Goal: Task Accomplishment & Management: Manage account settings

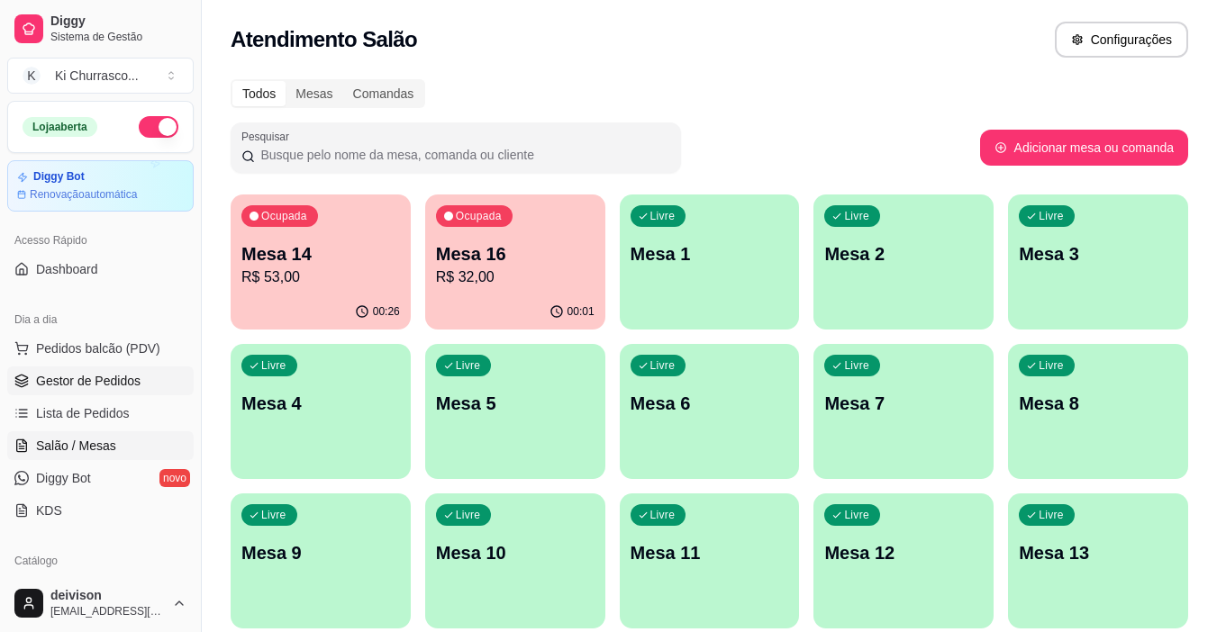
click at [105, 387] on span "Gestor de Pedidos" at bounding box center [88, 381] width 104 height 18
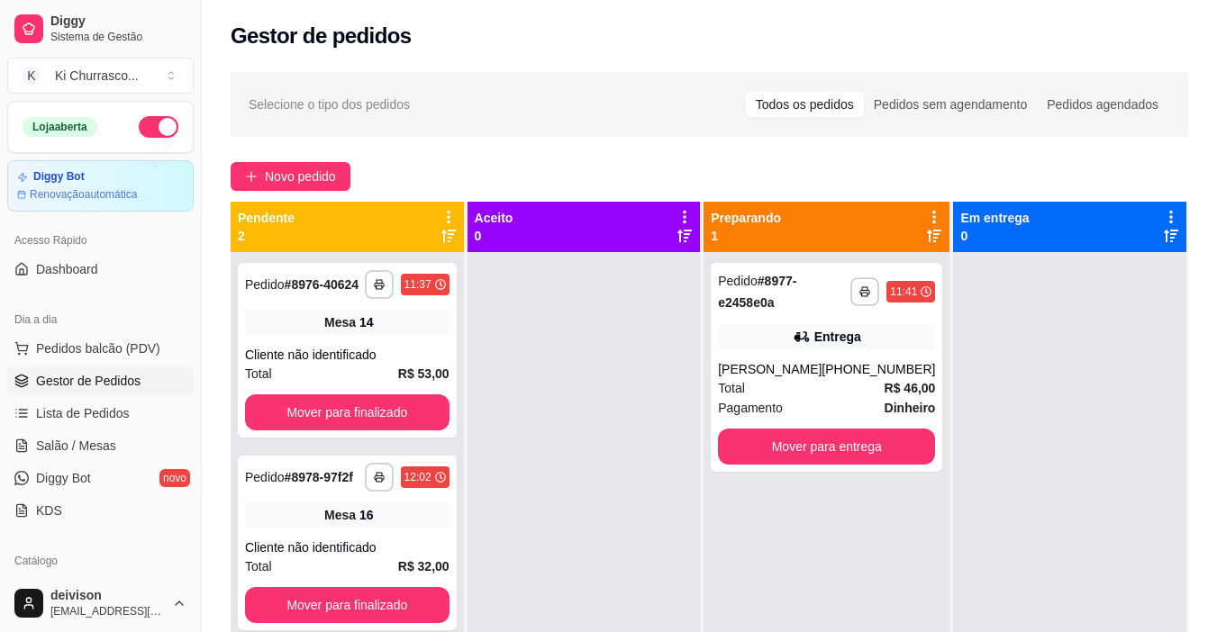
click at [821, 105] on div "Todos os pedidos" at bounding box center [805, 104] width 118 height 25
click at [746, 92] on input "Todos os pedidos" at bounding box center [746, 92] width 0 height 0
click at [256, 104] on span "Selecione o tipo dos pedidos" at bounding box center [329, 105] width 161 height 20
click at [368, 105] on span "Selecione o tipo dos pedidos" at bounding box center [329, 105] width 161 height 20
click at [100, 406] on span "Lista de Pedidos" at bounding box center [83, 413] width 94 height 18
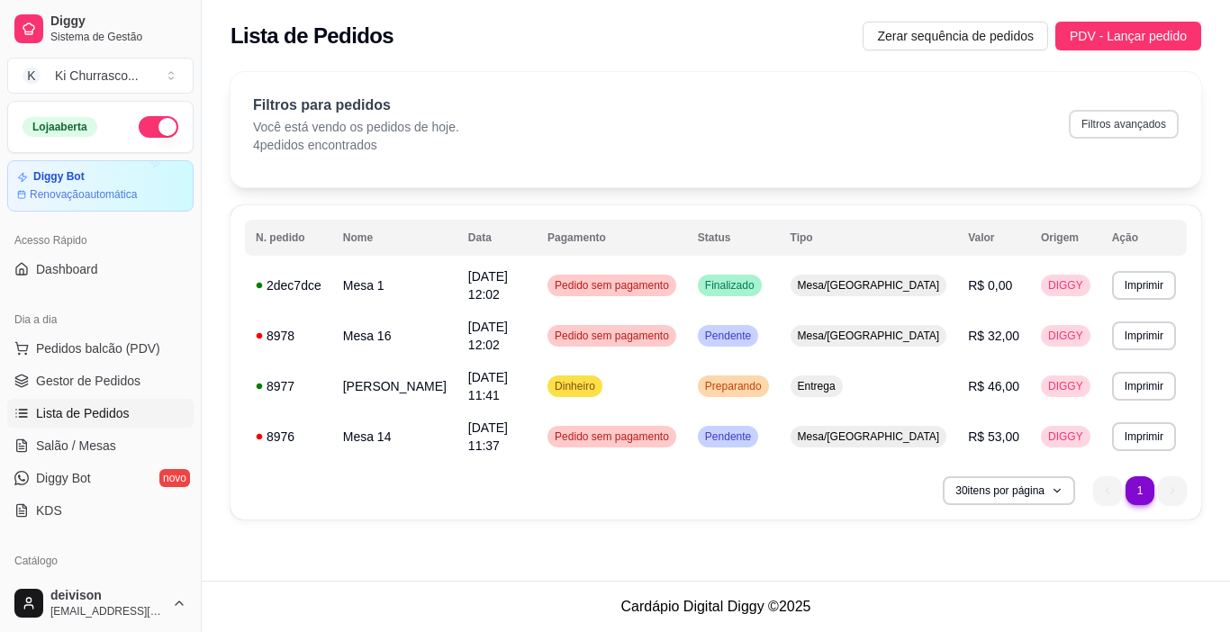
click at [1100, 116] on button "Filtros avançados" at bounding box center [1124, 124] width 110 height 29
select select "0"
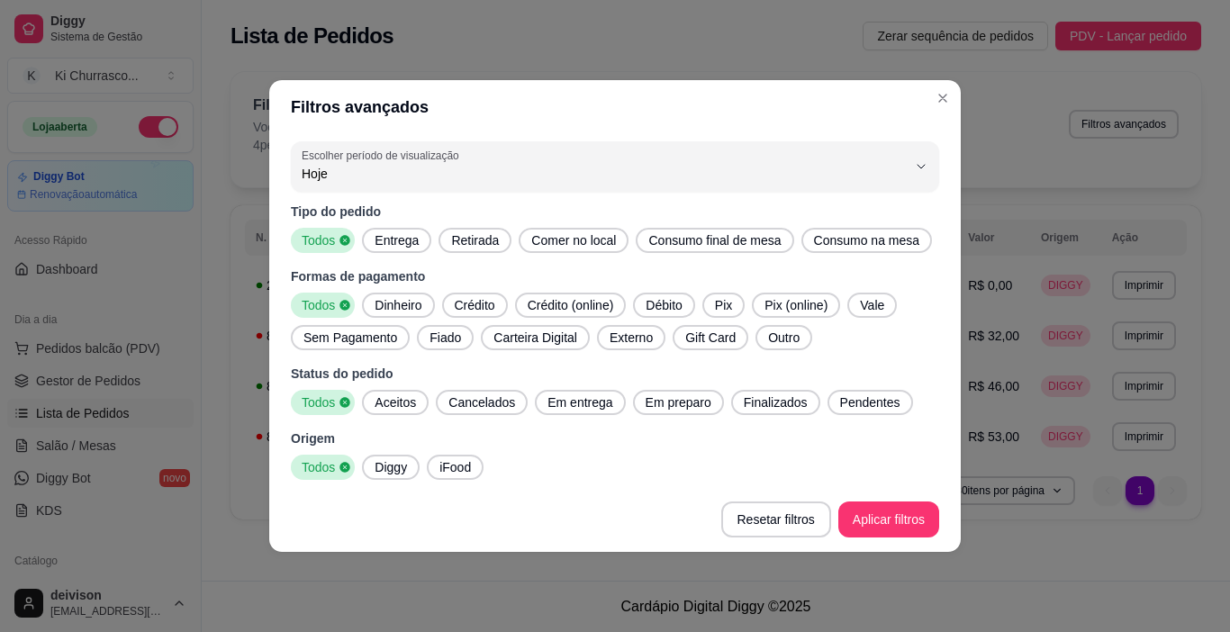
click at [344, 243] on icon at bounding box center [345, 240] width 10 height 10
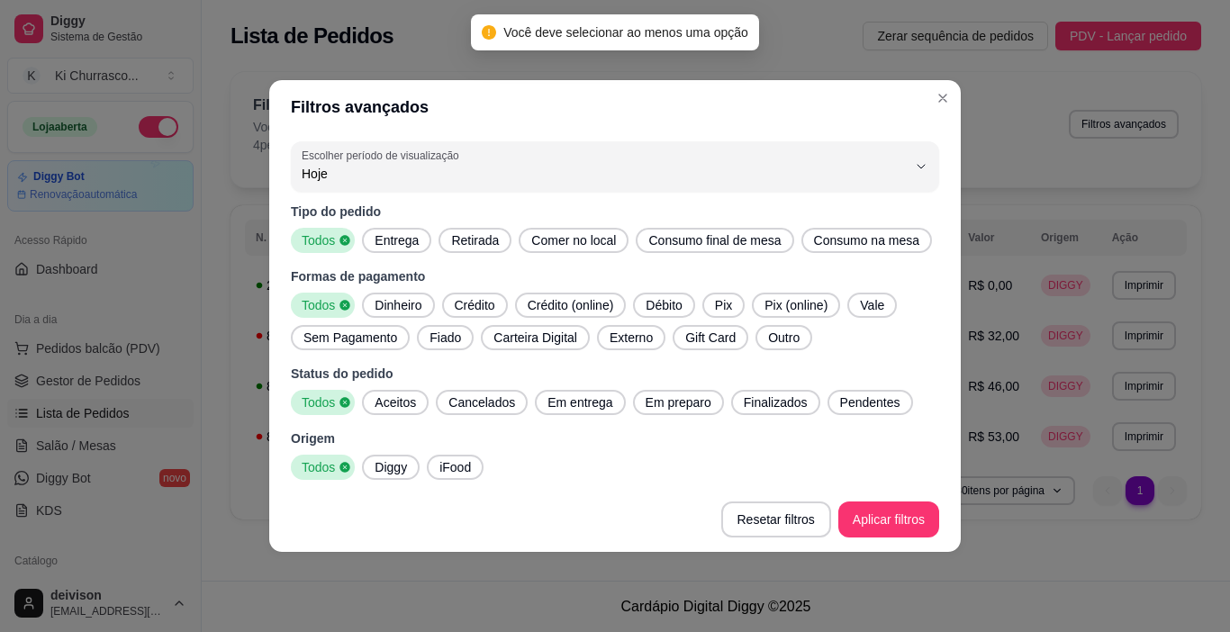
click at [414, 243] on span "Entrega" at bounding box center [397, 241] width 59 height 18
click at [473, 238] on span "Retirada" at bounding box center [475, 241] width 62 height 18
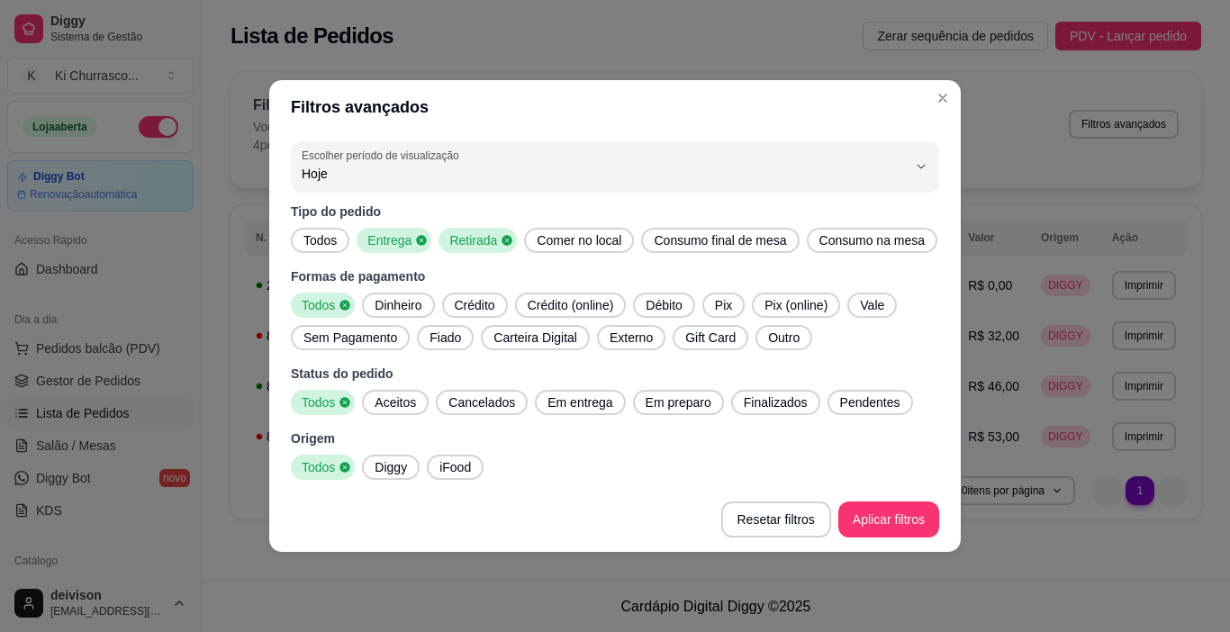
click at [592, 246] on span "Comer no local" at bounding box center [579, 241] width 99 height 18
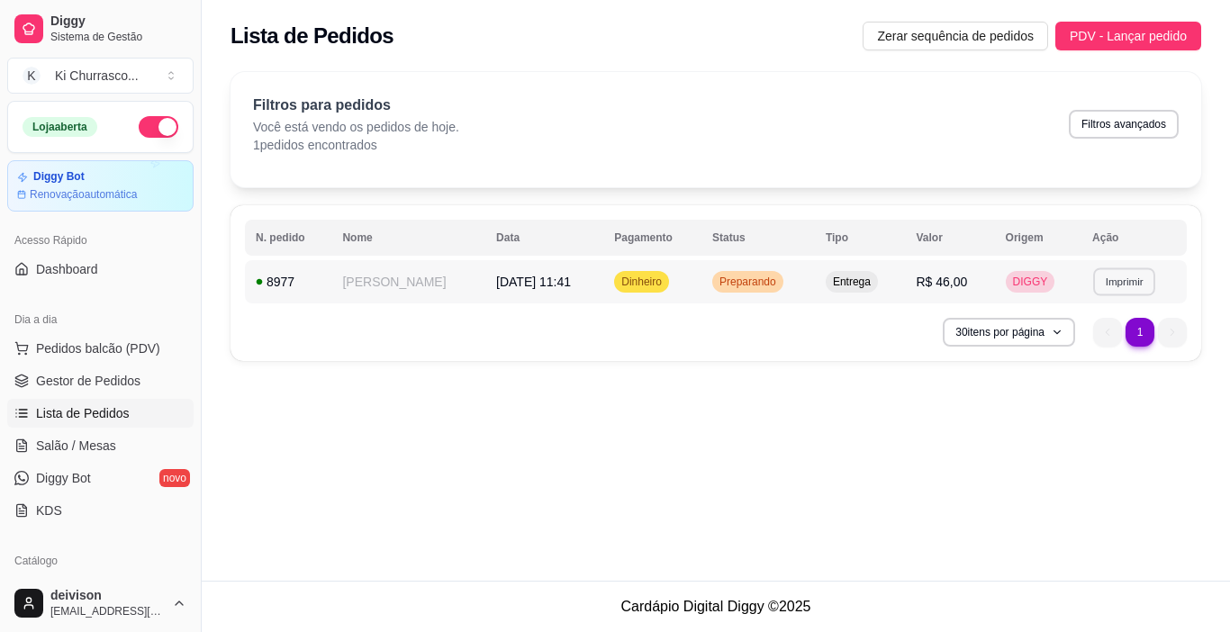
click at [1113, 278] on button "Imprimir" at bounding box center [1125, 282] width 62 height 28
click at [1071, 335] on button "IMPRESSORA" at bounding box center [1096, 345] width 131 height 29
click at [1132, 286] on button "Imprimir" at bounding box center [1125, 282] width 64 height 29
click at [1096, 343] on button "IMPRESSORA" at bounding box center [1096, 345] width 131 height 29
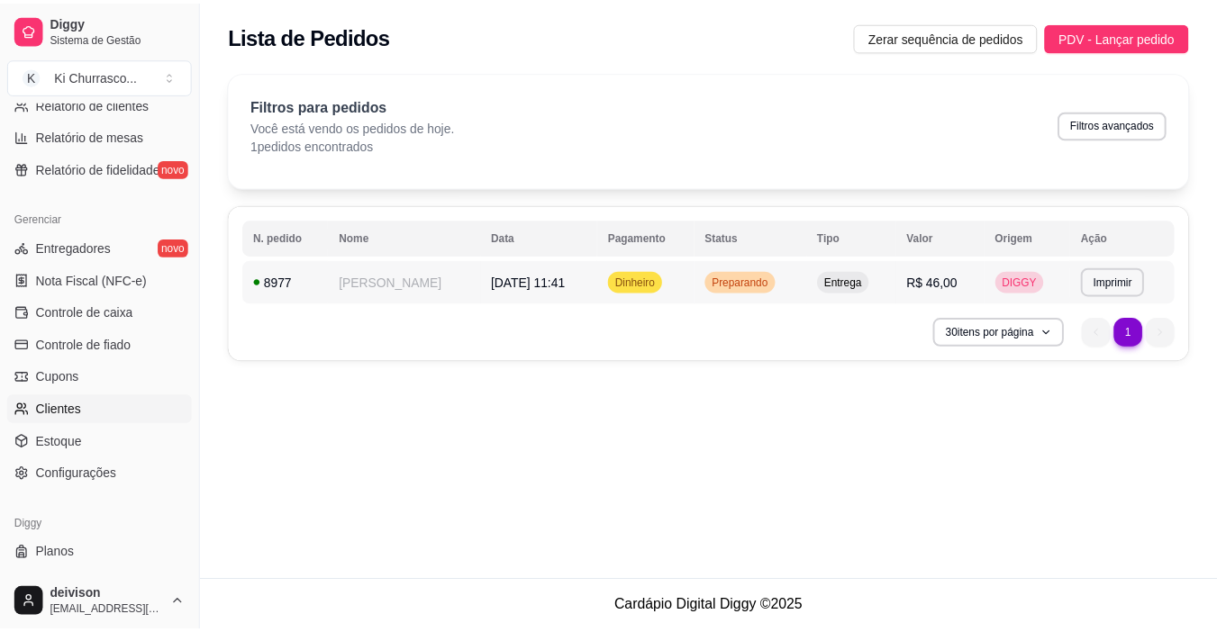
scroll to position [664, 0]
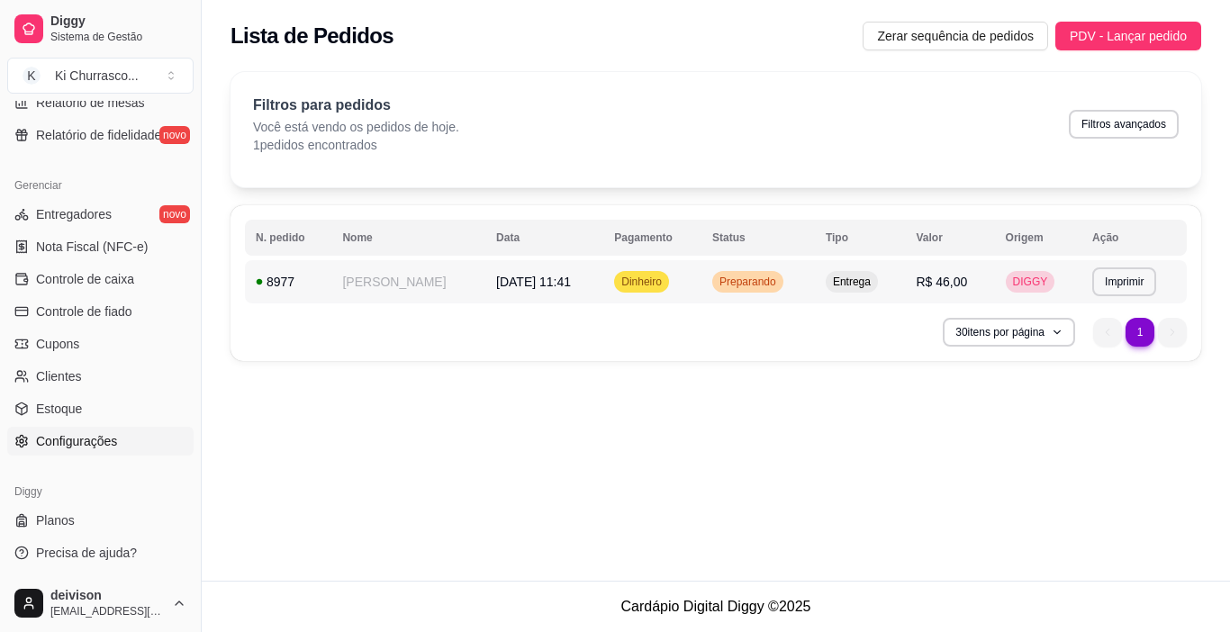
click at [86, 441] on span "Configurações" at bounding box center [76, 441] width 81 height 18
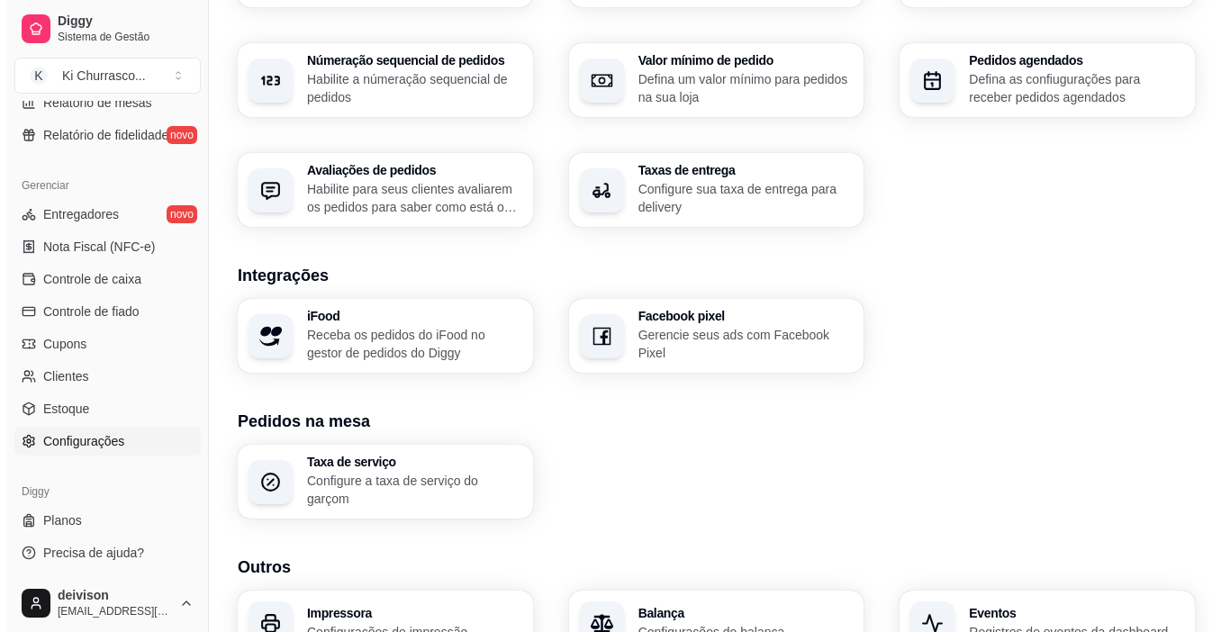
scroll to position [630, 0]
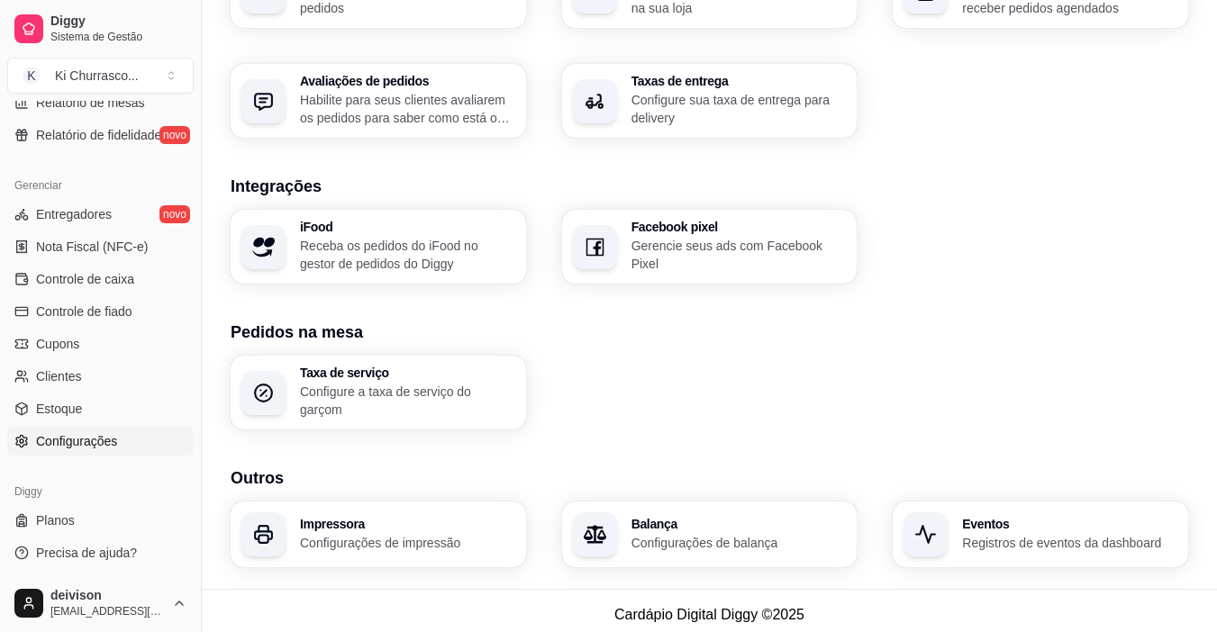
click at [334, 543] on p "Configurações de impressão" at bounding box center [407, 543] width 215 height 18
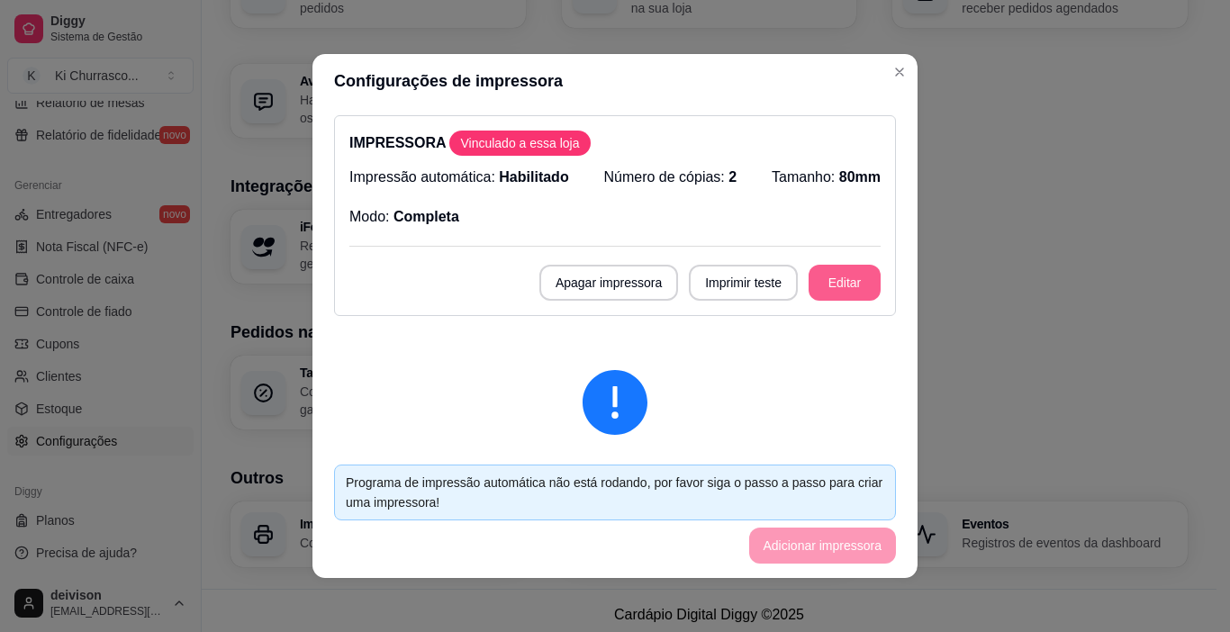
click at [809, 282] on button "Editar" at bounding box center [845, 283] width 72 height 36
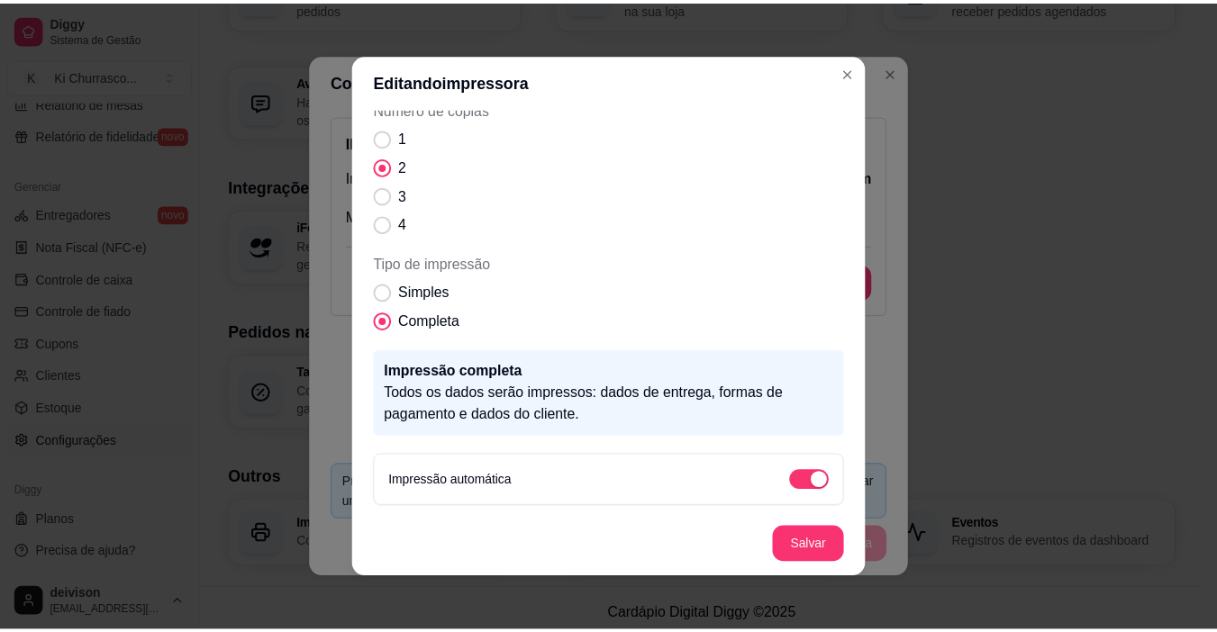
scroll to position [184, 0]
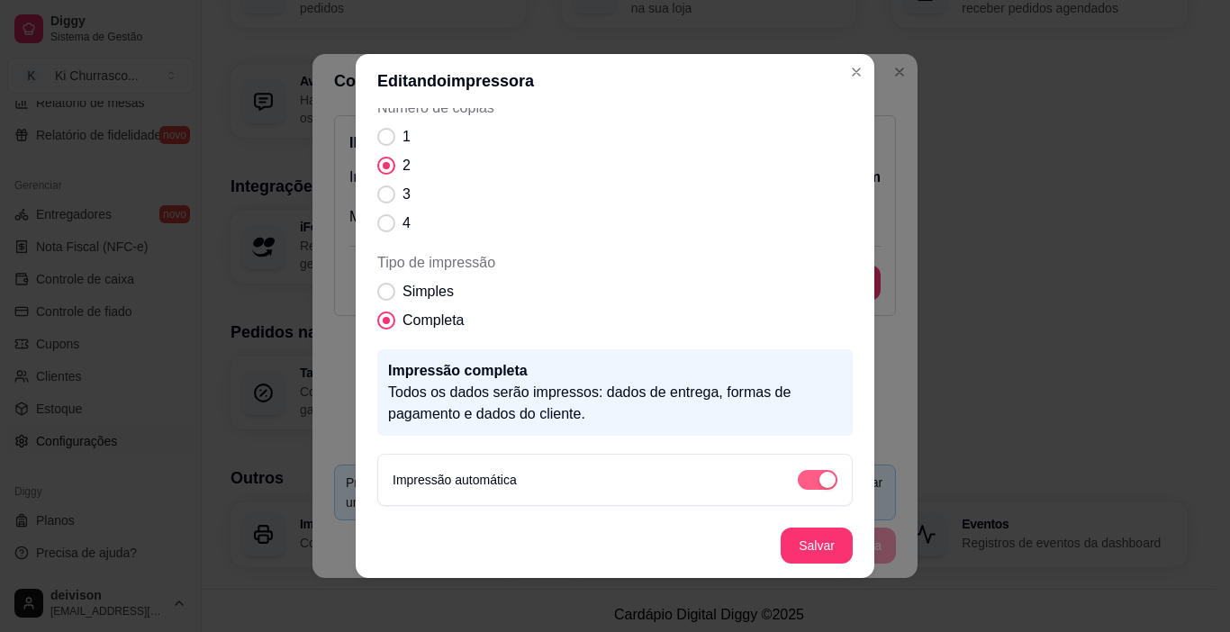
click at [820, 478] on div "button" at bounding box center [828, 480] width 16 height 16
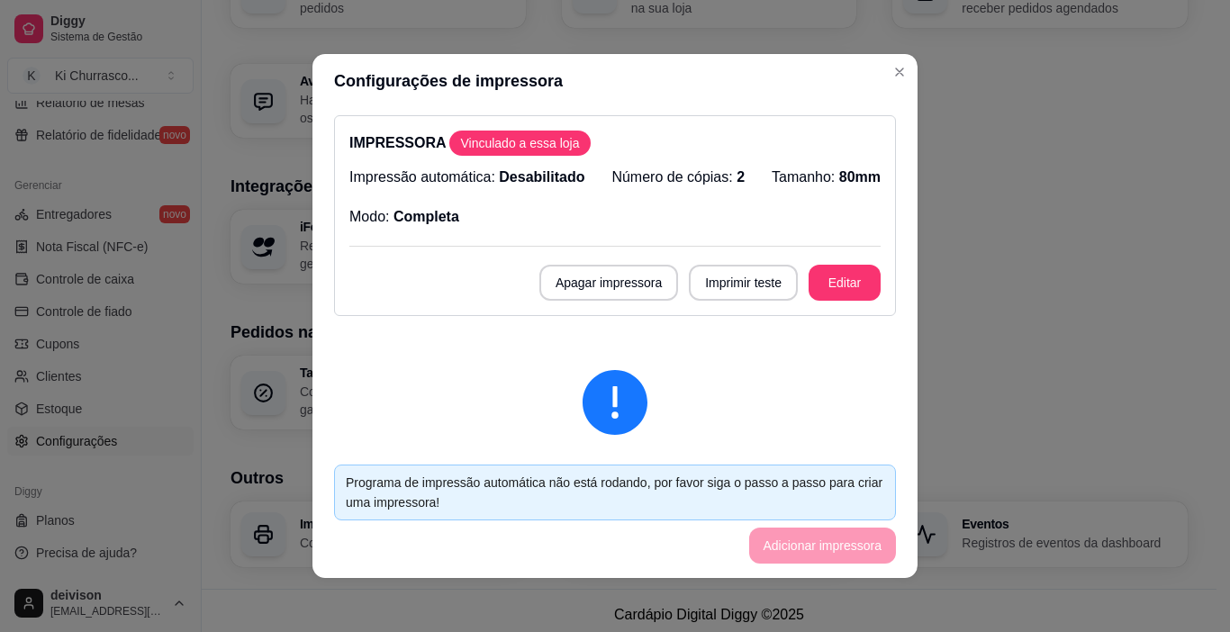
click at [903, 60] on header "Configurações de impressora" at bounding box center [615, 81] width 605 height 54
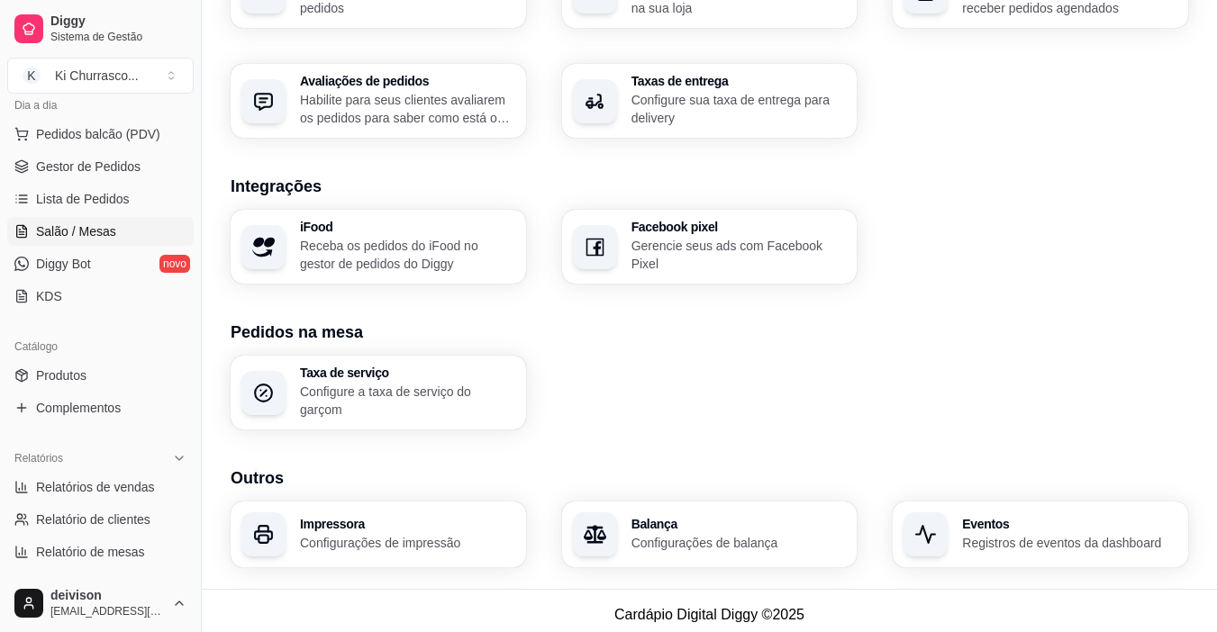
scroll to position [213, 0]
click at [92, 205] on span "Lista de Pedidos" at bounding box center [83, 200] width 94 height 18
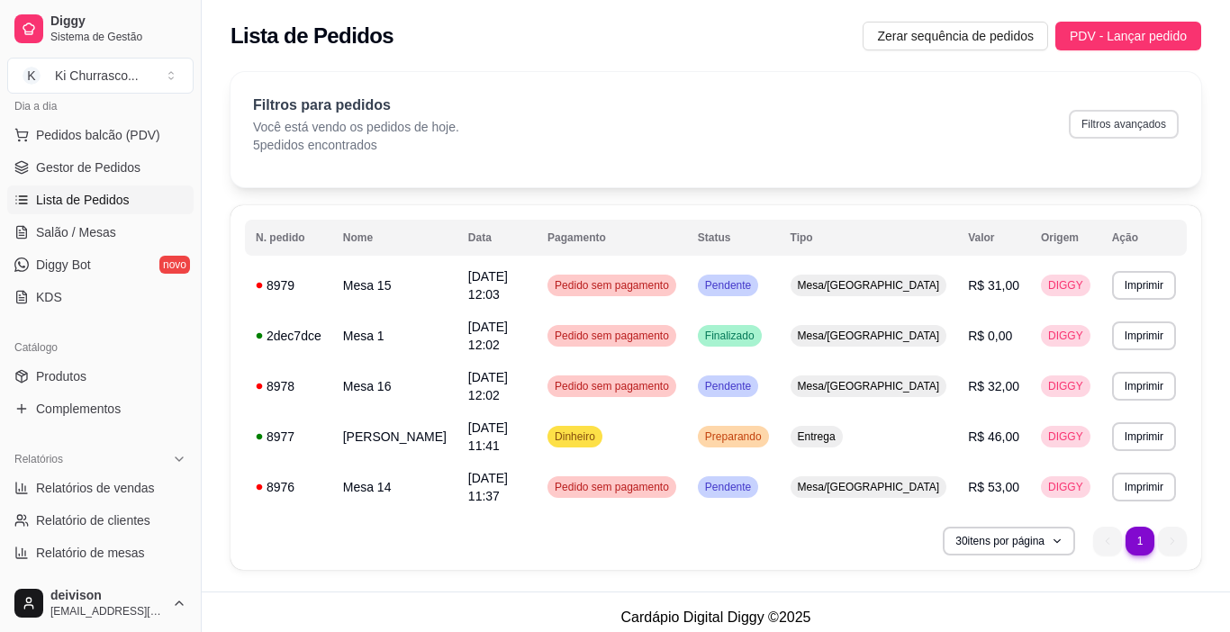
click at [1127, 116] on button "Filtros avançados" at bounding box center [1124, 124] width 110 height 29
select select "0"
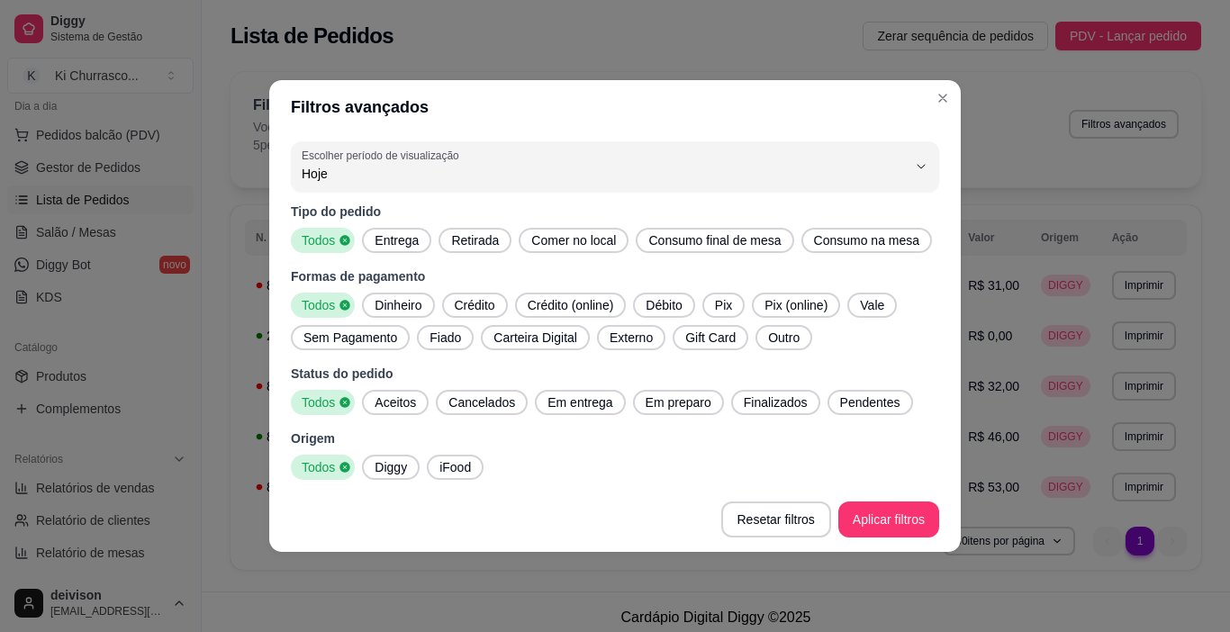
click at [390, 239] on span "Entrega" at bounding box center [397, 241] width 59 height 18
click at [504, 238] on div "Retirada" at bounding box center [475, 240] width 73 height 25
click at [560, 230] on div "Comer no local" at bounding box center [579, 240] width 110 height 25
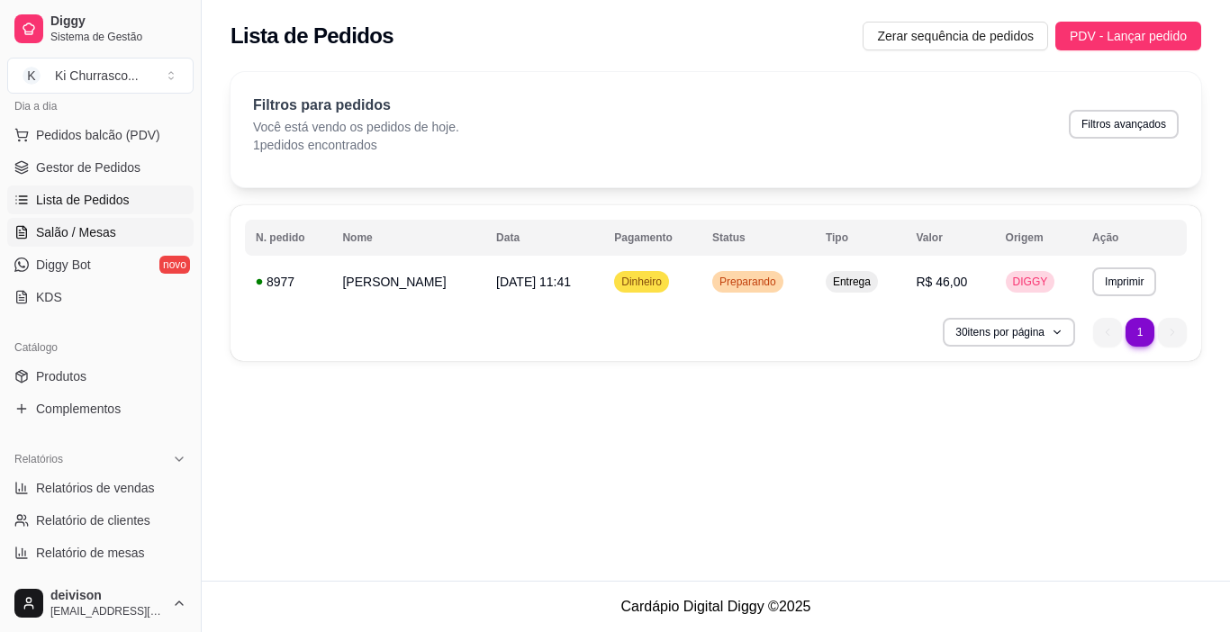
click at [62, 235] on span "Salão / Mesas" at bounding box center [76, 232] width 80 height 18
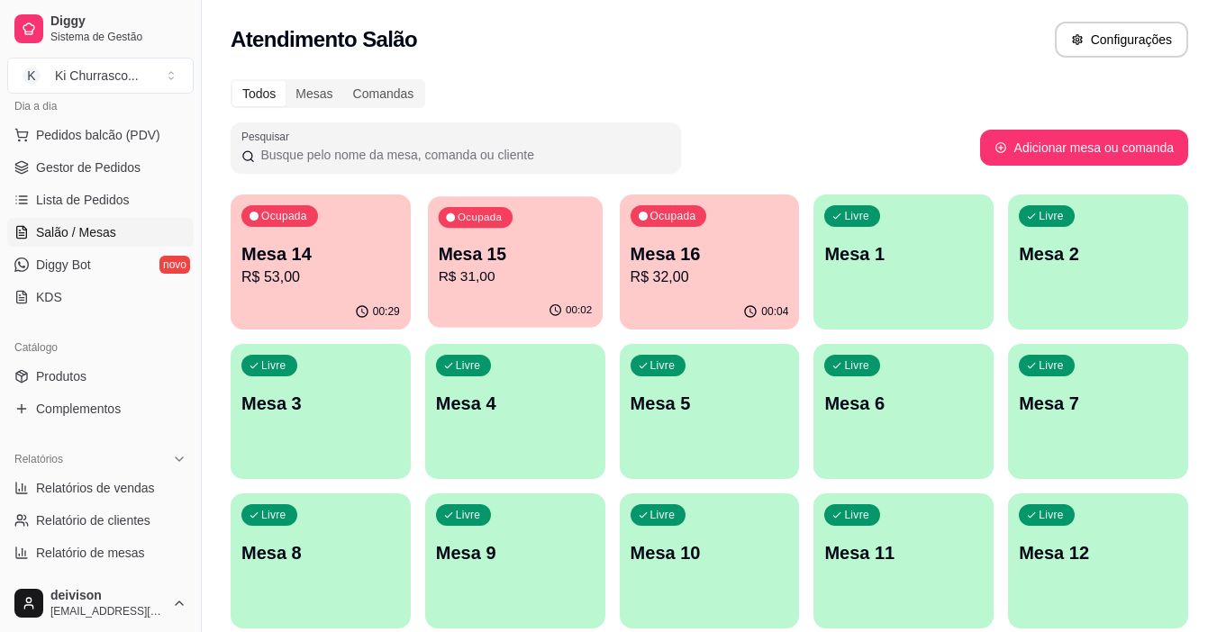
click at [477, 321] on div "00:02" at bounding box center [515, 311] width 175 height 34
click at [338, 295] on div "00:32" at bounding box center [321, 312] width 180 height 35
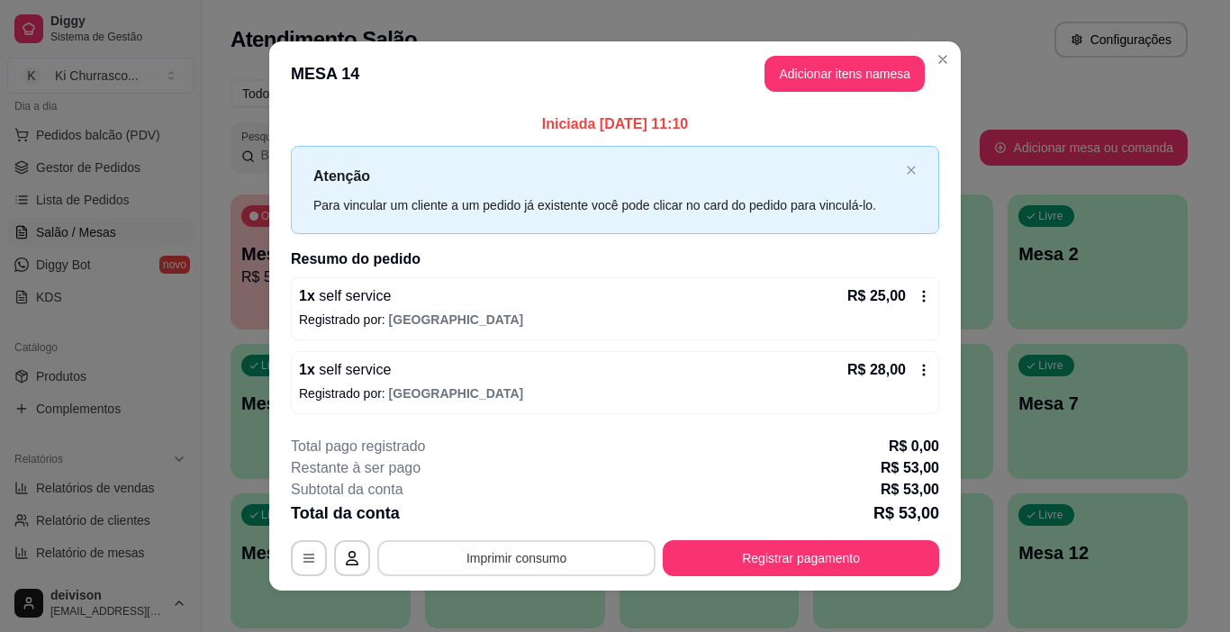
click at [523, 554] on button "Imprimir consumo" at bounding box center [516, 558] width 278 height 36
click at [527, 513] on button "IMPRESSORA" at bounding box center [515, 516] width 131 height 29
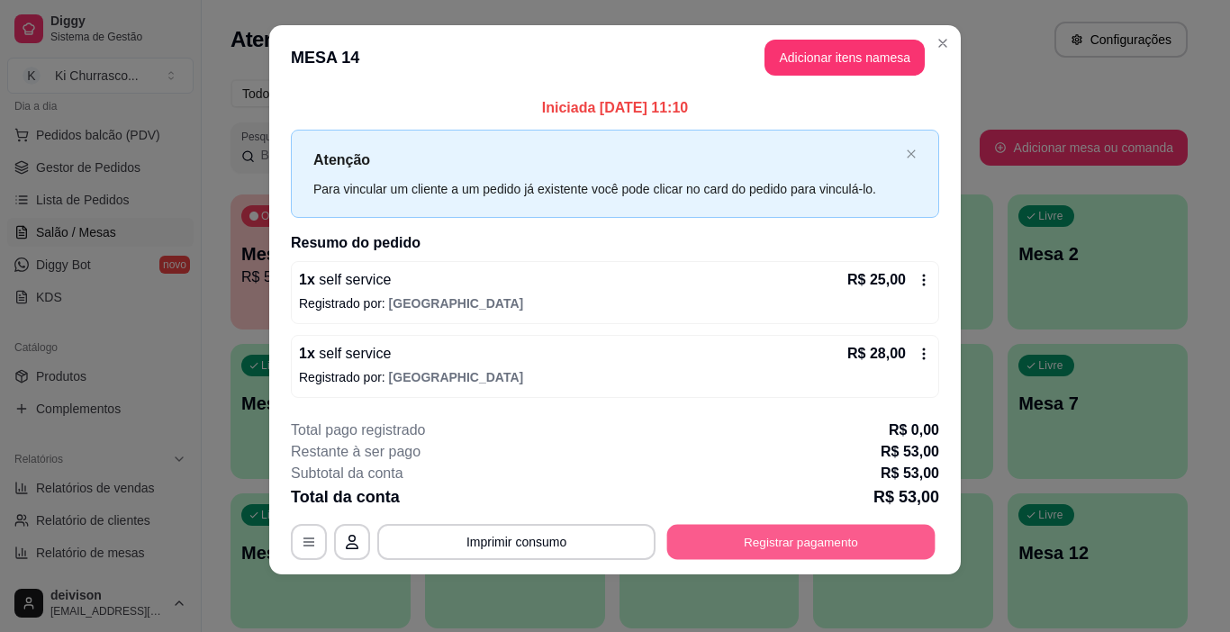
click at [766, 525] on button "Registrar pagamento" at bounding box center [801, 541] width 268 height 35
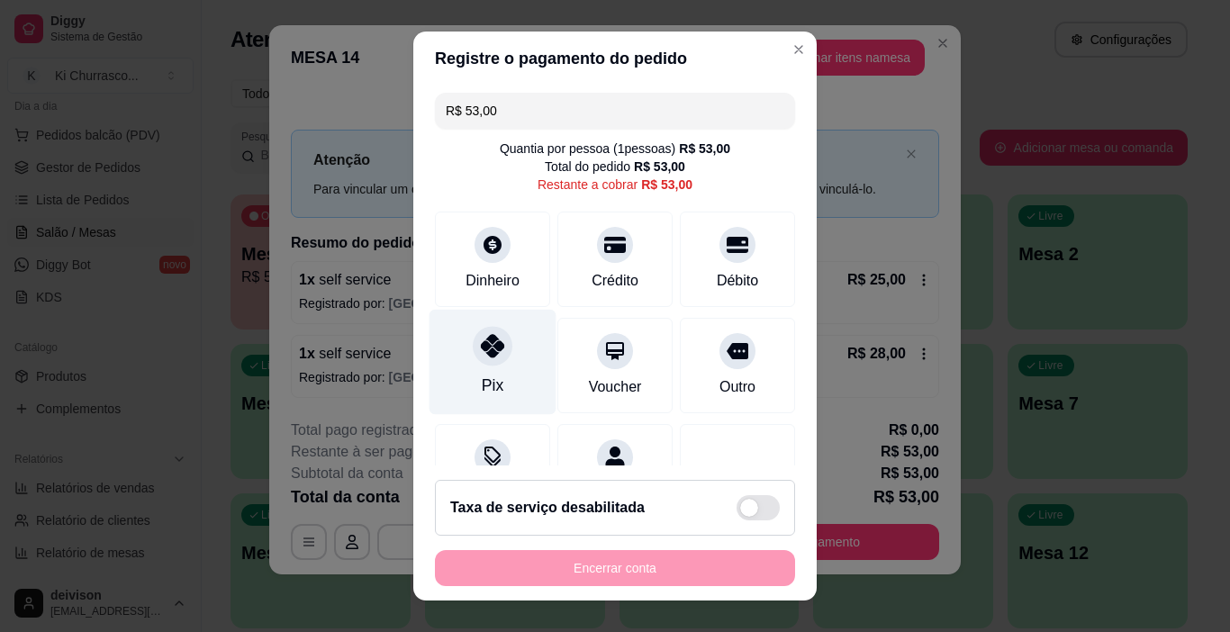
click at [483, 357] on icon at bounding box center [492, 345] width 23 height 23
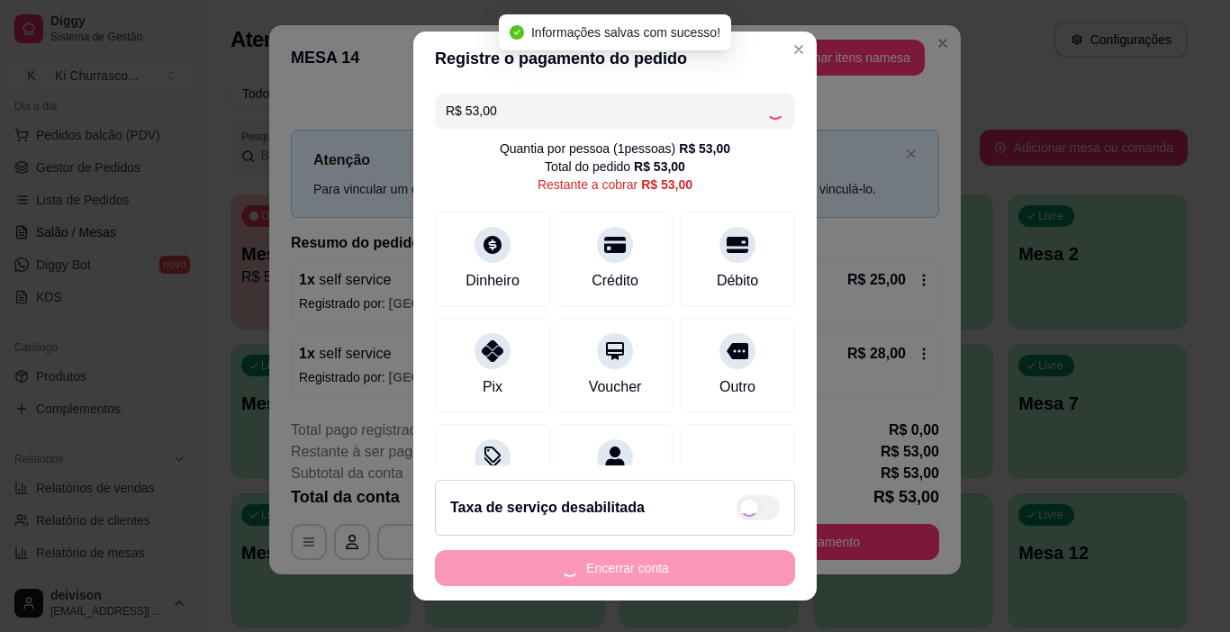
type input "R$ 0,00"
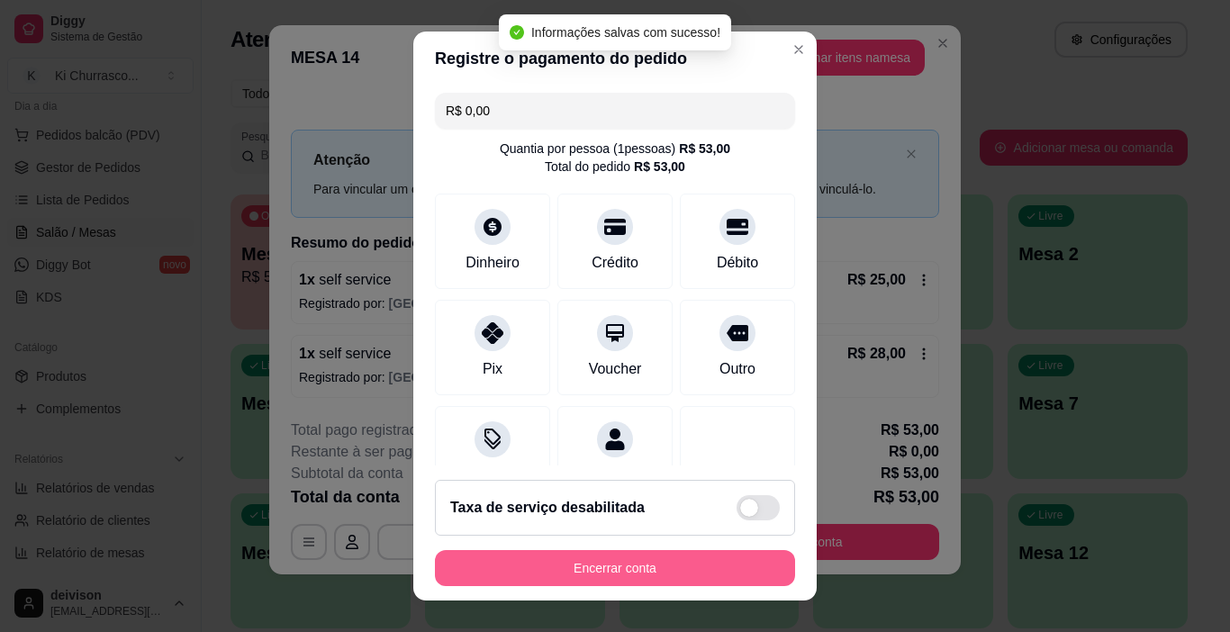
click at [613, 568] on button "Encerrar conta" at bounding box center [615, 568] width 360 height 36
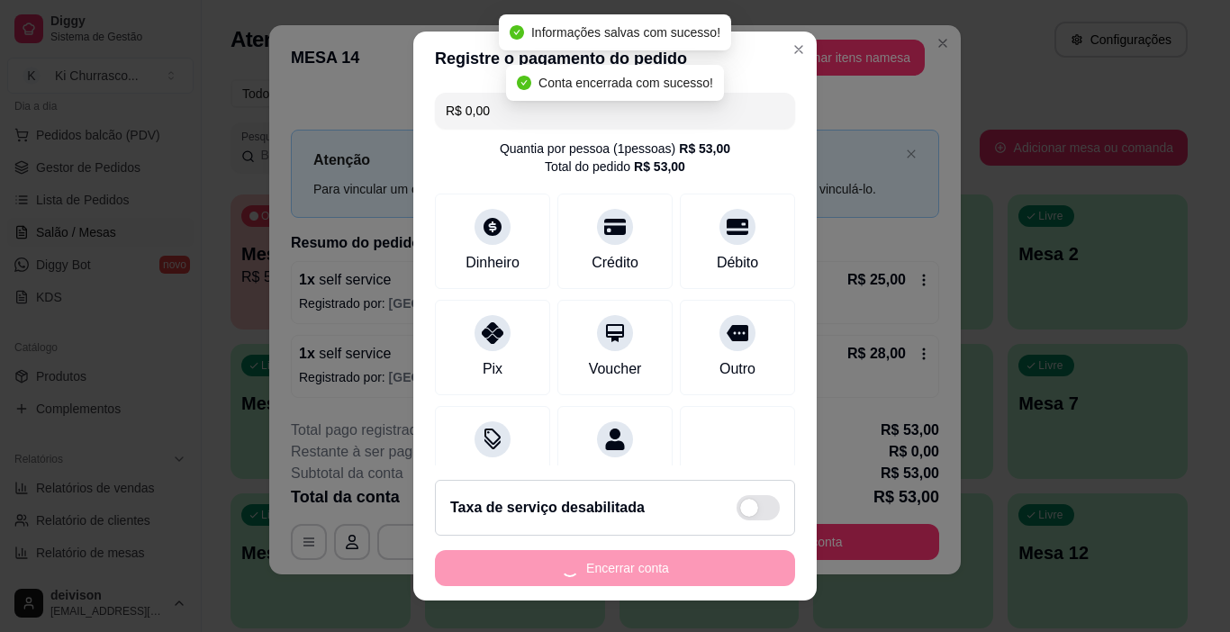
scroll to position [0, 0]
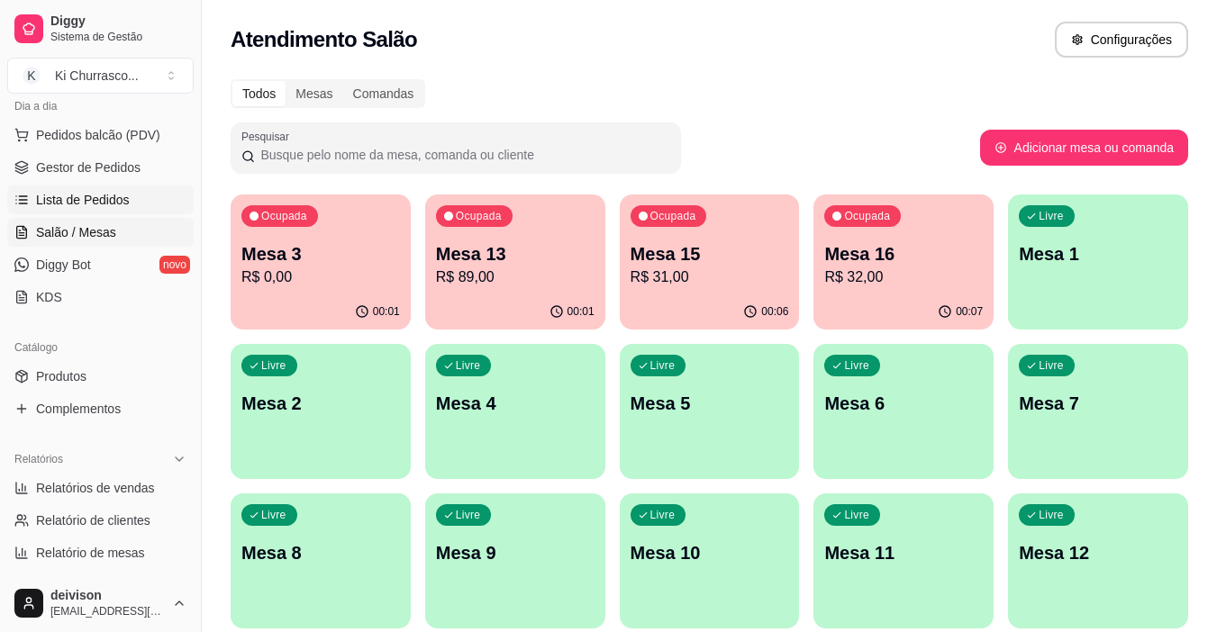
click at [77, 198] on span "Lista de Pedidos" at bounding box center [83, 200] width 94 height 18
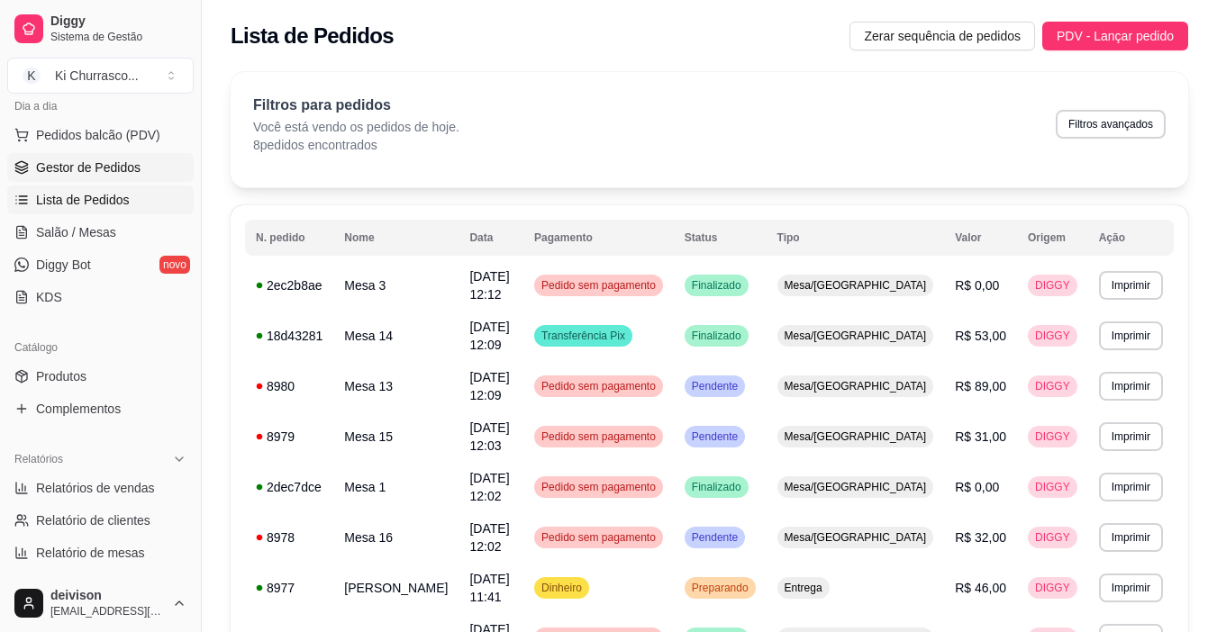
click at [68, 167] on span "Gestor de Pedidos" at bounding box center [88, 168] width 104 height 18
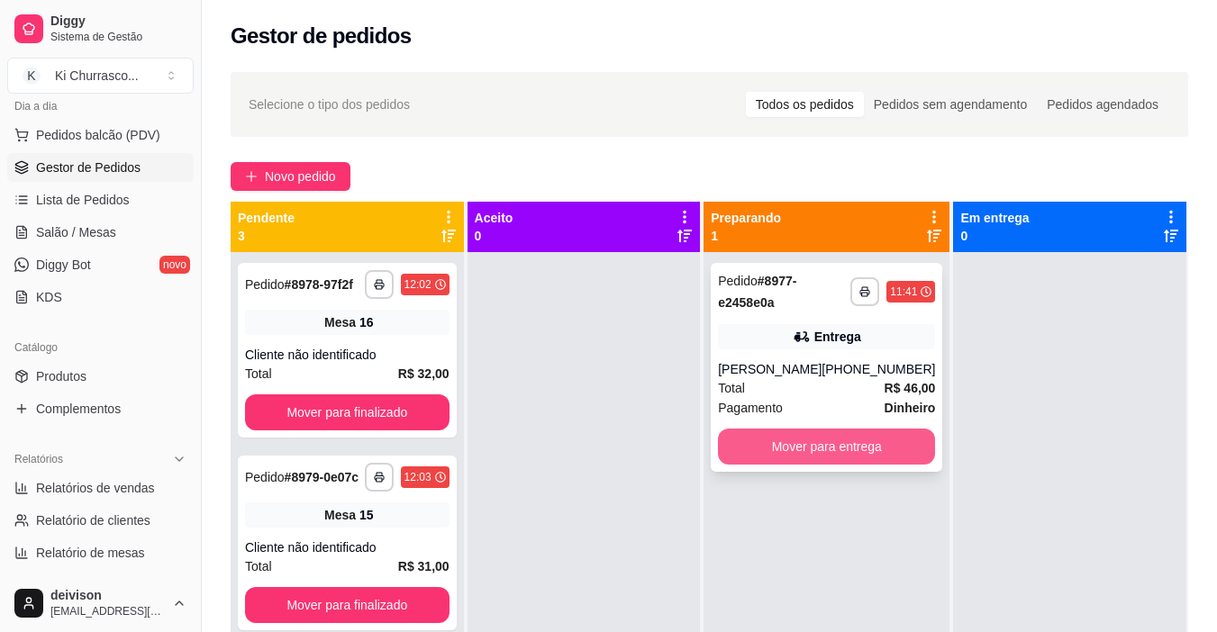
click at [817, 460] on button "Mover para entrega" at bounding box center [826, 447] width 217 height 36
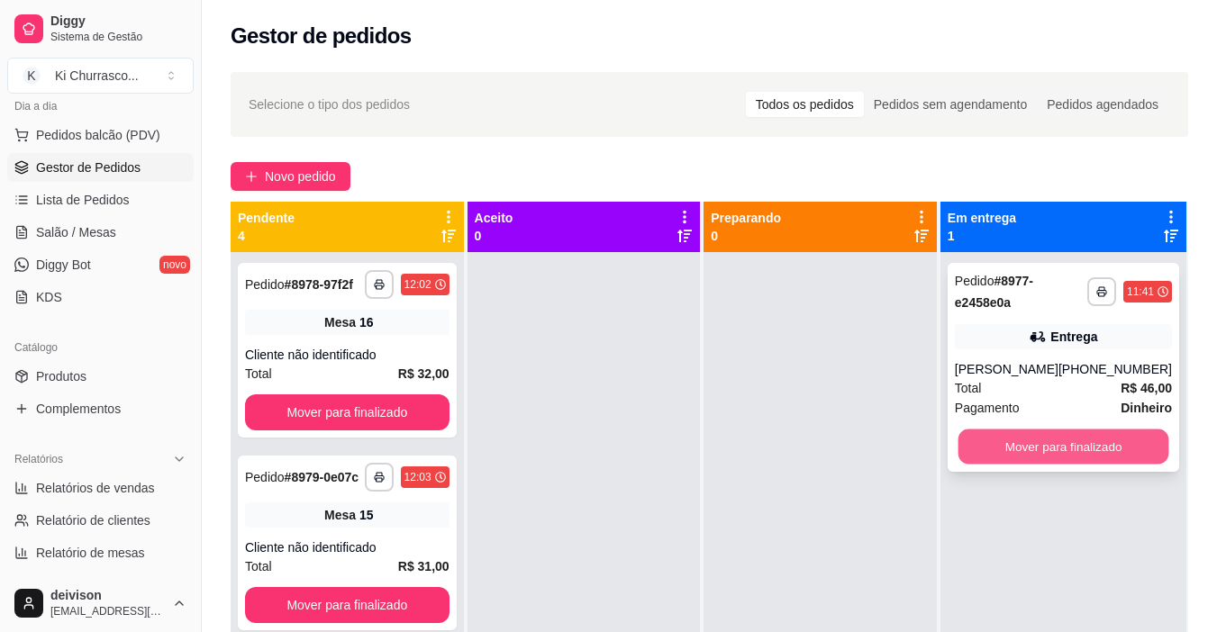
click at [1007, 463] on button "Mover para finalizado" at bounding box center [1063, 447] width 211 height 35
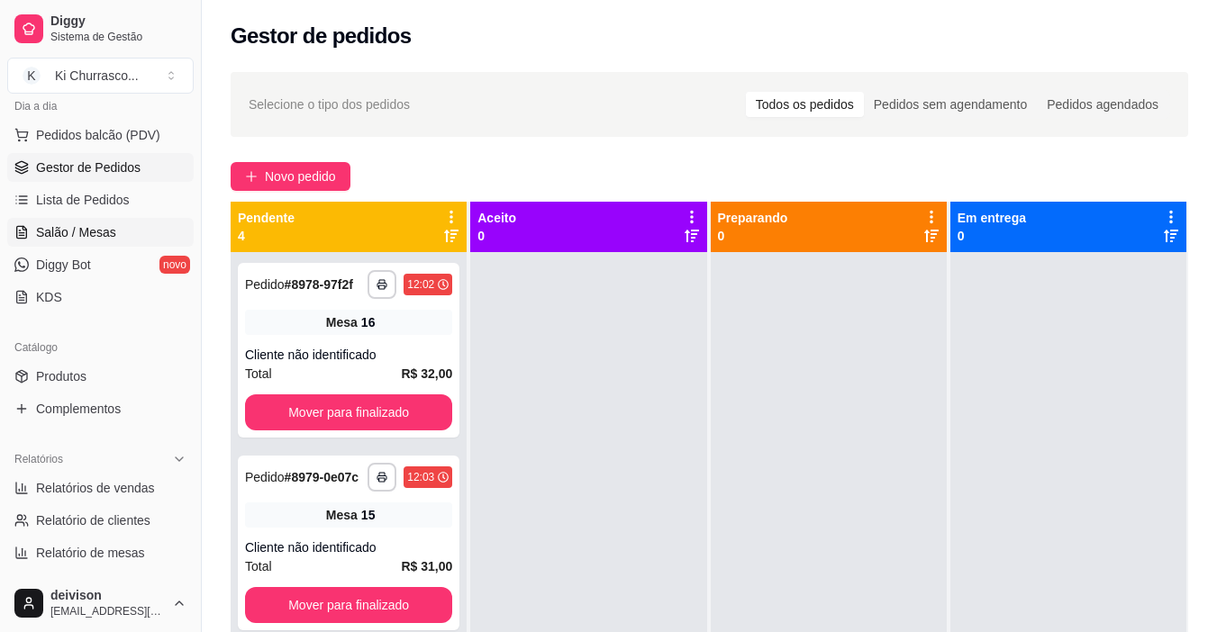
click at [78, 232] on span "Salão / Mesas" at bounding box center [76, 232] width 80 height 18
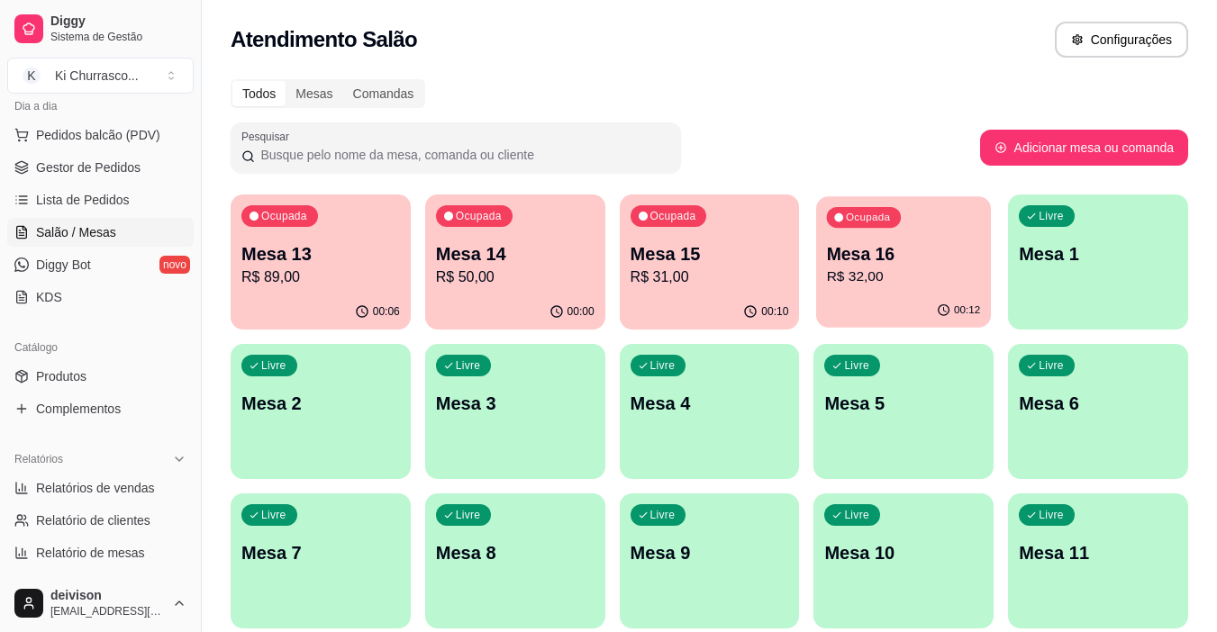
click at [923, 296] on div "00:12" at bounding box center [903, 311] width 175 height 34
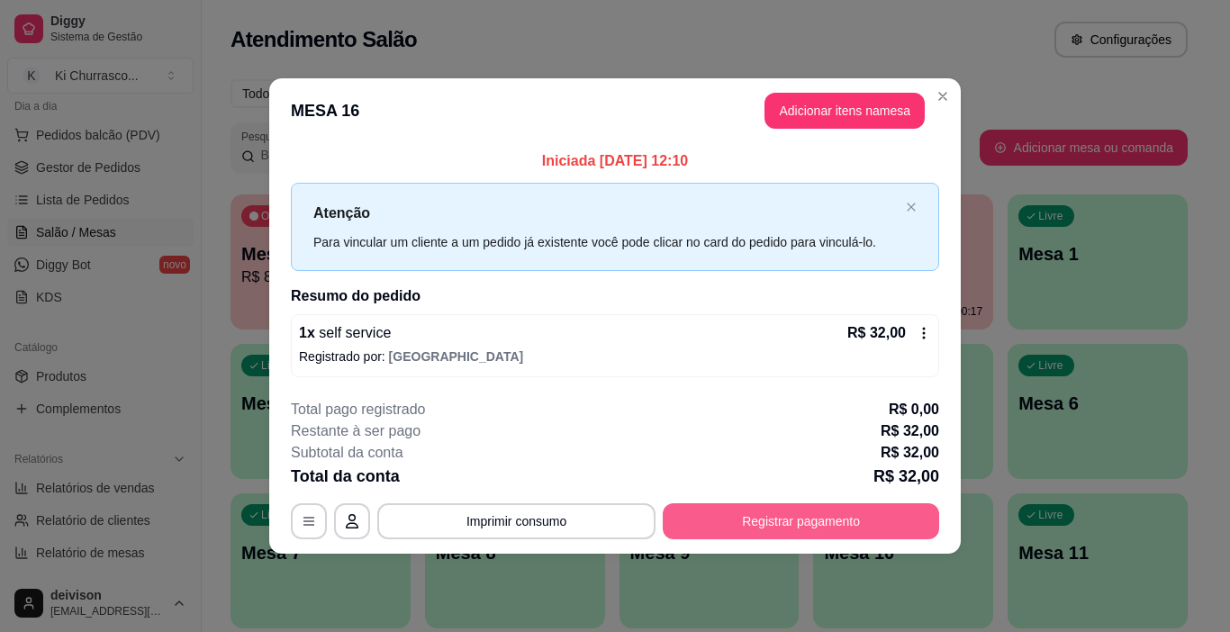
click at [812, 521] on button "Registrar pagamento" at bounding box center [801, 522] width 277 height 36
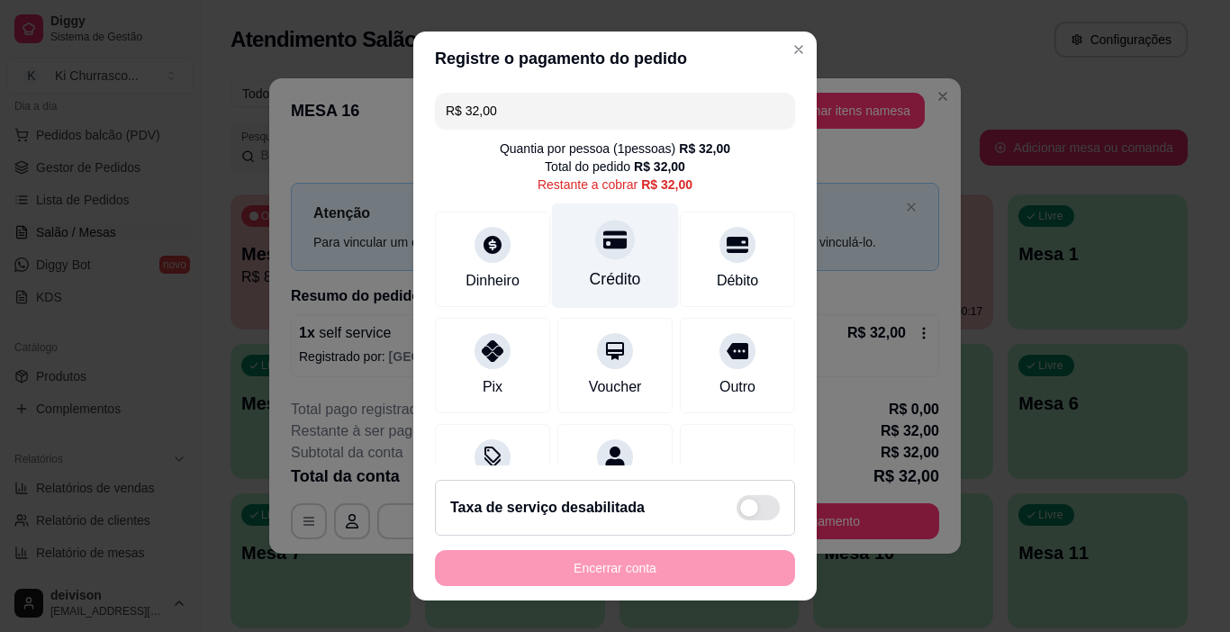
click at [553, 245] on div "Crédito" at bounding box center [615, 256] width 127 height 105
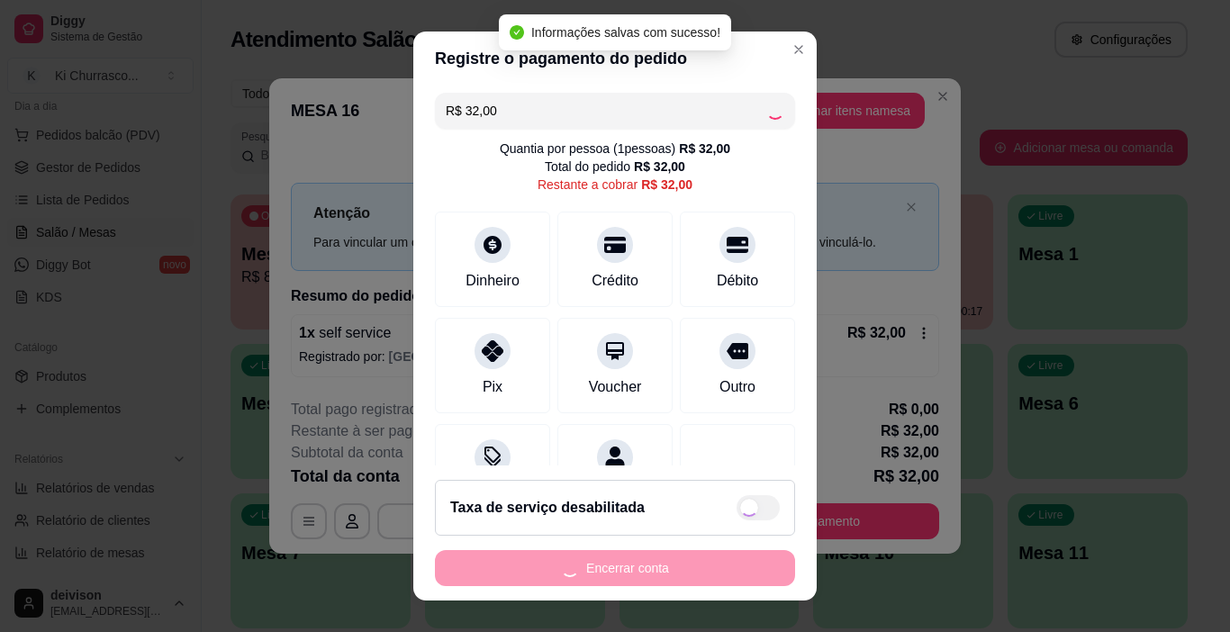
type input "R$ 0,00"
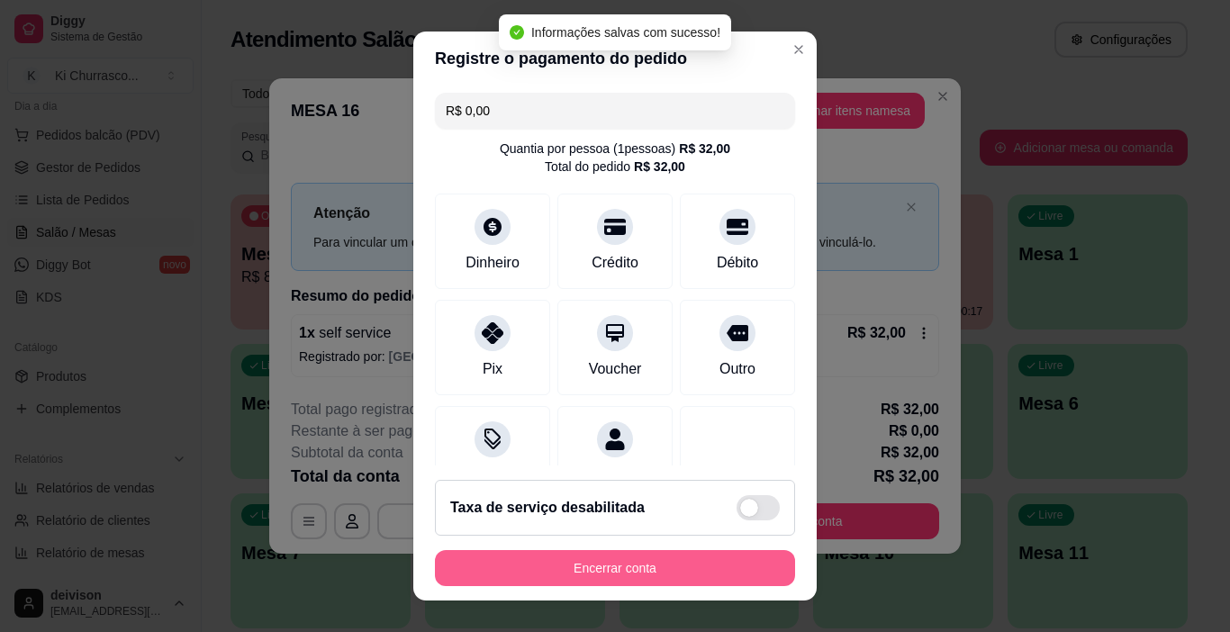
click at [614, 573] on button "Encerrar conta" at bounding box center [615, 568] width 360 height 36
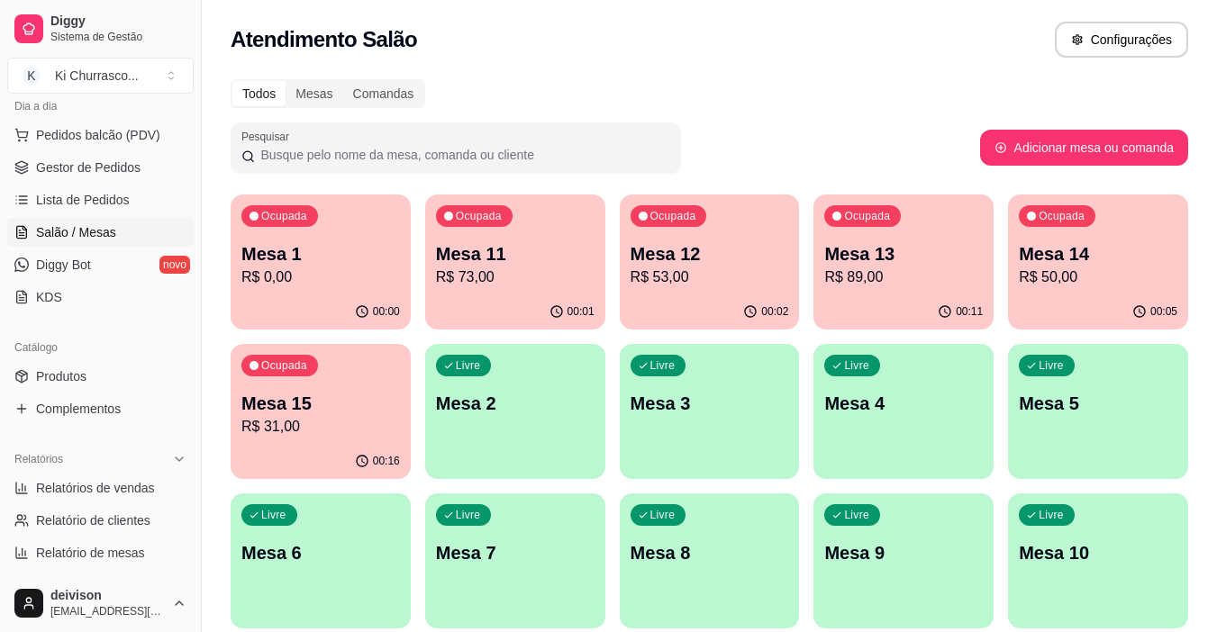
click at [291, 410] on p "Mesa 15" at bounding box center [320, 403] width 159 height 25
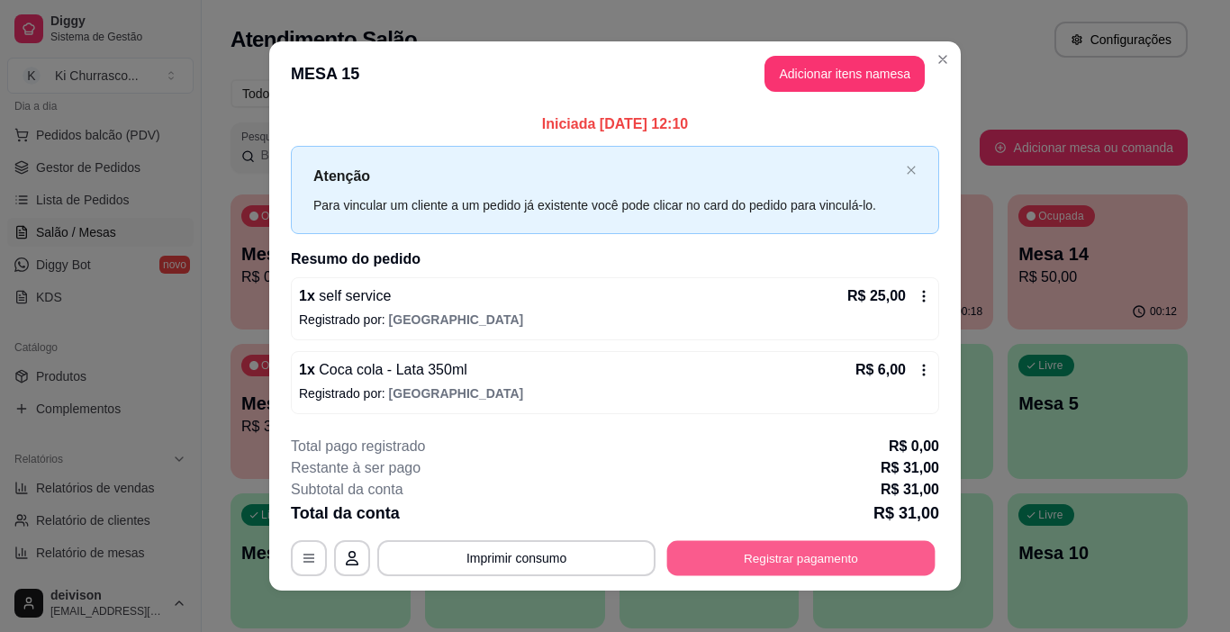
click at [740, 565] on button "Registrar pagamento" at bounding box center [801, 557] width 268 height 35
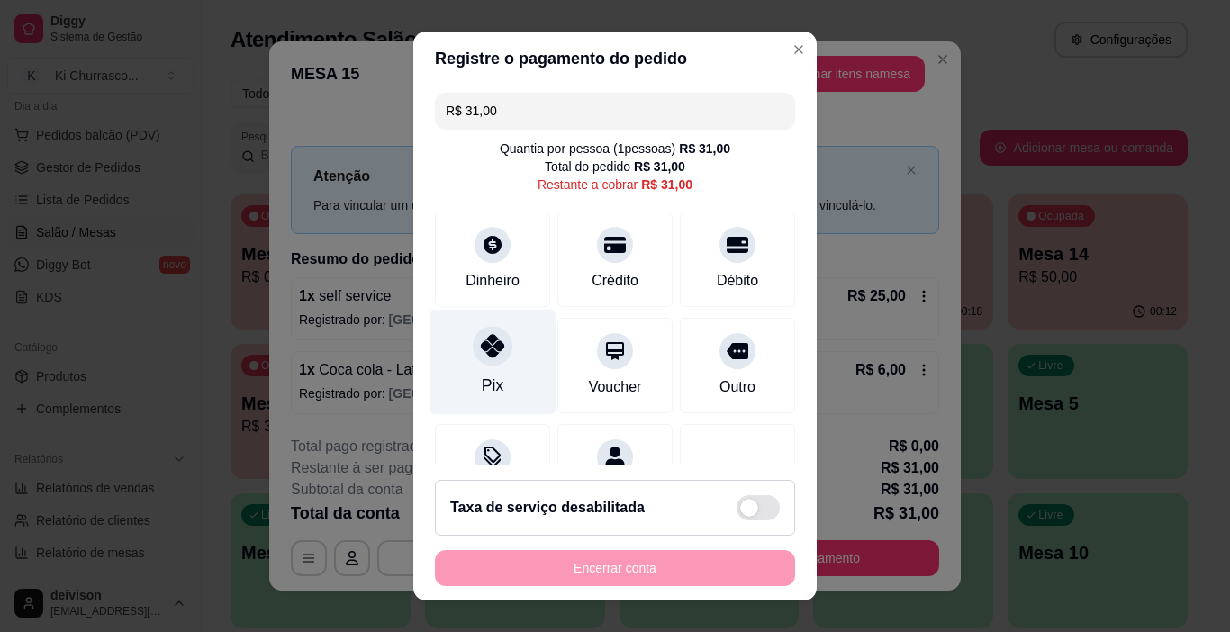
click at [481, 356] on icon at bounding box center [492, 345] width 23 height 23
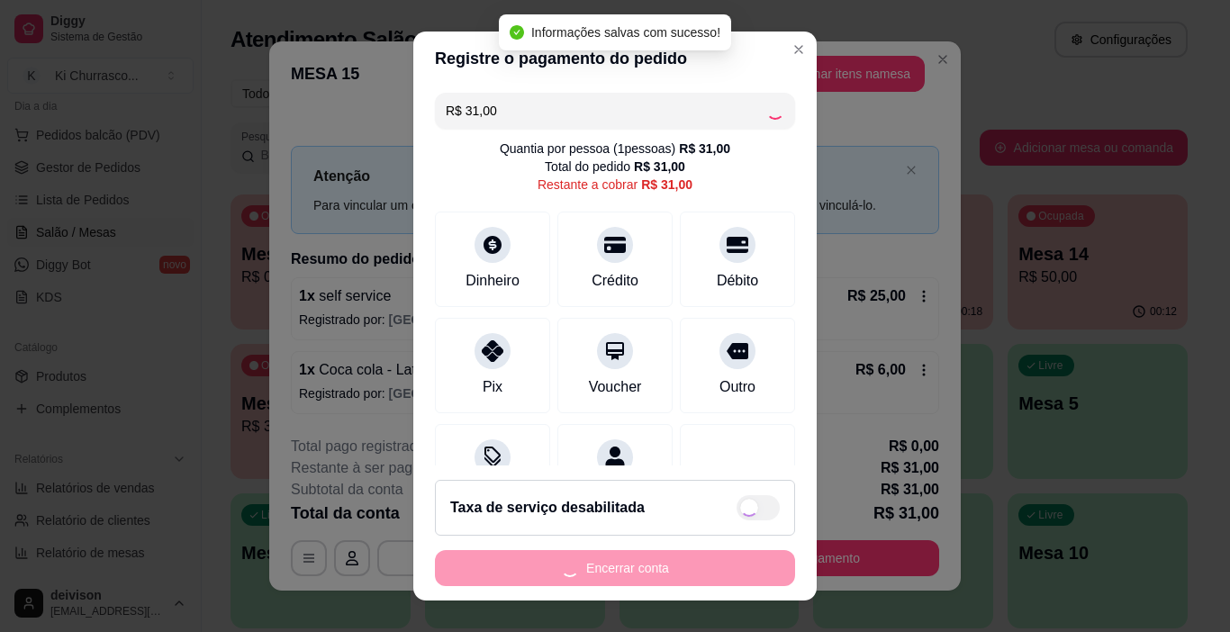
type input "R$ 0,00"
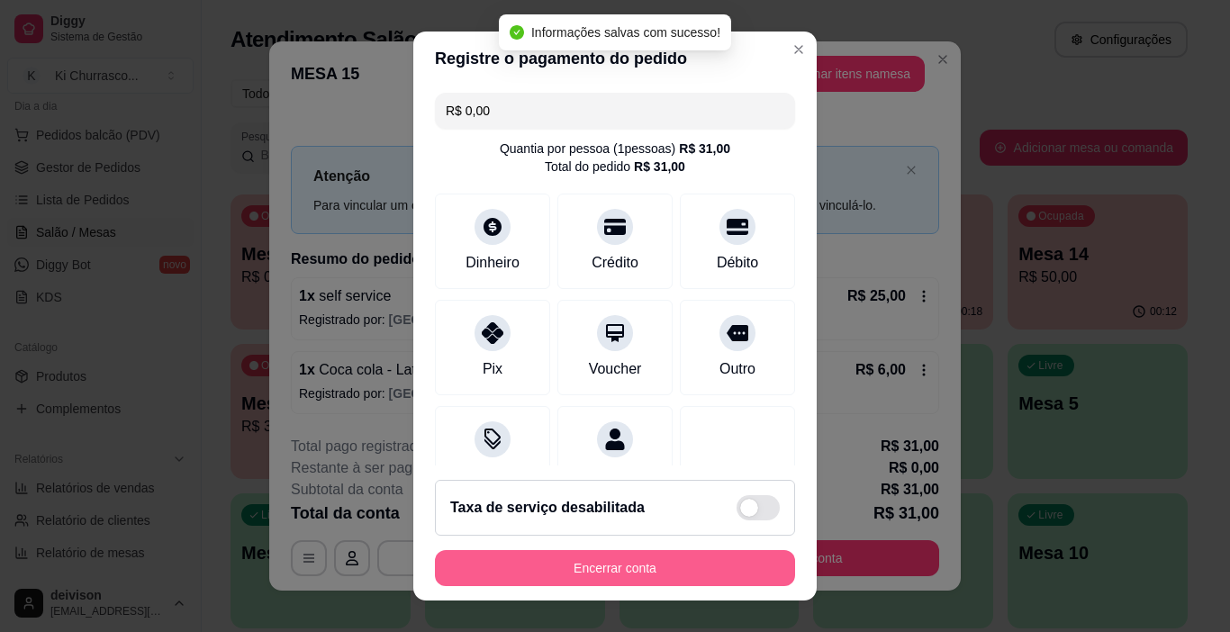
click at [623, 556] on button "Encerrar conta" at bounding box center [615, 568] width 360 height 36
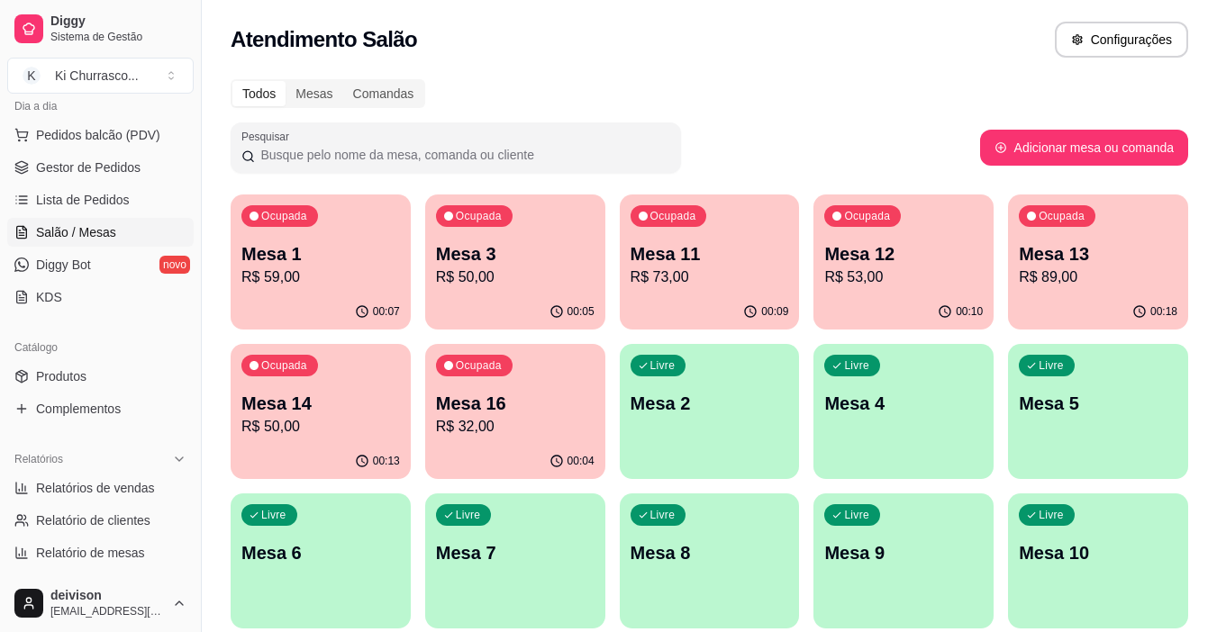
click at [346, 427] on p "R$ 50,00" at bounding box center [320, 427] width 159 height 22
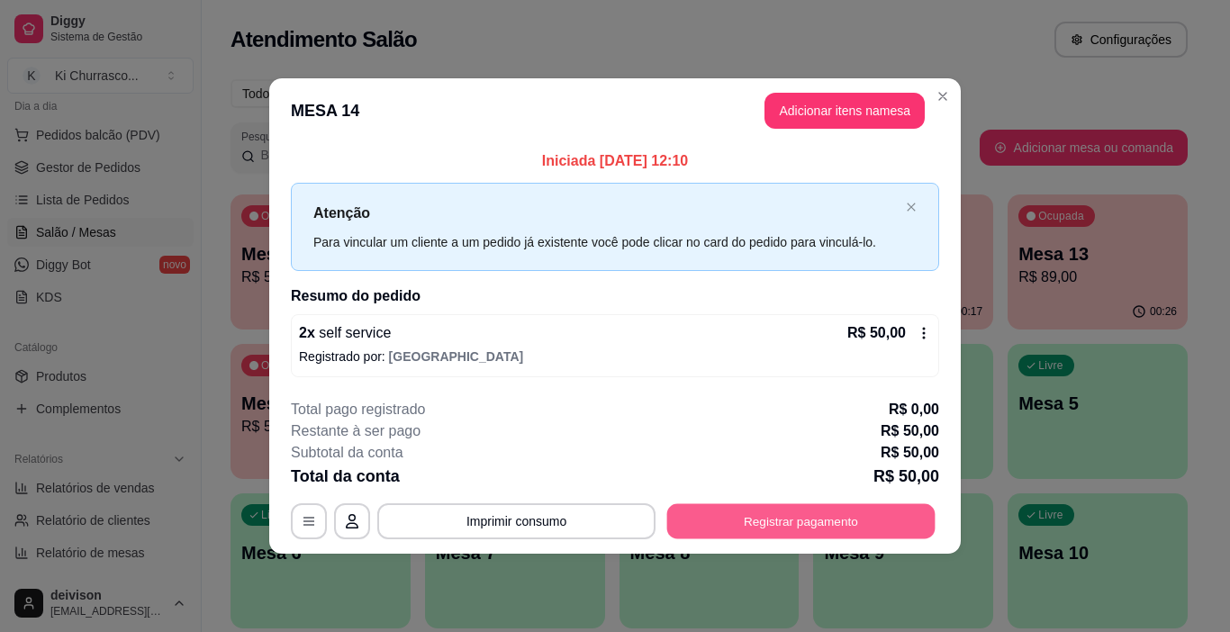
click at [749, 527] on button "Registrar pagamento" at bounding box center [801, 521] width 268 height 35
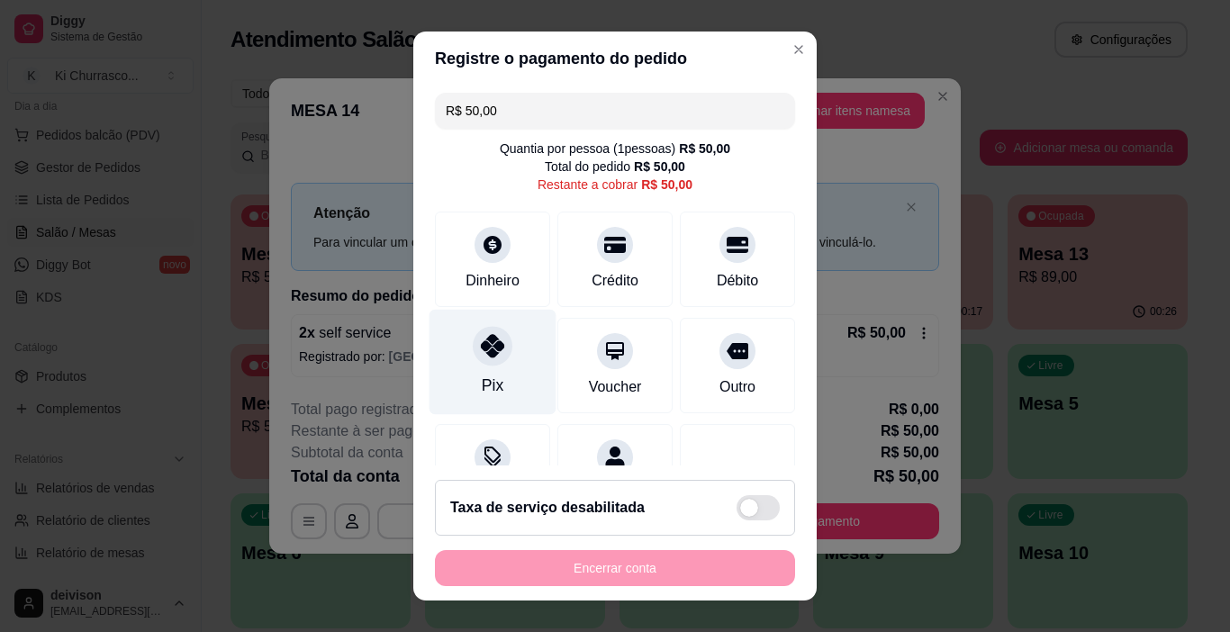
click at [461, 375] on div "Pix" at bounding box center [493, 362] width 127 height 105
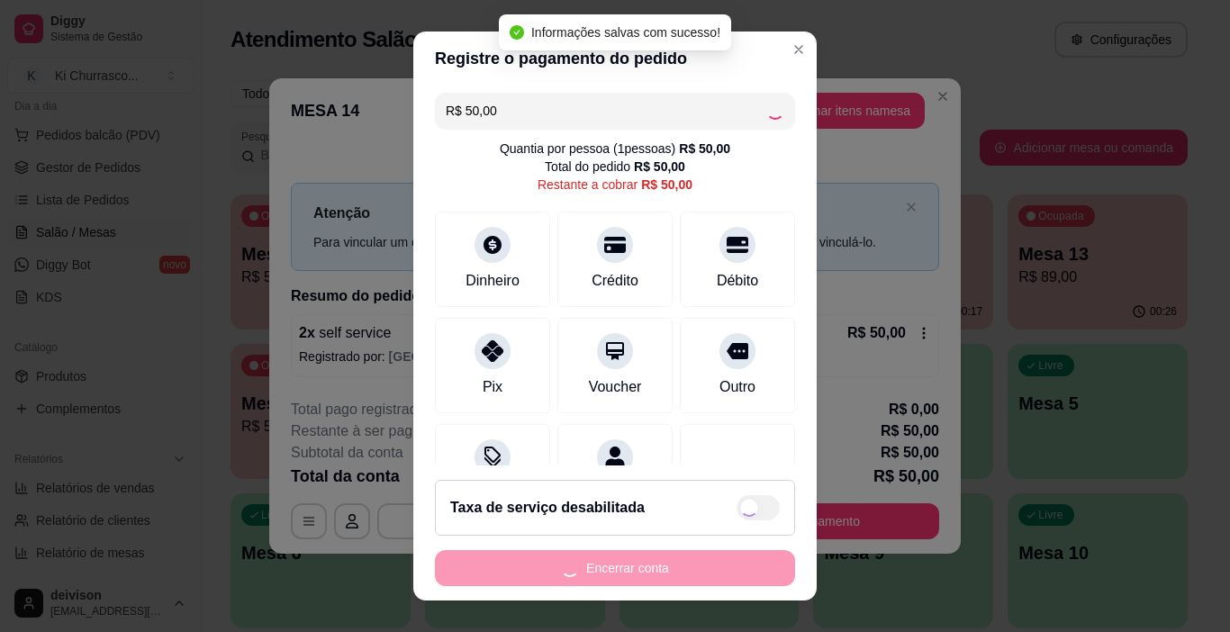
type input "R$ 0,00"
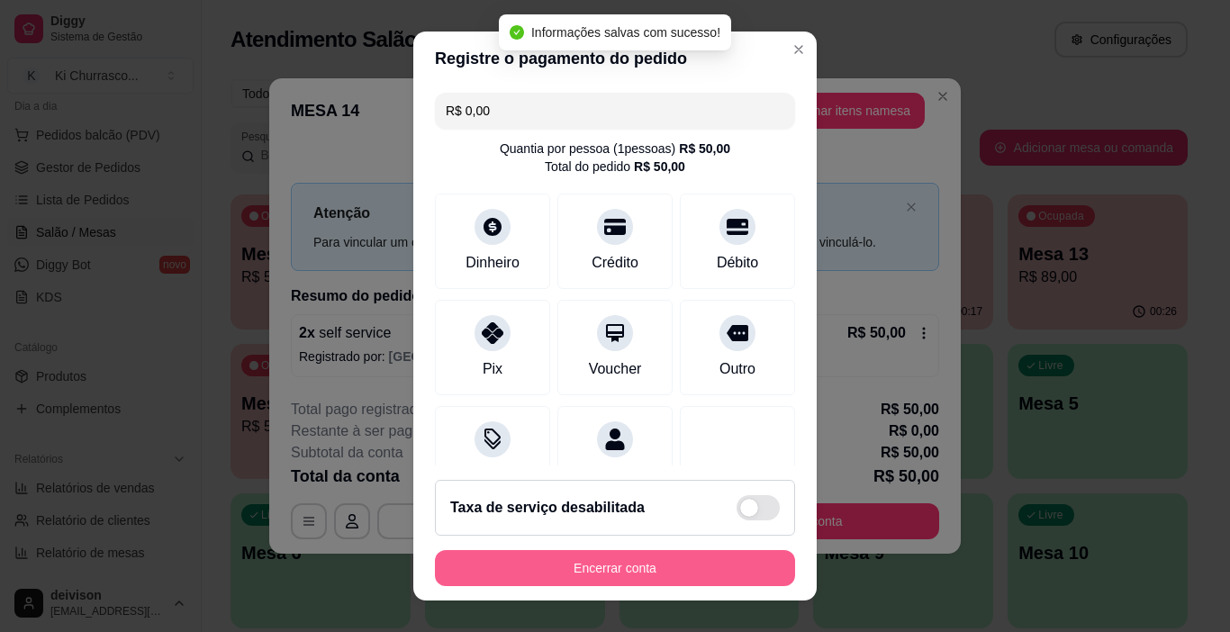
click at [556, 567] on button "Encerrar conta" at bounding box center [615, 568] width 360 height 36
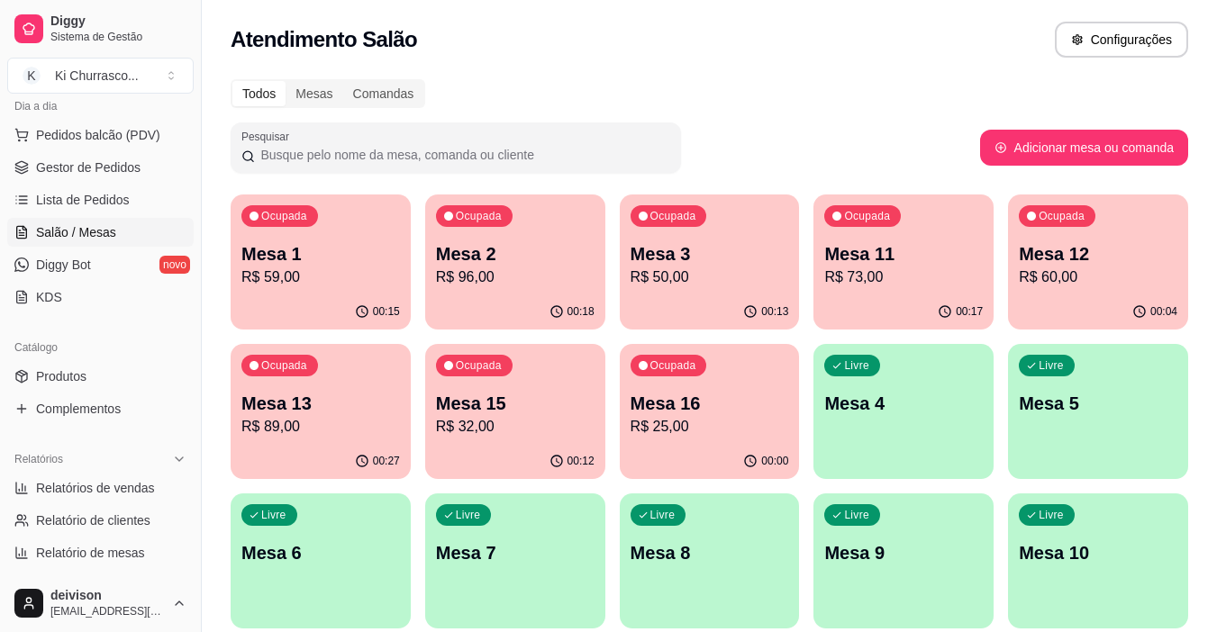
click at [351, 429] on p "R$ 89,00" at bounding box center [320, 427] width 159 height 22
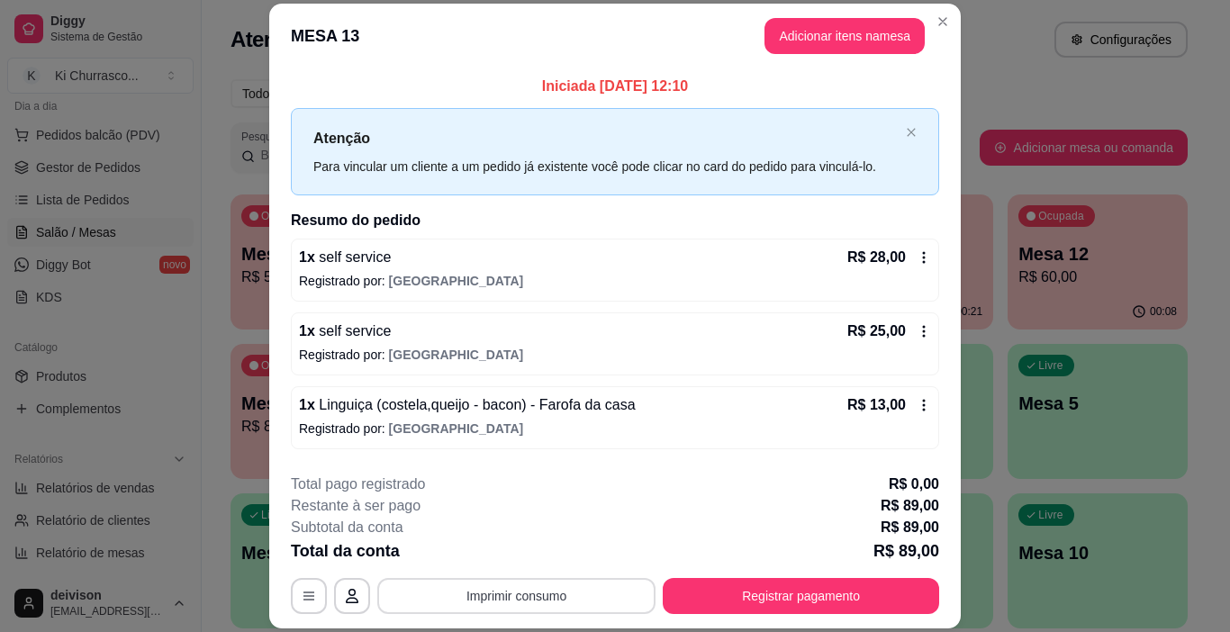
click at [592, 586] on button "Imprimir consumo" at bounding box center [516, 596] width 278 height 36
click at [489, 549] on button "IMPRESSORA" at bounding box center [515, 554] width 131 height 29
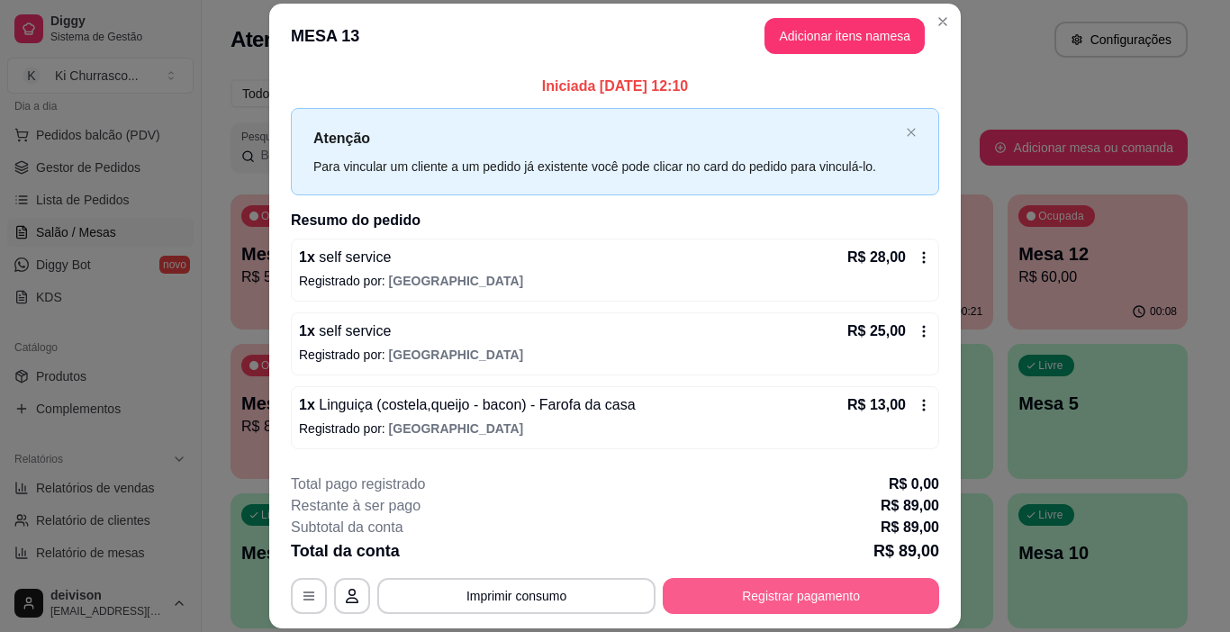
click at [769, 600] on button "Registrar pagamento" at bounding box center [801, 596] width 277 height 36
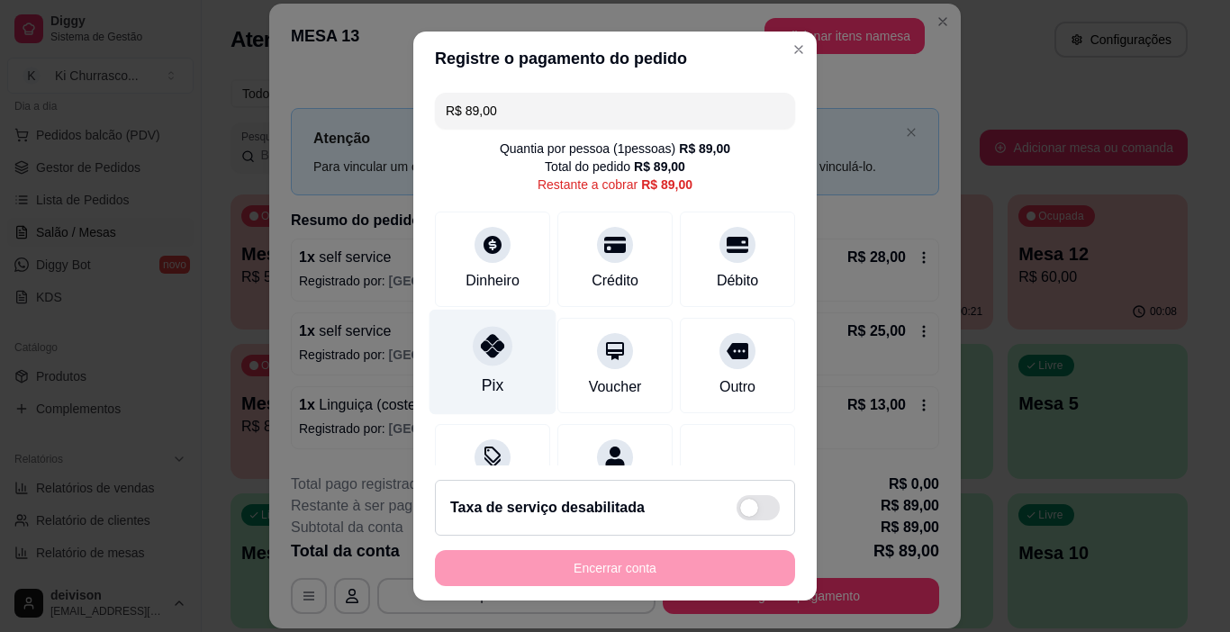
click at [481, 353] on icon at bounding box center [492, 345] width 23 height 23
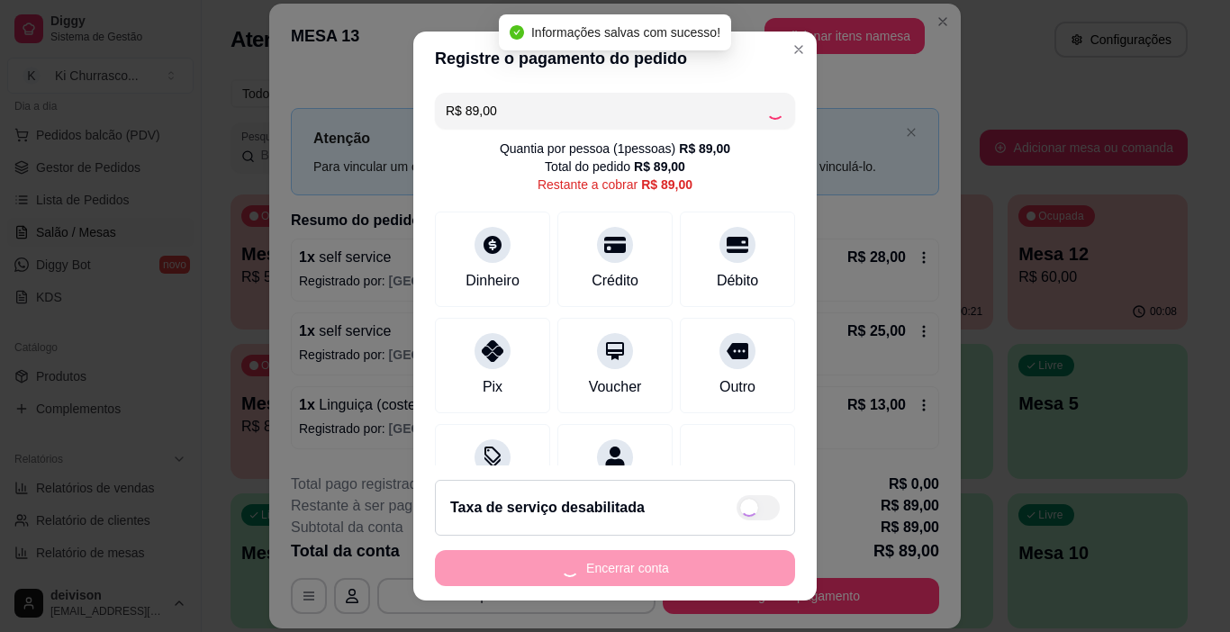
type input "R$ 0,00"
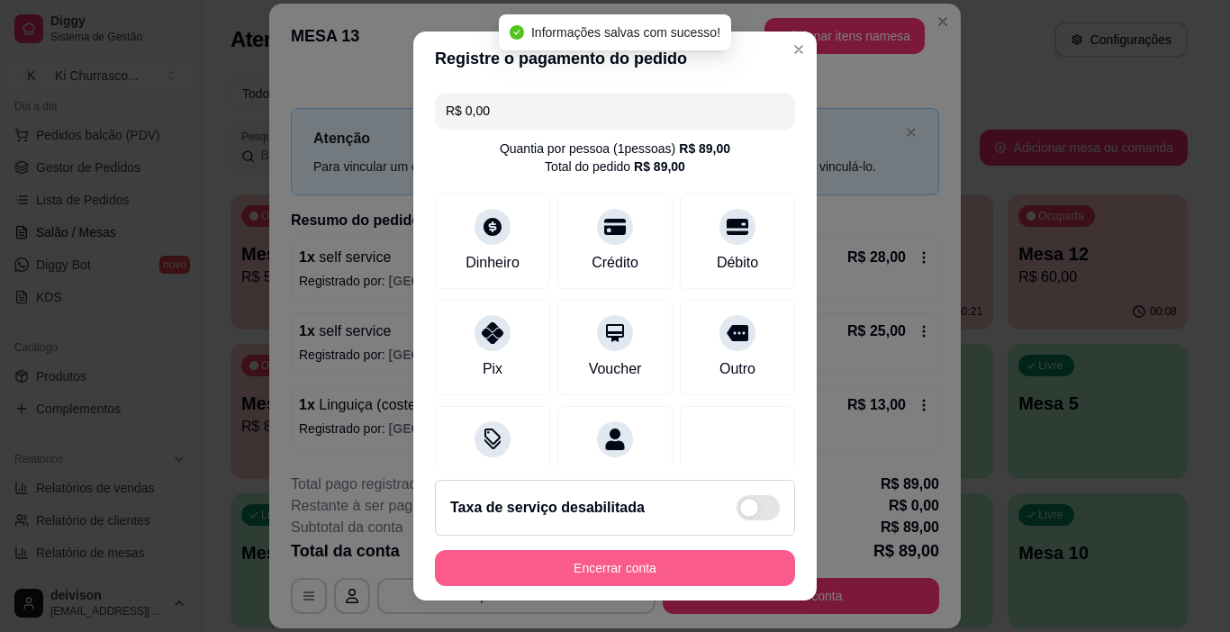
click at [622, 575] on button "Encerrar conta" at bounding box center [615, 568] width 360 height 36
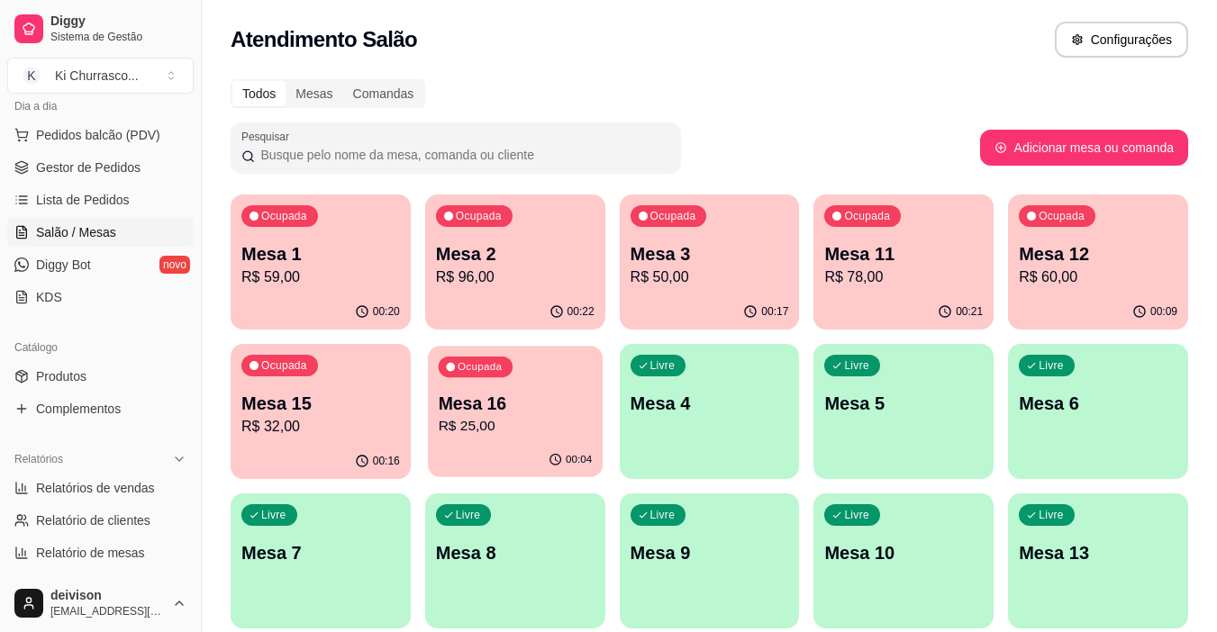
click at [508, 395] on p "Mesa 16" at bounding box center [515, 404] width 154 height 24
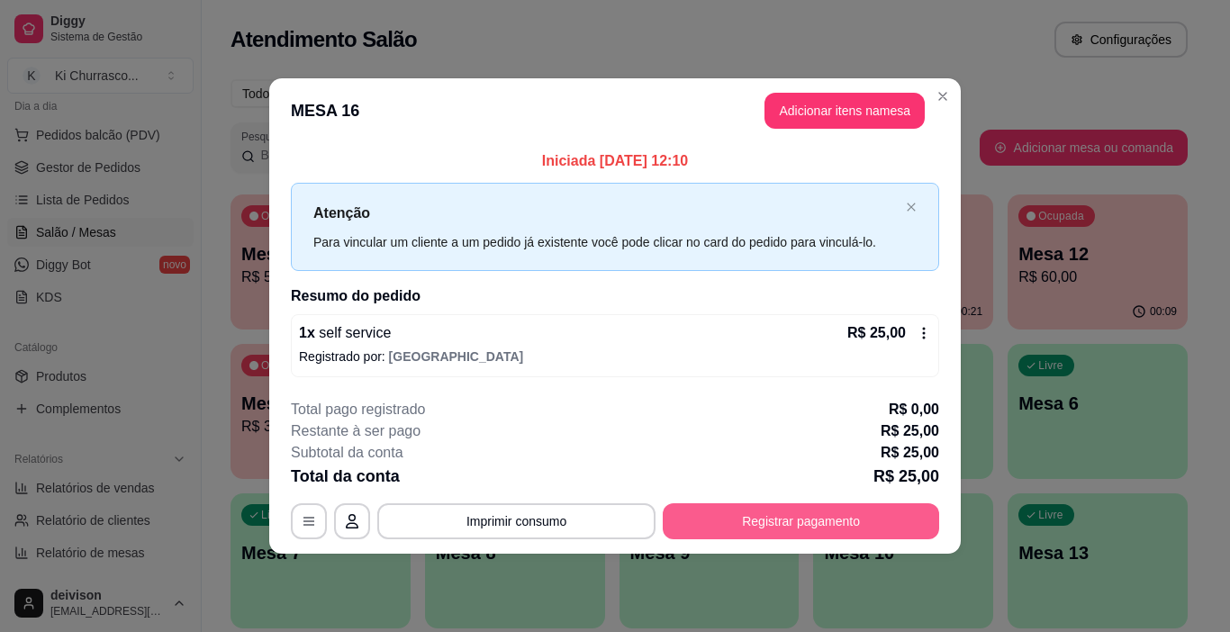
click at [707, 527] on button "Registrar pagamento" at bounding box center [801, 522] width 277 height 36
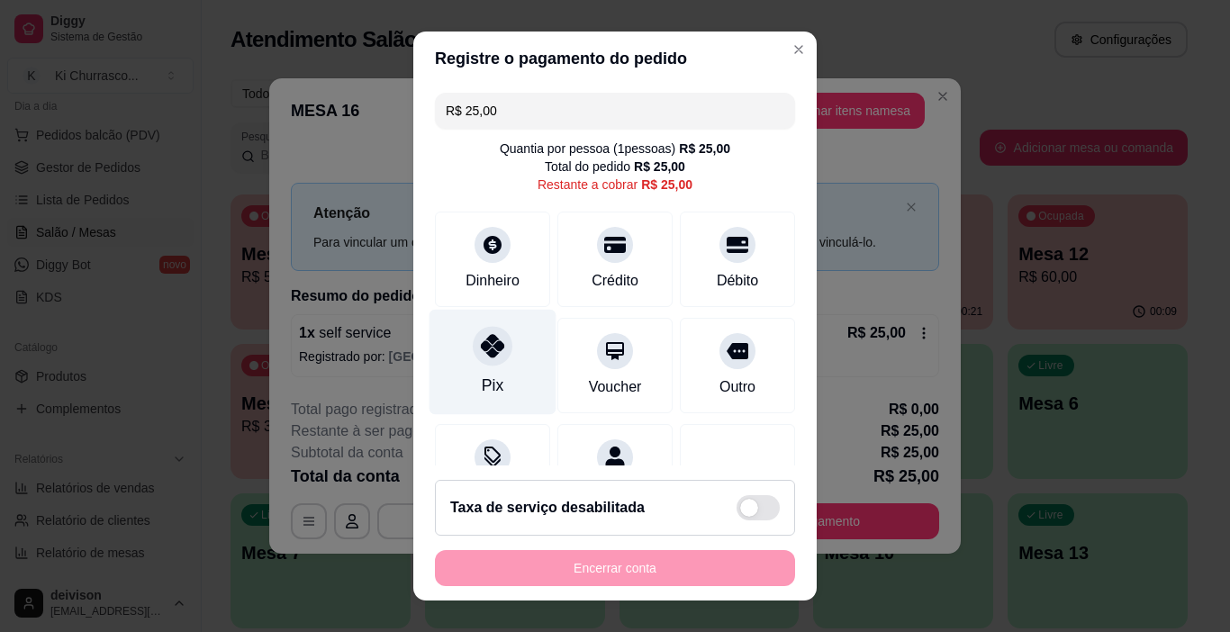
click at [508, 359] on div "Pix" at bounding box center [493, 362] width 127 height 105
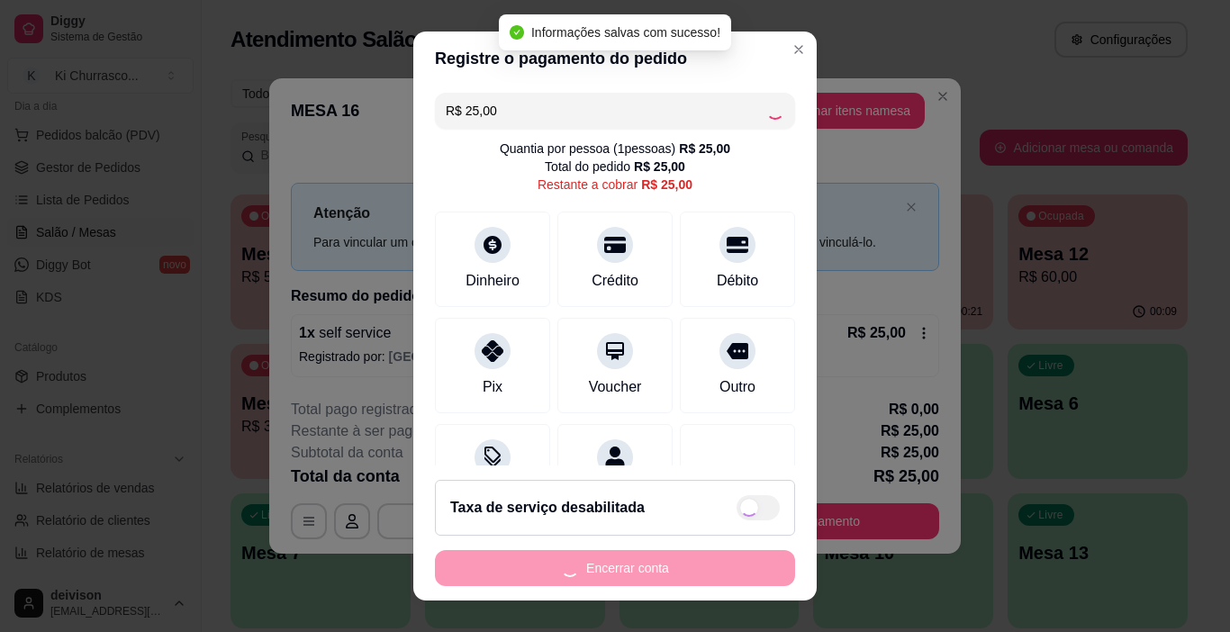
type input "R$ 0,00"
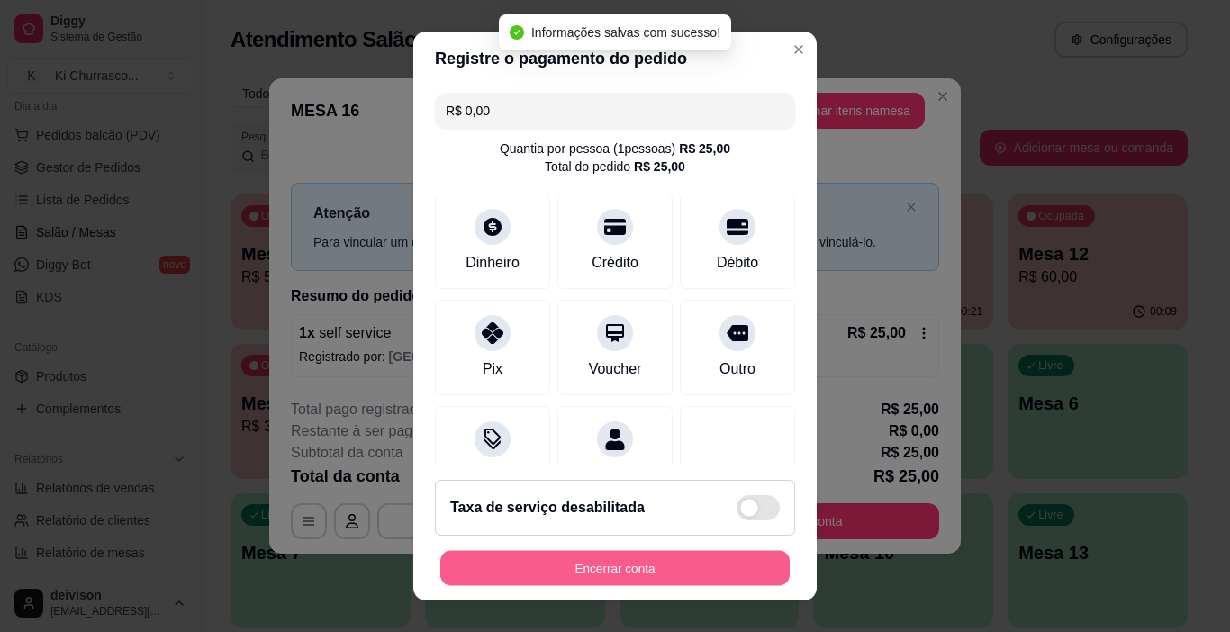
click at [682, 567] on button "Encerrar conta" at bounding box center [615, 568] width 350 height 35
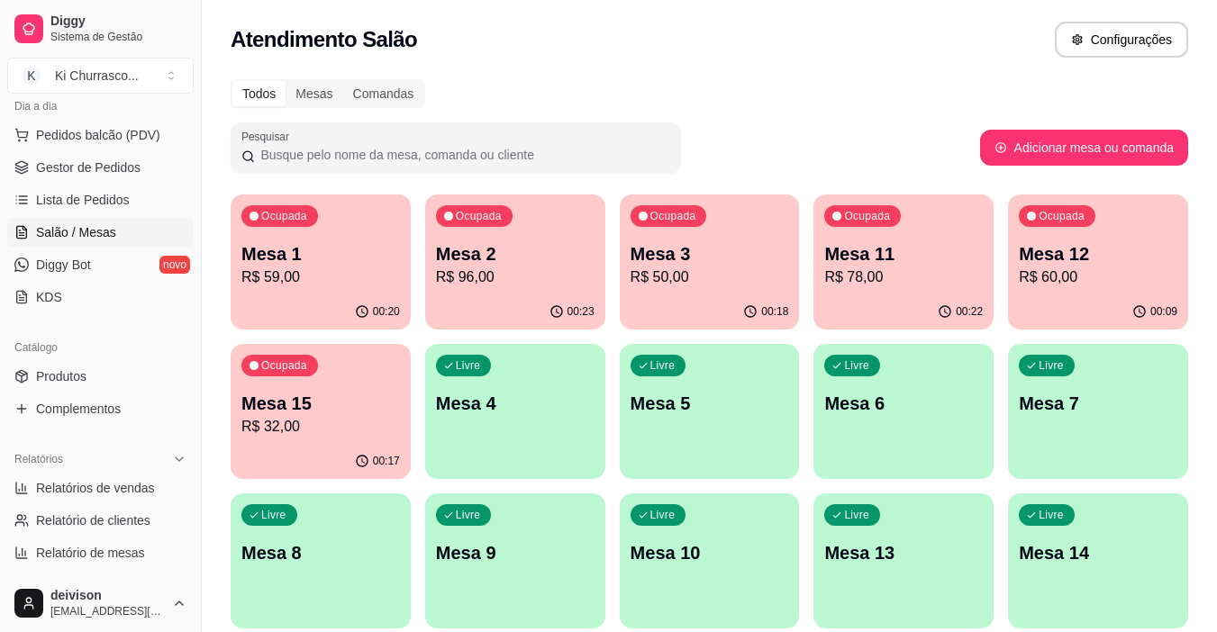
click at [276, 265] on p "Mesa 1" at bounding box center [320, 253] width 159 height 25
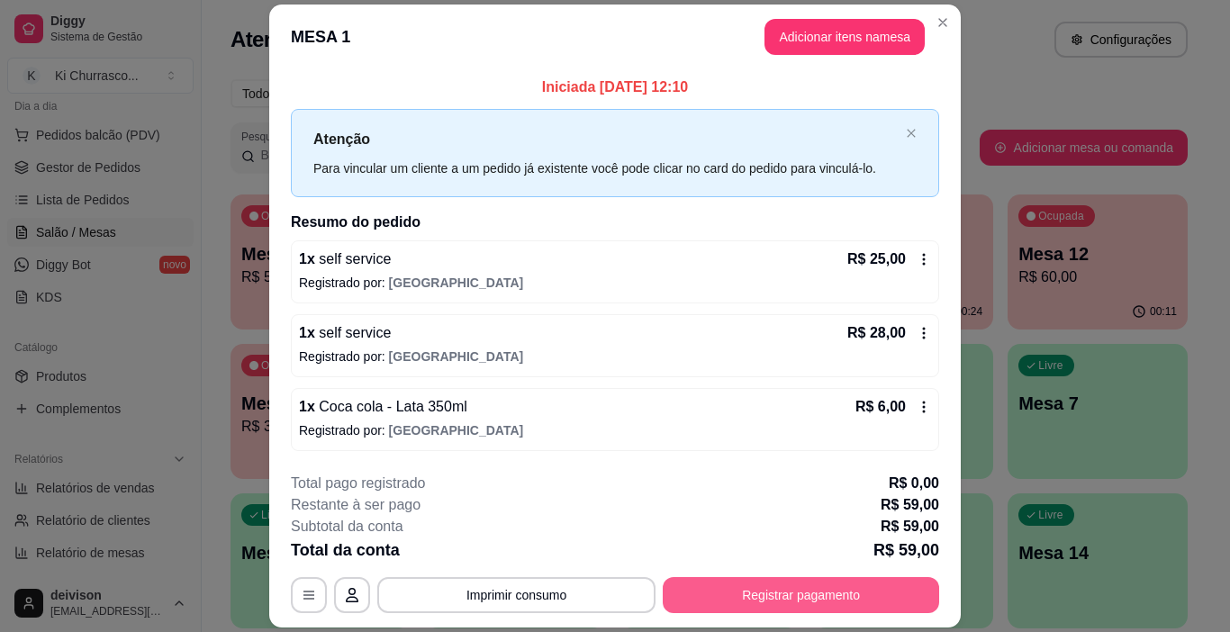
click at [758, 590] on button "Registrar pagamento" at bounding box center [801, 595] width 277 height 36
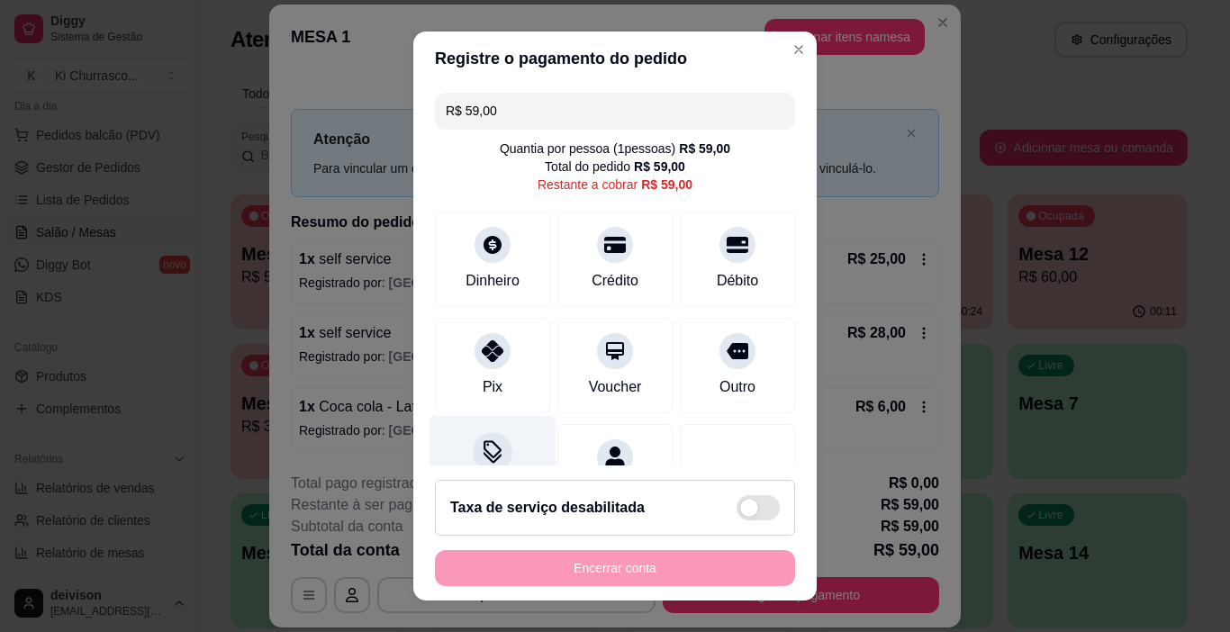
drag, startPoint x: 484, startPoint y: 351, endPoint x: 486, endPoint y: 442, distance: 91.0
click at [482, 356] on icon at bounding box center [493, 351] width 22 height 22
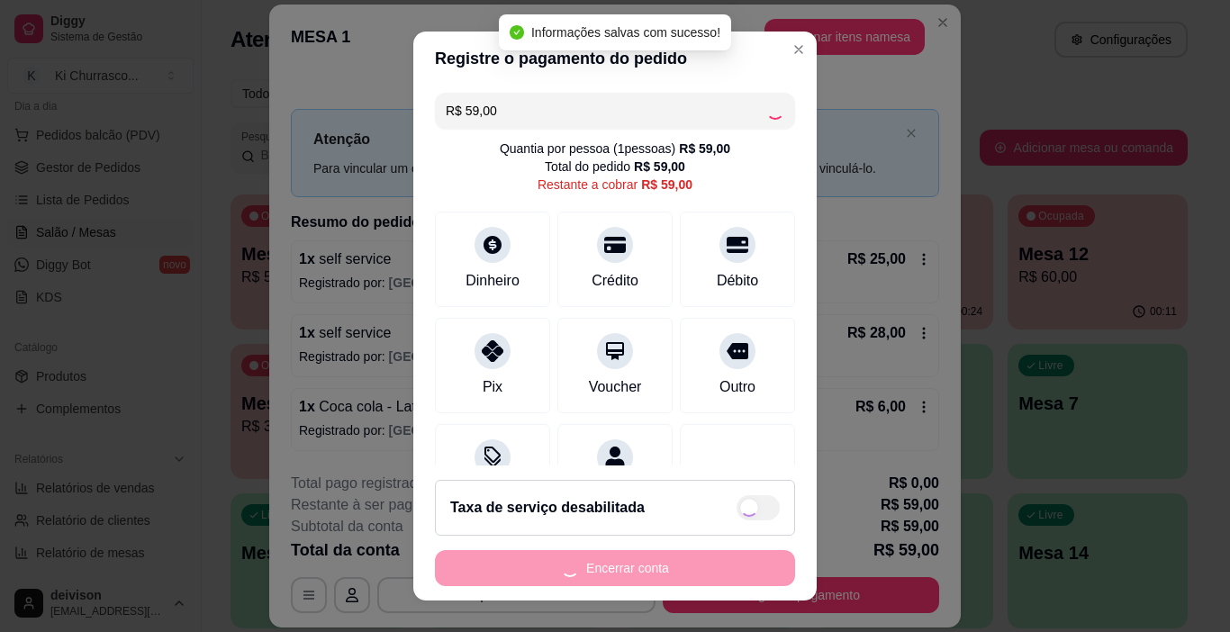
type input "R$ 0,00"
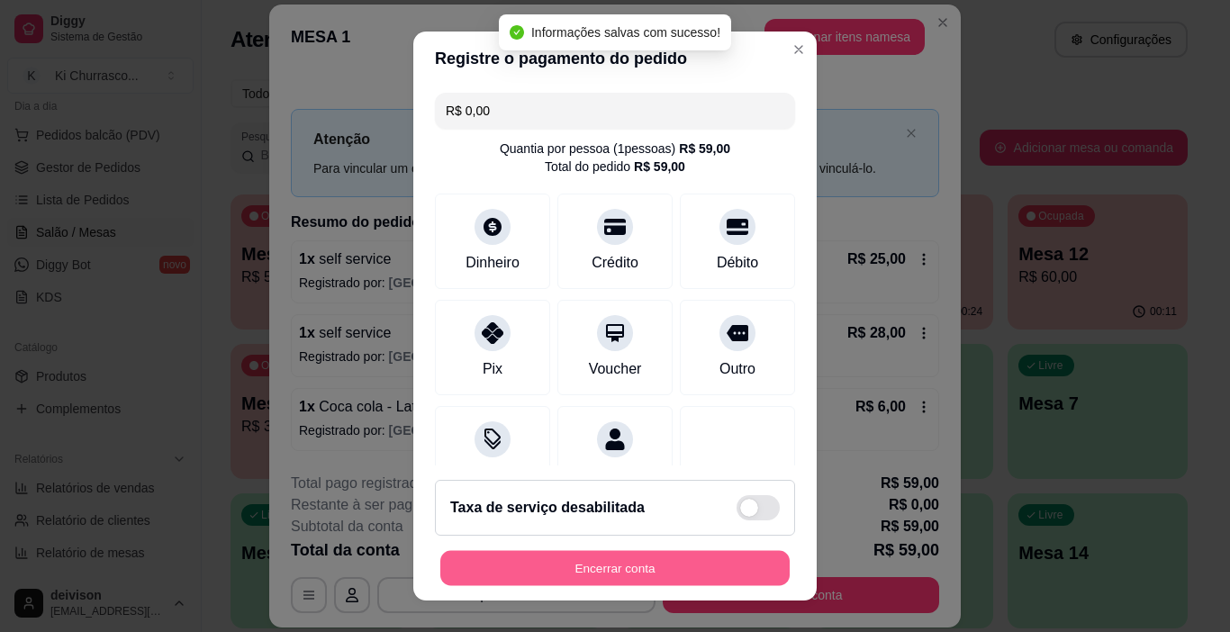
click at [608, 565] on button "Encerrar conta" at bounding box center [615, 568] width 350 height 35
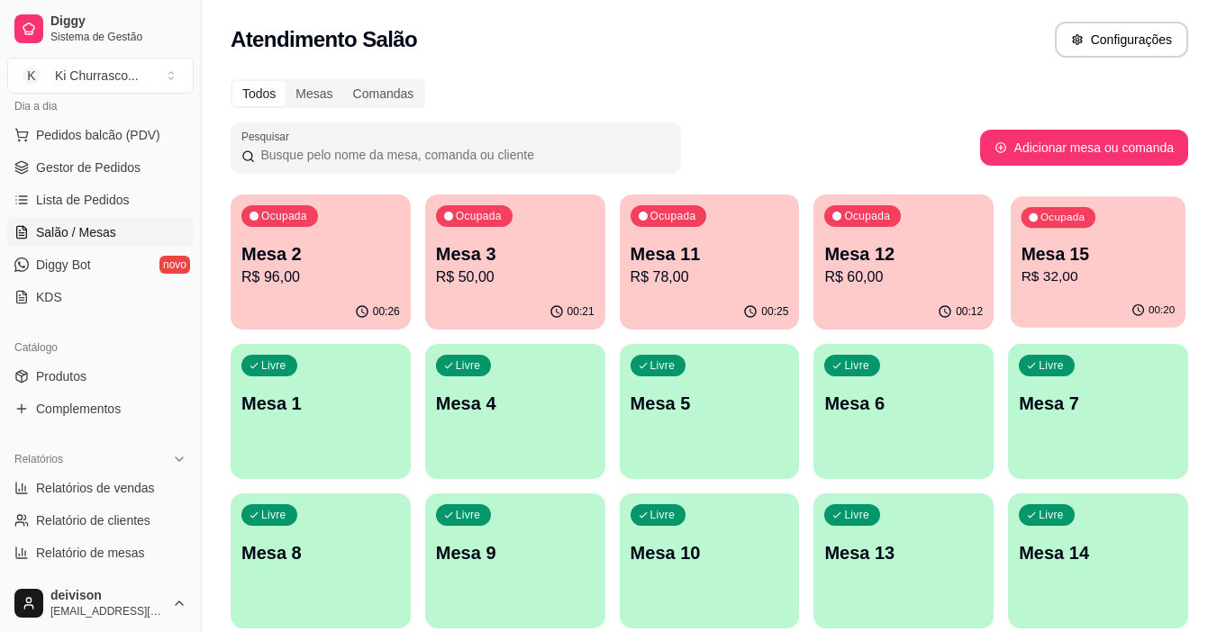
click at [1046, 254] on p "Mesa 15" at bounding box center [1098, 254] width 154 height 24
click at [548, 266] on div "Mesa 3 R$ 50,00" at bounding box center [515, 264] width 159 height 47
click at [850, 259] on p "Mesa 12" at bounding box center [903, 253] width 159 height 25
click at [529, 277] on p "R$ 50,00" at bounding box center [515, 278] width 159 height 22
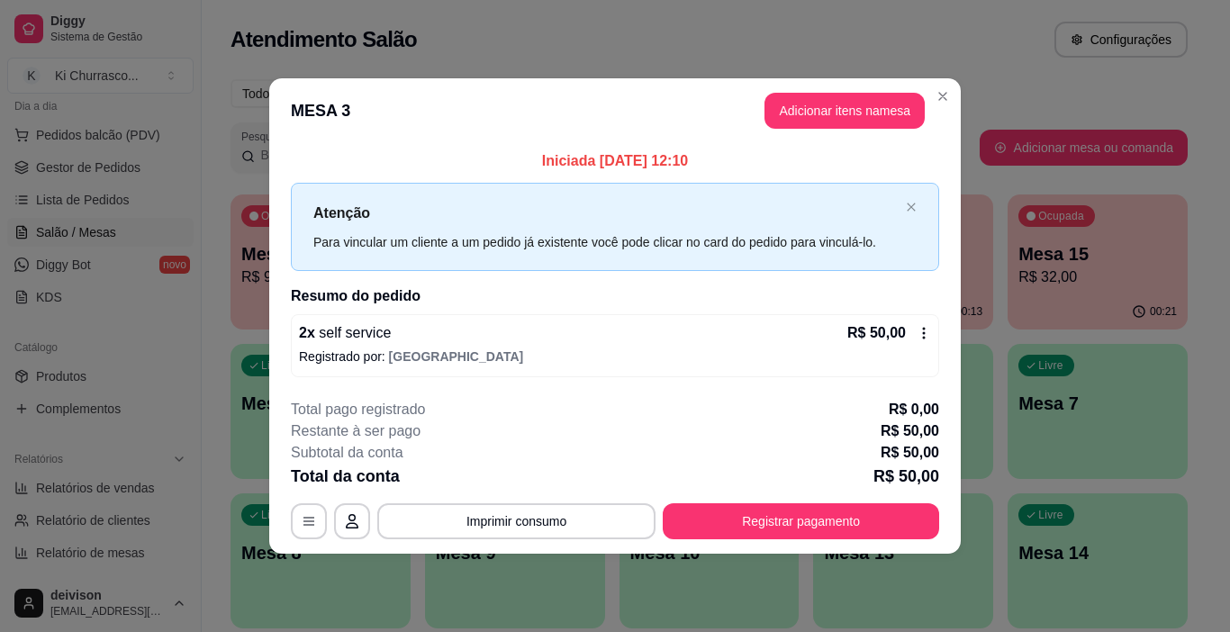
click at [758, 530] on button "Registrar pagamento" at bounding box center [801, 522] width 277 height 36
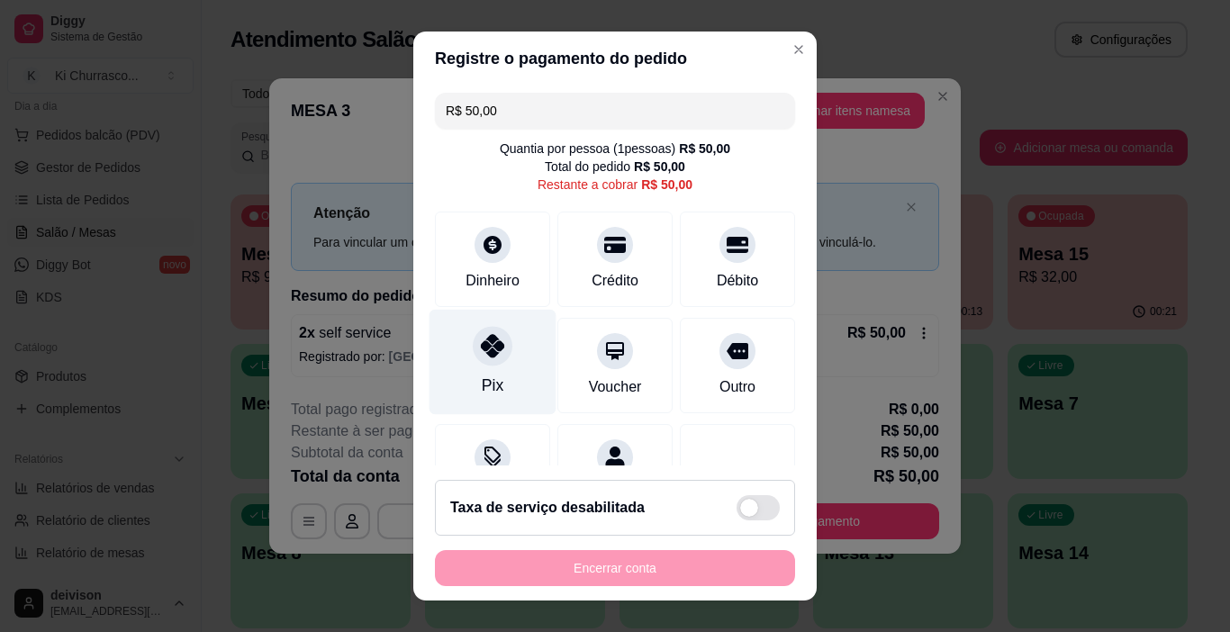
click at [501, 353] on div "Pix" at bounding box center [493, 362] width 127 height 105
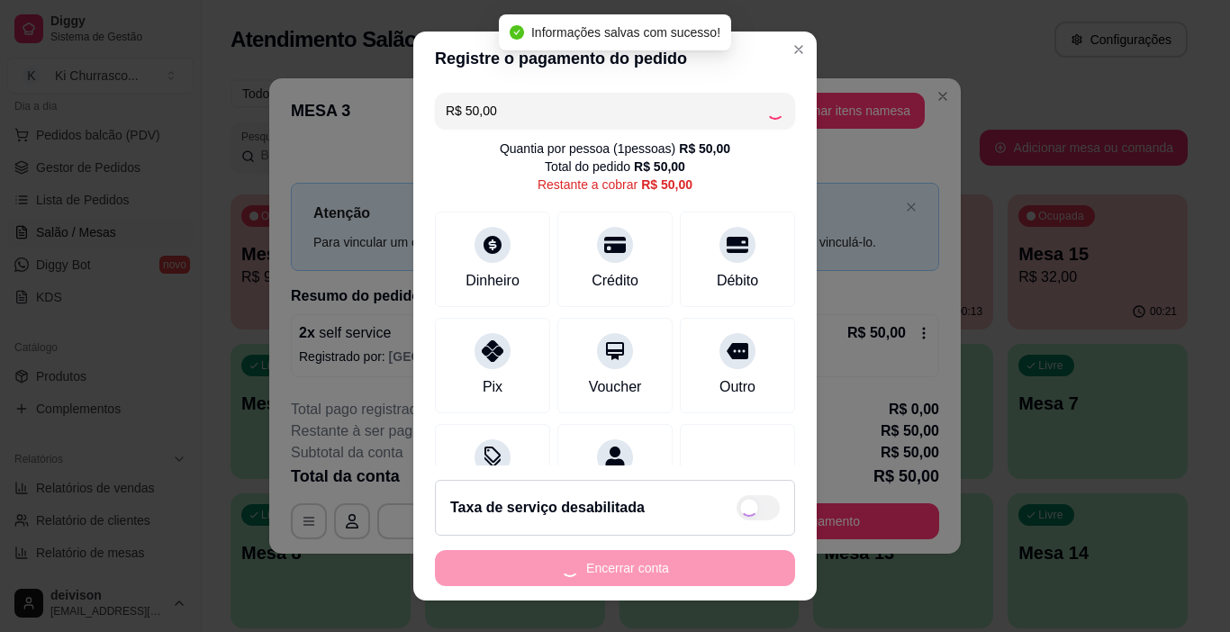
type input "R$ 0,00"
click at [649, 574] on div "Encerrar conta" at bounding box center [615, 568] width 360 height 36
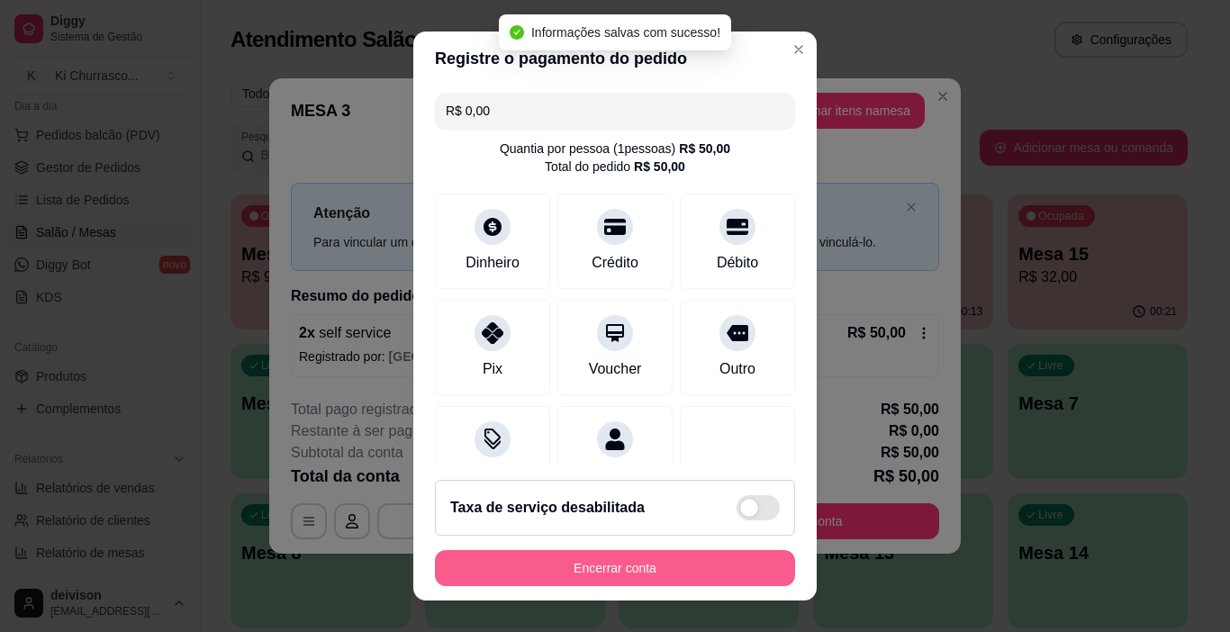
click at [649, 574] on button "Encerrar conta" at bounding box center [615, 568] width 360 height 36
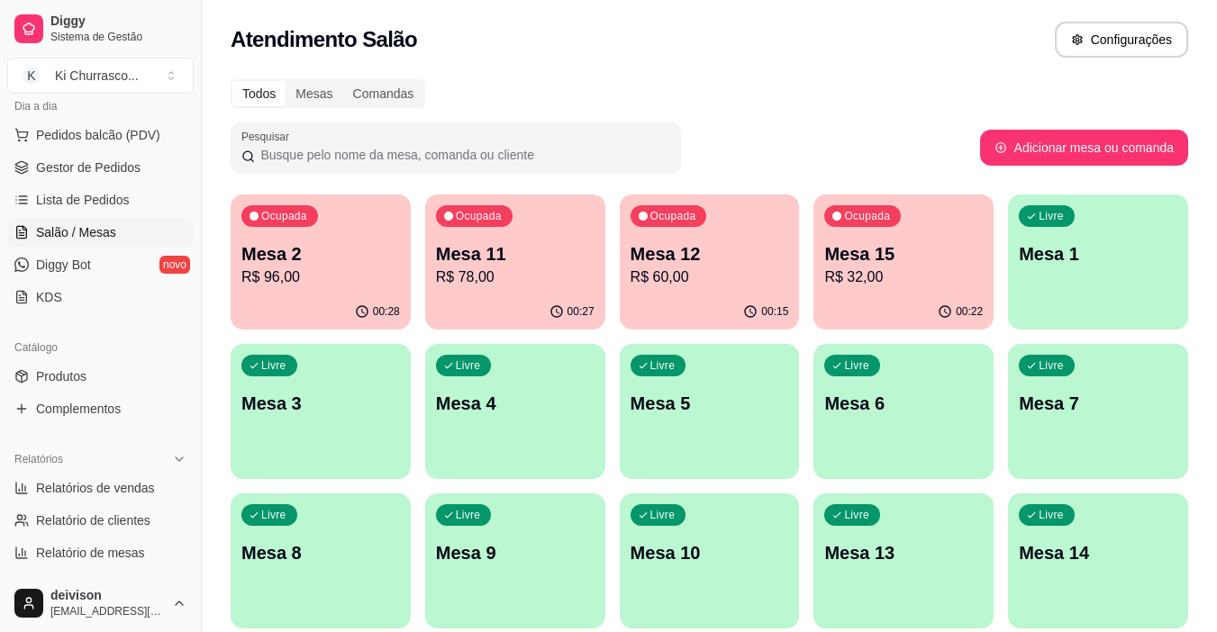
click at [521, 252] on p "Mesa 11" at bounding box center [515, 253] width 159 height 25
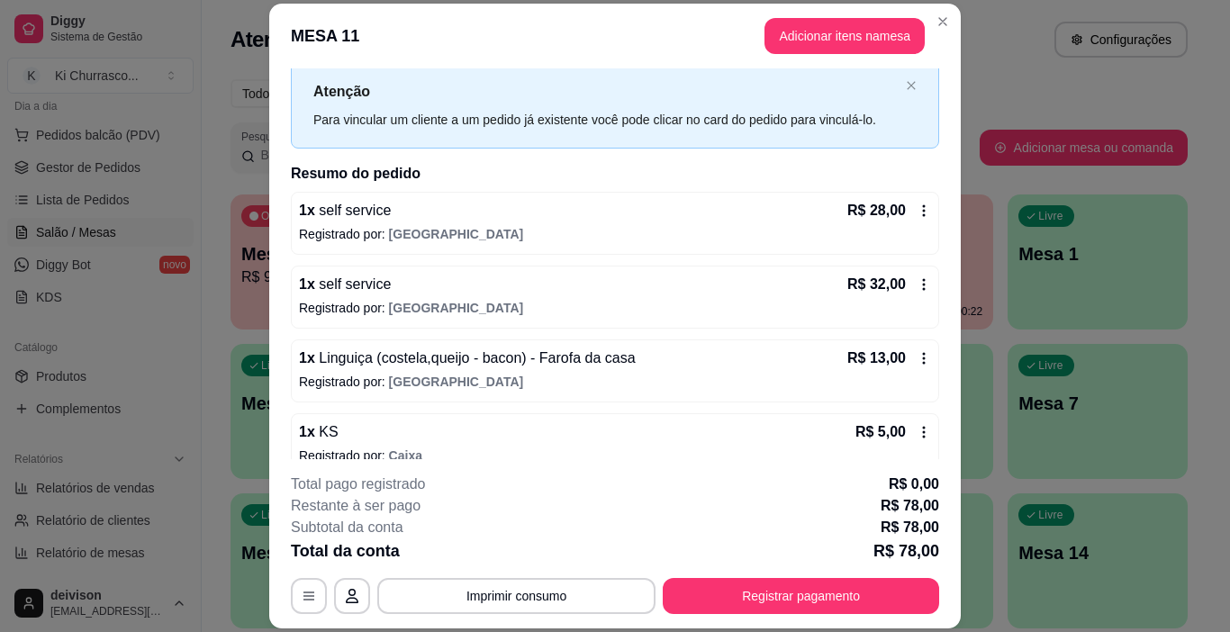
scroll to position [70, 0]
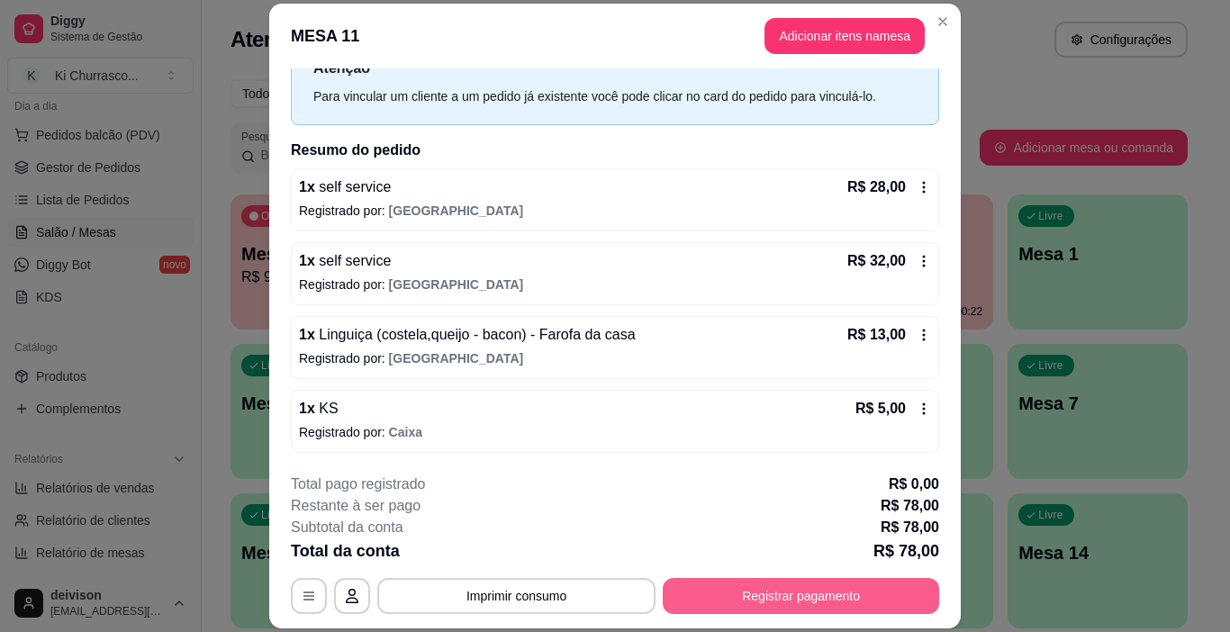
click at [709, 586] on button "Registrar pagamento" at bounding box center [801, 596] width 277 height 36
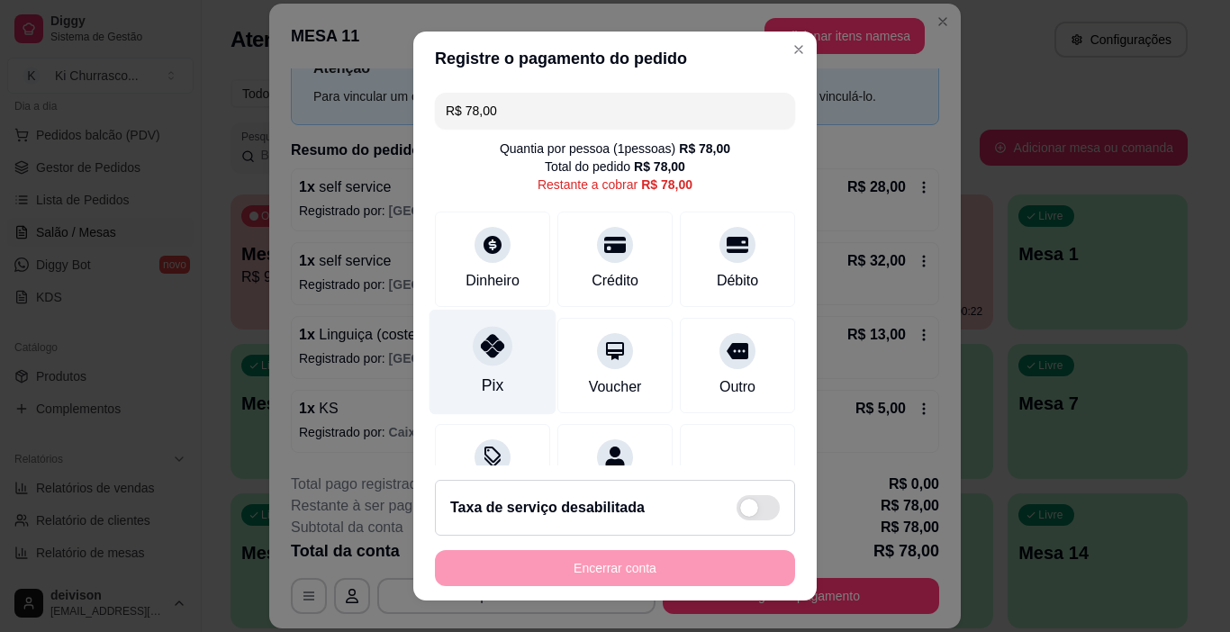
click at [478, 365] on div at bounding box center [493, 347] width 40 height 40
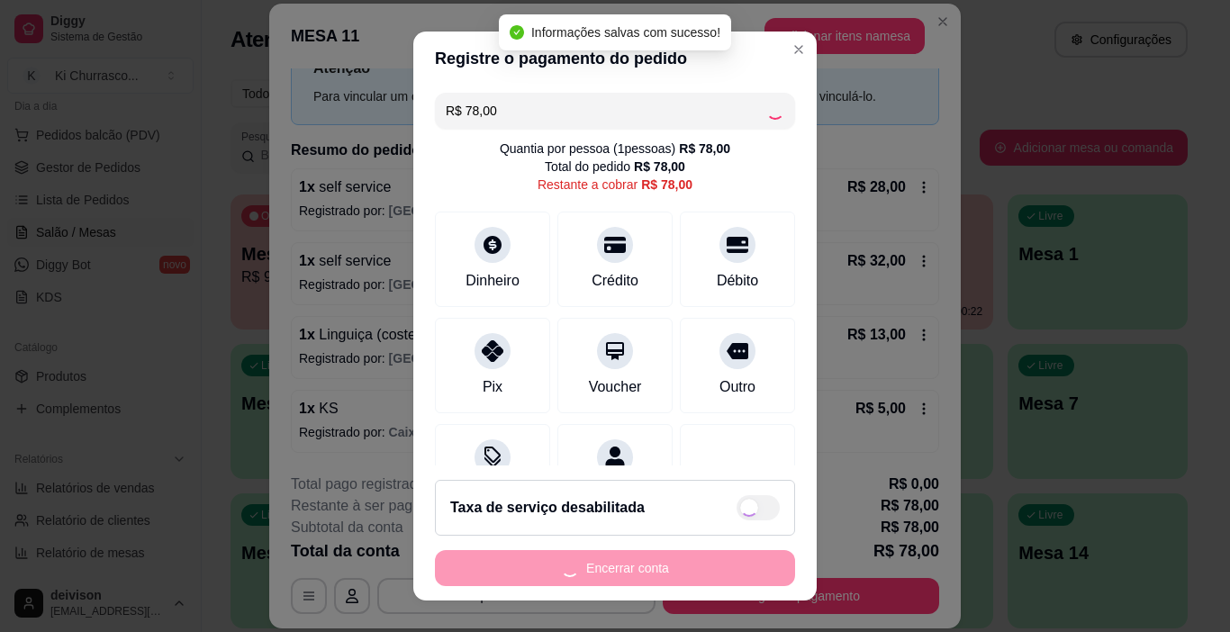
type input "R$ 0,00"
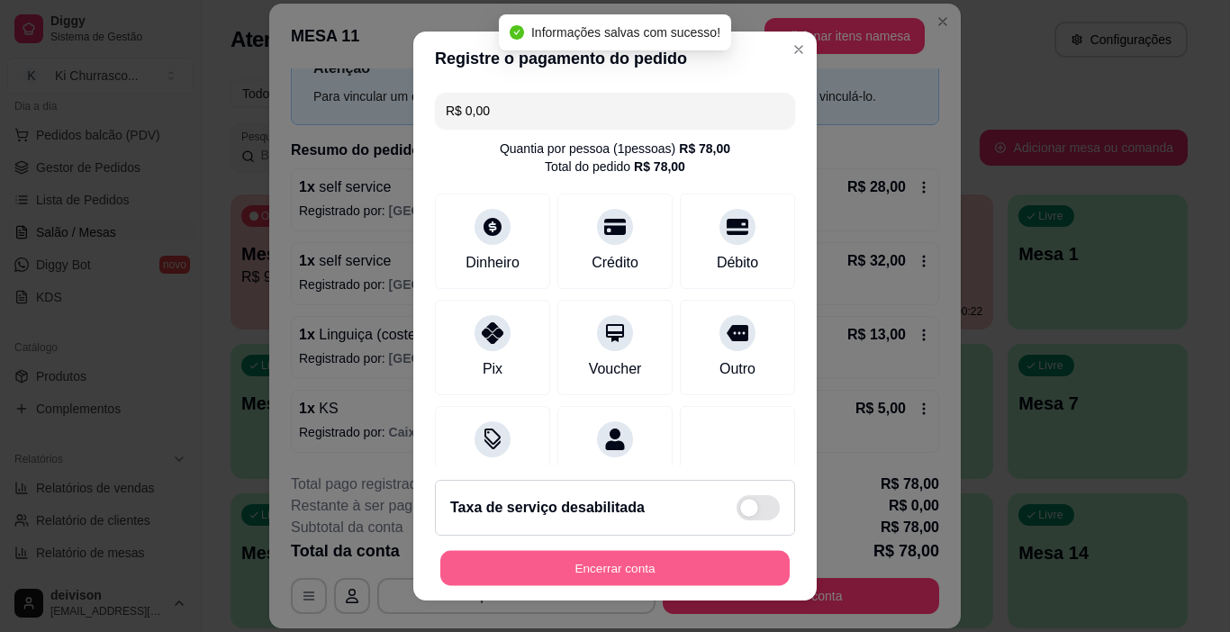
click at [606, 553] on button "Encerrar conta" at bounding box center [615, 568] width 350 height 35
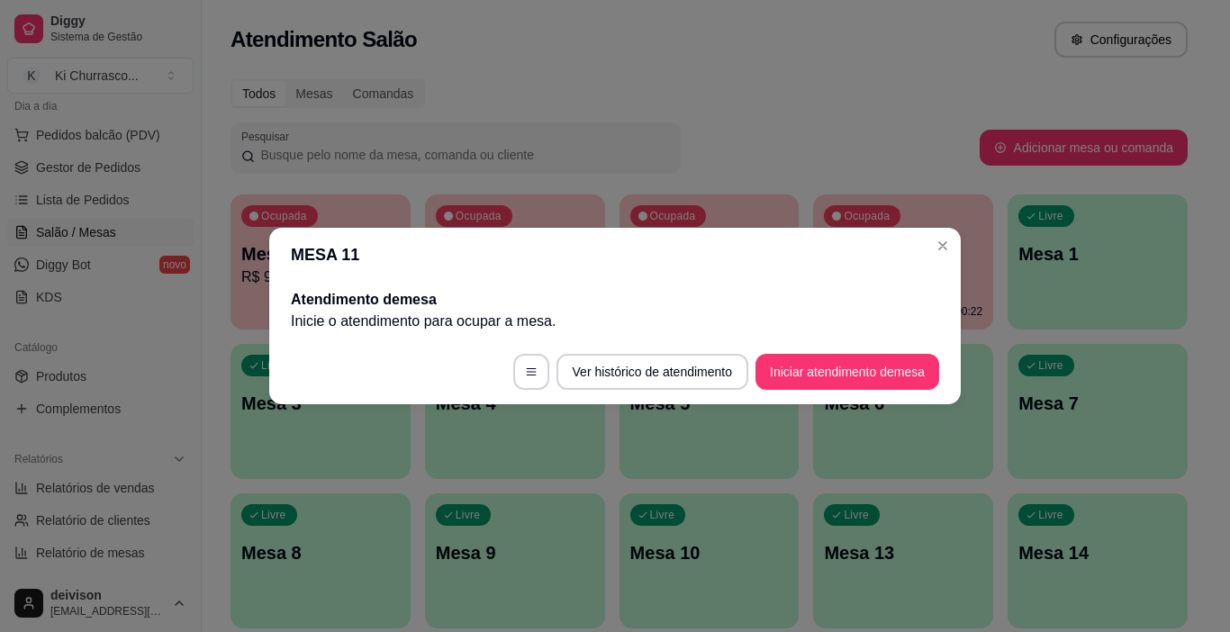
scroll to position [0, 0]
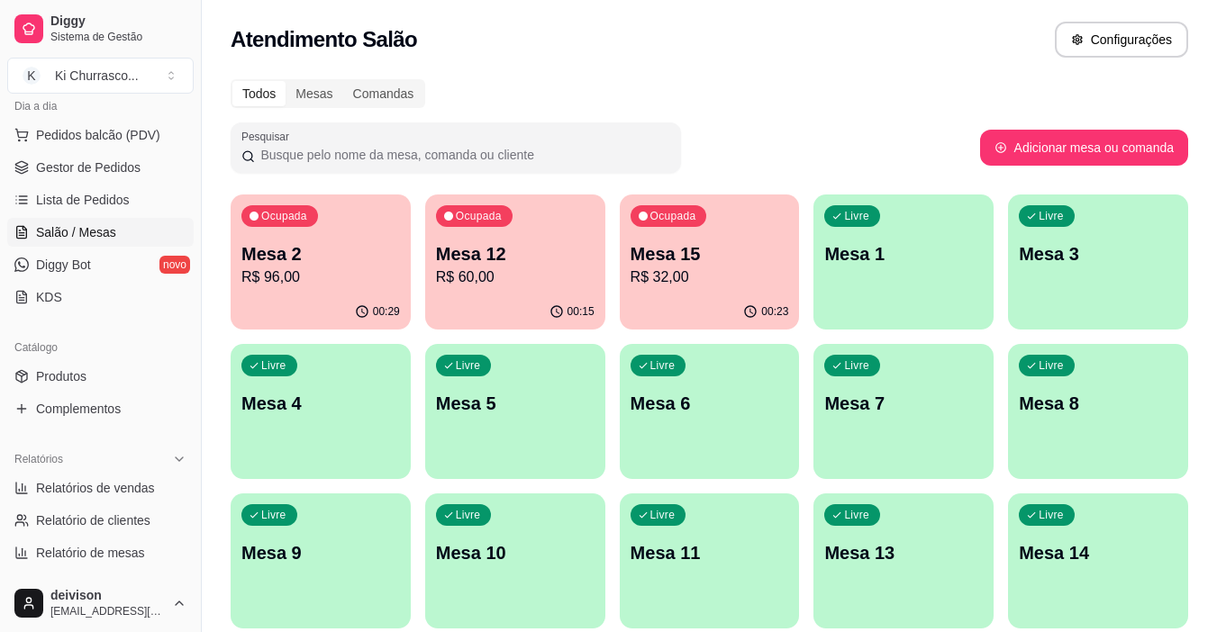
click at [661, 247] on p "Mesa 15" at bounding box center [710, 253] width 159 height 25
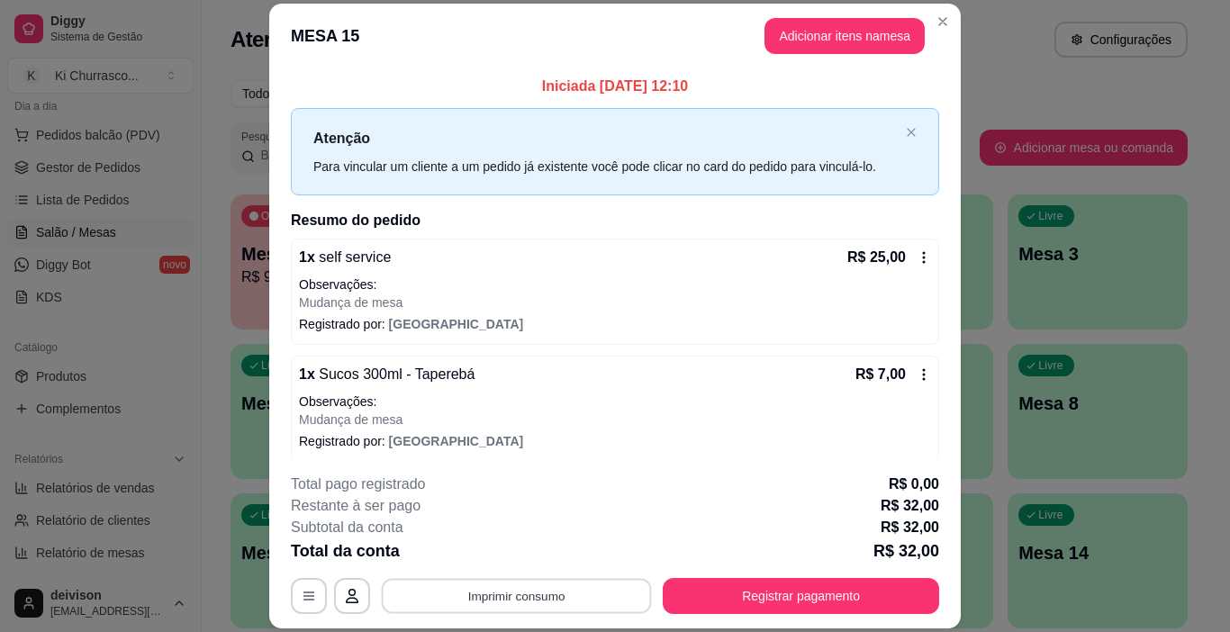
click at [516, 603] on button "Imprimir consumo" at bounding box center [517, 596] width 270 height 35
click at [532, 551] on button "IMPRESSORA" at bounding box center [515, 554] width 131 height 29
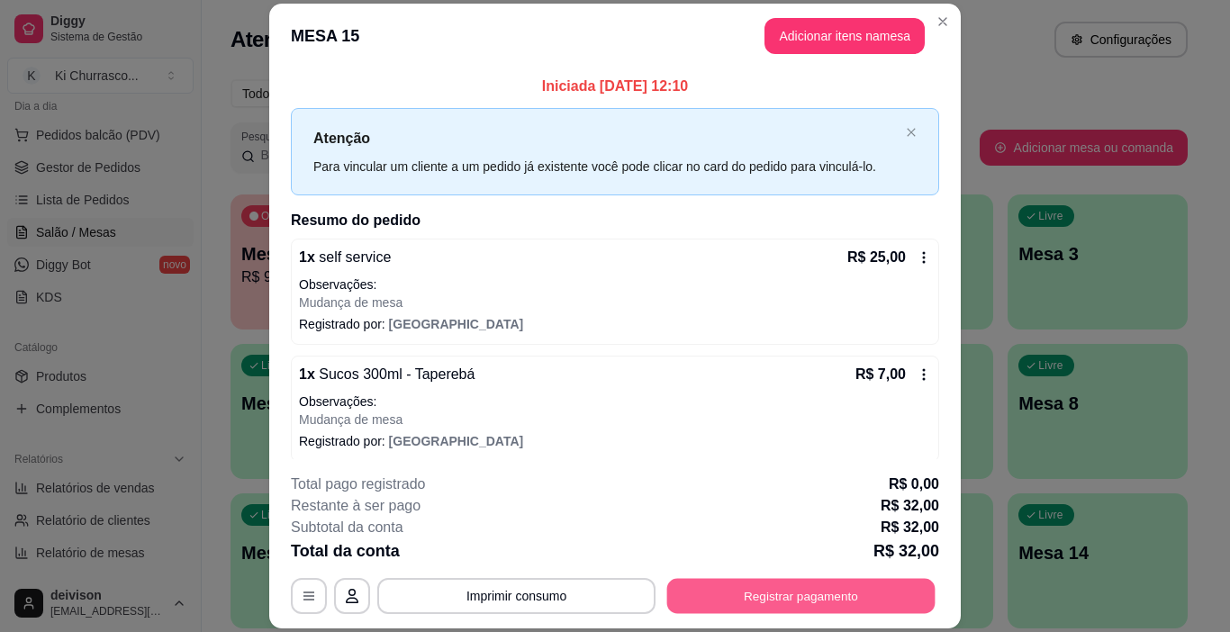
click at [715, 607] on button "Registrar pagamento" at bounding box center [801, 596] width 268 height 35
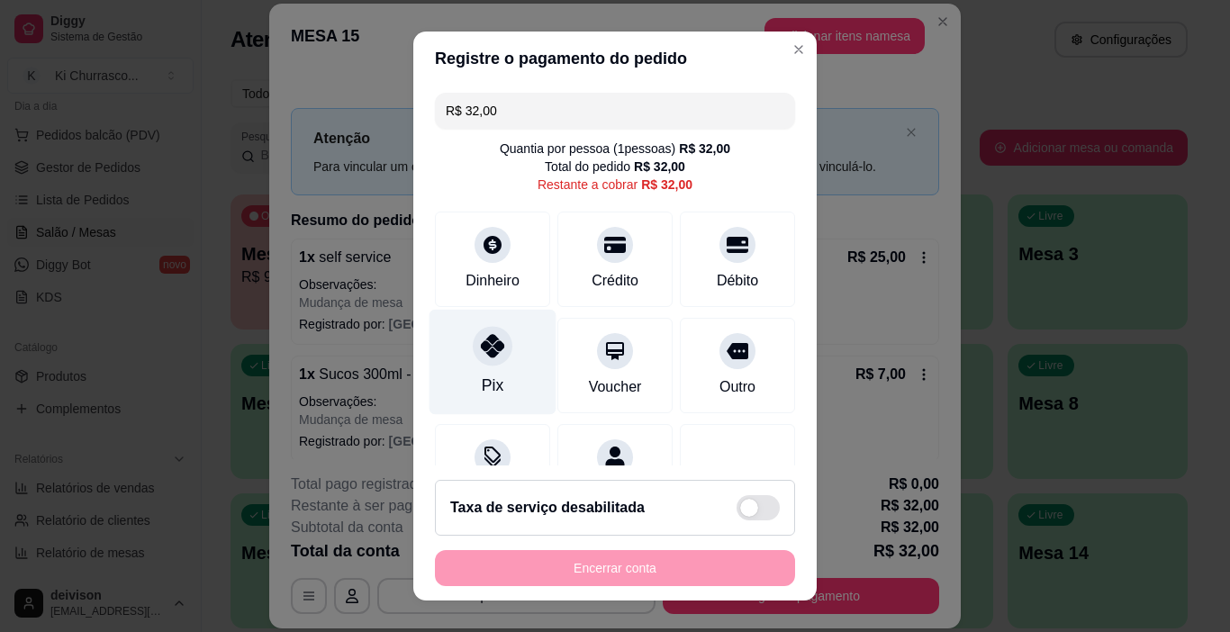
click at [487, 344] on icon at bounding box center [492, 345] width 23 height 23
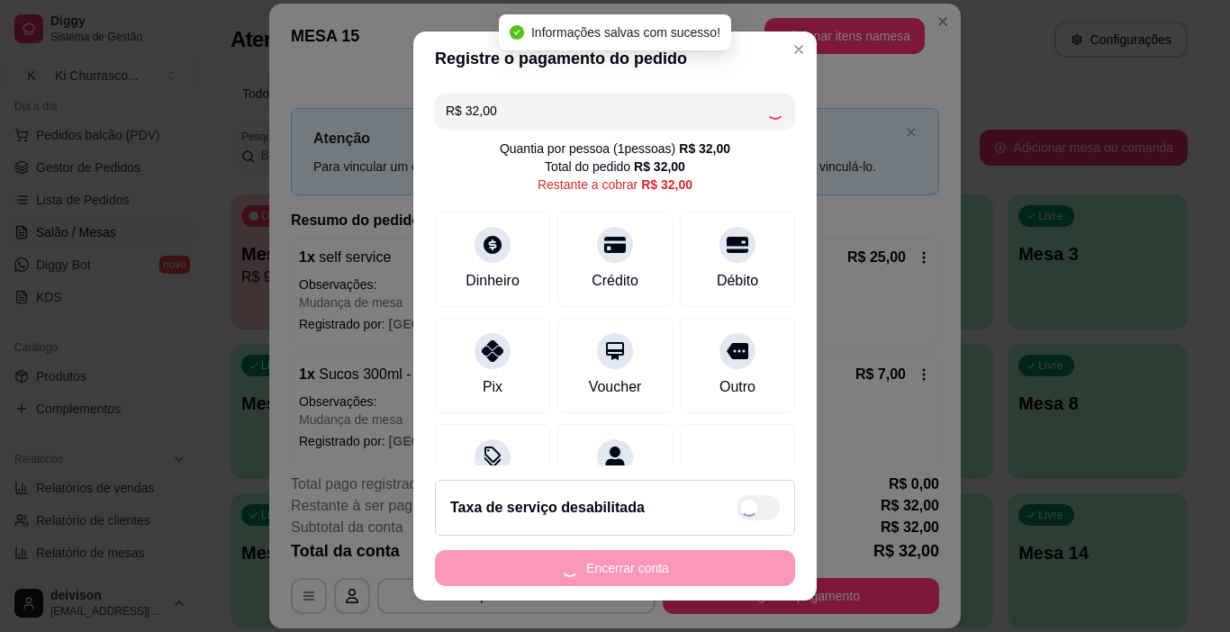
type input "R$ 0,00"
click at [640, 554] on div "Encerrar conta" at bounding box center [615, 568] width 360 height 36
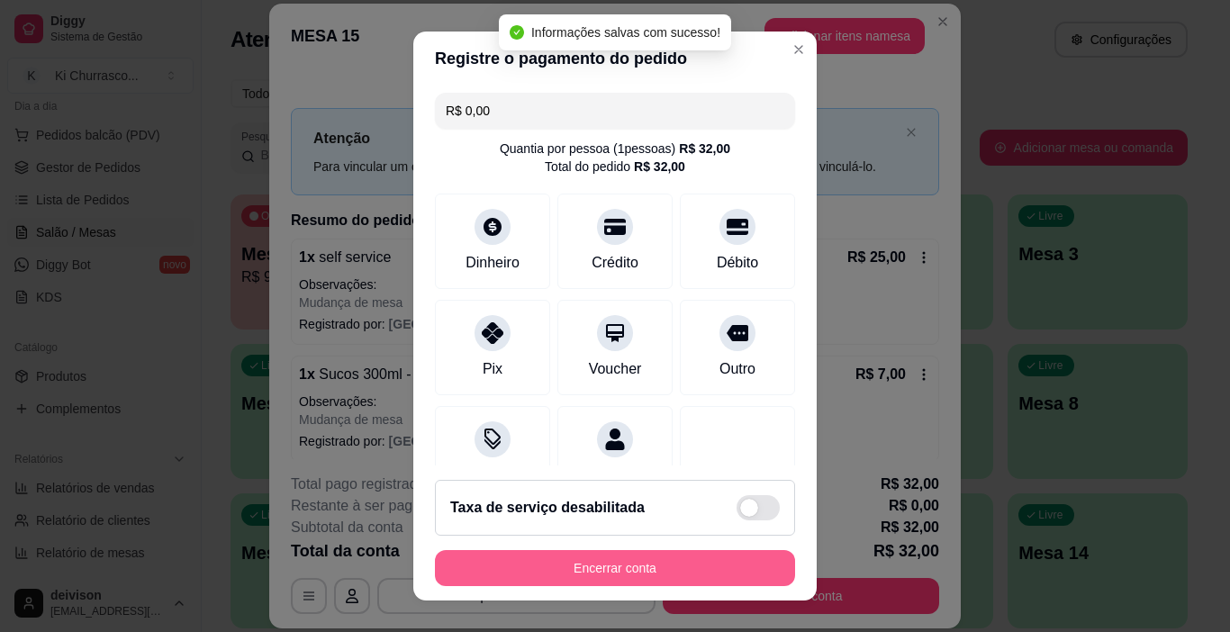
click at [637, 565] on button "Encerrar conta" at bounding box center [615, 568] width 360 height 36
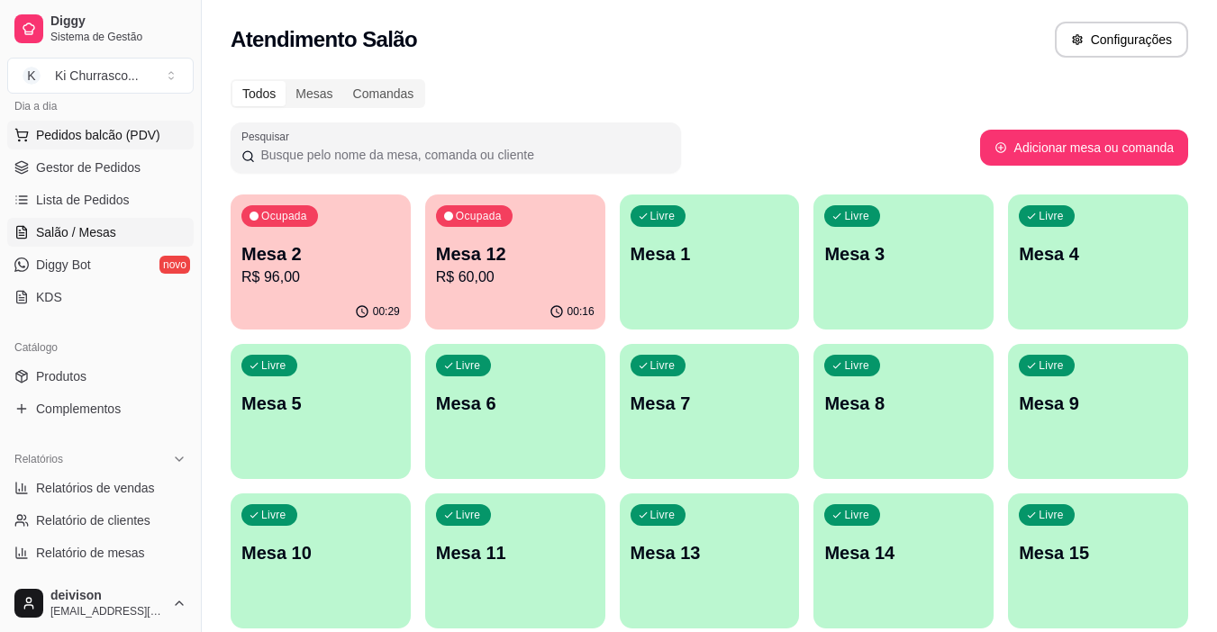
click at [69, 132] on span "Pedidos balcão (PDV)" at bounding box center [98, 135] width 124 height 18
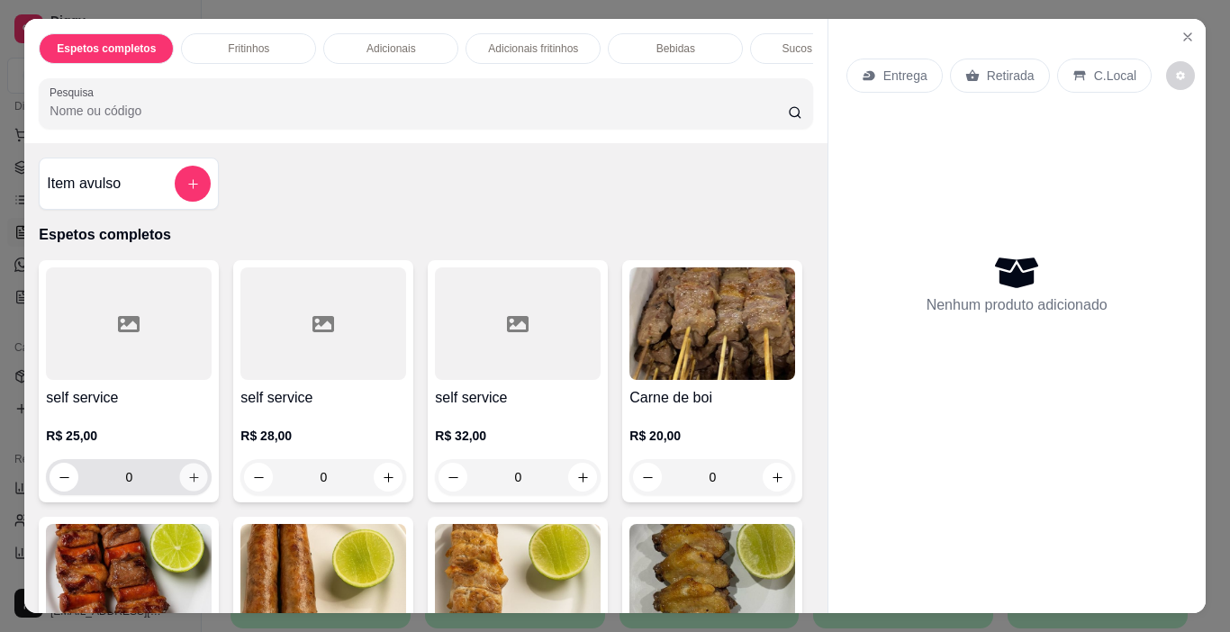
click at [186, 476] on button "increase-product-quantity" at bounding box center [194, 478] width 28 height 28
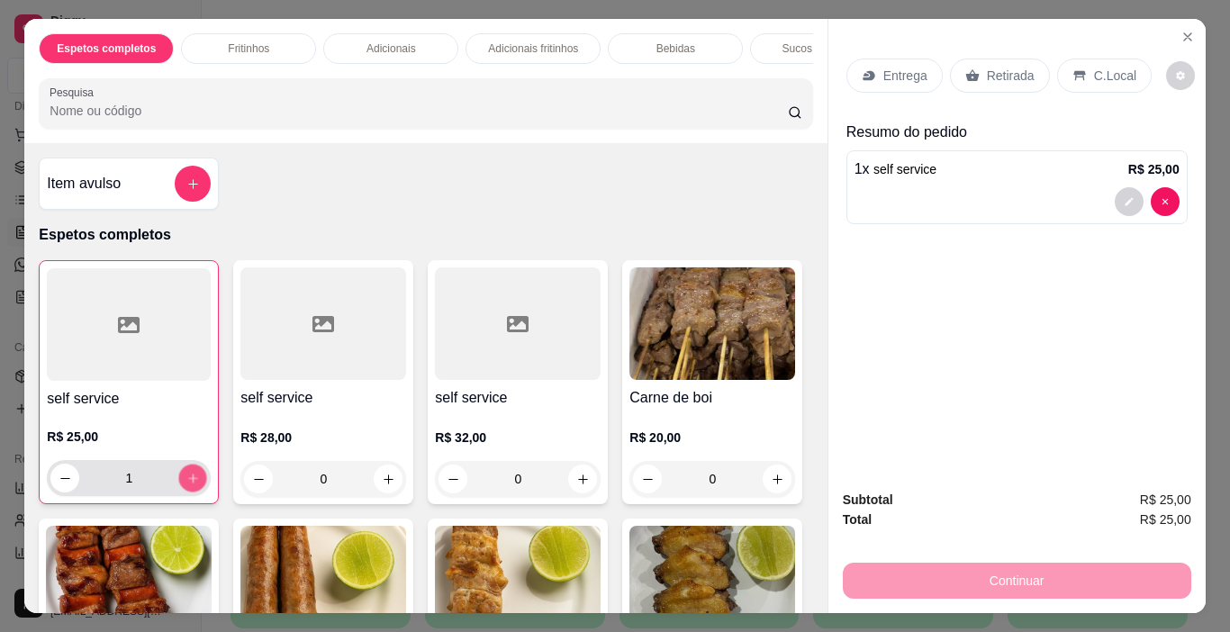
click at [186, 476] on button "increase-product-quantity" at bounding box center [193, 479] width 28 height 28
type input "4"
click at [1010, 69] on p "Retirada" at bounding box center [1011, 76] width 48 height 18
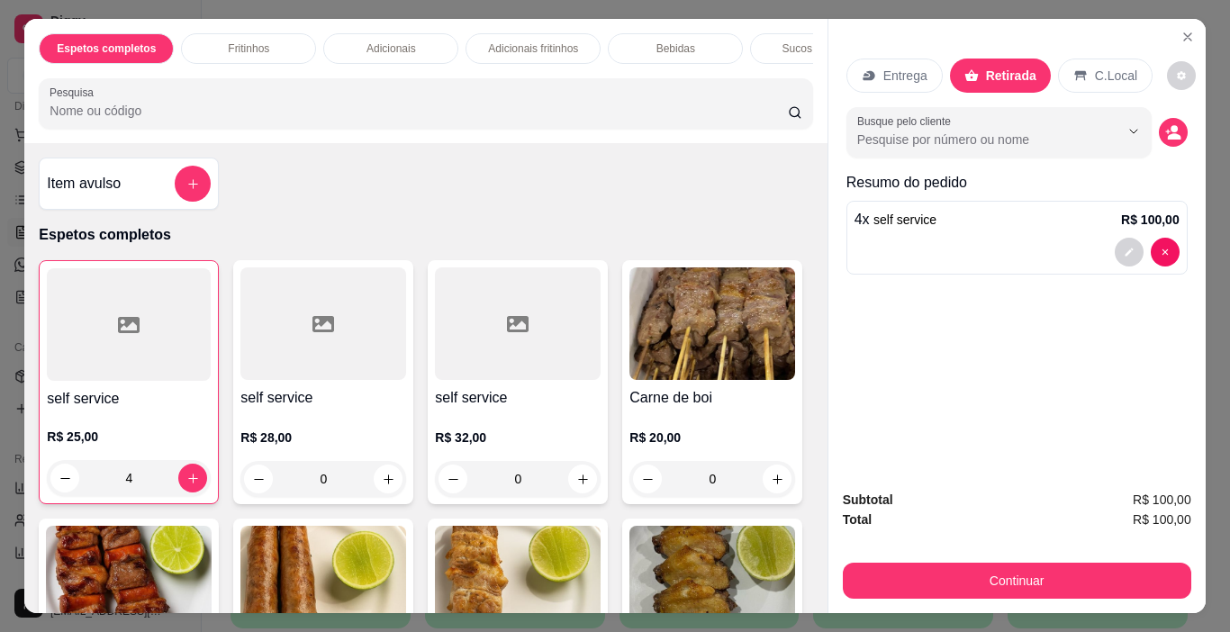
click at [1075, 71] on icon at bounding box center [1081, 76] width 12 height 10
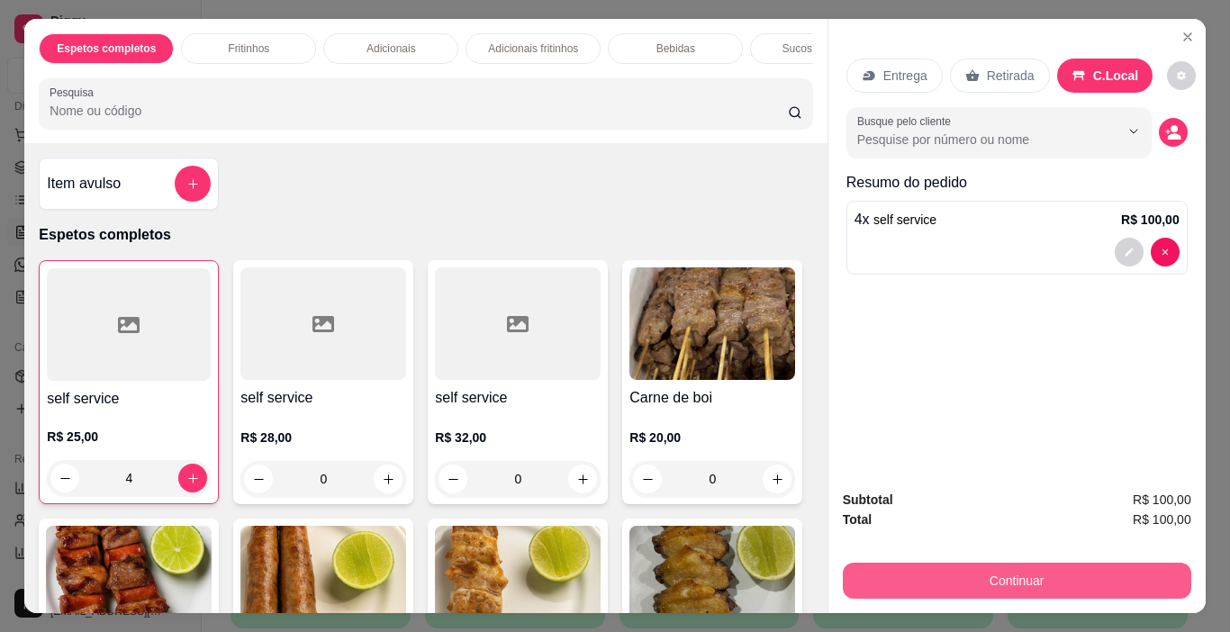
click at [1033, 563] on button "Continuar" at bounding box center [1017, 581] width 349 height 36
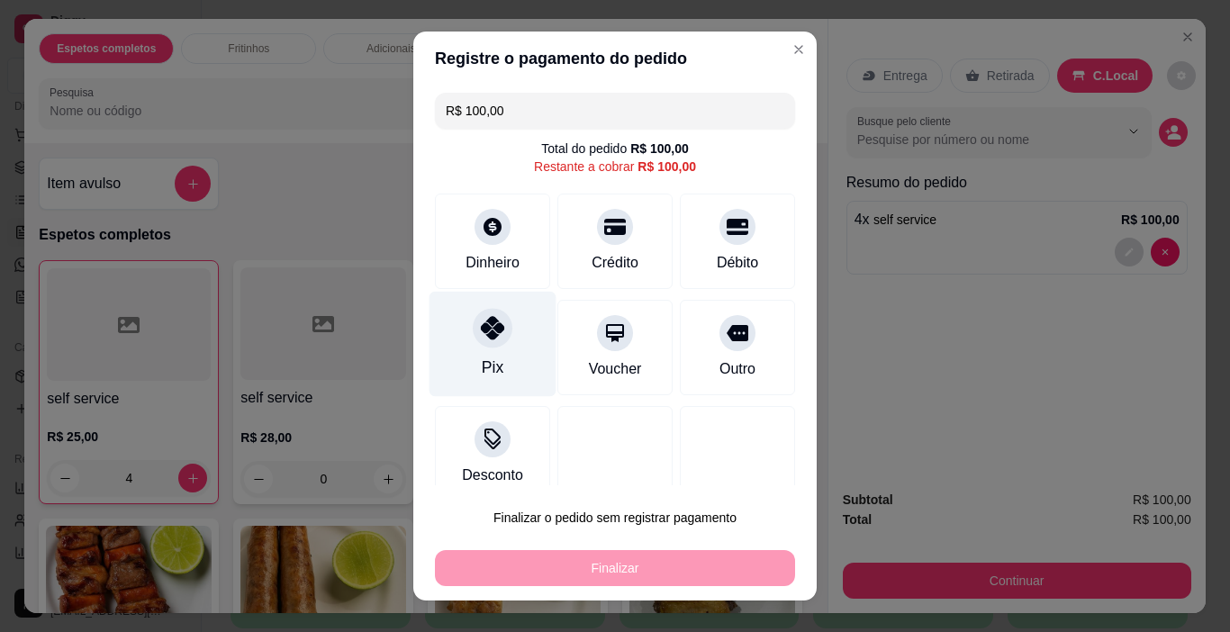
drag, startPoint x: 496, startPoint y: 317, endPoint x: 494, endPoint y: 408, distance: 91.0
click at [496, 318] on div at bounding box center [493, 329] width 40 height 40
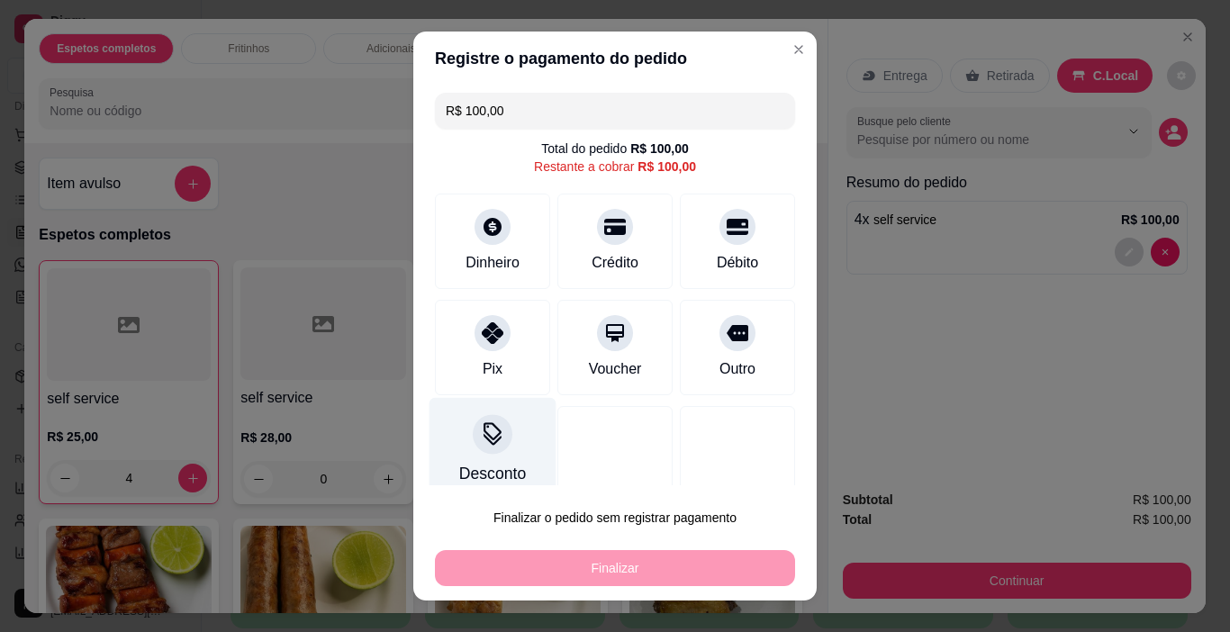
type input "R$ 0,00"
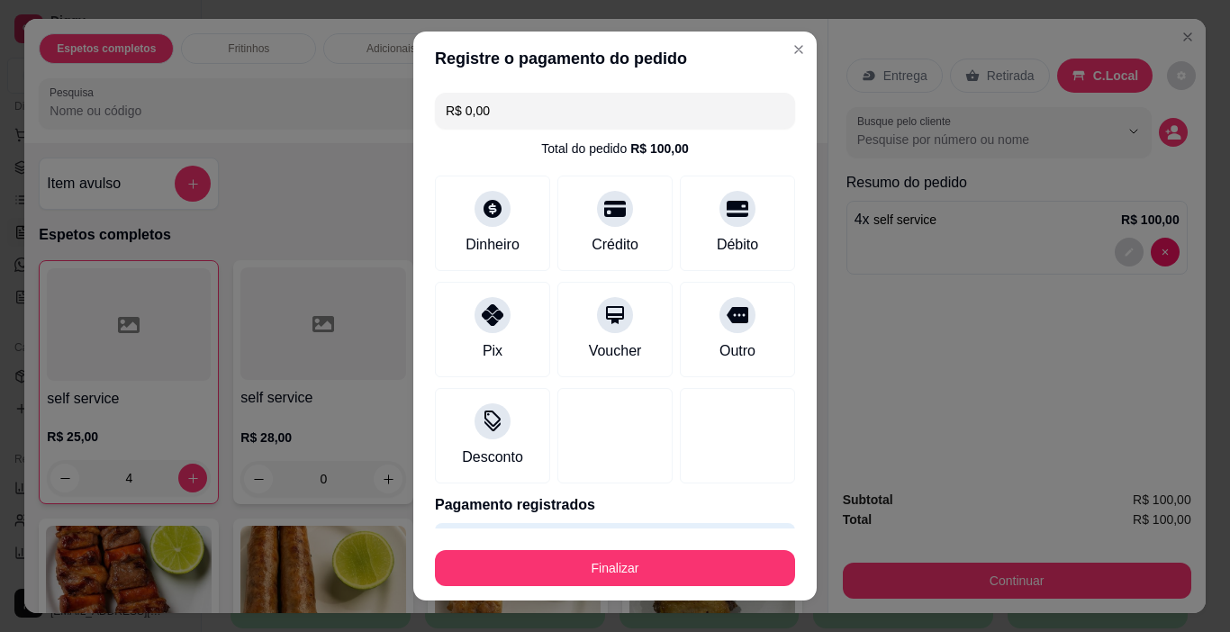
click at [540, 548] on div "Finalizar" at bounding box center [615, 564] width 360 height 43
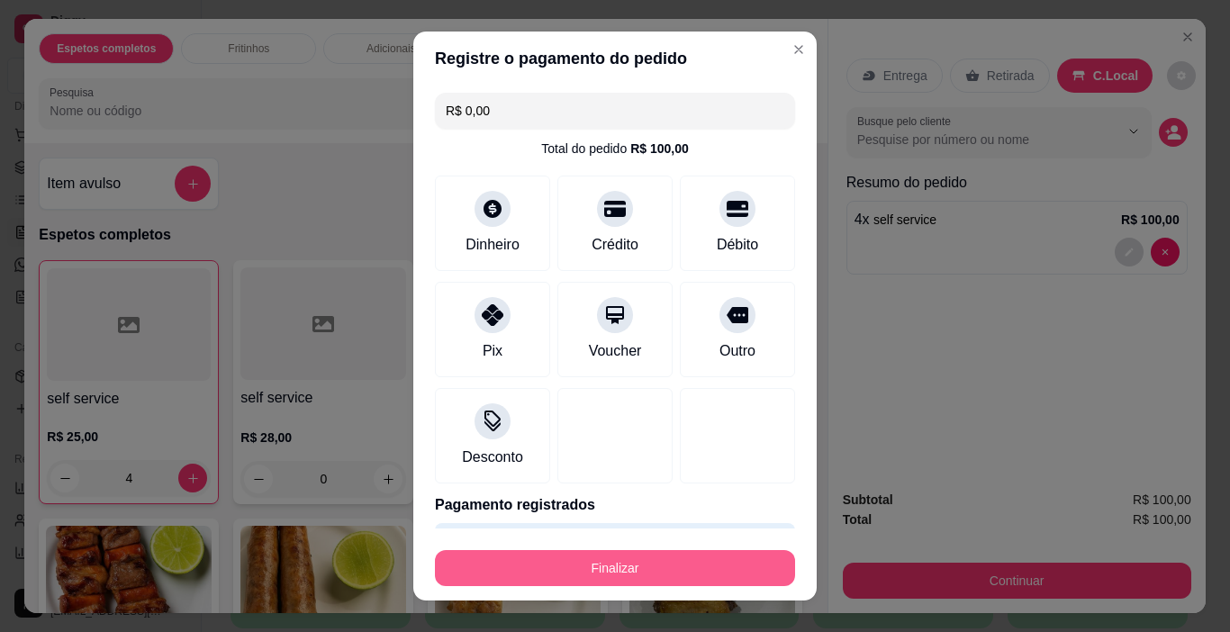
click at [549, 560] on button "Finalizar" at bounding box center [615, 568] width 360 height 36
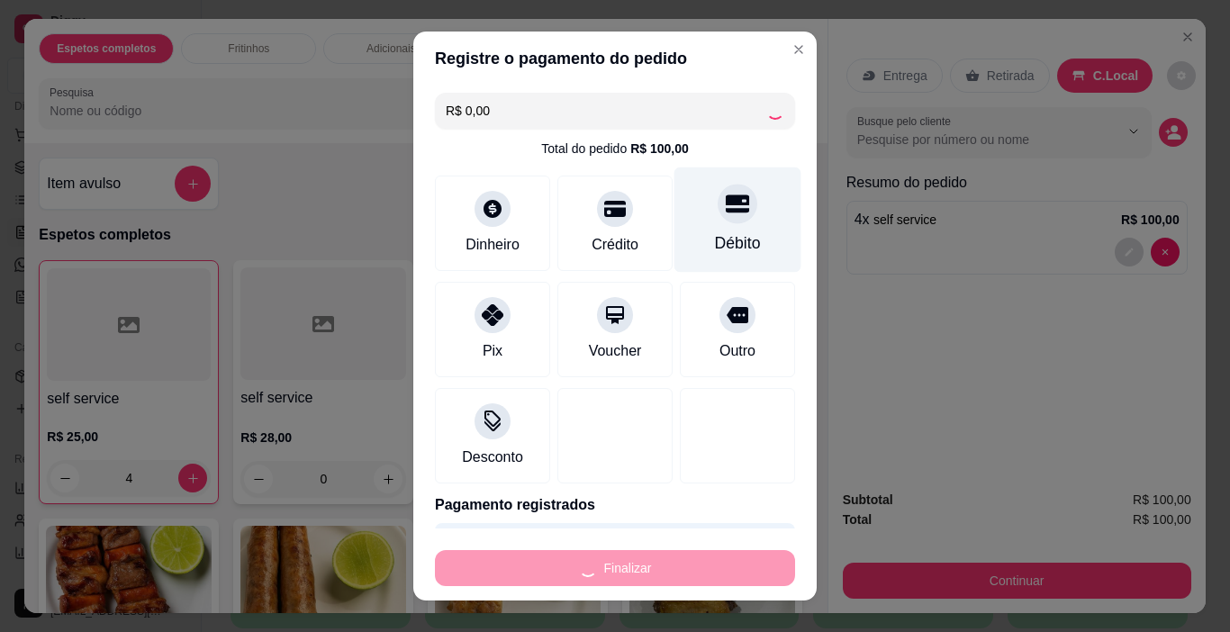
type input "0"
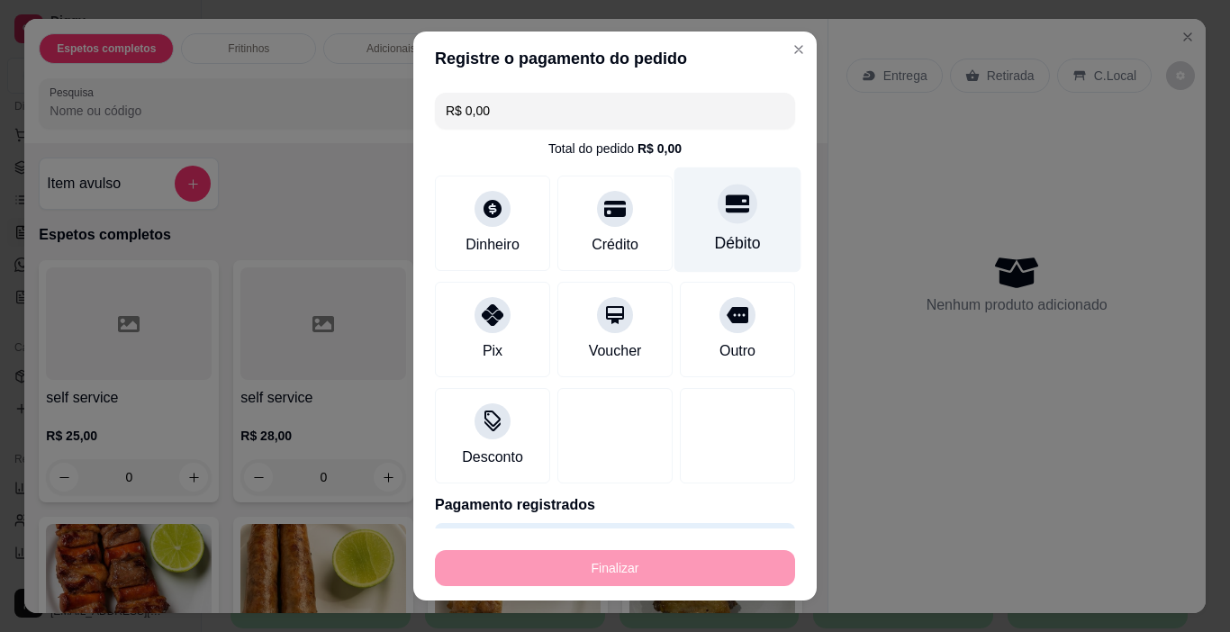
type input "-R$ 100,00"
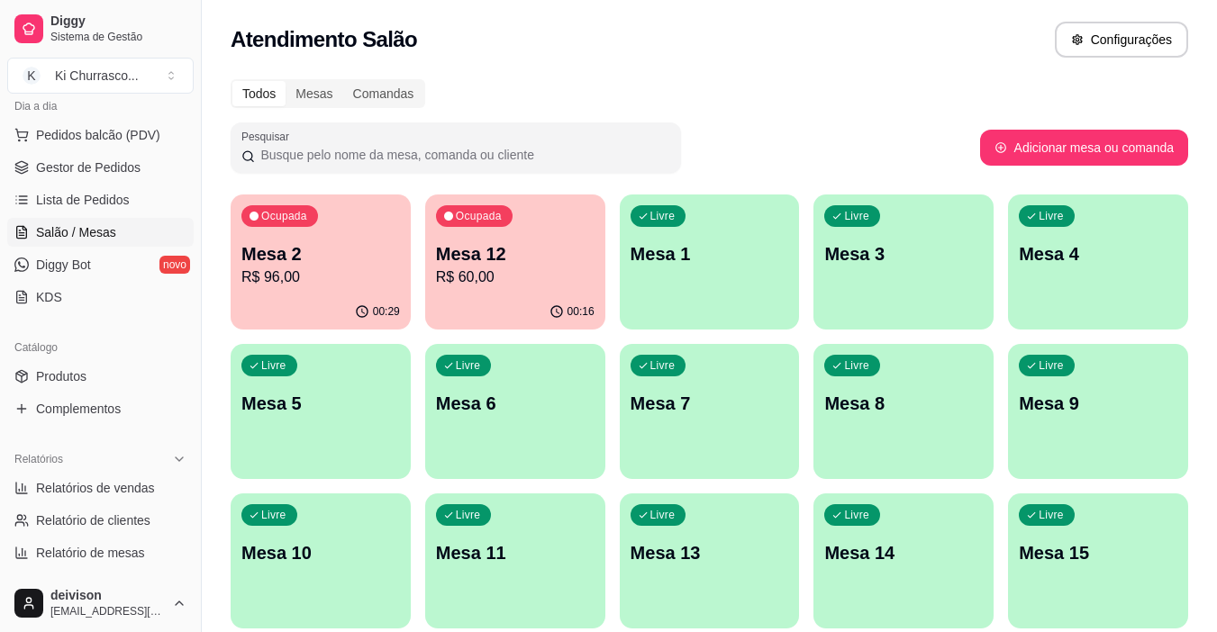
click at [310, 245] on p "Mesa 2" at bounding box center [320, 253] width 159 height 25
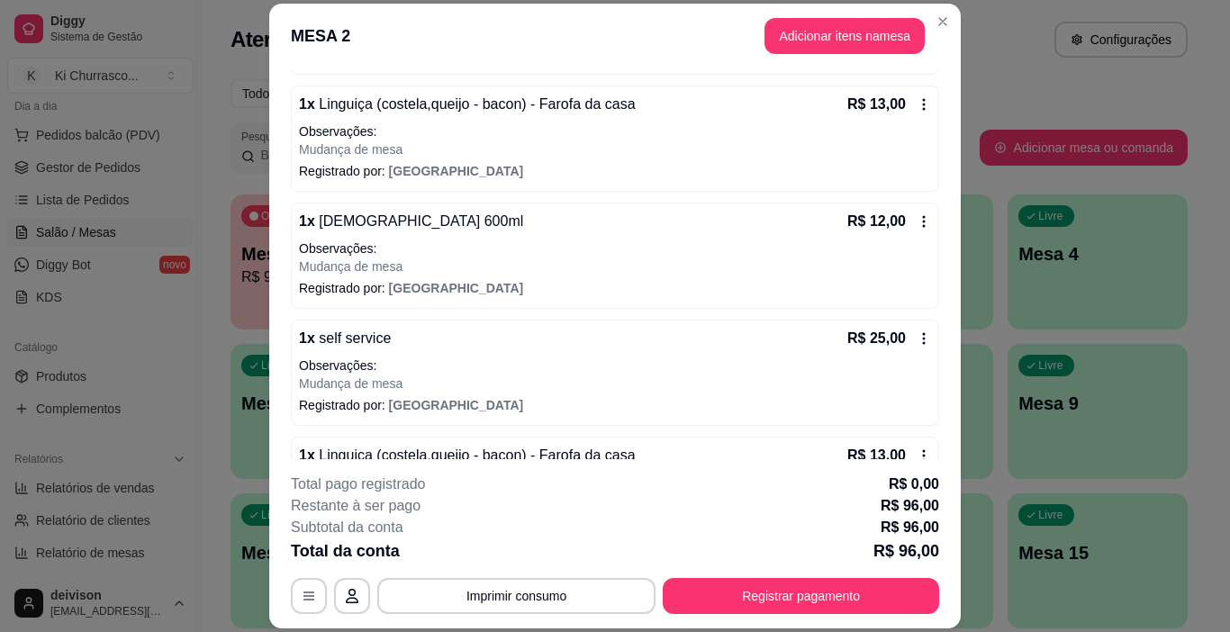
scroll to position [360, 0]
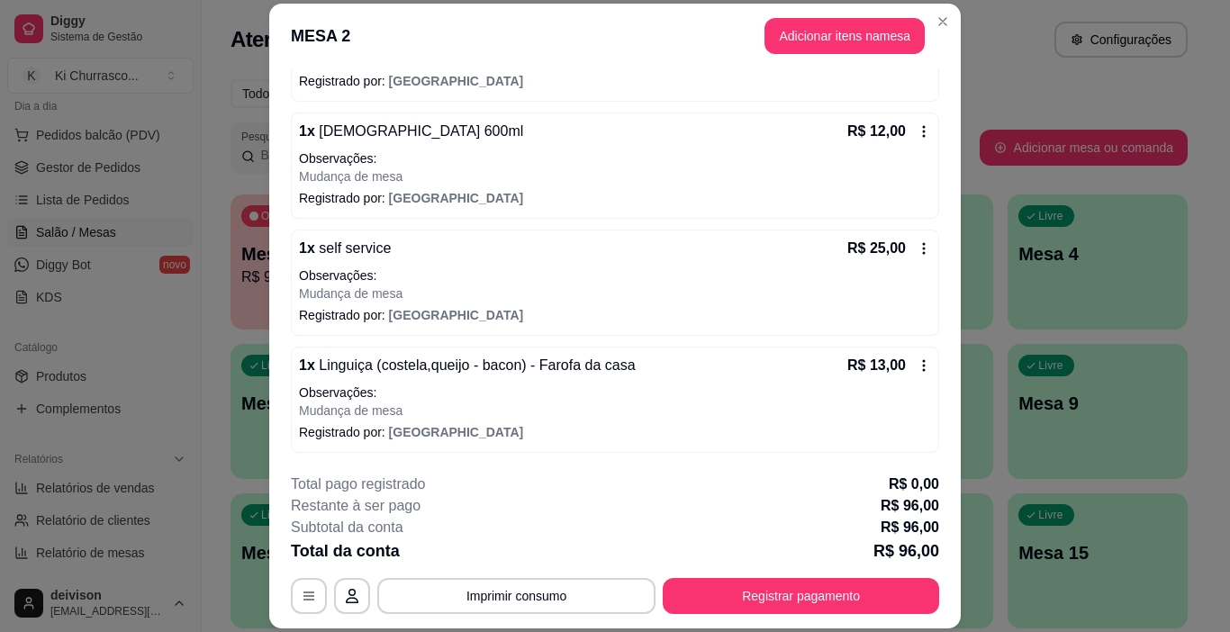
click at [917, 245] on icon at bounding box center [924, 248] width 14 height 14
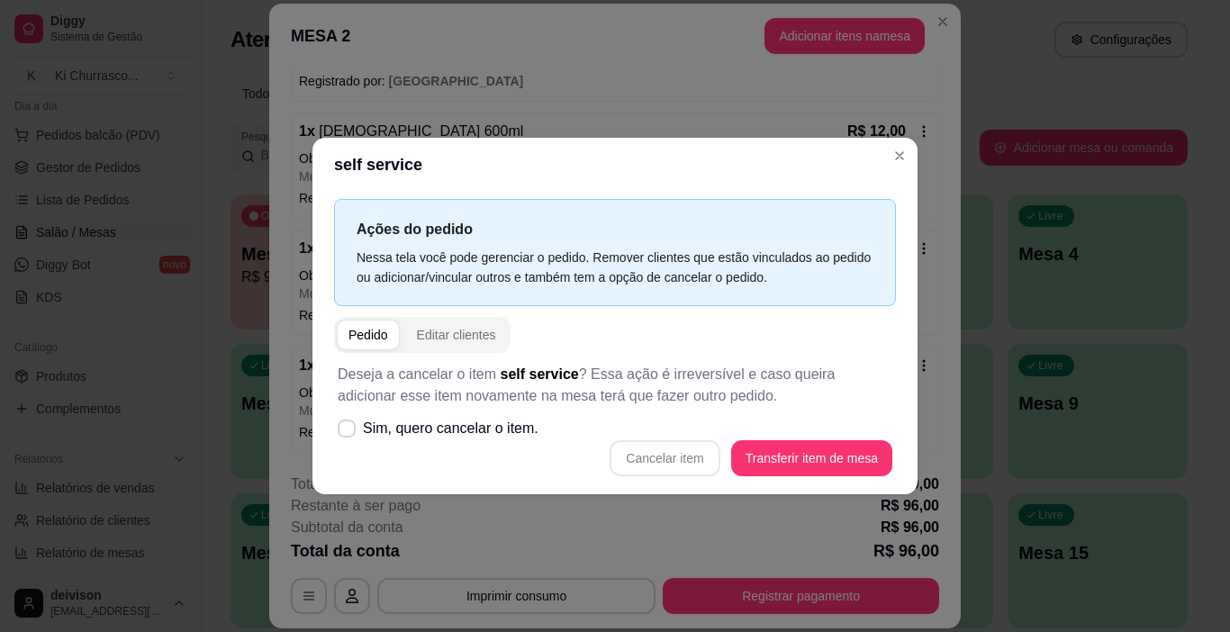
click at [637, 469] on div "Cancelar item Transferir item de mesa" at bounding box center [615, 458] width 555 height 36
click at [652, 460] on div "Cancelar item Transferir item de mesa" at bounding box center [615, 458] width 555 height 36
click at [701, 459] on div "Cancelar item Transferir item de mesa" at bounding box center [615, 458] width 555 height 36
click at [704, 460] on div "Cancelar item Transferir item de mesa" at bounding box center [615, 458] width 555 height 36
click at [702, 461] on div "Cancelar item Transferir item de mesa" at bounding box center [615, 458] width 555 height 36
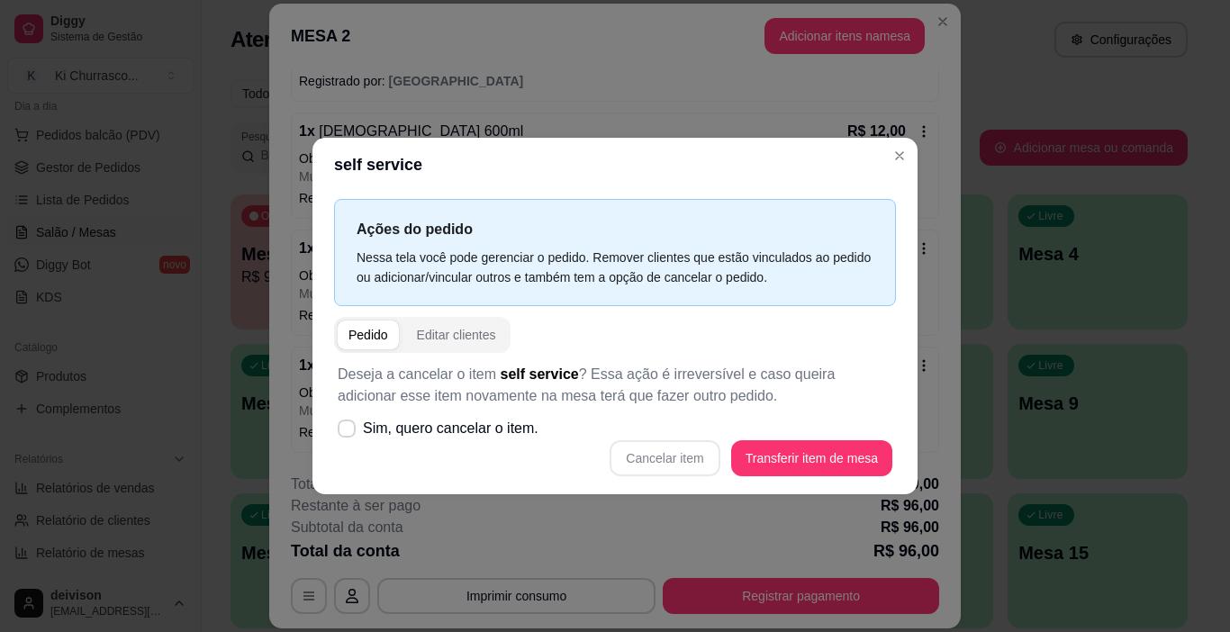
click at [702, 461] on div "Cancelar item Transferir item de mesa" at bounding box center [615, 458] width 555 height 36
click at [347, 435] on span at bounding box center [347, 429] width 18 height 18
click at [347, 435] on input "Sim, quero cancelar o item." at bounding box center [343, 438] width 12 height 12
checkbox input "true"
click at [633, 451] on button "Cancelar item" at bounding box center [665, 458] width 110 height 36
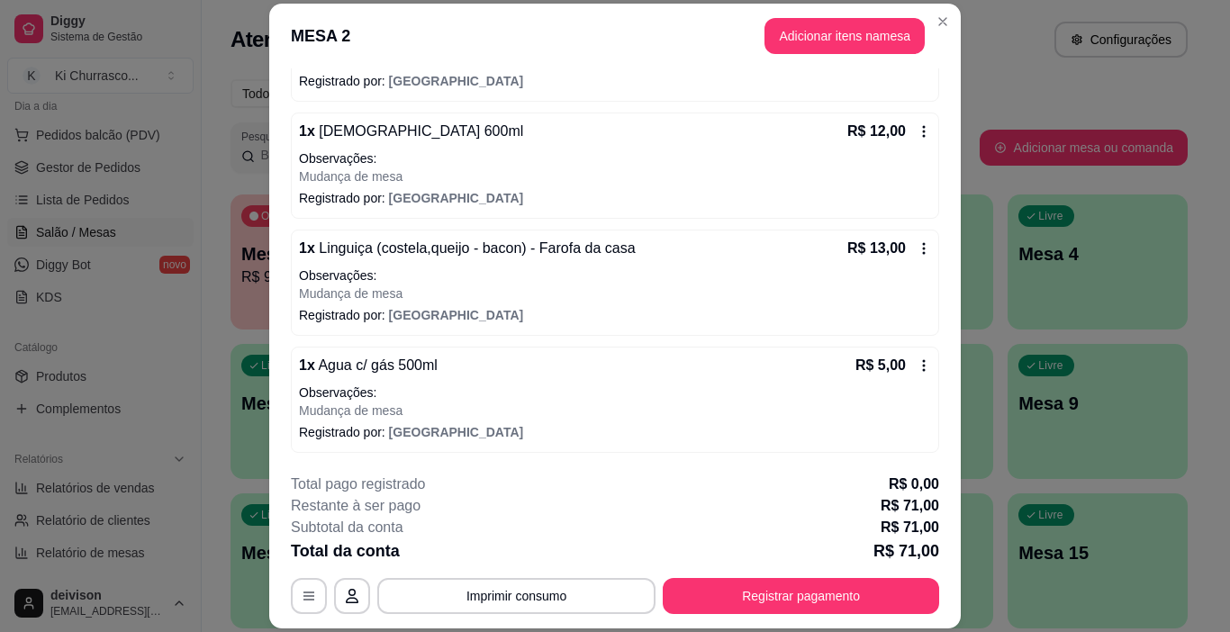
click at [917, 250] on icon at bounding box center [924, 248] width 14 height 14
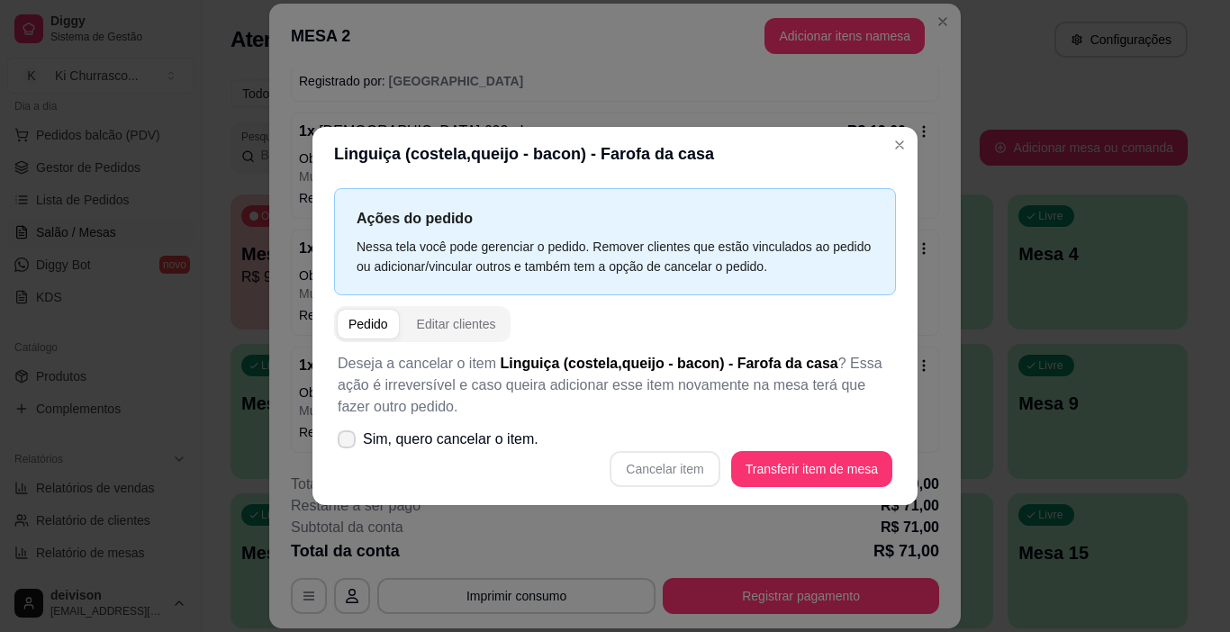
click at [350, 438] on icon at bounding box center [347, 439] width 14 height 11
click at [349, 443] on input "Sim, quero cancelar o item." at bounding box center [343, 449] width 12 height 12
checkbox input "true"
click at [662, 459] on button "Cancelar item" at bounding box center [665, 469] width 110 height 36
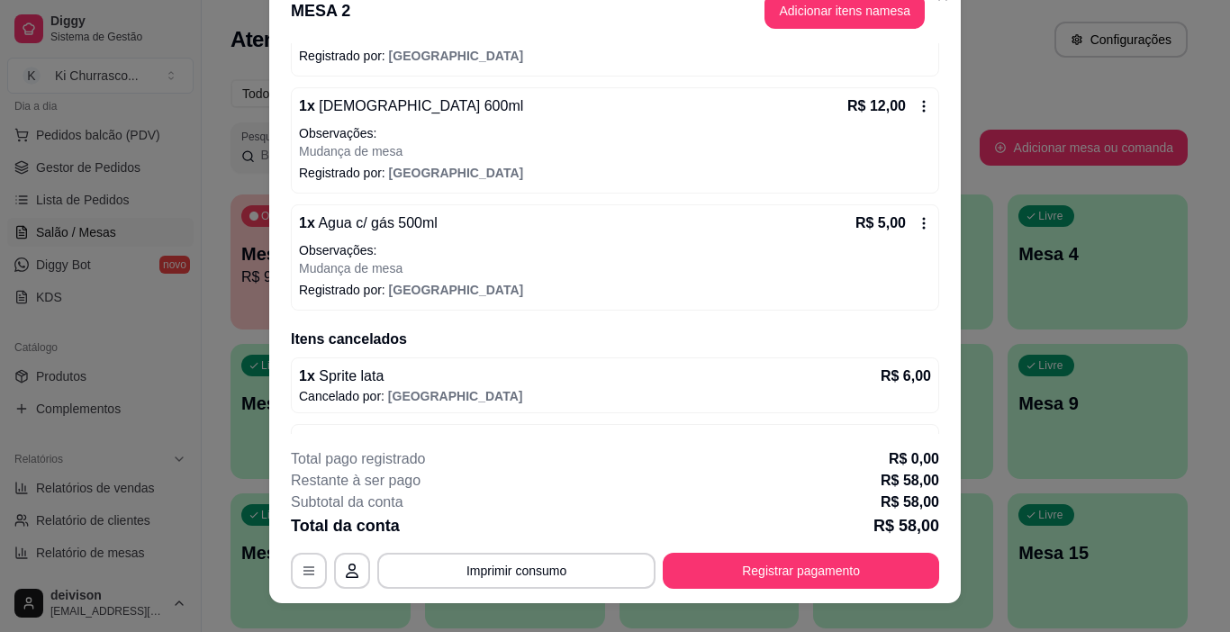
scroll to position [0, 0]
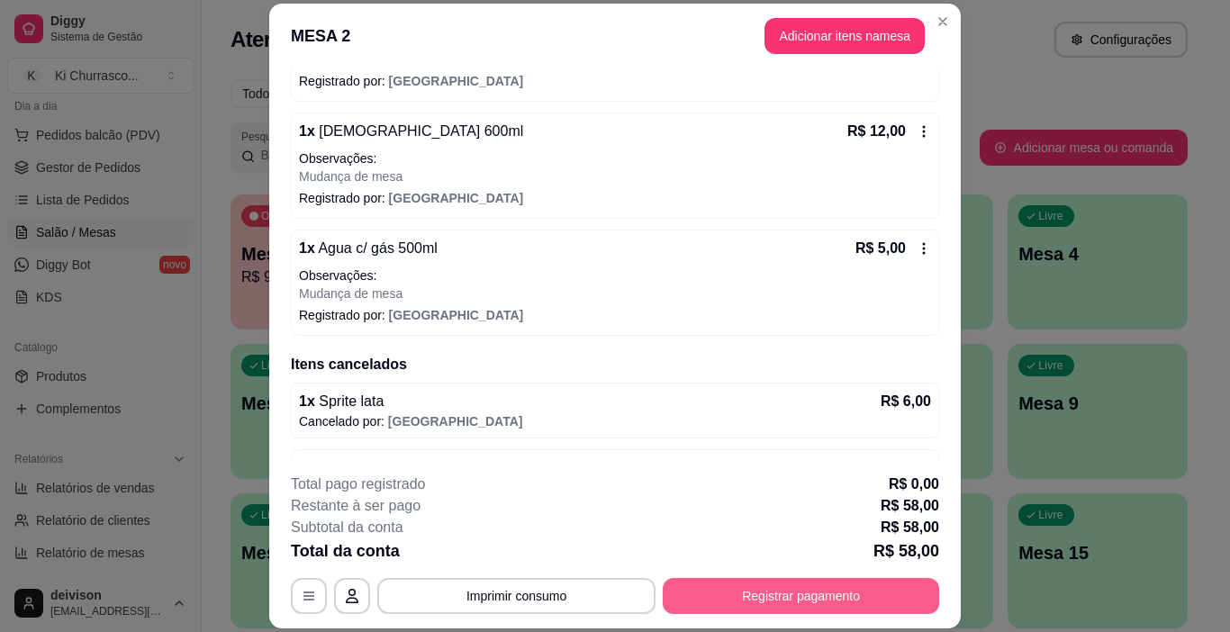
click at [779, 586] on button "Registrar pagamento" at bounding box center [801, 596] width 277 height 36
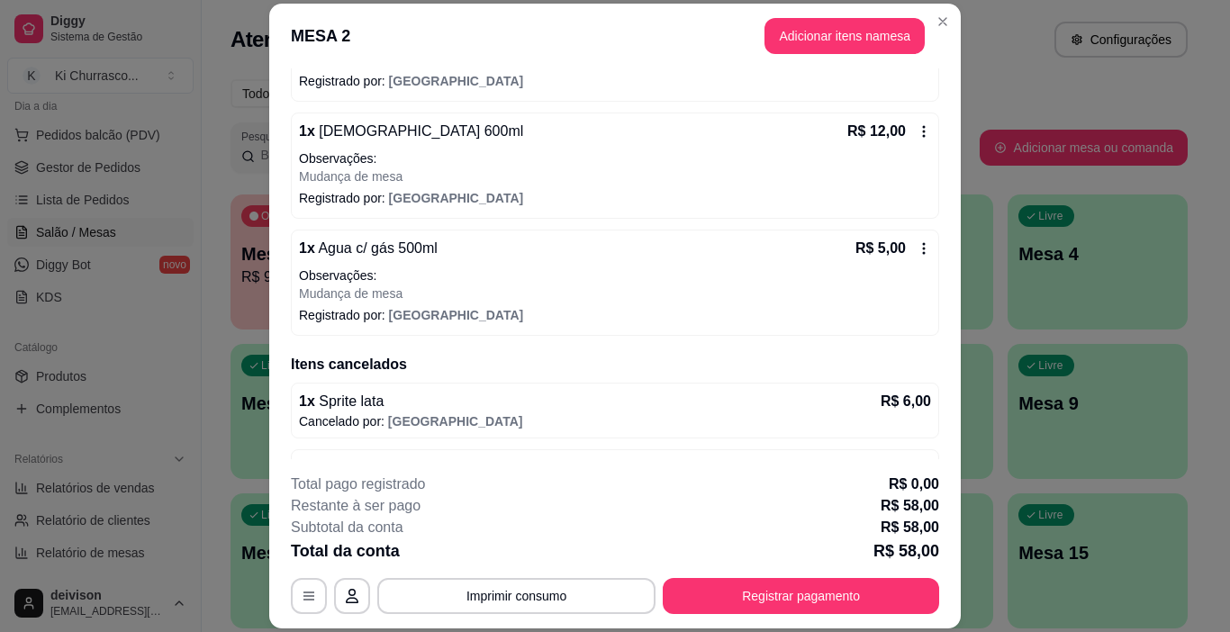
click at [812, 38] on button "Adicionar itens na mesa" at bounding box center [845, 36] width 160 height 36
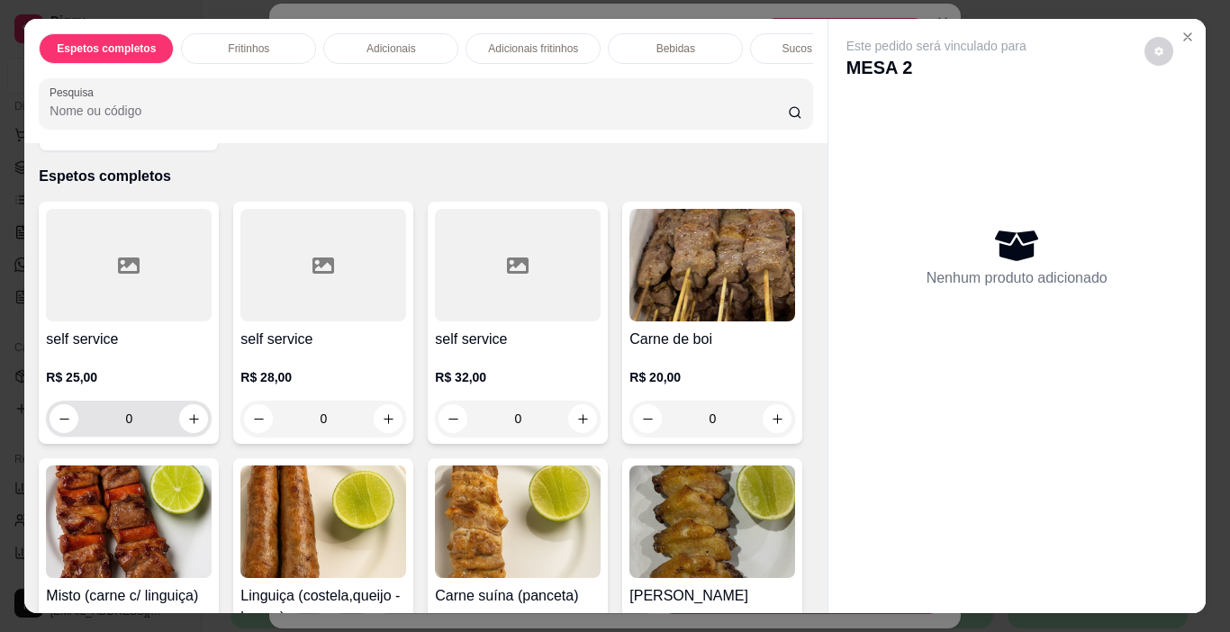
scroll to position [90, 0]
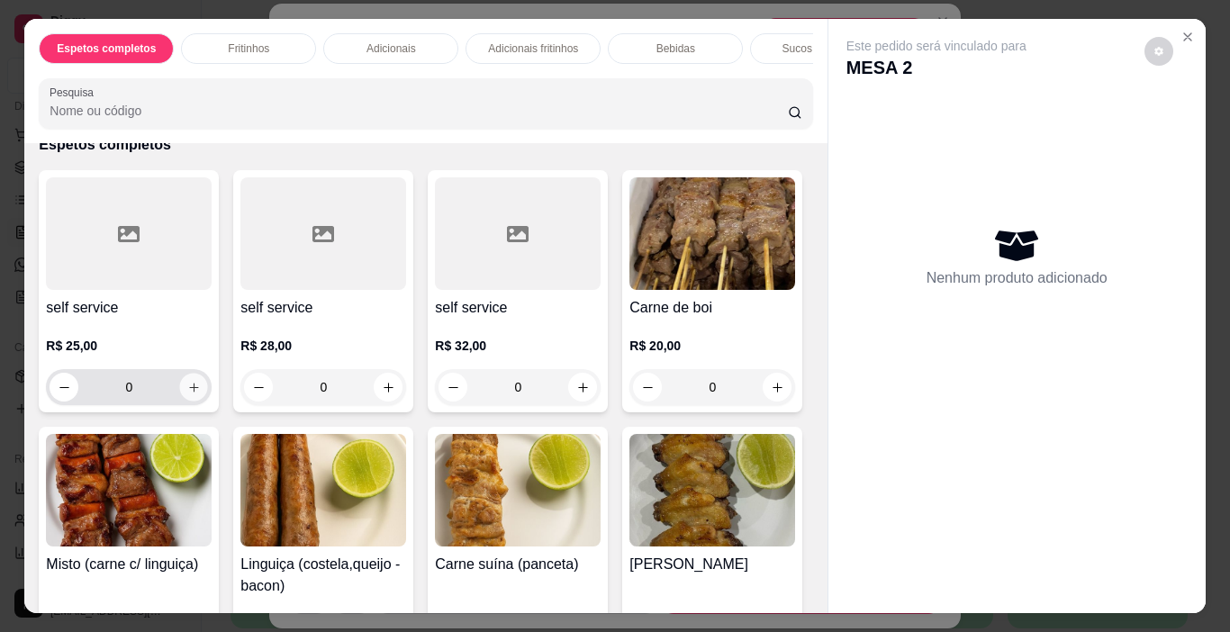
click at [187, 395] on icon "increase-product-quantity" at bounding box center [194, 388] width 14 height 14
type input "1"
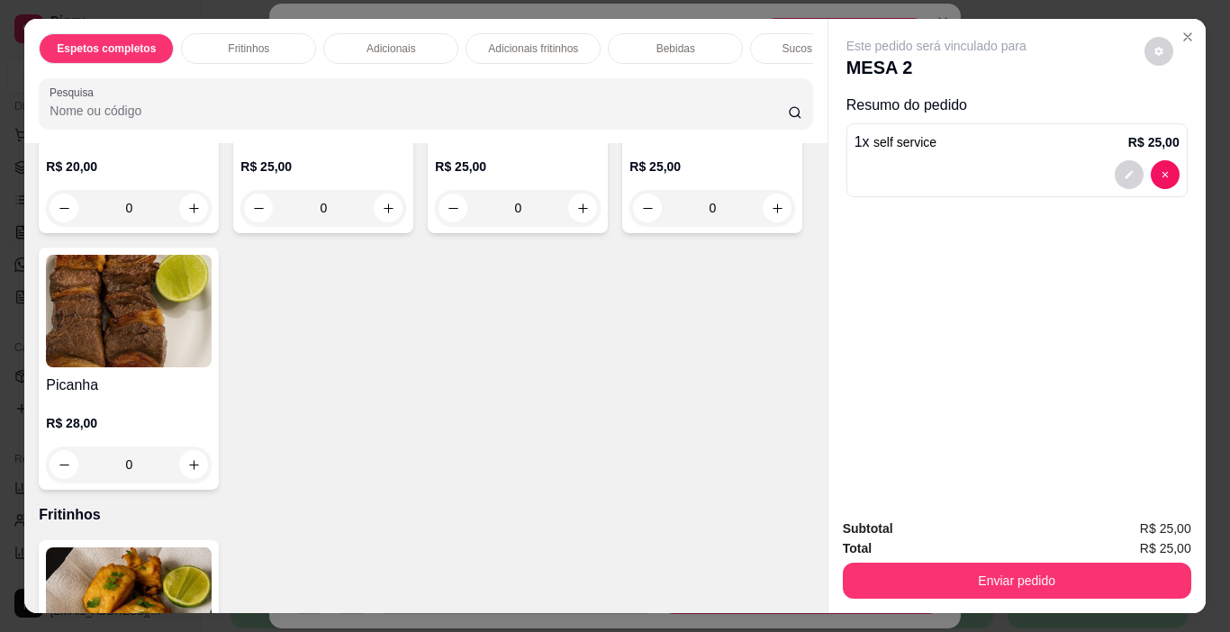
scroll to position [811, 0]
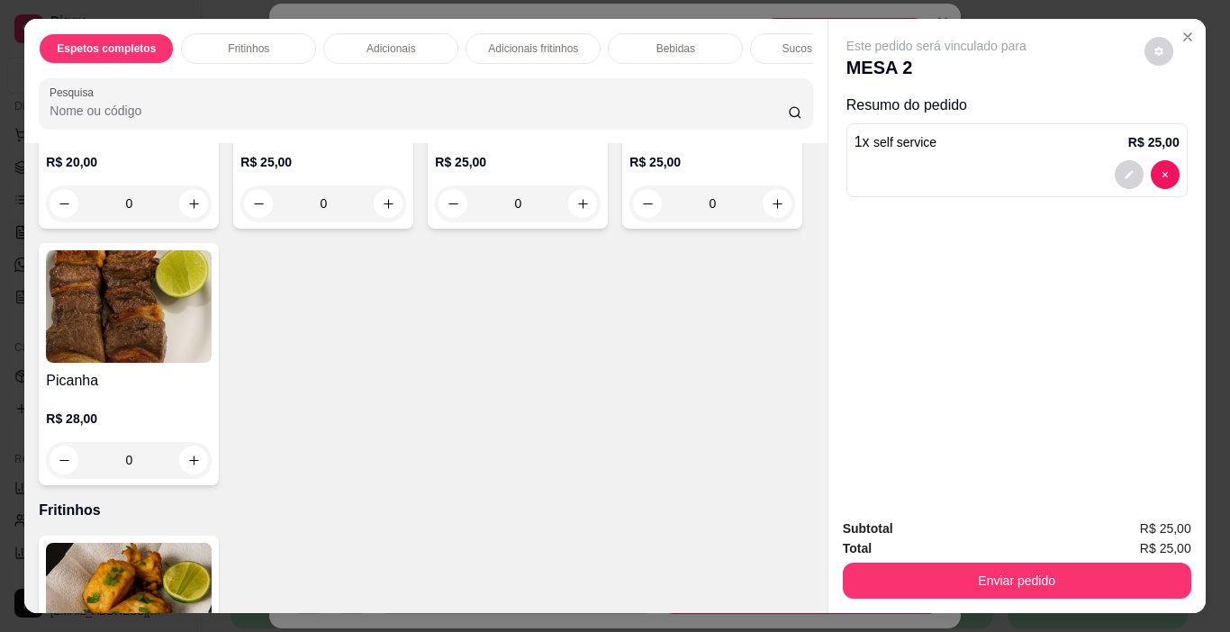
click at [435, 222] on div "0" at bounding box center [518, 204] width 166 height 36
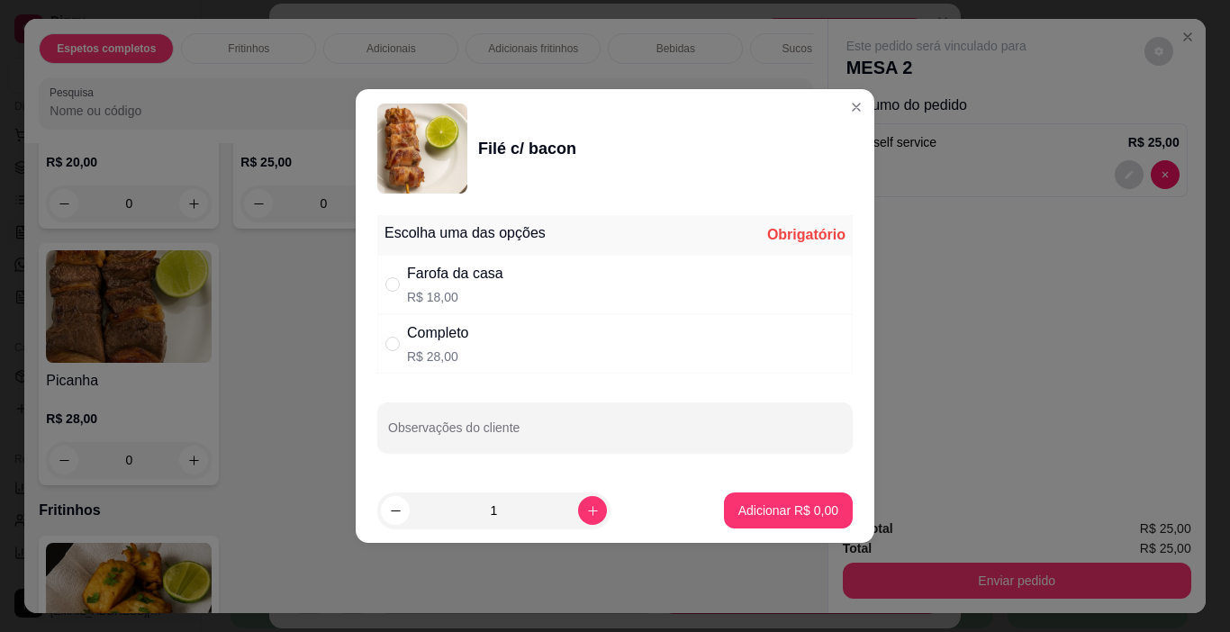
click at [382, 279] on div "Farofa da casa R$ 18,00" at bounding box center [615, 284] width 476 height 59
radio input "true"
click at [790, 512] on p "Adicionar R$ 18,00" at bounding box center [784, 511] width 107 height 18
type input "1"
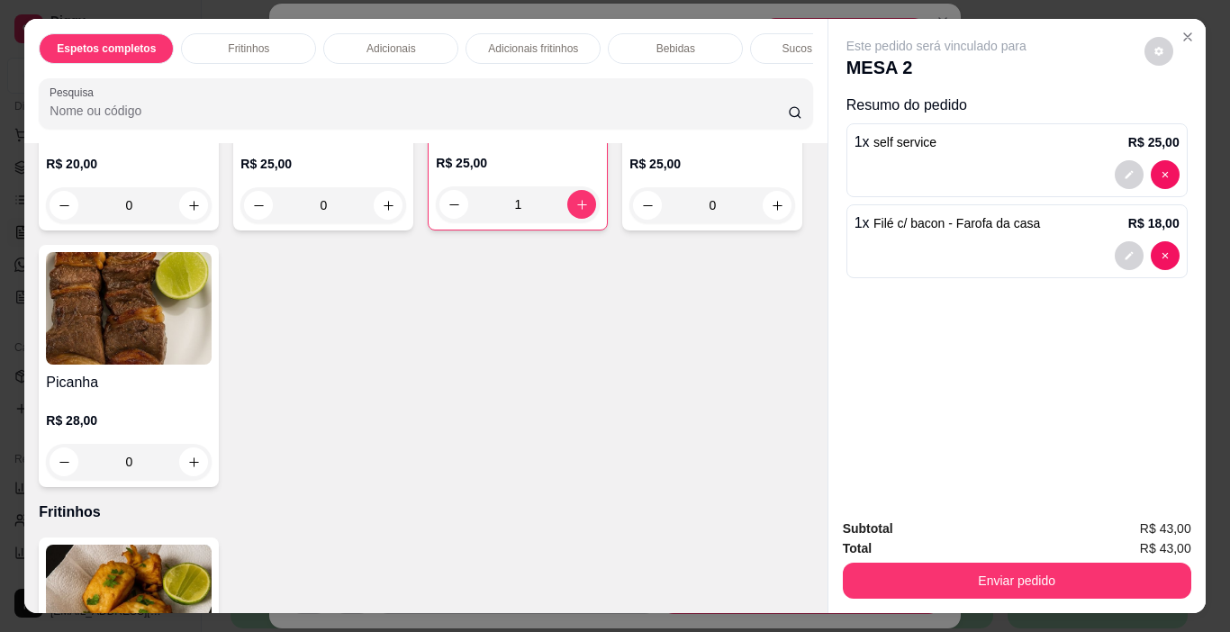
click at [919, 578] on button "Enviar pedido" at bounding box center [1017, 581] width 349 height 36
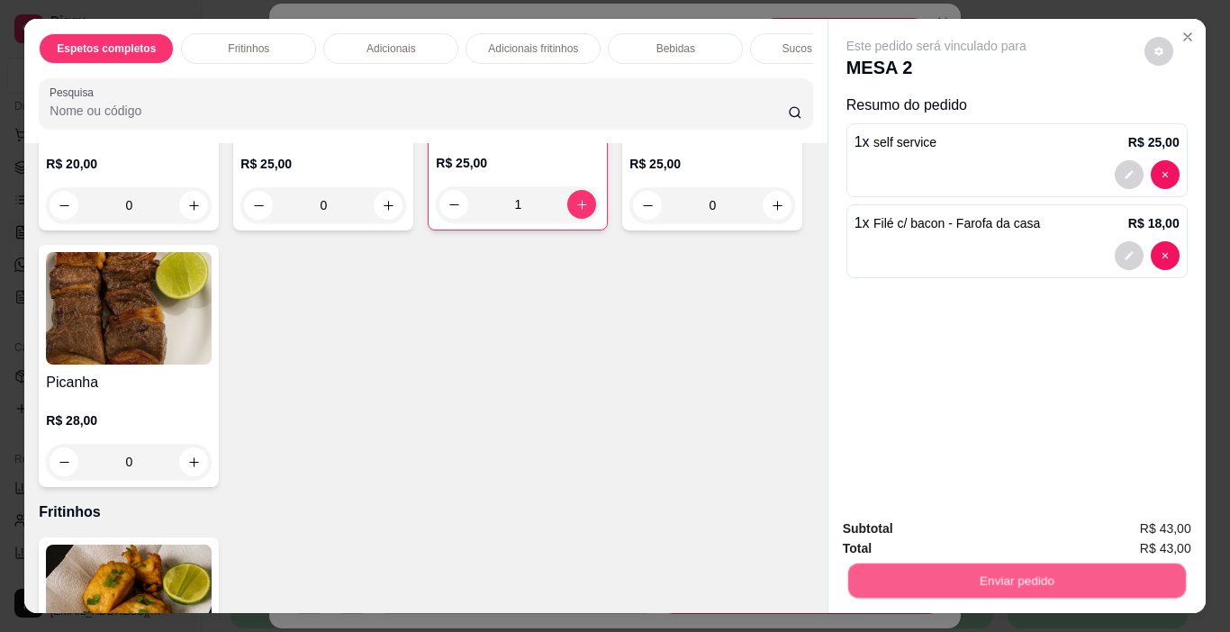
click at [919, 583] on button "Enviar pedido" at bounding box center [1017, 581] width 338 height 35
click at [974, 558] on div "Subtotal R$ 43,00 Total R$ 43,00 Enviar pedido" at bounding box center [1017, 559] width 349 height 80
click at [983, 563] on button "Enviar pedido" at bounding box center [1017, 581] width 349 height 36
click at [1162, 532] on button "Enviar pedido" at bounding box center [1145, 530] width 102 height 34
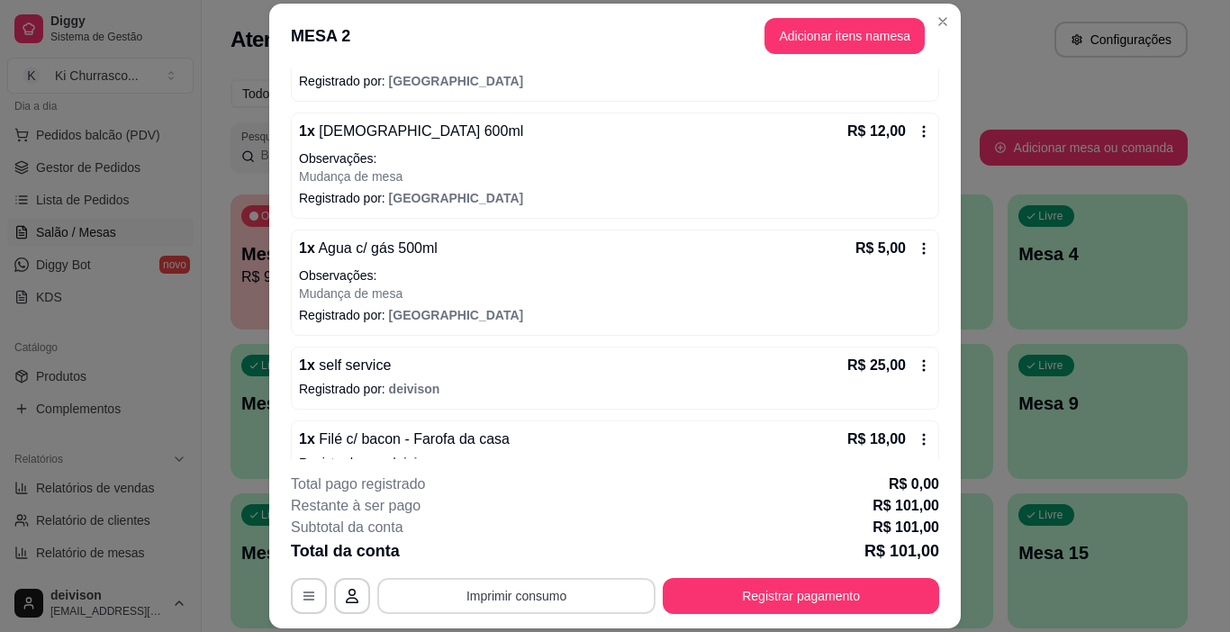
click at [449, 599] on button "Imprimir consumo" at bounding box center [516, 596] width 278 height 36
click at [497, 542] on button "IMPRESSORA" at bounding box center [515, 554] width 126 height 28
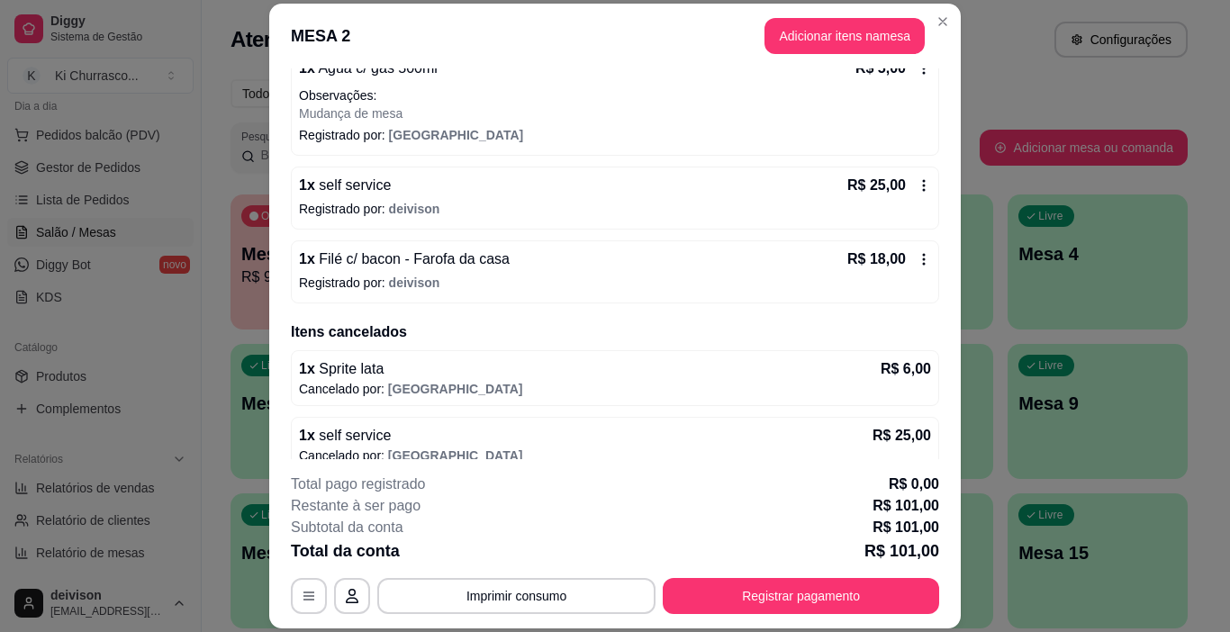
scroll to position [450, 0]
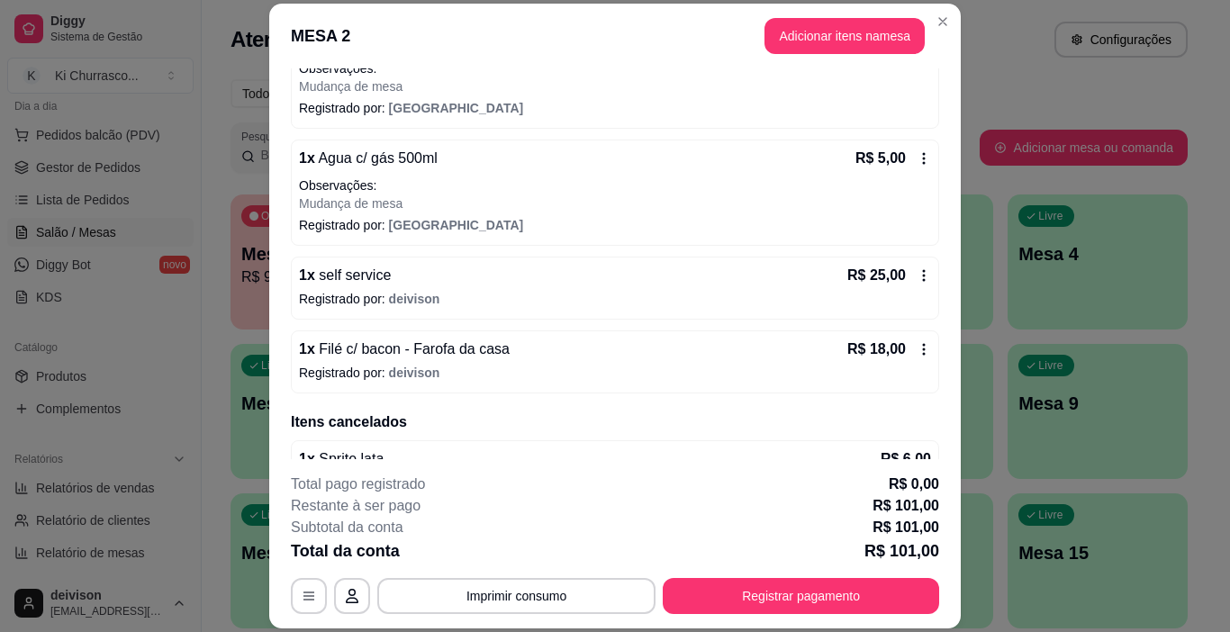
click at [917, 276] on icon at bounding box center [924, 275] width 14 height 14
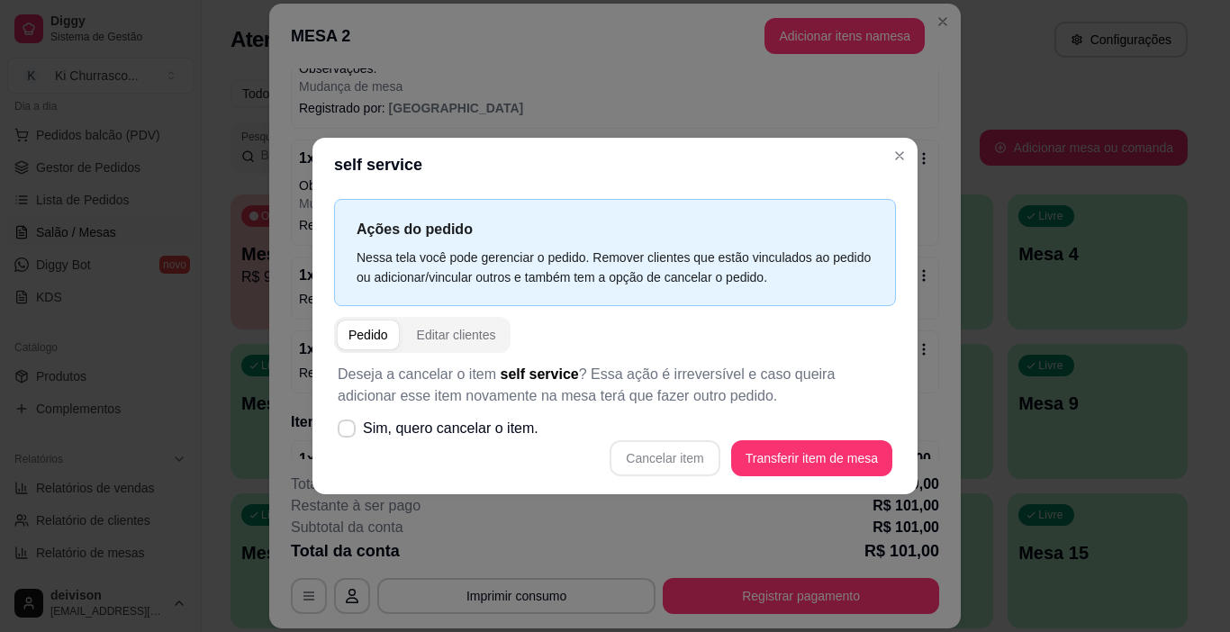
click at [704, 458] on div "Cancelar item Transferir item de mesa" at bounding box center [615, 458] width 555 height 36
click at [340, 426] on icon at bounding box center [347, 428] width 14 height 11
click at [340, 432] on input "Sim, quero cancelar o item." at bounding box center [343, 438] width 12 height 12
checkbox input "true"
click at [686, 455] on button "Cancelar item" at bounding box center [665, 458] width 110 height 36
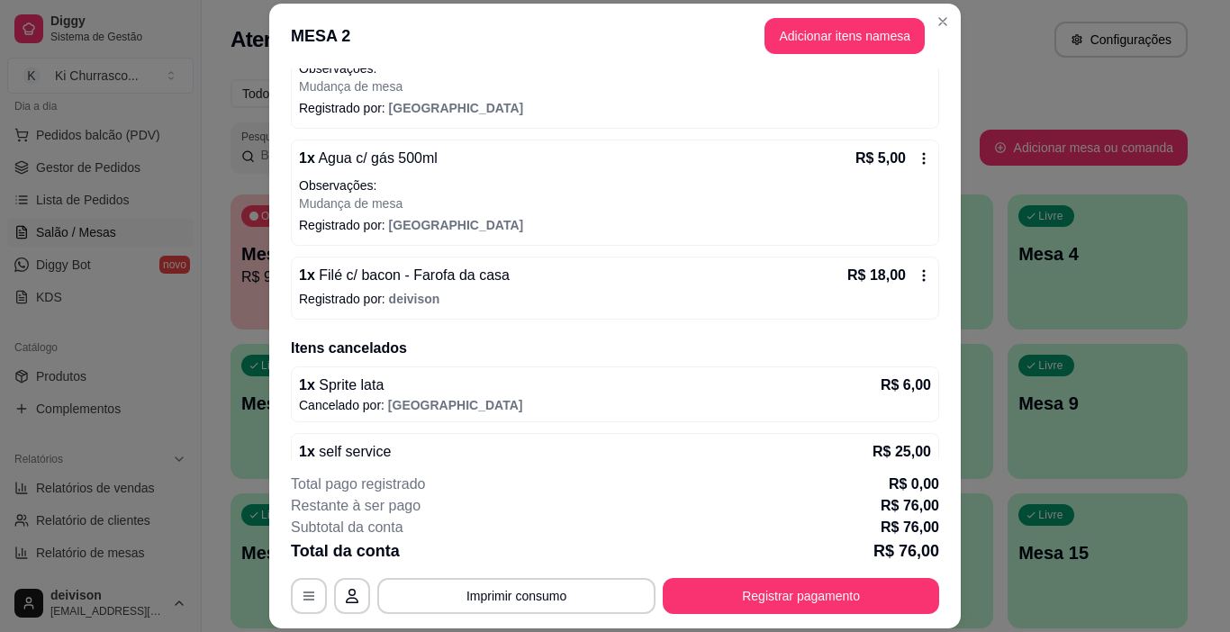
click at [923, 272] on icon at bounding box center [924, 275] width 3 height 12
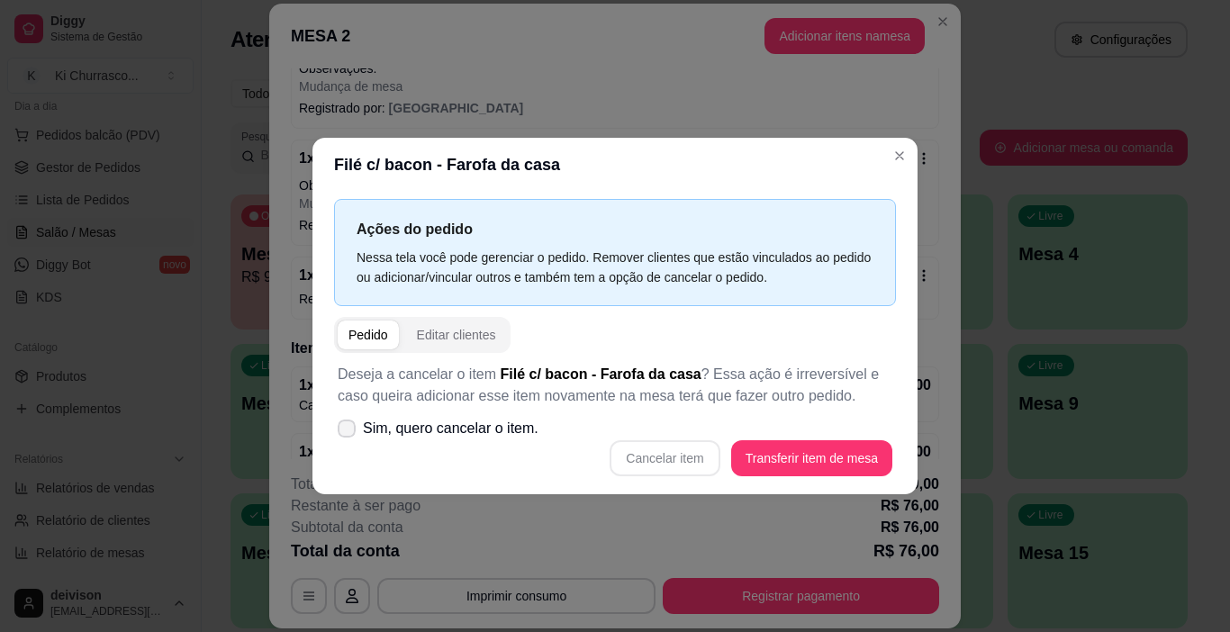
click at [346, 430] on icon at bounding box center [347, 428] width 14 height 11
click at [346, 432] on input "Sim, quero cancelar o item." at bounding box center [343, 438] width 12 height 12
checkbox input "true"
click at [671, 451] on button "Cancelar item" at bounding box center [665, 458] width 110 height 36
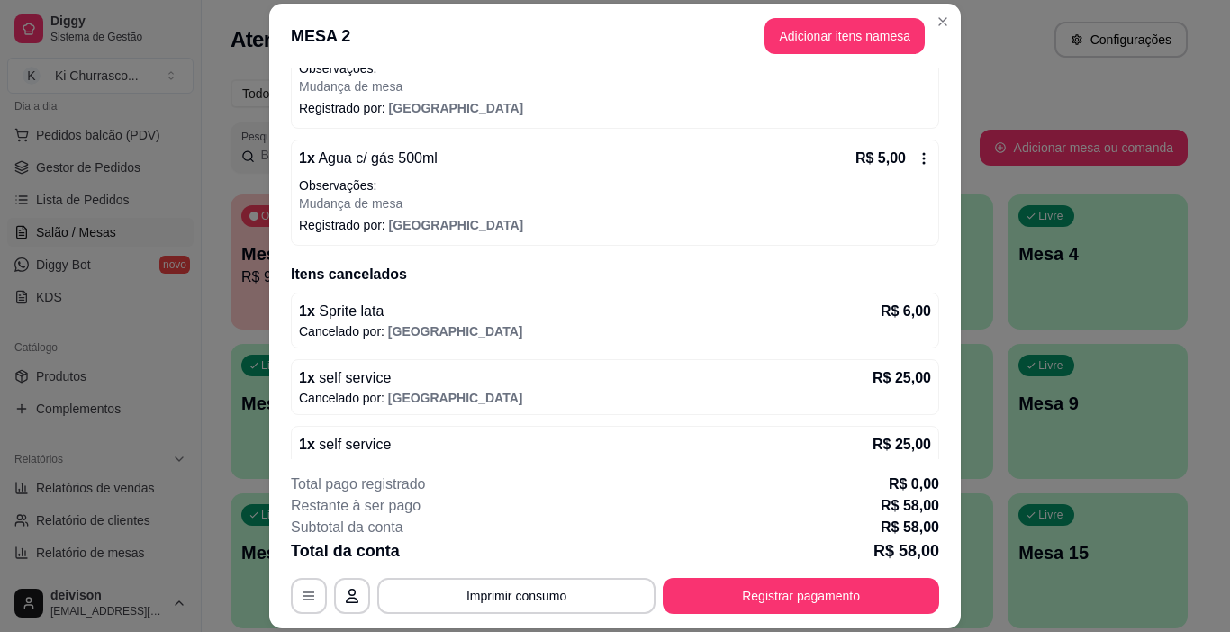
scroll to position [270, 0]
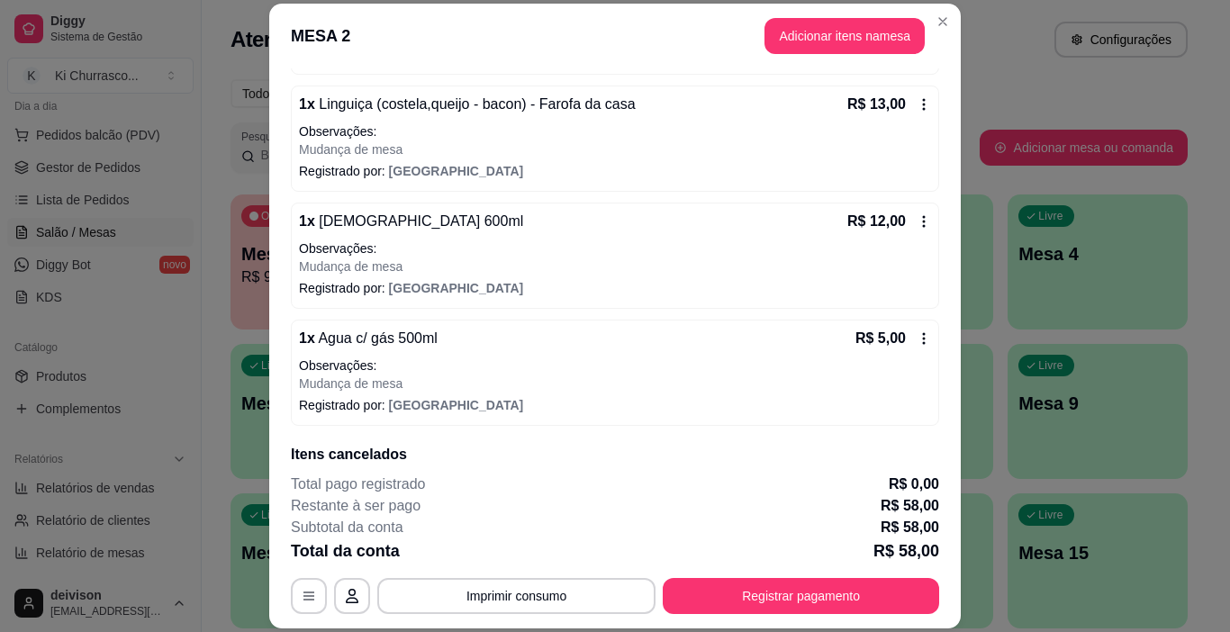
click at [917, 340] on icon at bounding box center [924, 338] width 14 height 14
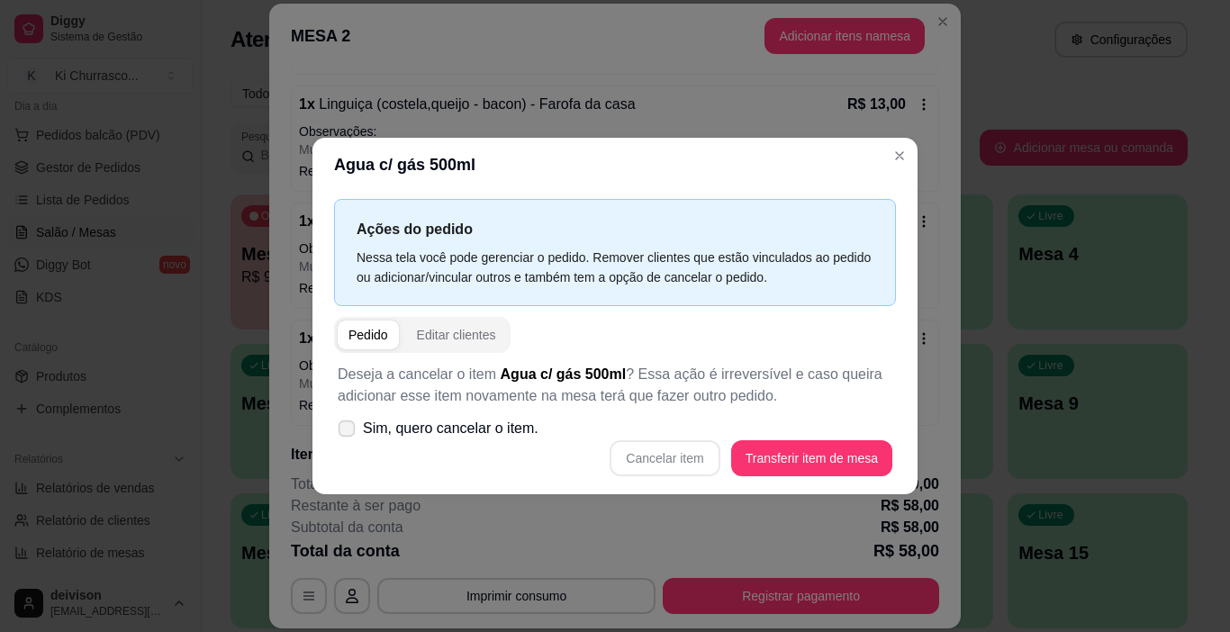
click at [347, 429] on icon at bounding box center [347, 428] width 14 height 10
click at [347, 432] on input "Sim, quero cancelar o item." at bounding box center [343, 438] width 12 height 12
checkbox input "true"
click at [698, 449] on button "Cancelar item" at bounding box center [665, 458] width 110 height 36
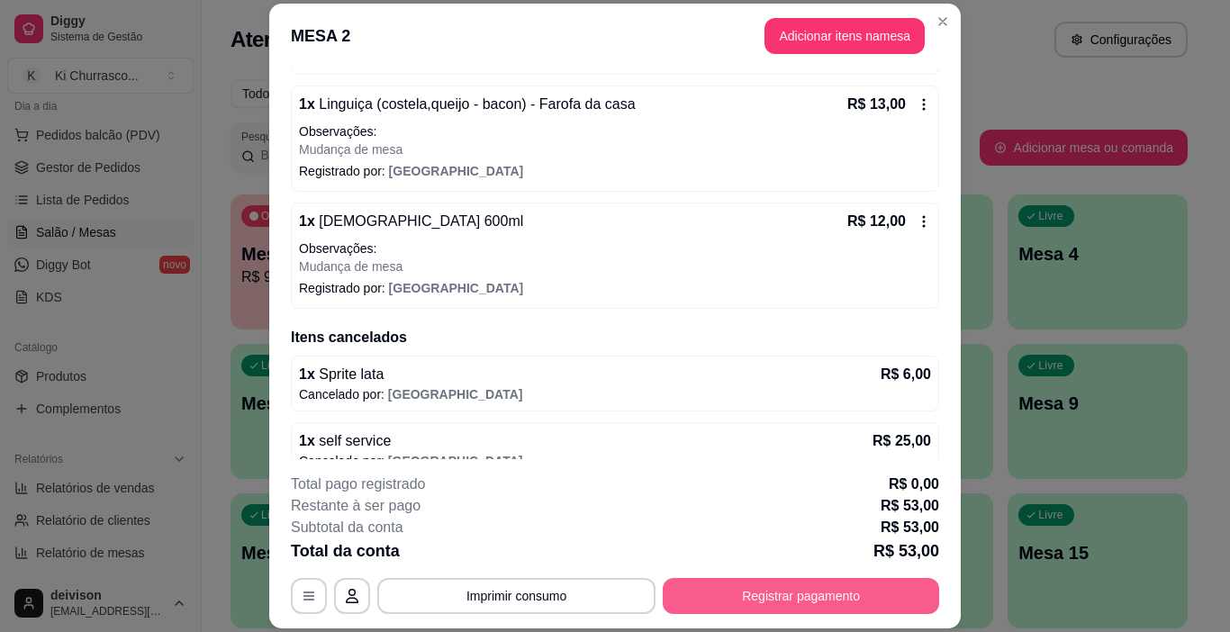
click at [852, 586] on button "Registrar pagamento" at bounding box center [801, 596] width 277 height 36
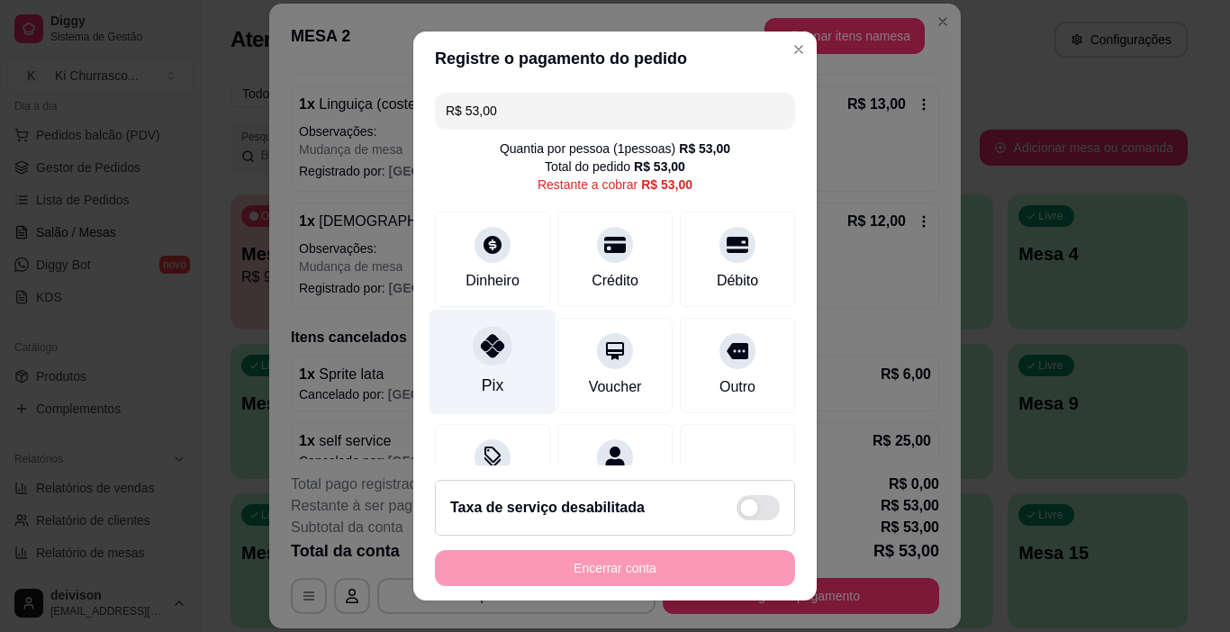
click at [493, 366] on div "Pix" at bounding box center [493, 362] width 127 height 105
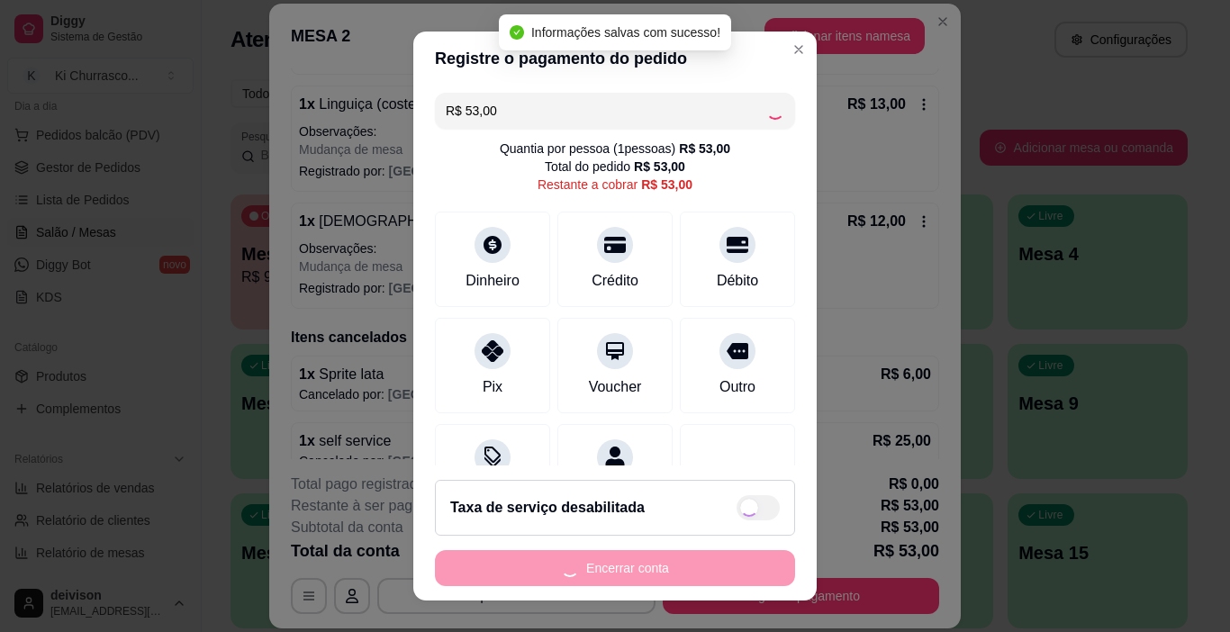
type input "R$ 0,00"
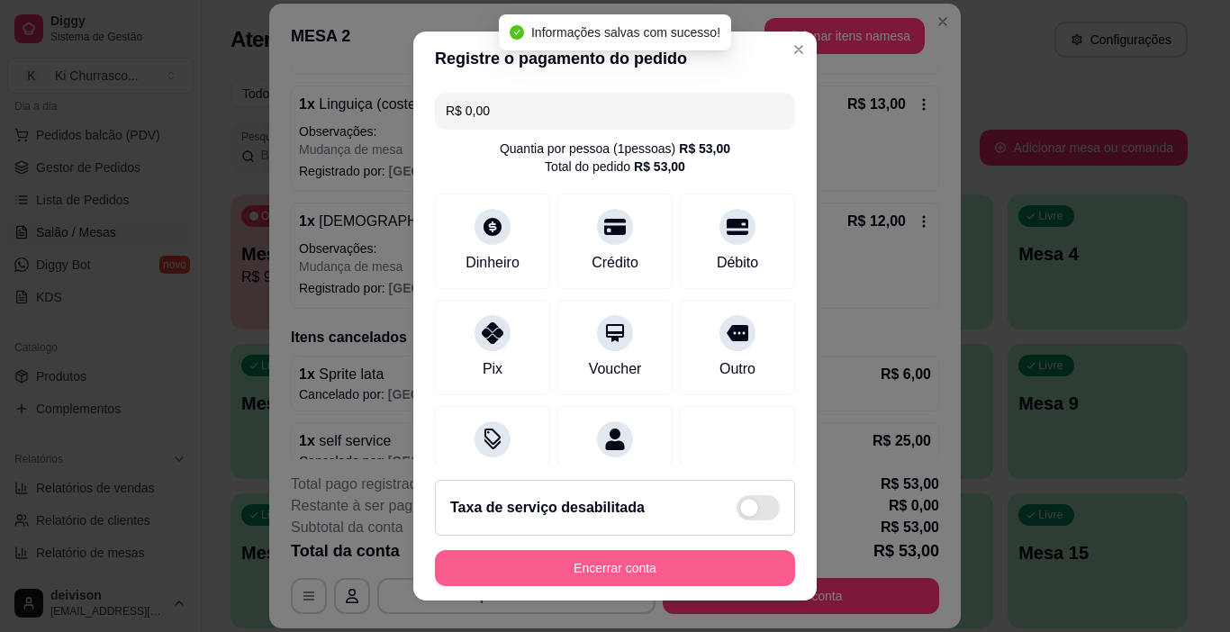
click at [575, 567] on button "Encerrar conta" at bounding box center [615, 568] width 360 height 36
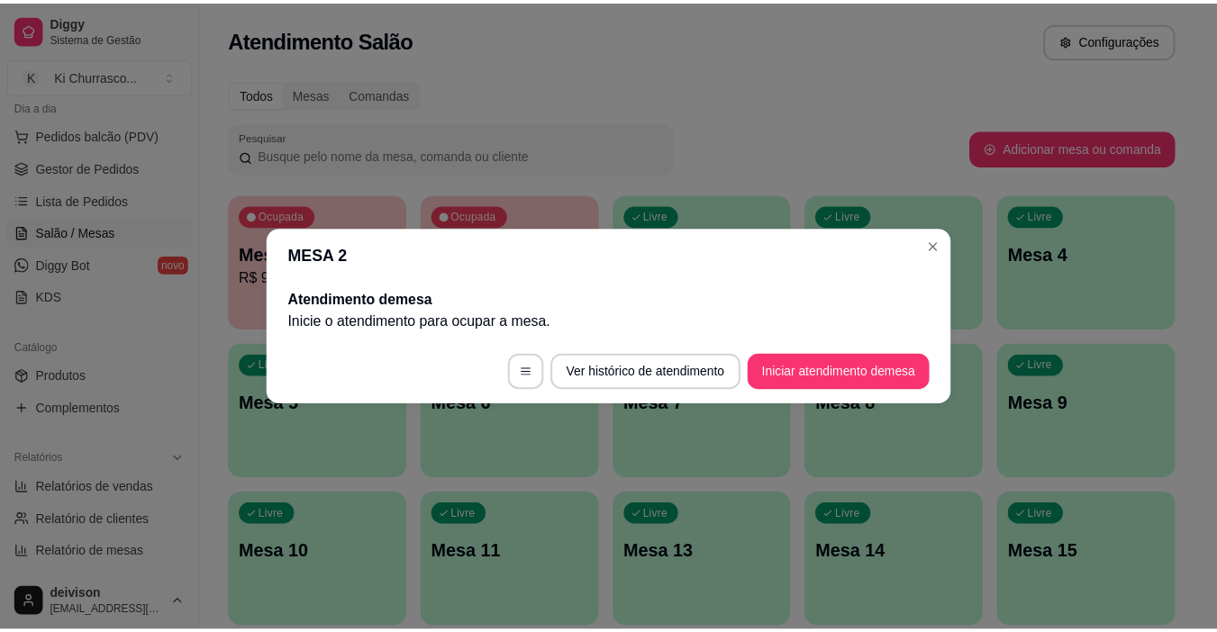
scroll to position [0, 0]
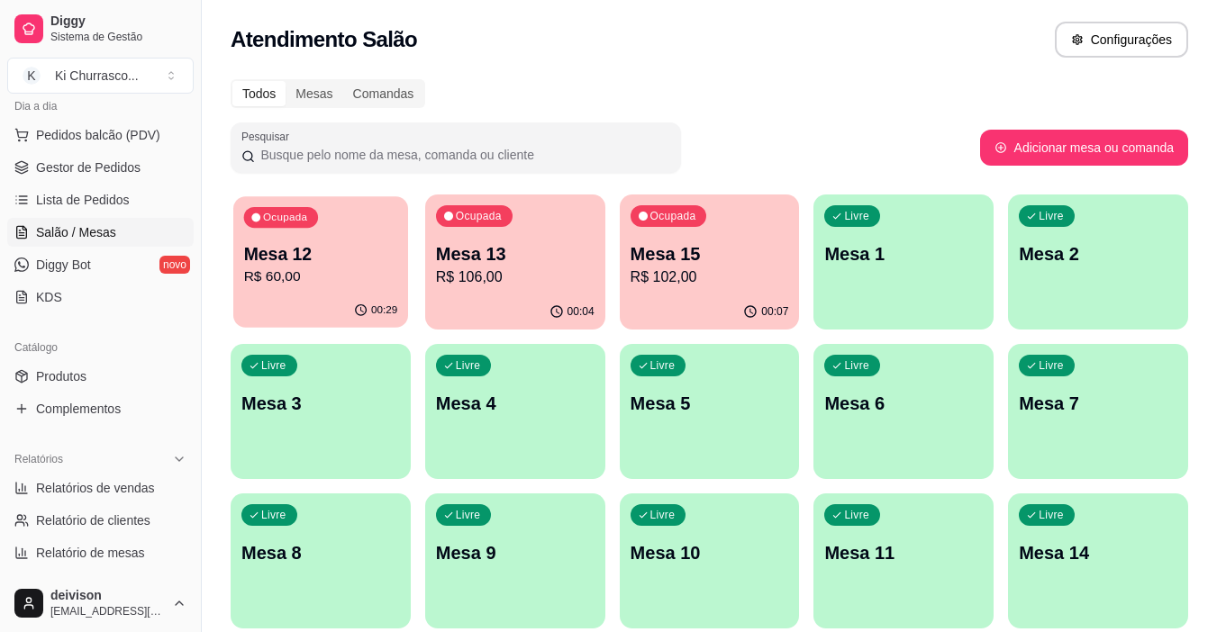
click at [301, 275] on p "R$ 60,00" at bounding box center [321, 277] width 154 height 21
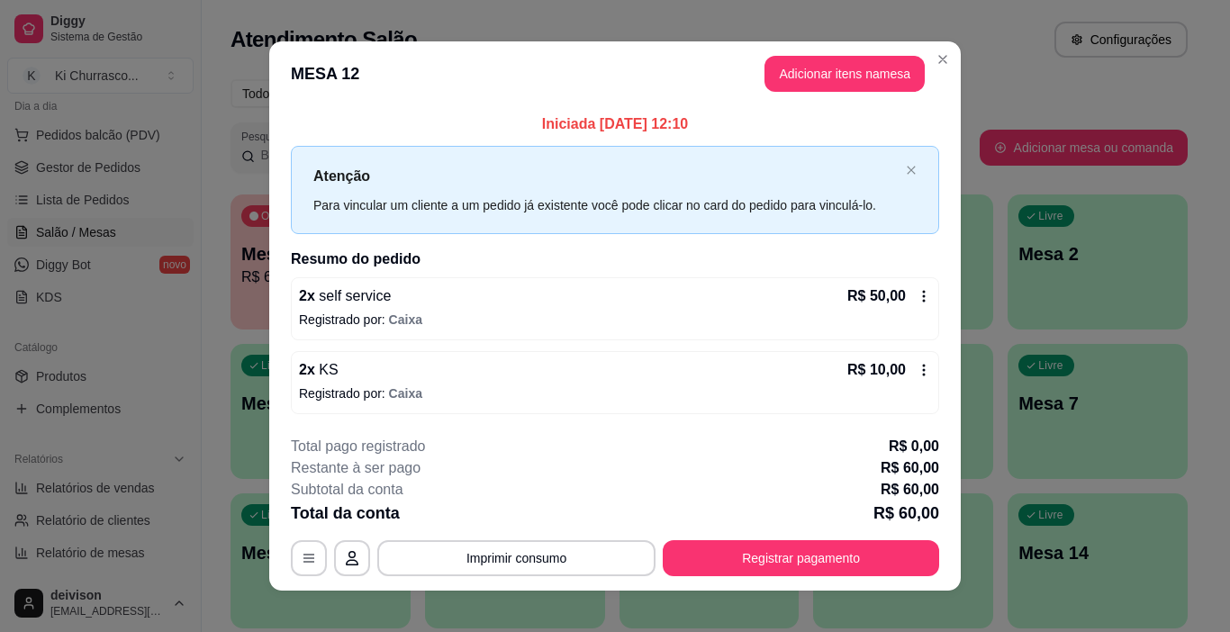
click at [518, 558] on button "Imprimir consumo" at bounding box center [516, 558] width 278 height 36
click at [539, 522] on button "IMPRESSORA" at bounding box center [515, 516] width 131 height 29
click at [539, 522] on div "Total da conta R$ 60,00" at bounding box center [615, 513] width 649 height 25
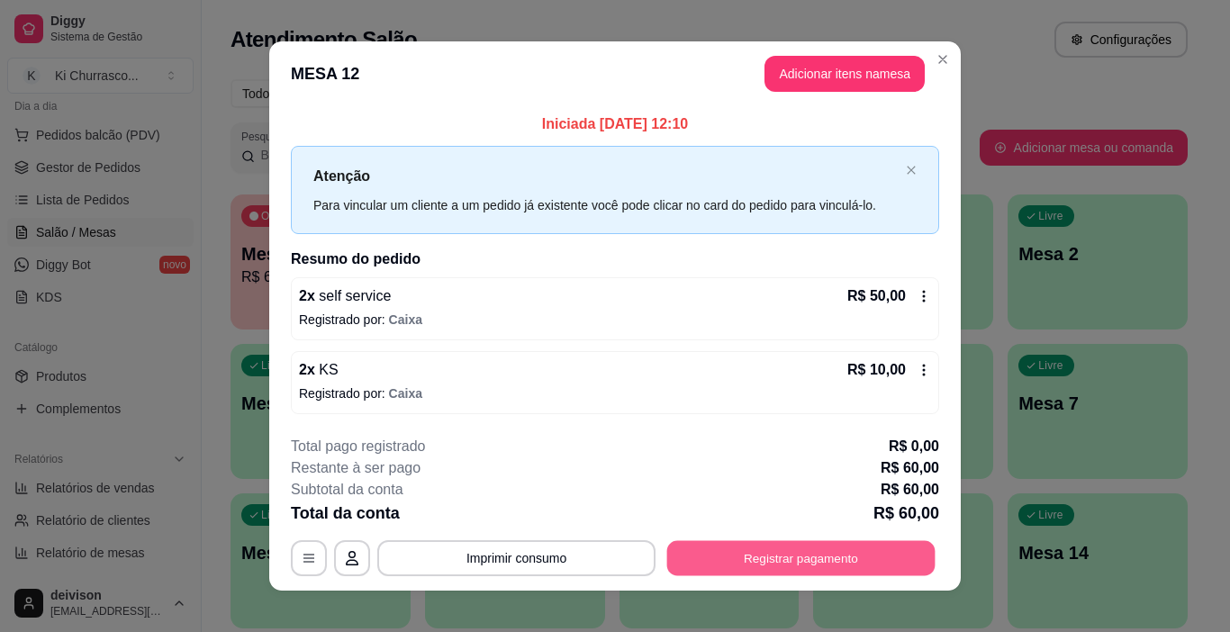
click at [742, 549] on button "Registrar pagamento" at bounding box center [801, 557] width 268 height 35
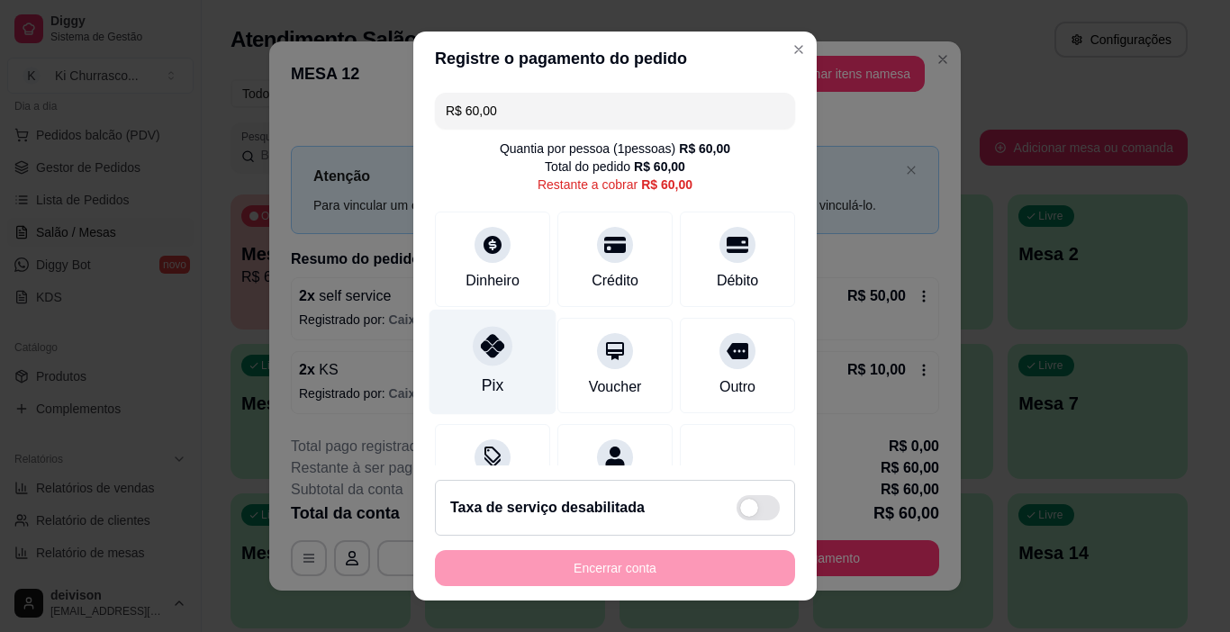
click at [438, 347] on div "Pix" at bounding box center [493, 362] width 127 height 105
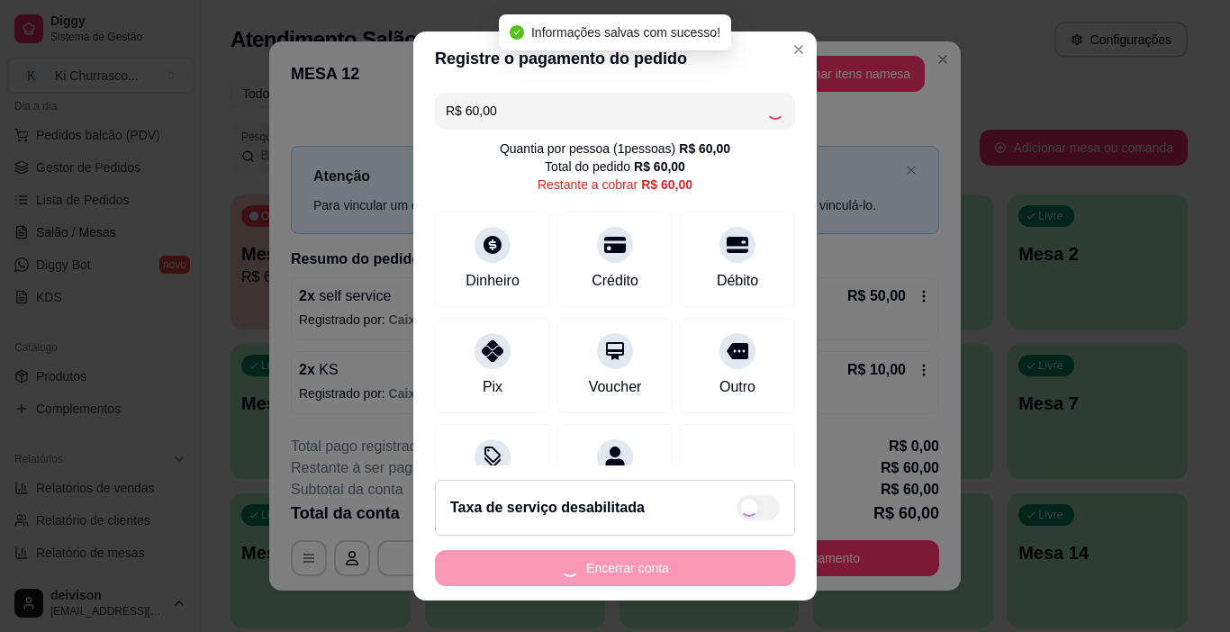
type input "R$ 0,00"
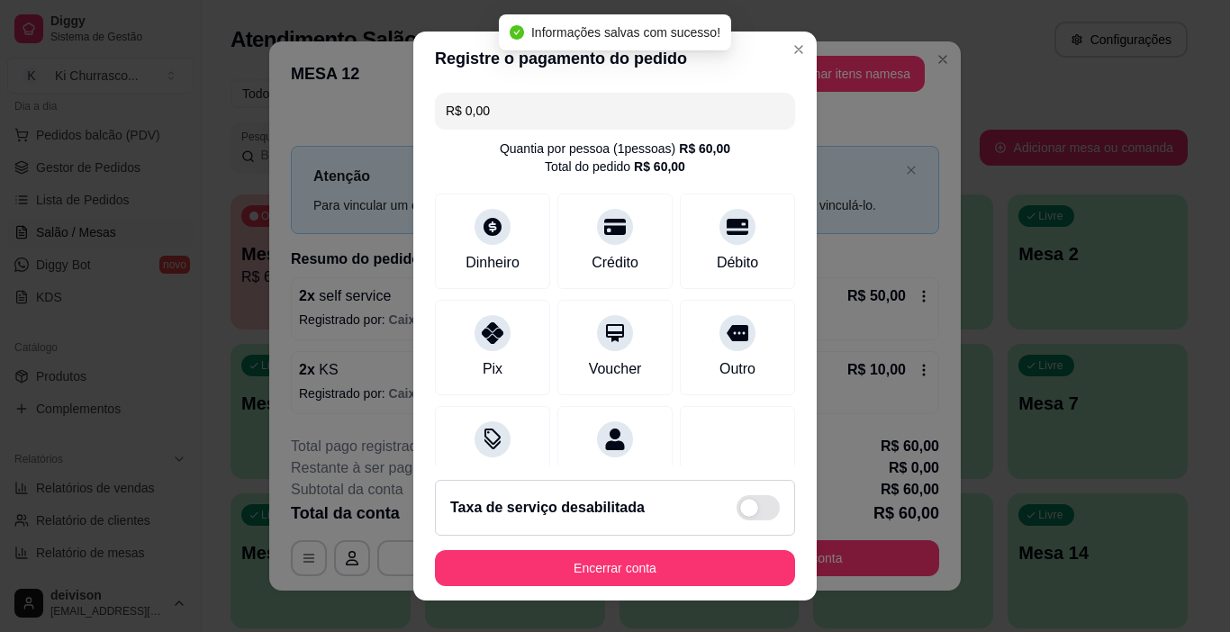
drag, startPoint x: 599, startPoint y: 590, endPoint x: 606, endPoint y: 584, distance: 9.6
click at [600, 586] on footer "Taxa de serviço desabilitada Encerrar conta" at bounding box center [615, 533] width 404 height 135
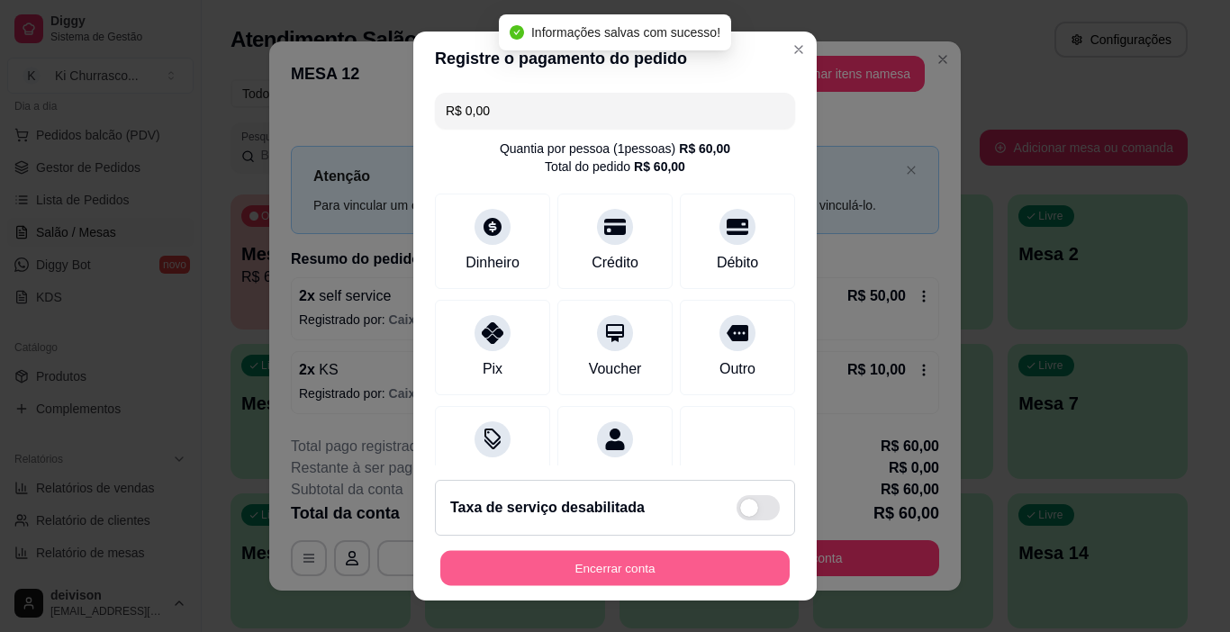
click at [611, 578] on button "Encerrar conta" at bounding box center [615, 568] width 350 height 35
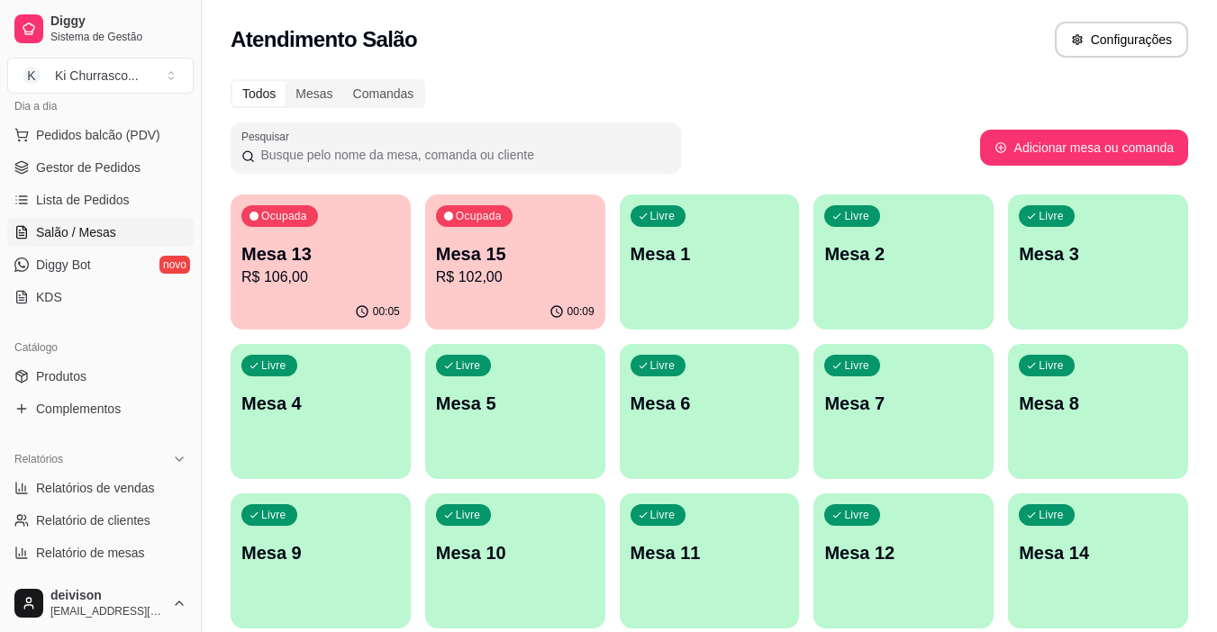
click at [513, 241] on div "Ocupada Mesa 15 R$ 102,00" at bounding box center [515, 245] width 180 height 100
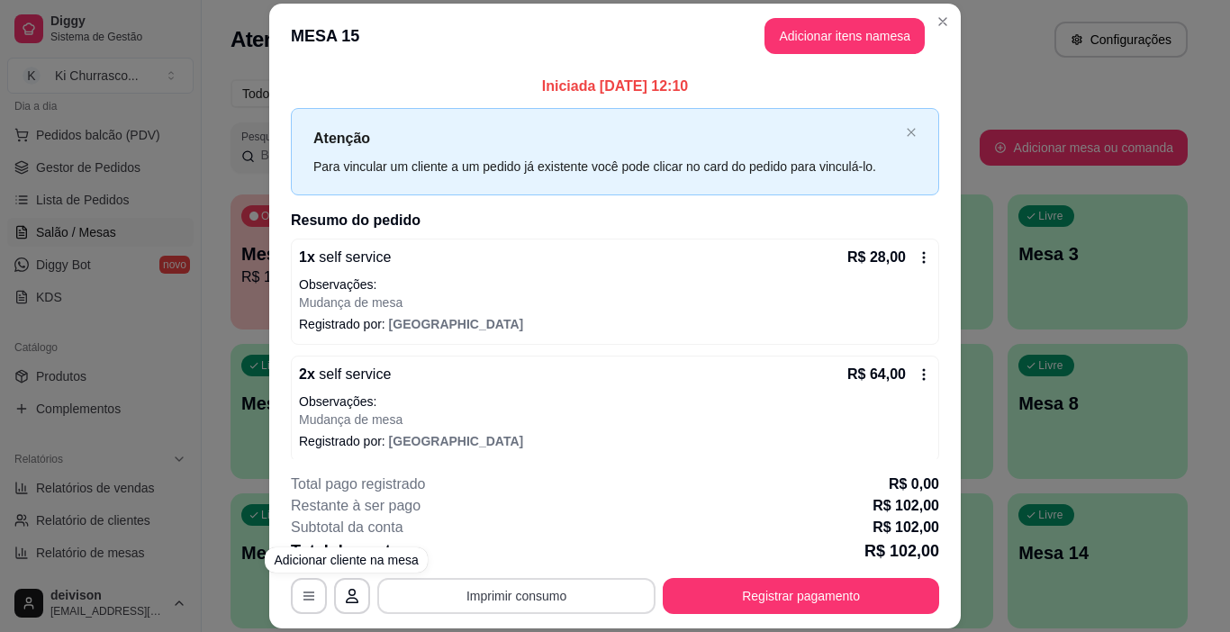
click at [452, 600] on button "Imprimir consumo" at bounding box center [516, 596] width 278 height 36
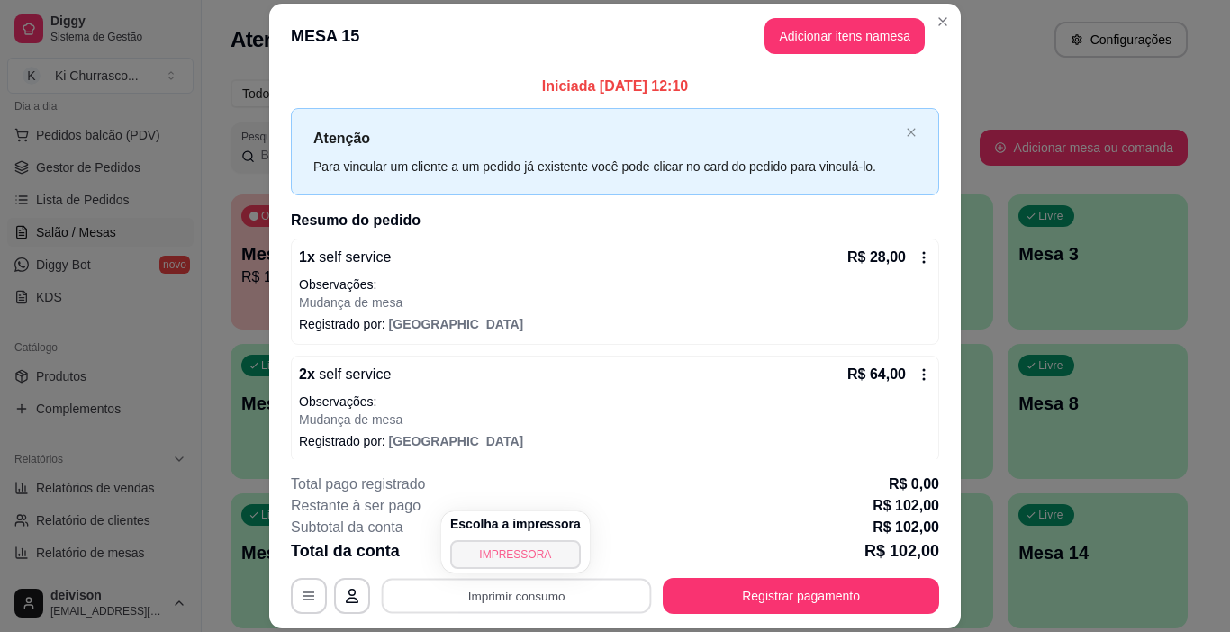
click at [519, 558] on button "IMPRESSORA" at bounding box center [515, 554] width 131 height 29
click at [731, 574] on div "**********" at bounding box center [615, 544] width 649 height 141
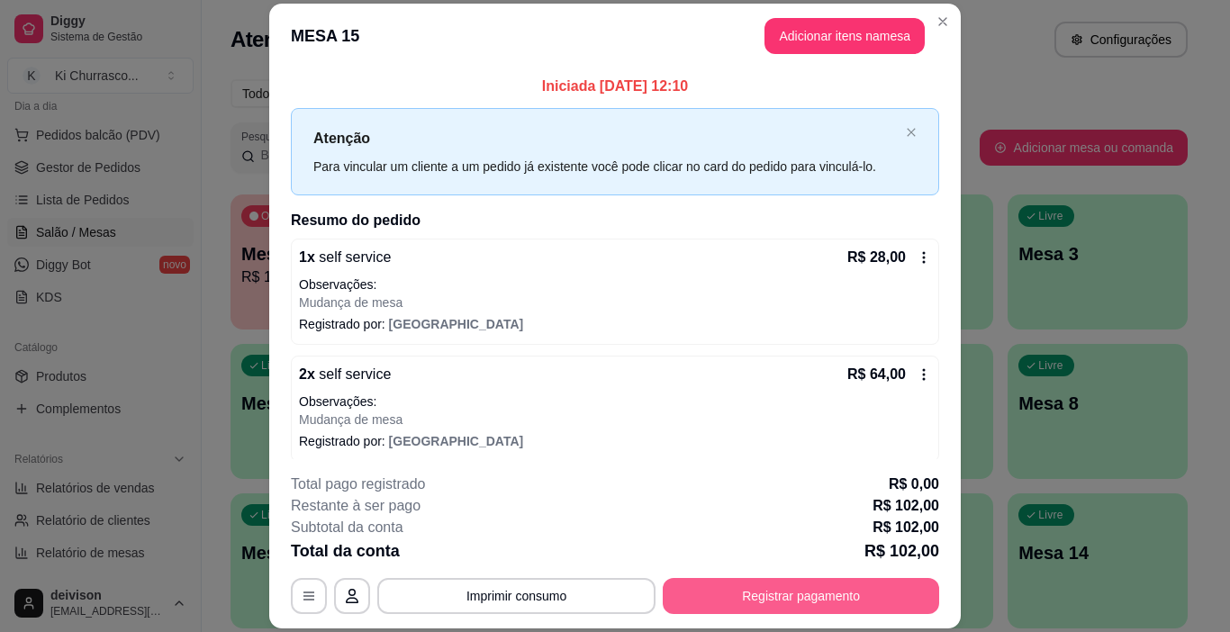
click at [720, 592] on button "Registrar pagamento" at bounding box center [801, 596] width 277 height 36
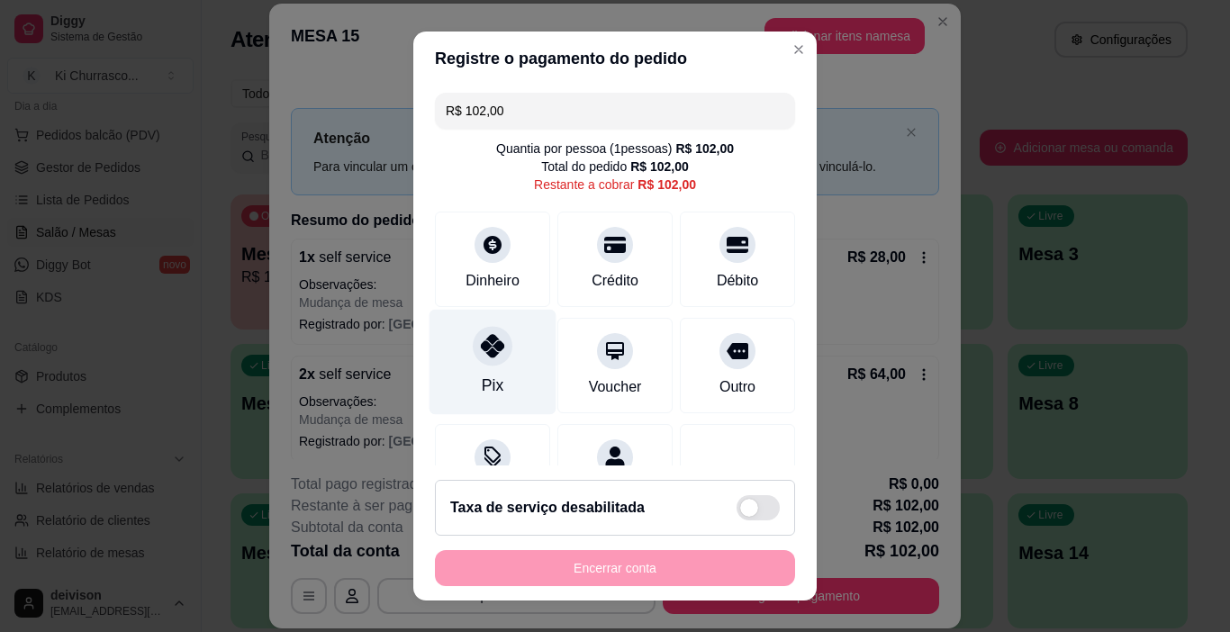
click at [522, 335] on div "Pix" at bounding box center [493, 362] width 127 height 105
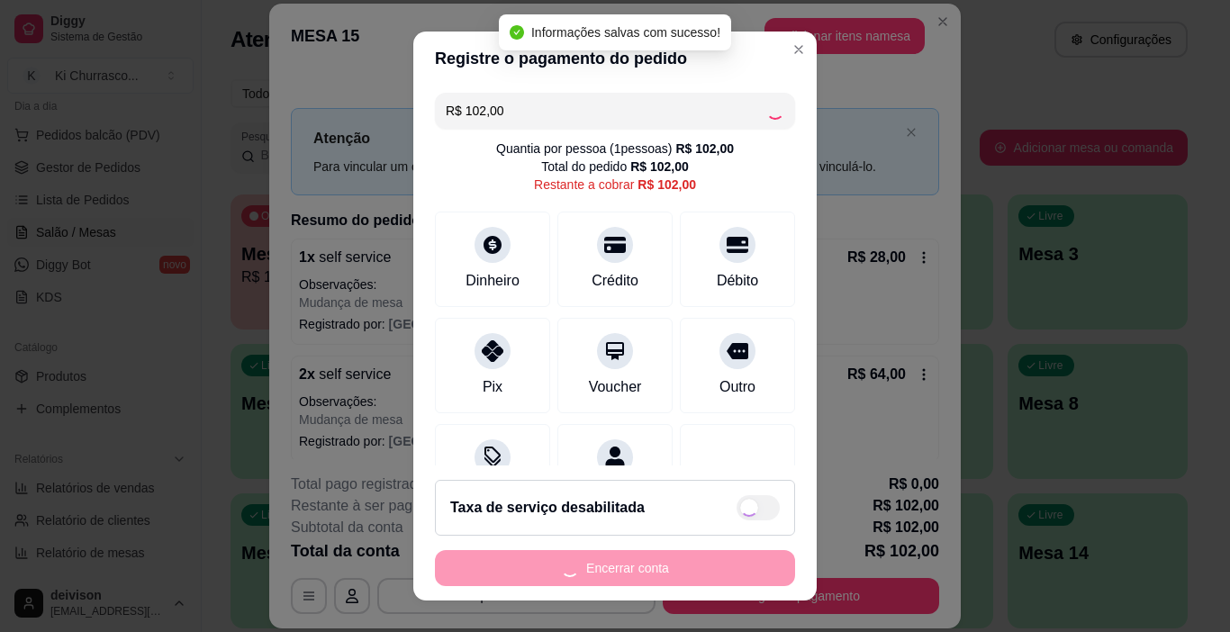
type input "R$ 0,00"
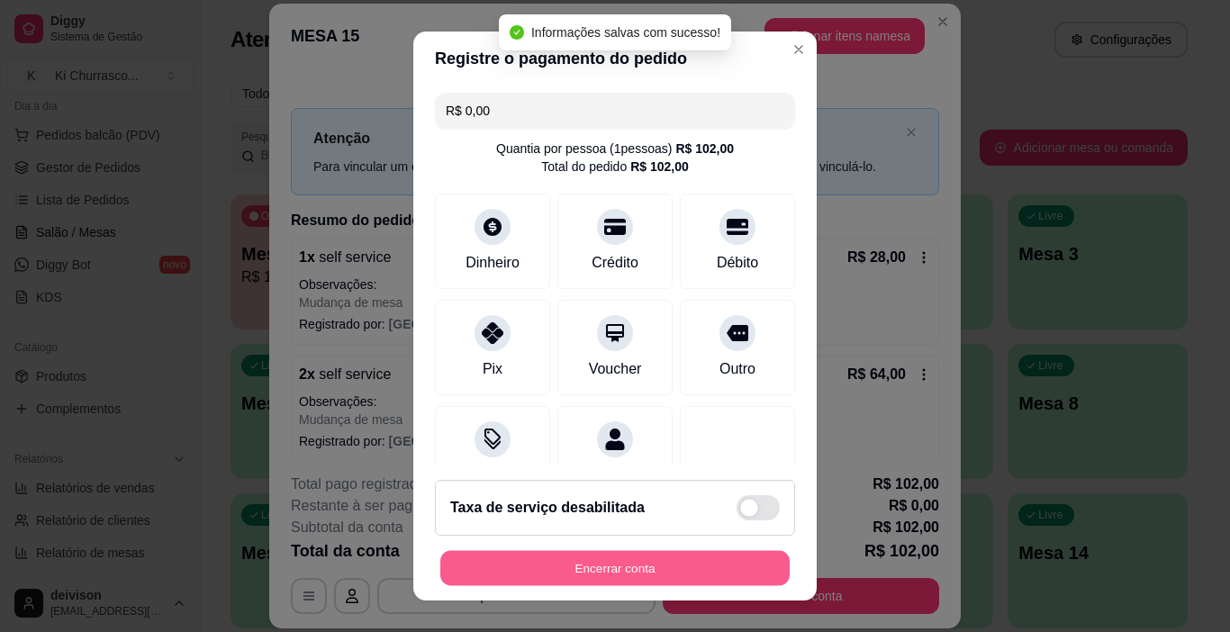
click at [599, 579] on button "Encerrar conta" at bounding box center [615, 568] width 350 height 35
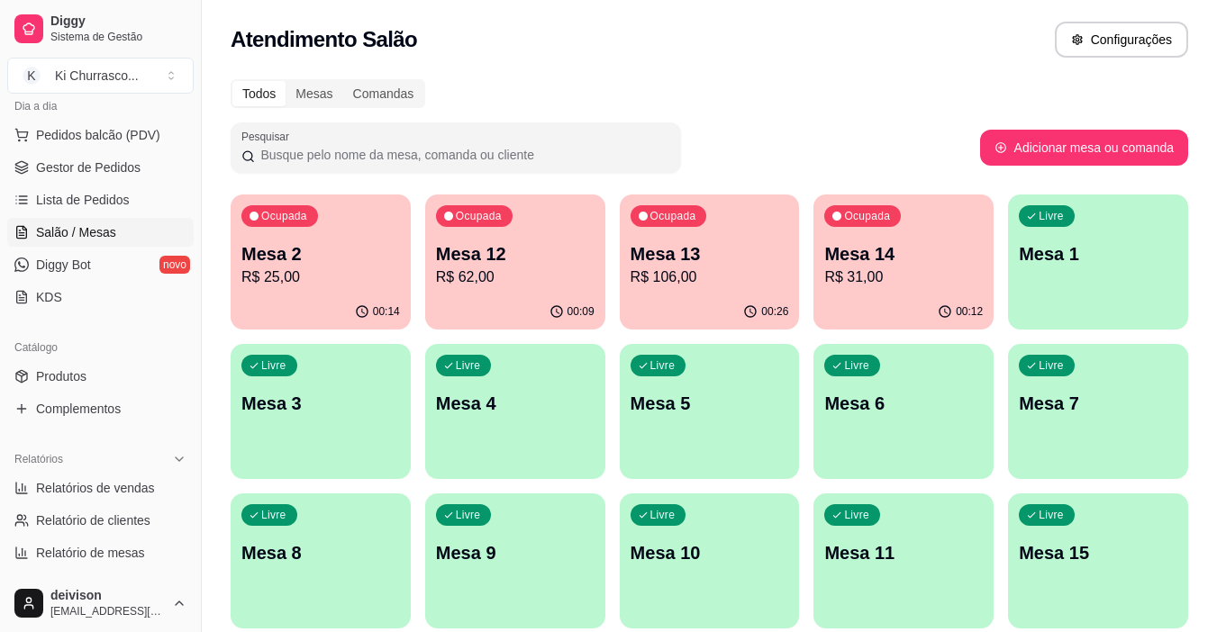
click at [868, 262] on p "Mesa 14" at bounding box center [903, 253] width 159 height 25
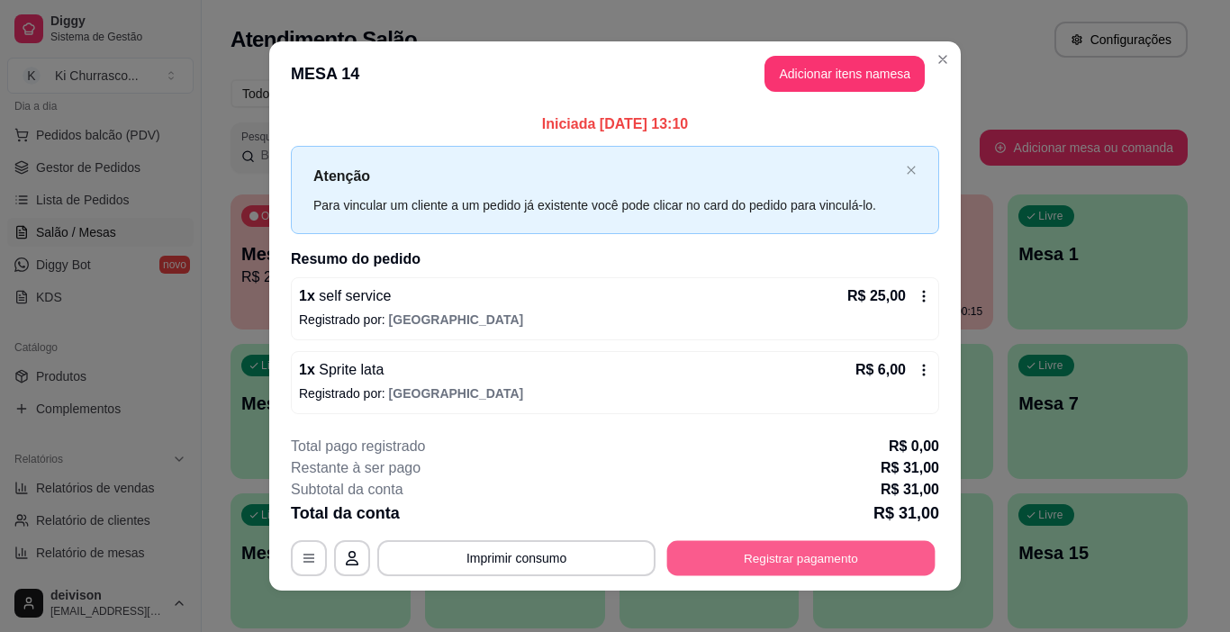
click at [729, 549] on button "Registrar pagamento" at bounding box center [801, 557] width 268 height 35
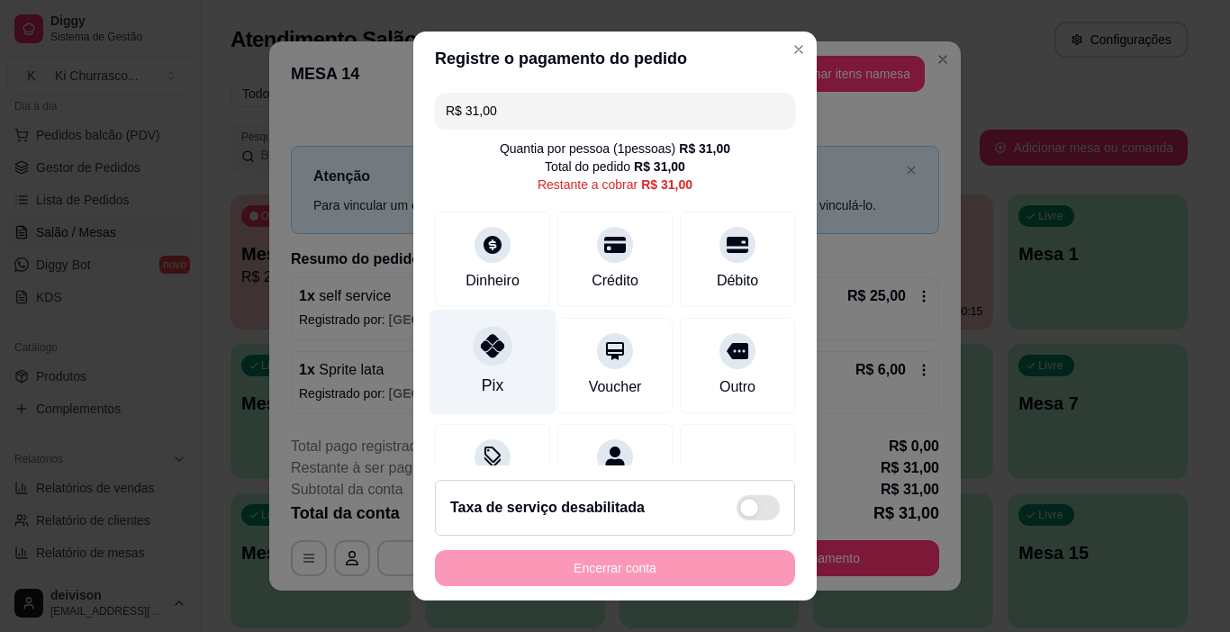
click at [481, 342] on icon at bounding box center [492, 345] width 23 height 23
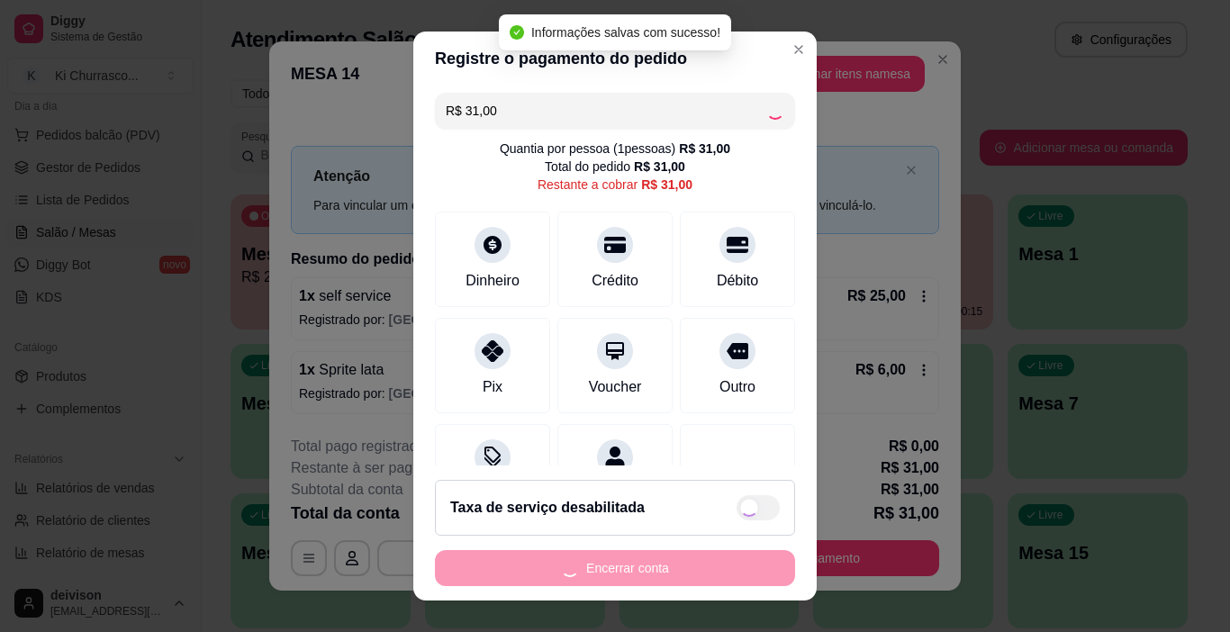
type input "R$ 0,00"
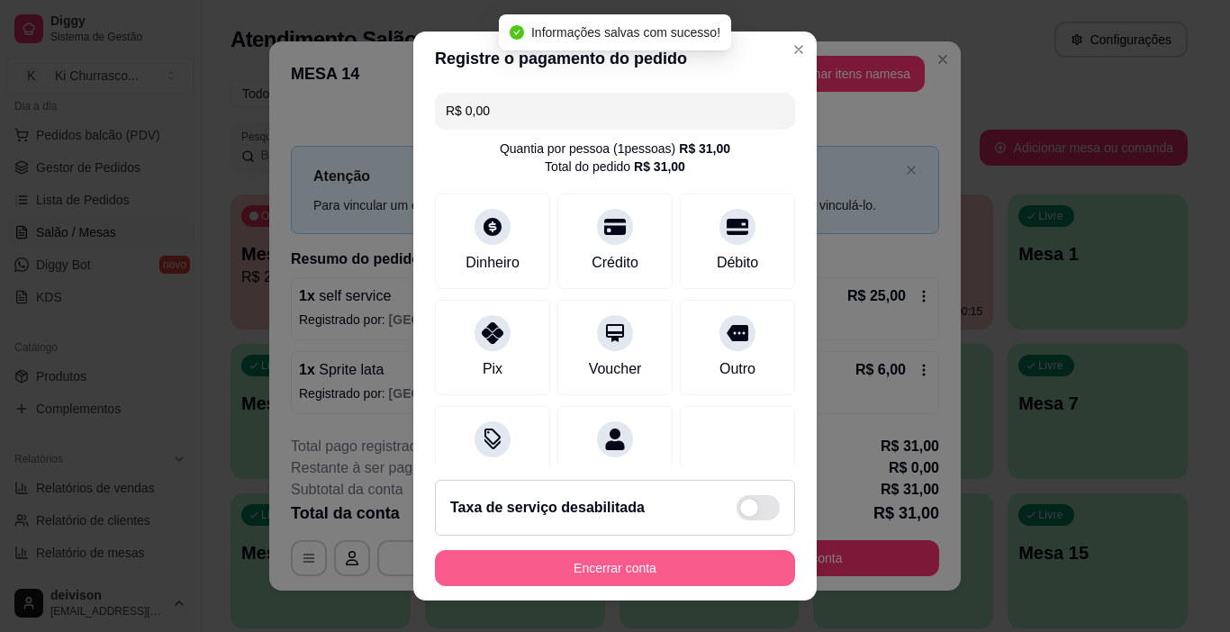
click at [567, 559] on button "Encerrar conta" at bounding box center [615, 568] width 360 height 36
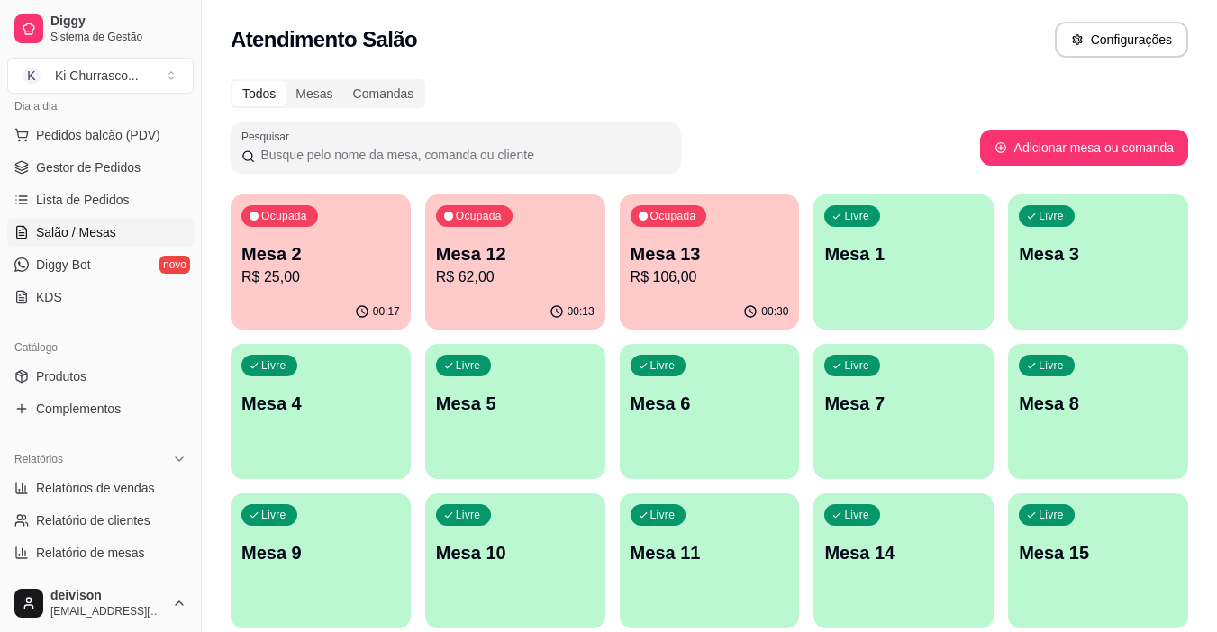
click at [657, 271] on p "R$ 106,00" at bounding box center [710, 278] width 159 height 22
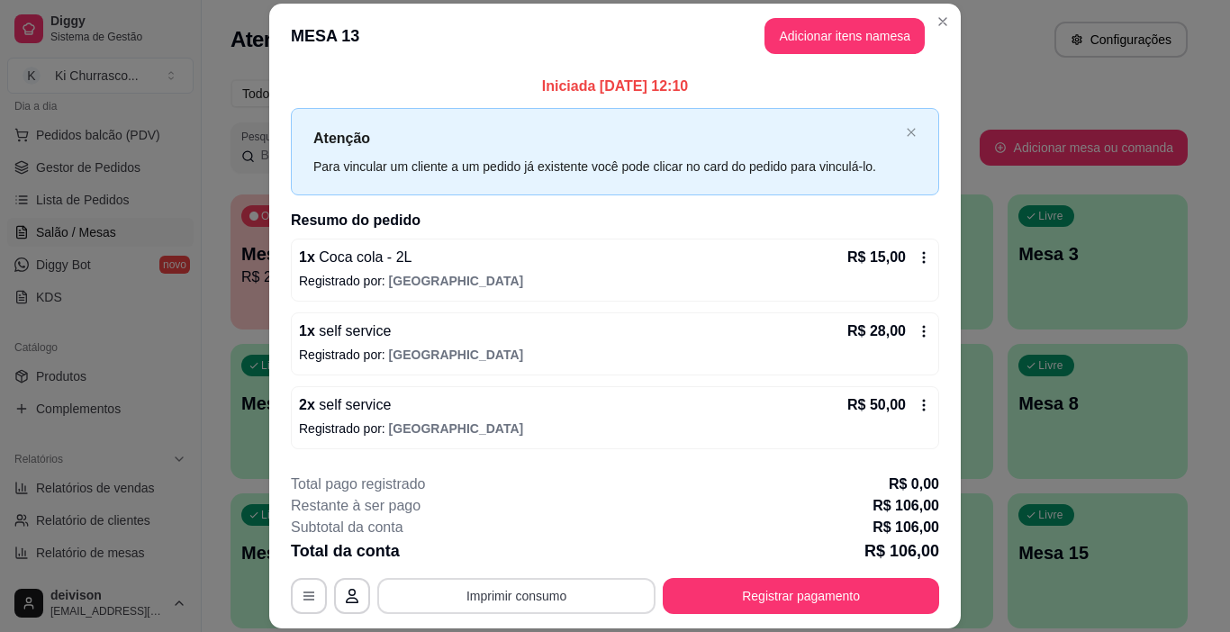
click at [428, 600] on button "Imprimir consumo" at bounding box center [516, 596] width 278 height 36
click at [499, 556] on button "IMPRESSORA" at bounding box center [515, 554] width 131 height 29
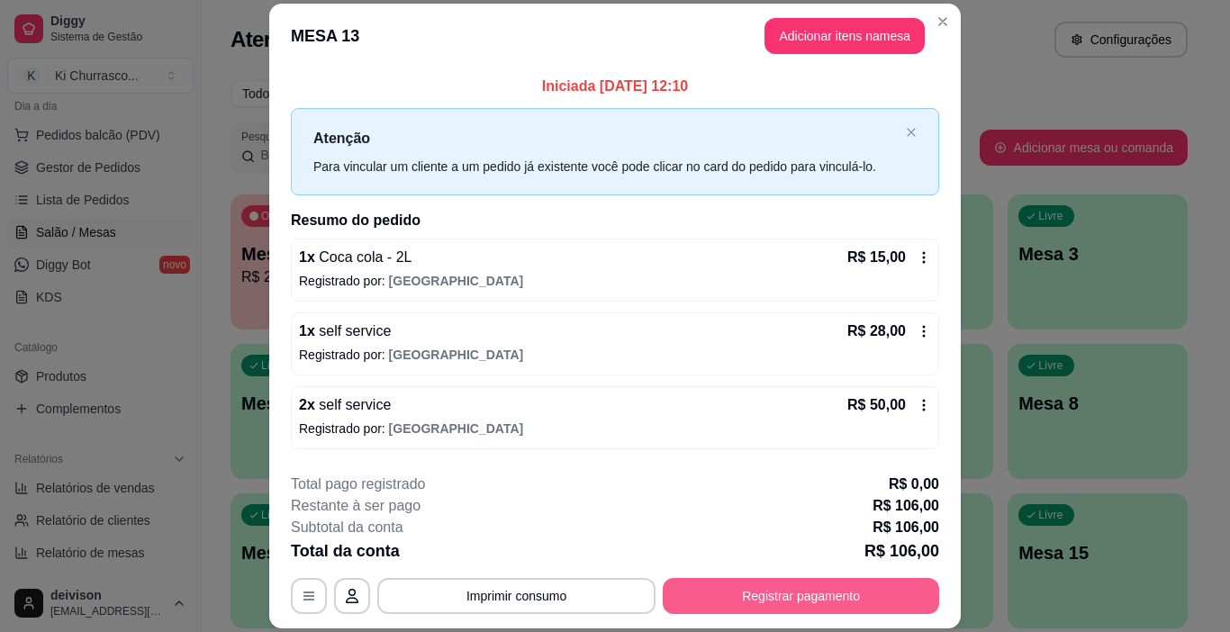
click at [704, 610] on button "Registrar pagamento" at bounding box center [801, 596] width 277 height 36
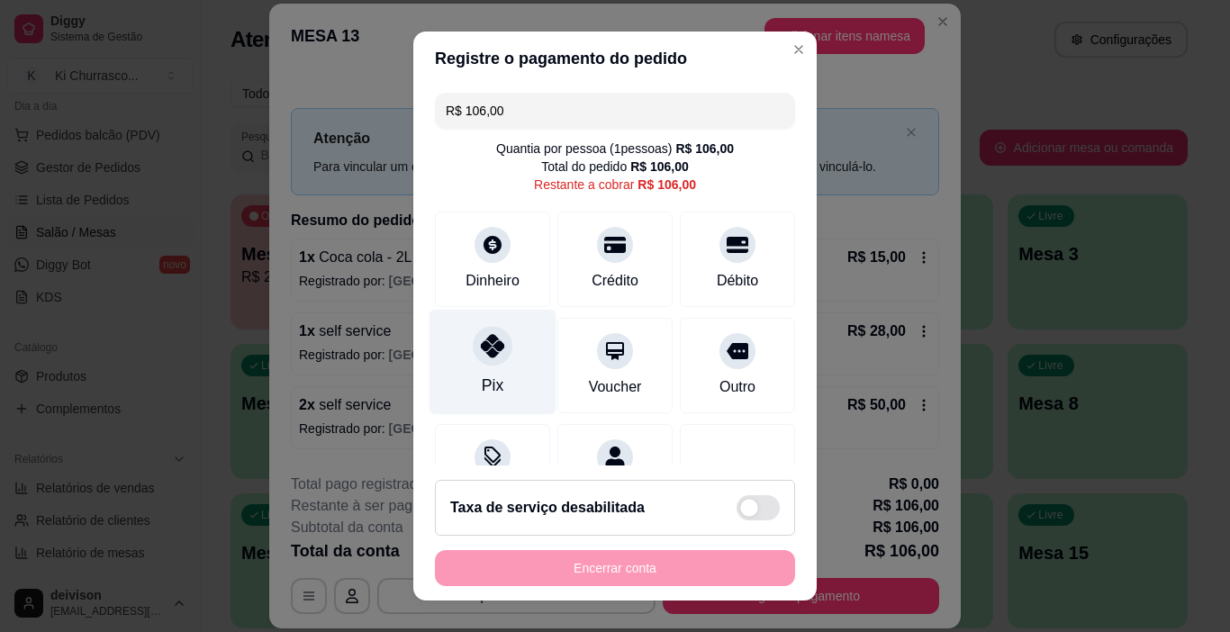
click at [511, 366] on div "Pix" at bounding box center [493, 362] width 127 height 105
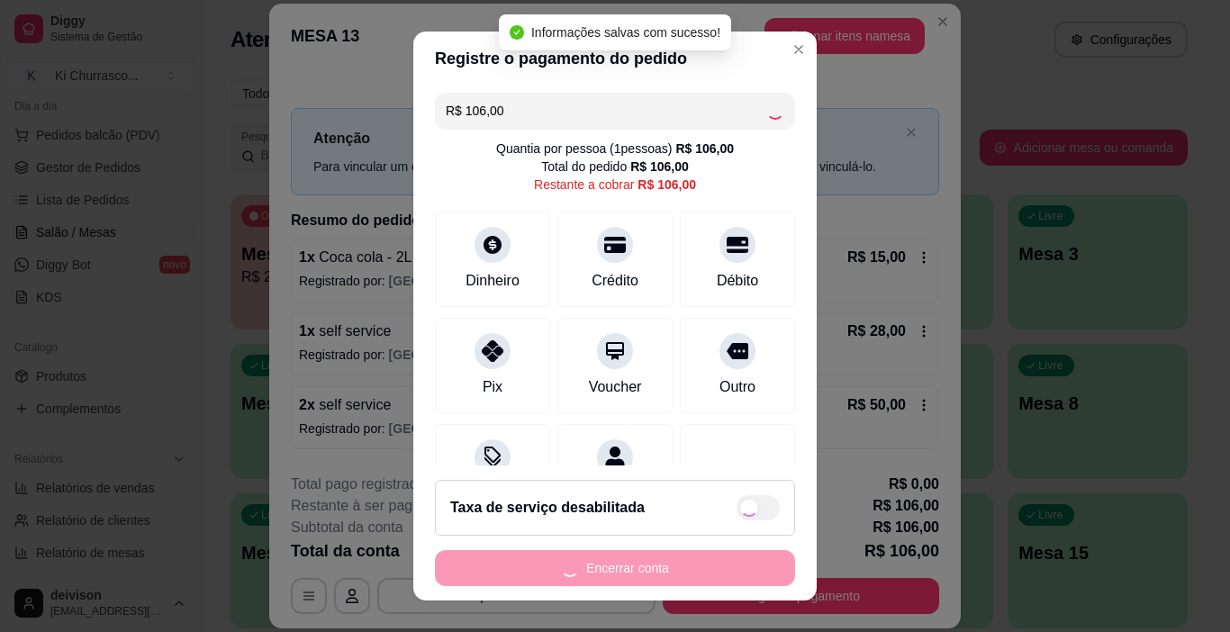
type input "R$ 0,00"
click at [576, 561] on div "Encerrar conta" at bounding box center [615, 568] width 360 height 36
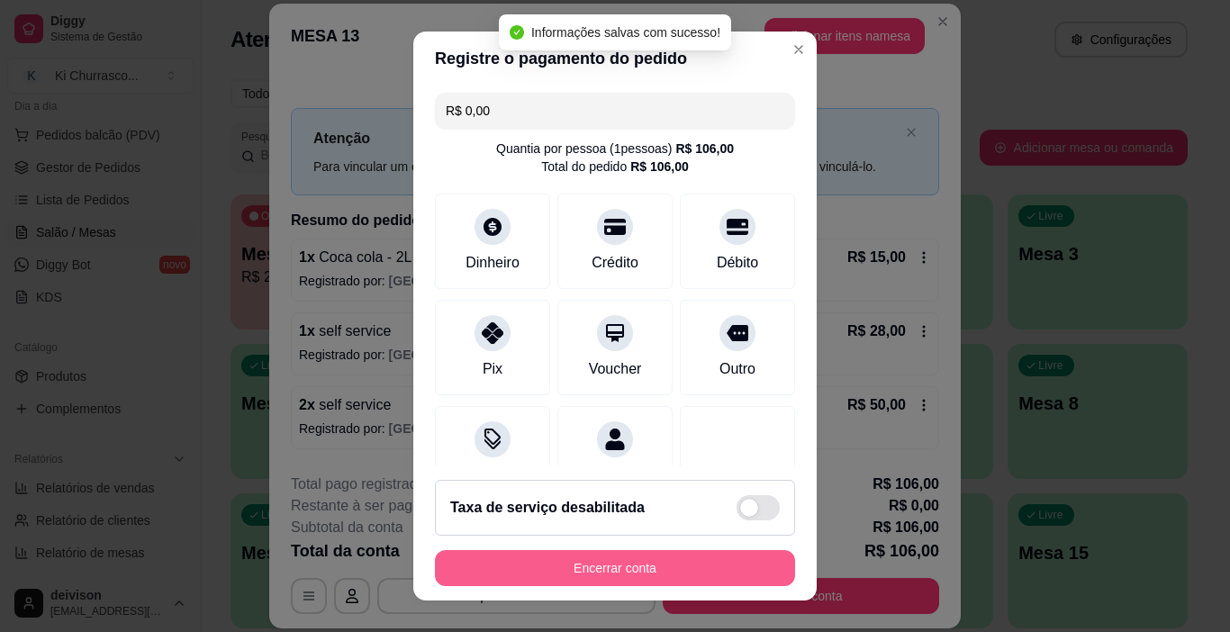
click at [576, 561] on button "Encerrar conta" at bounding box center [615, 568] width 360 height 36
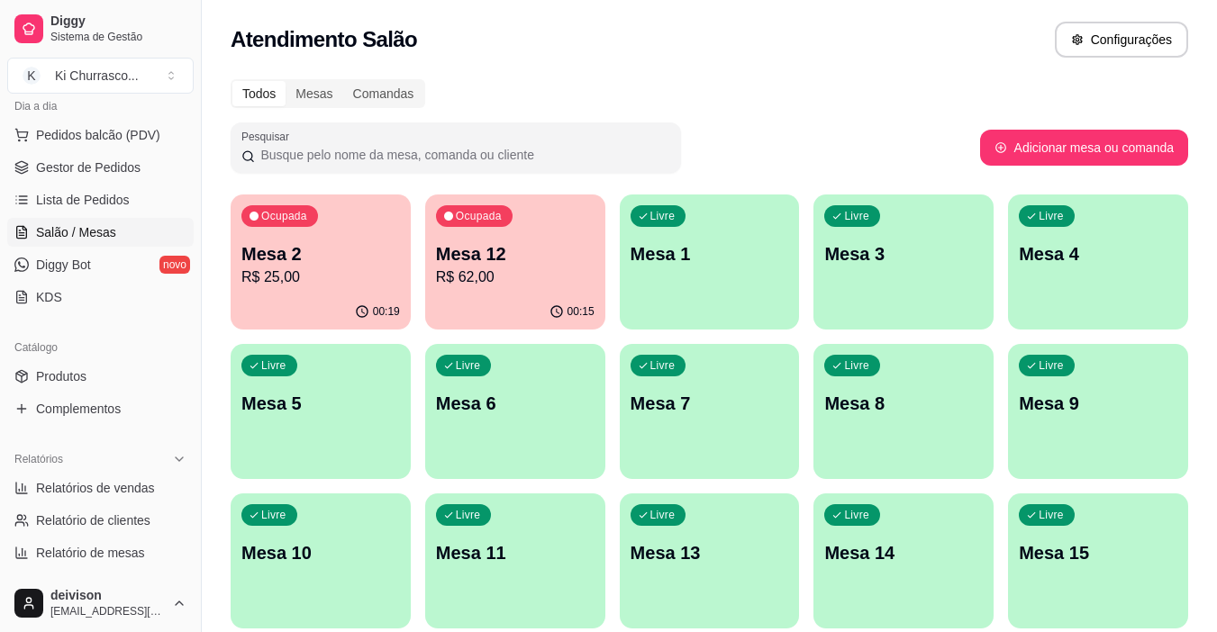
click at [879, 140] on div "Pesquisar" at bounding box center [605, 148] width 749 height 50
click at [113, 140] on span "Pedidos balcão (PDV)" at bounding box center [98, 135] width 124 height 18
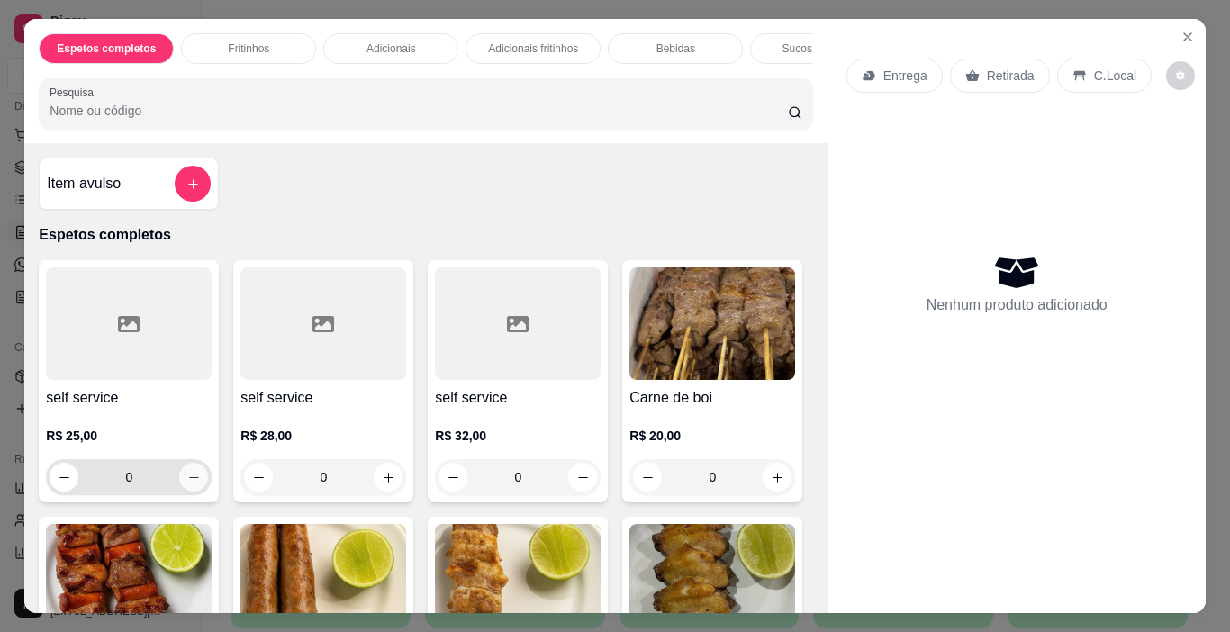
click at [191, 485] on icon "increase-product-quantity" at bounding box center [194, 478] width 14 height 14
type input "1"
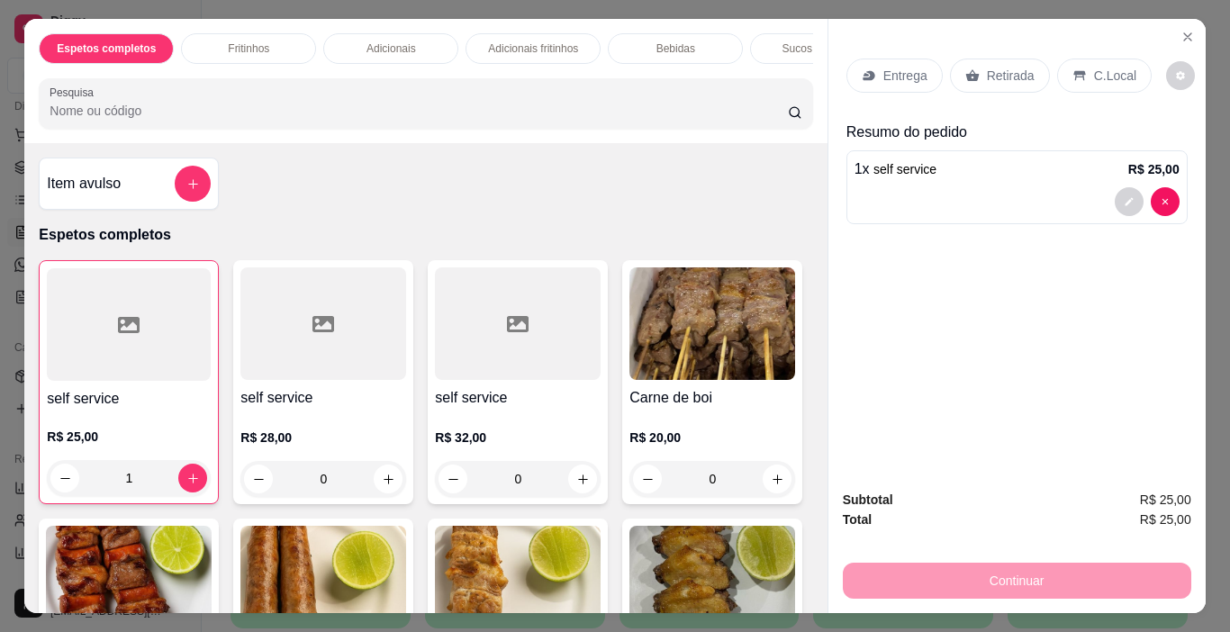
click at [1067, 77] on div "C.Local" at bounding box center [1105, 76] width 95 height 34
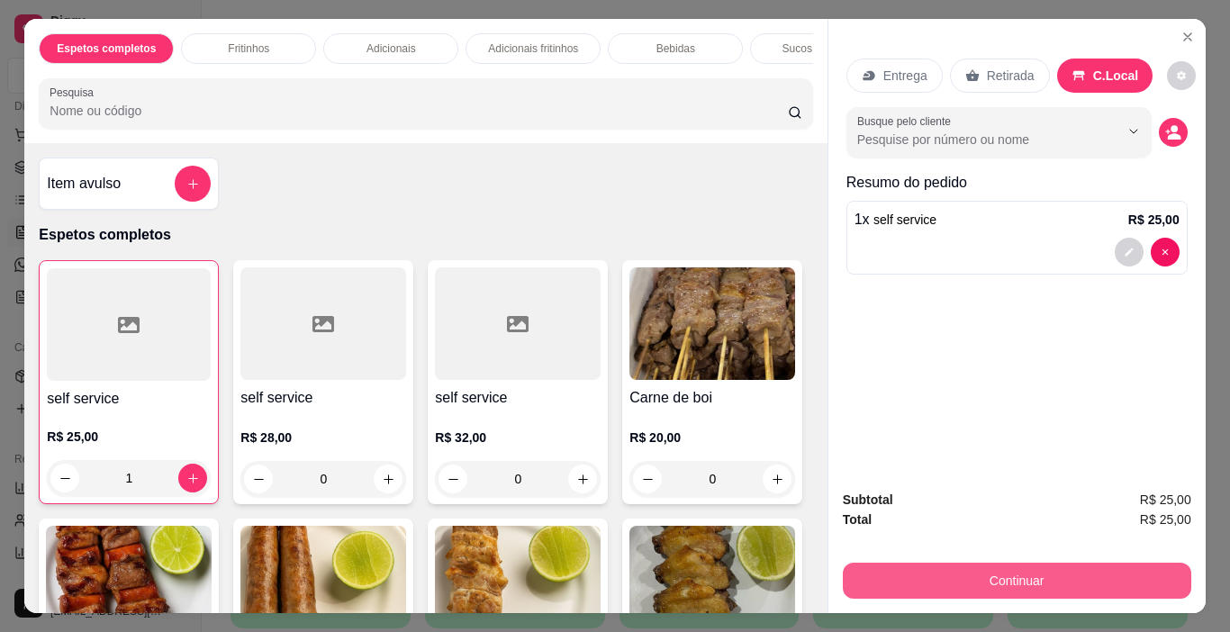
click at [1021, 567] on button "Continuar" at bounding box center [1017, 581] width 349 height 36
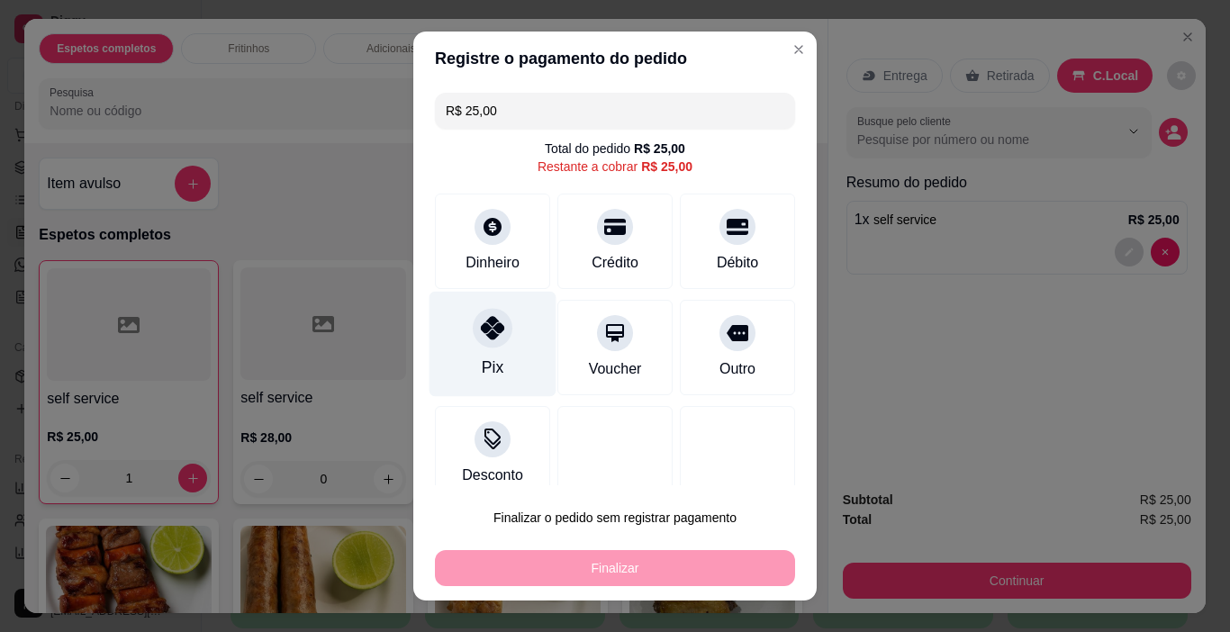
drag, startPoint x: 506, startPoint y: 359, endPoint x: 568, endPoint y: 469, distance: 126.3
click at [505, 359] on div "Pix" at bounding box center [493, 344] width 127 height 105
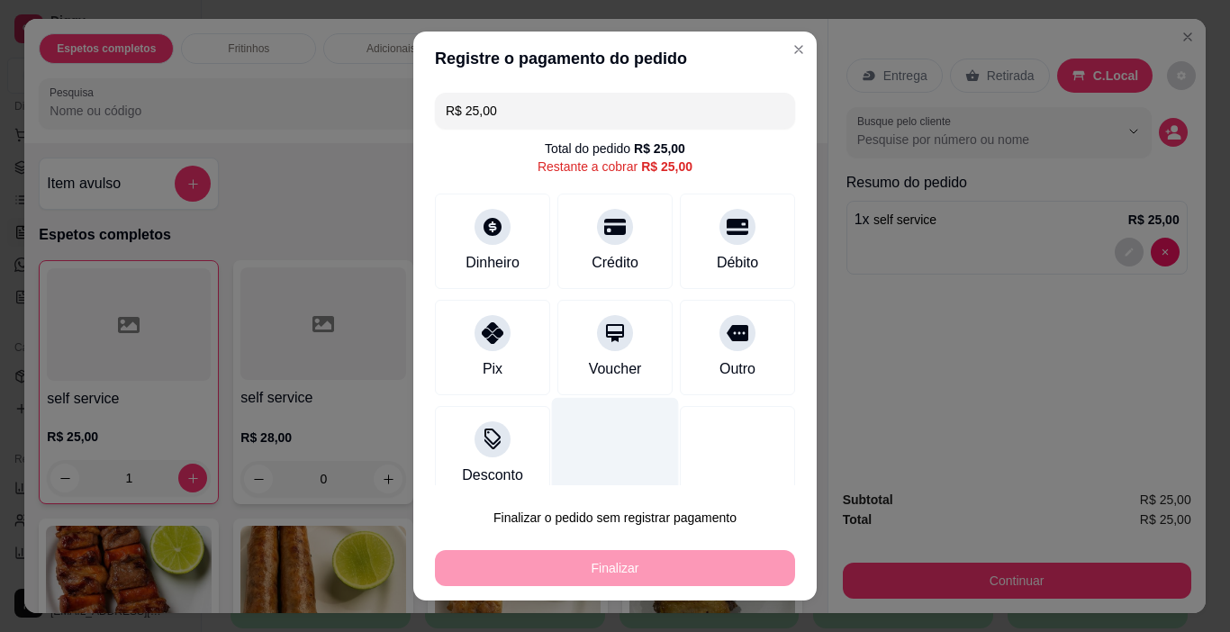
type input "R$ 0,00"
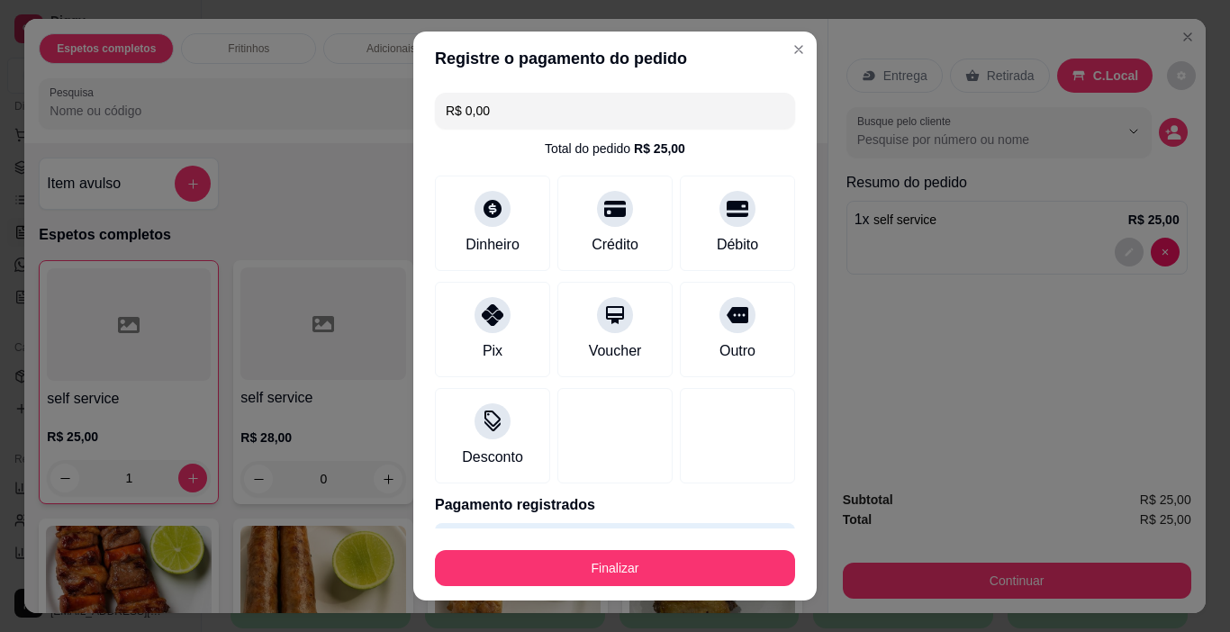
click at [584, 538] on footer "Finalizar" at bounding box center [615, 565] width 404 height 72
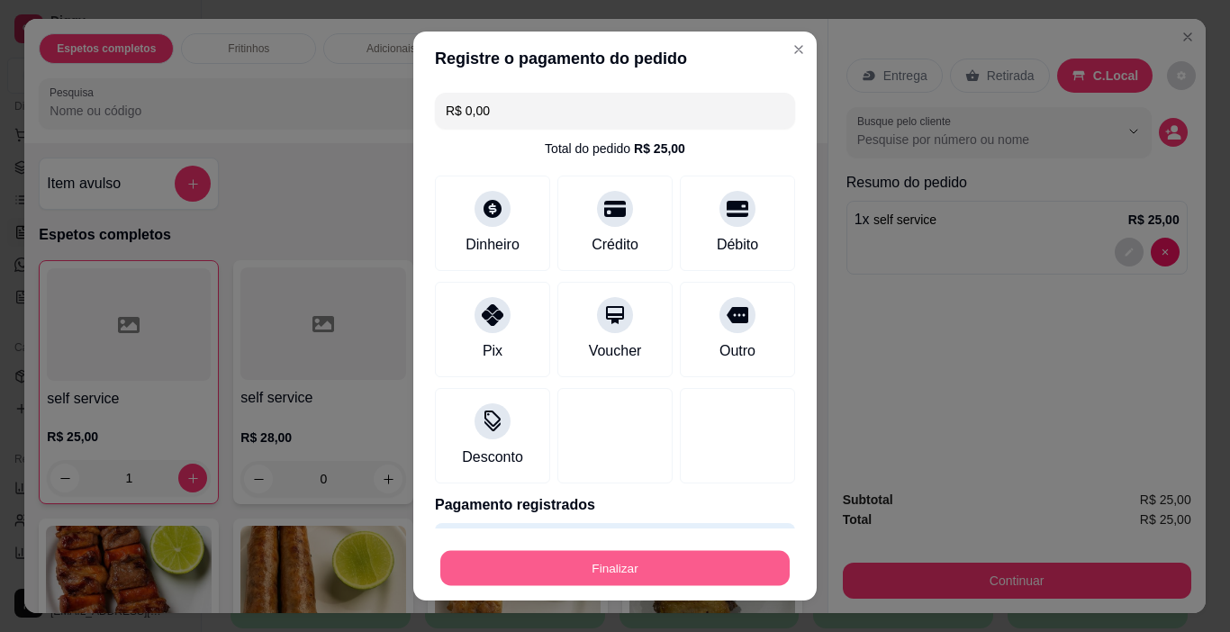
click at [584, 562] on button "Finalizar" at bounding box center [615, 568] width 350 height 35
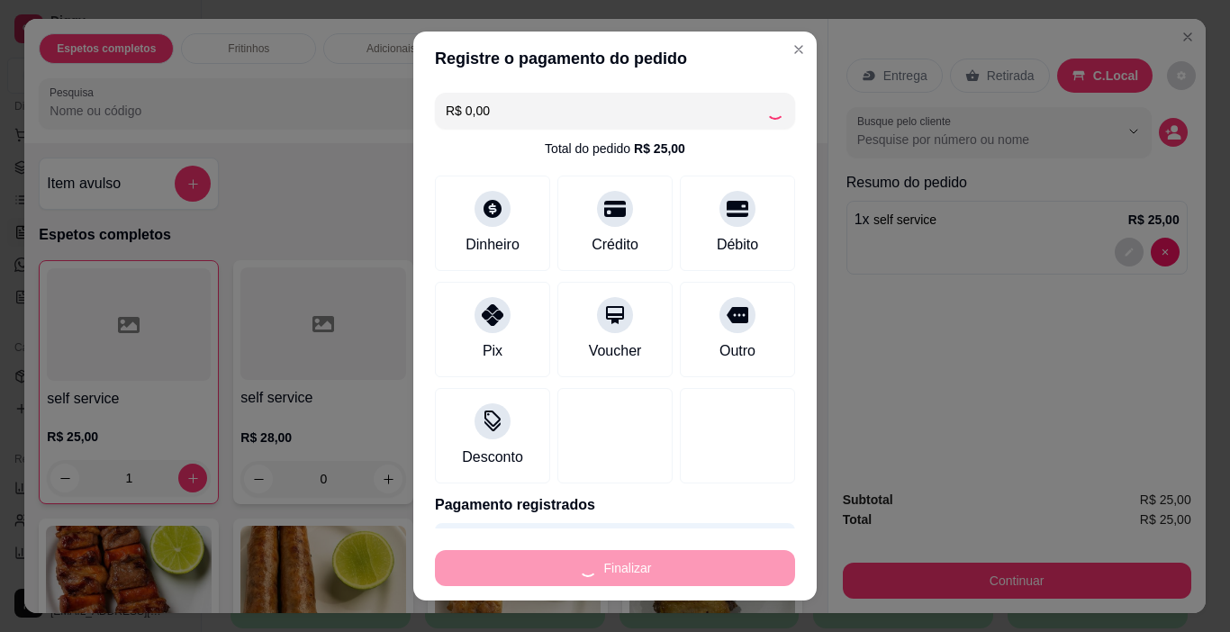
type input "0"
type input "-R$ 25,00"
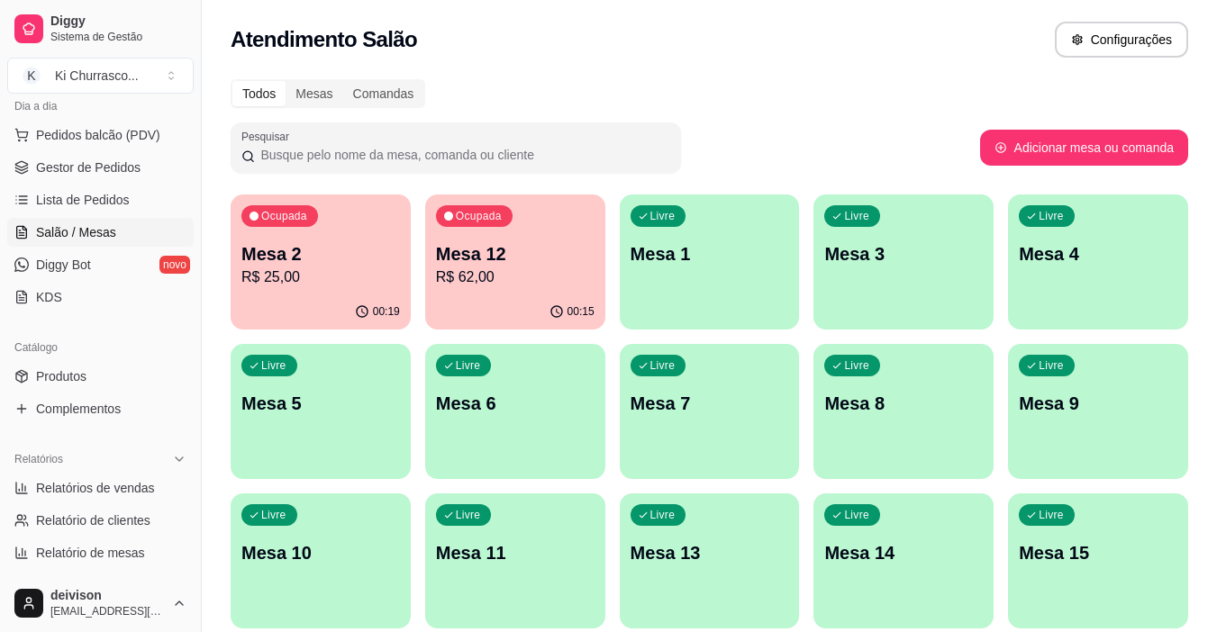
click at [412, 175] on div "Todos Mesas Comandas Pesquisar Adicionar mesa ou comanda Ocupada Mesa 2 R$ 25,0…" at bounding box center [709, 508] width 1015 height 881
click at [351, 219] on div "Ocupada Mesa 2 R$ 25,00" at bounding box center [321, 245] width 180 height 100
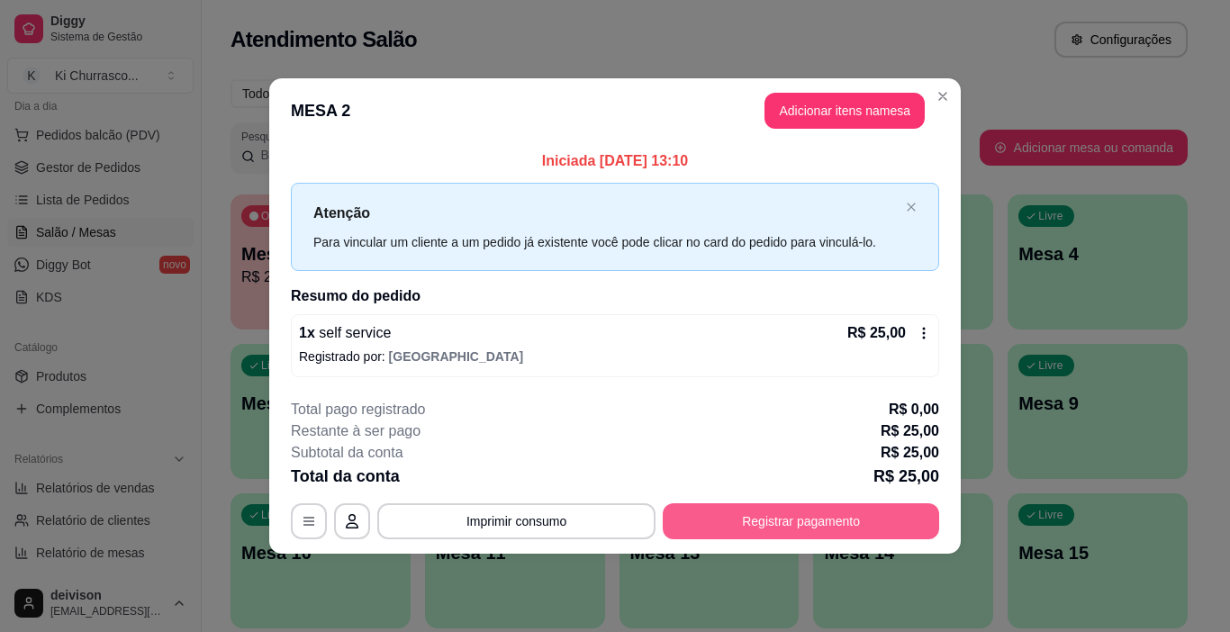
click at [782, 522] on button "Registrar pagamento" at bounding box center [801, 522] width 277 height 36
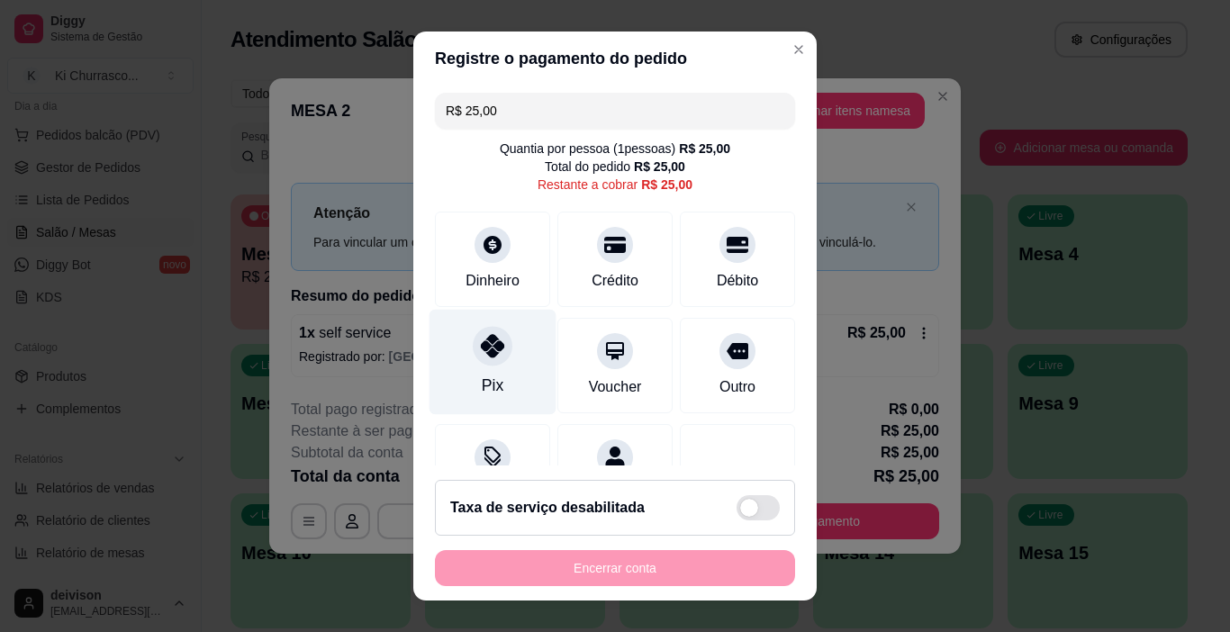
click at [473, 348] on div at bounding box center [493, 347] width 40 height 40
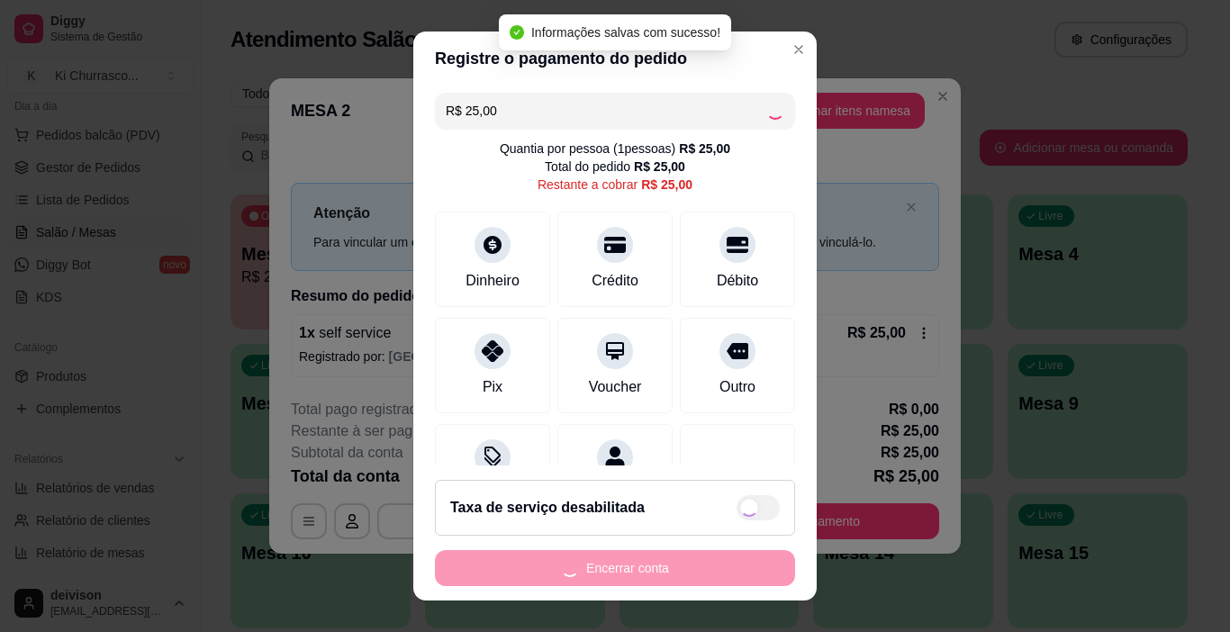
type input "R$ 0,00"
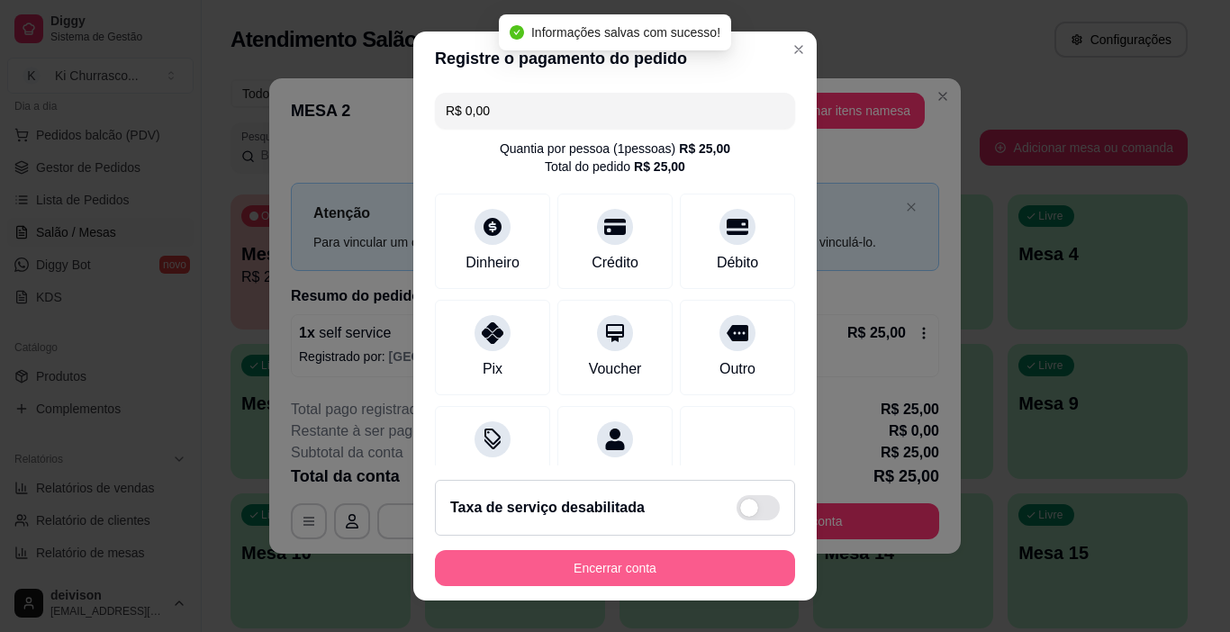
click at [718, 557] on button "Encerrar conta" at bounding box center [615, 568] width 360 height 36
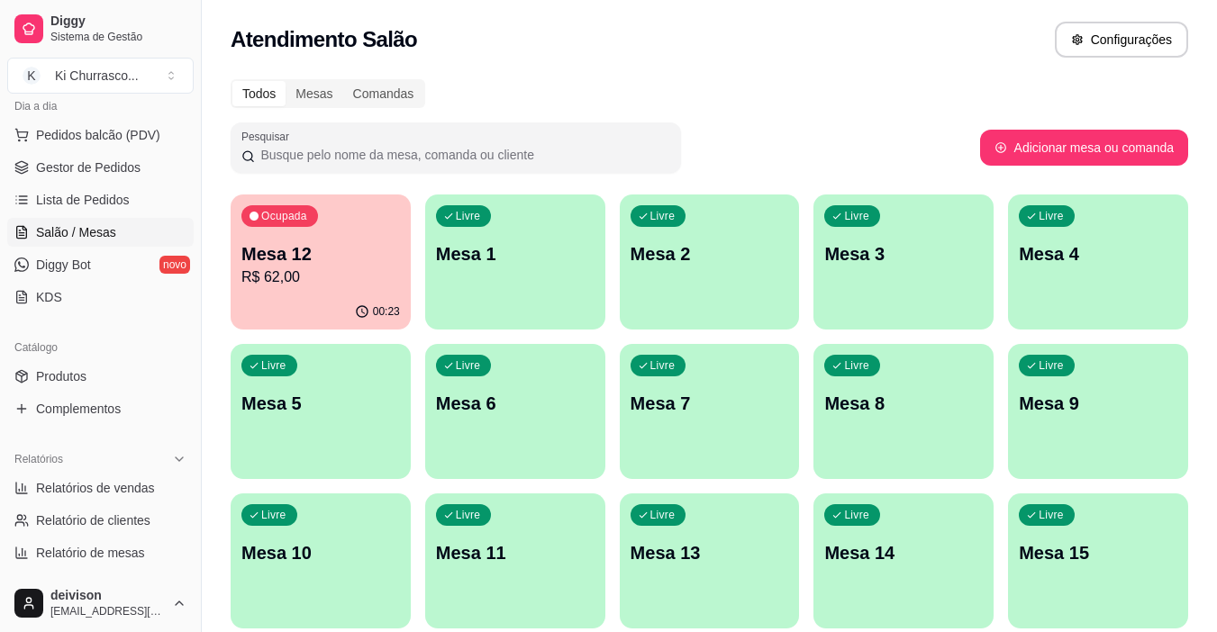
click at [767, 50] on div "Atendimento Salão Configurações" at bounding box center [710, 40] width 958 height 36
click at [268, 218] on p "Ocupada" at bounding box center [284, 216] width 46 height 14
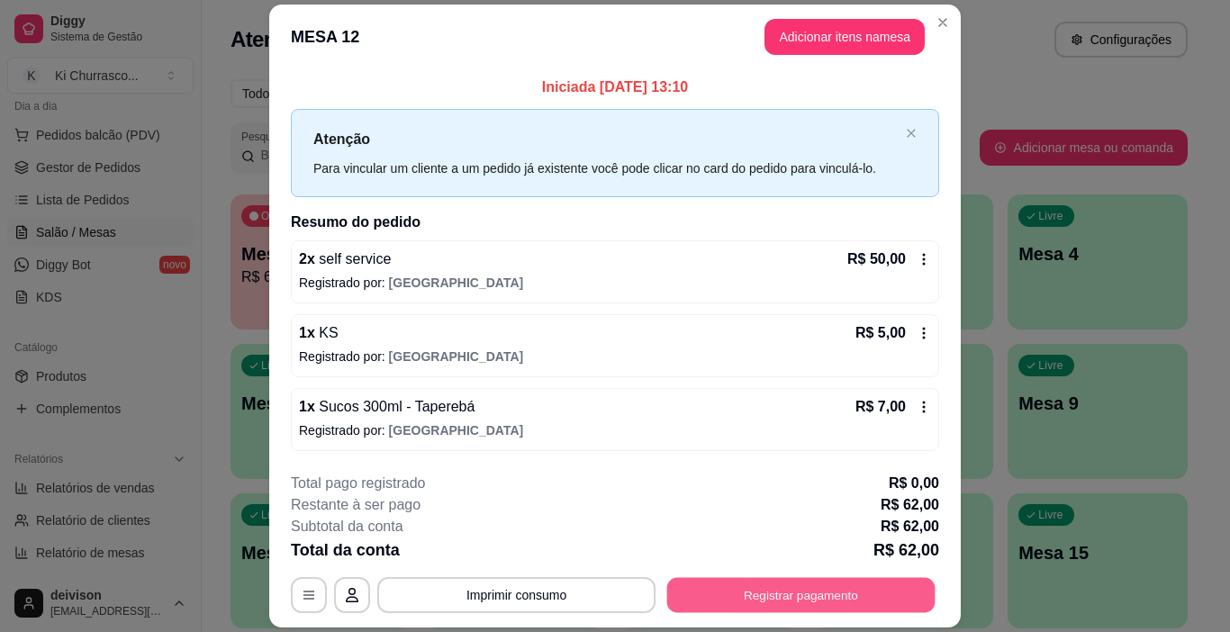
click at [835, 602] on button "Registrar pagamento" at bounding box center [801, 594] width 268 height 35
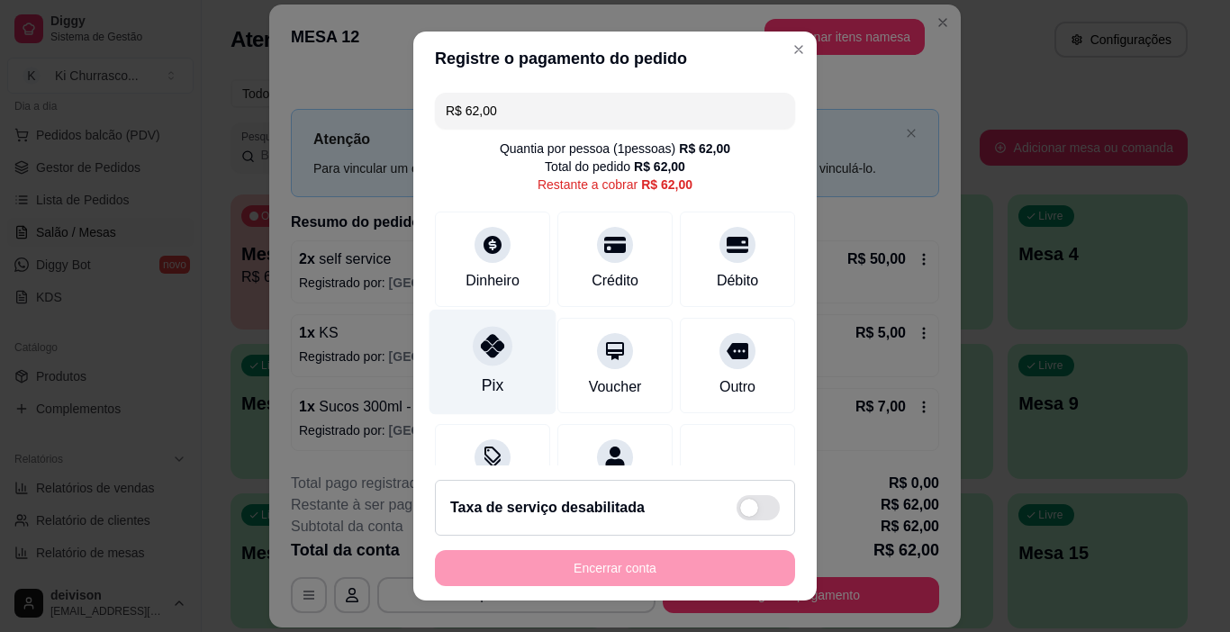
click at [496, 372] on div "Pix" at bounding box center [493, 362] width 127 height 105
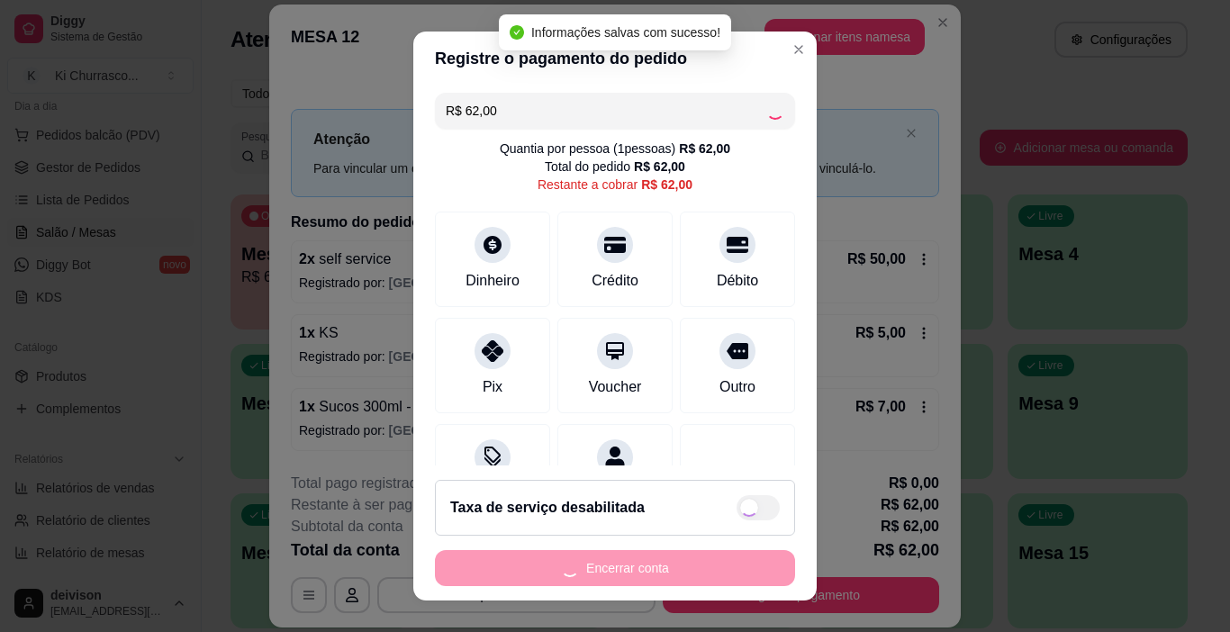
type input "R$ 0,00"
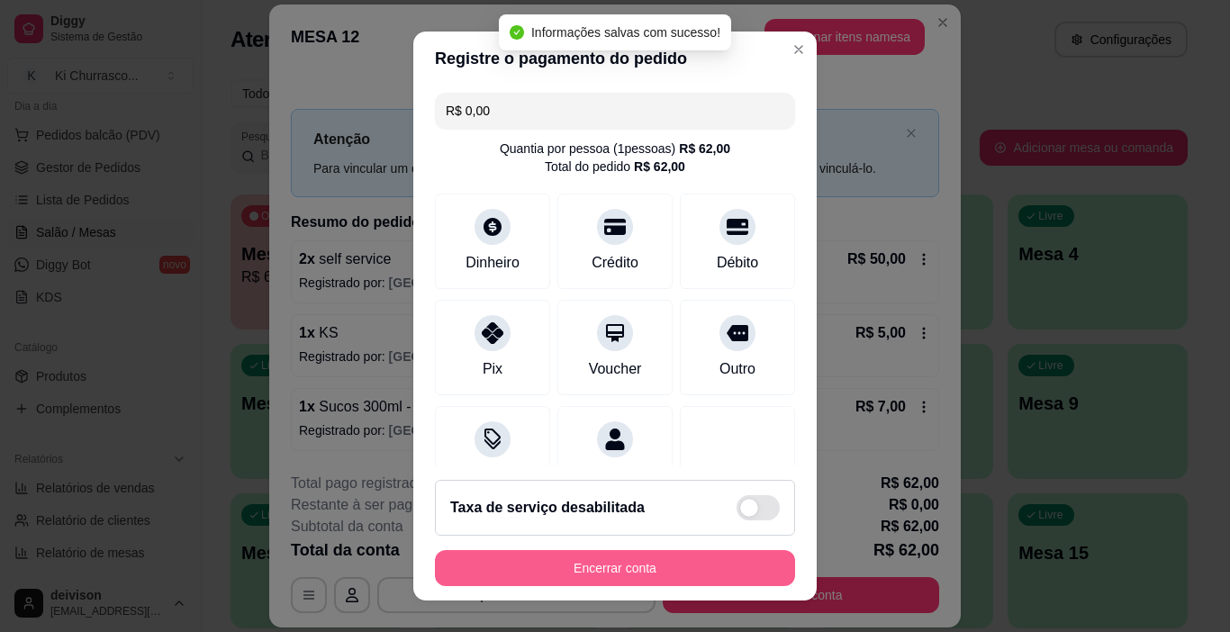
click at [593, 565] on button "Encerrar conta" at bounding box center [615, 568] width 360 height 36
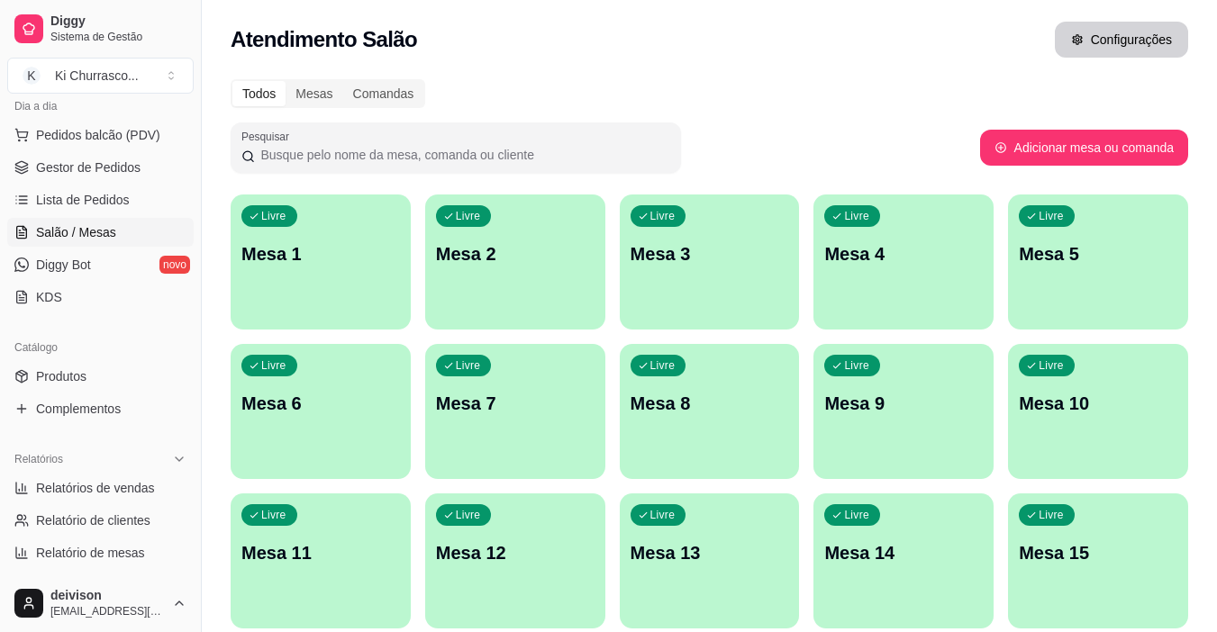
click at [1162, 39] on button "Configurações" at bounding box center [1121, 40] width 133 height 36
click at [758, 226] on div "Livre Mesa 3" at bounding box center [710, 251] width 180 height 113
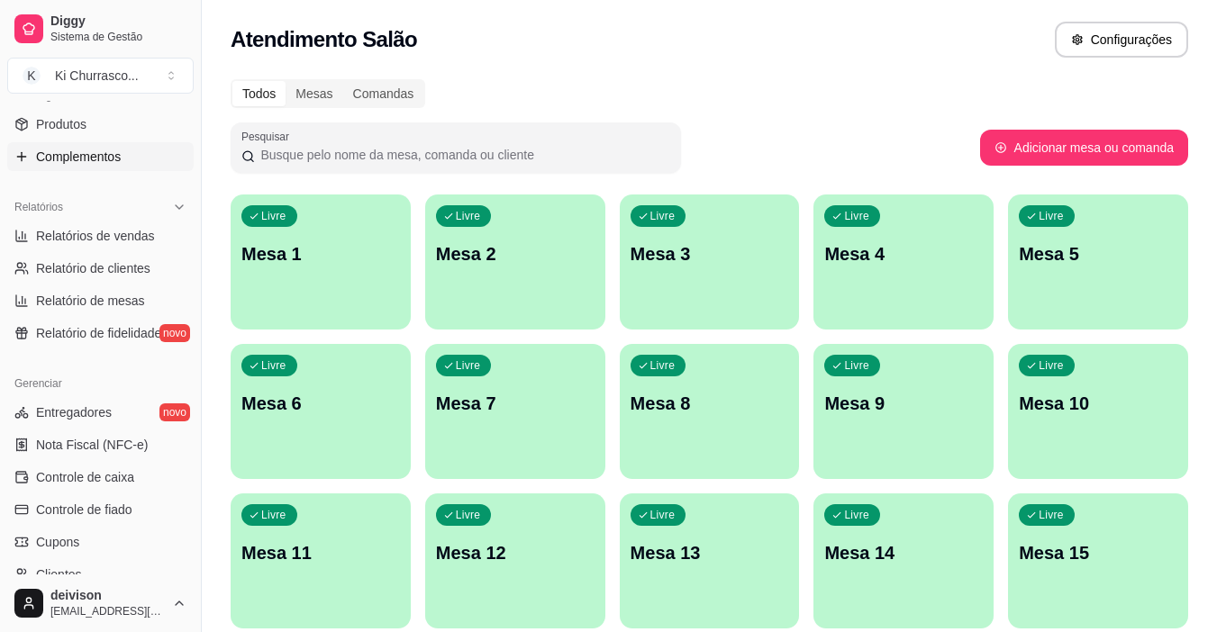
scroll to position [484, 0]
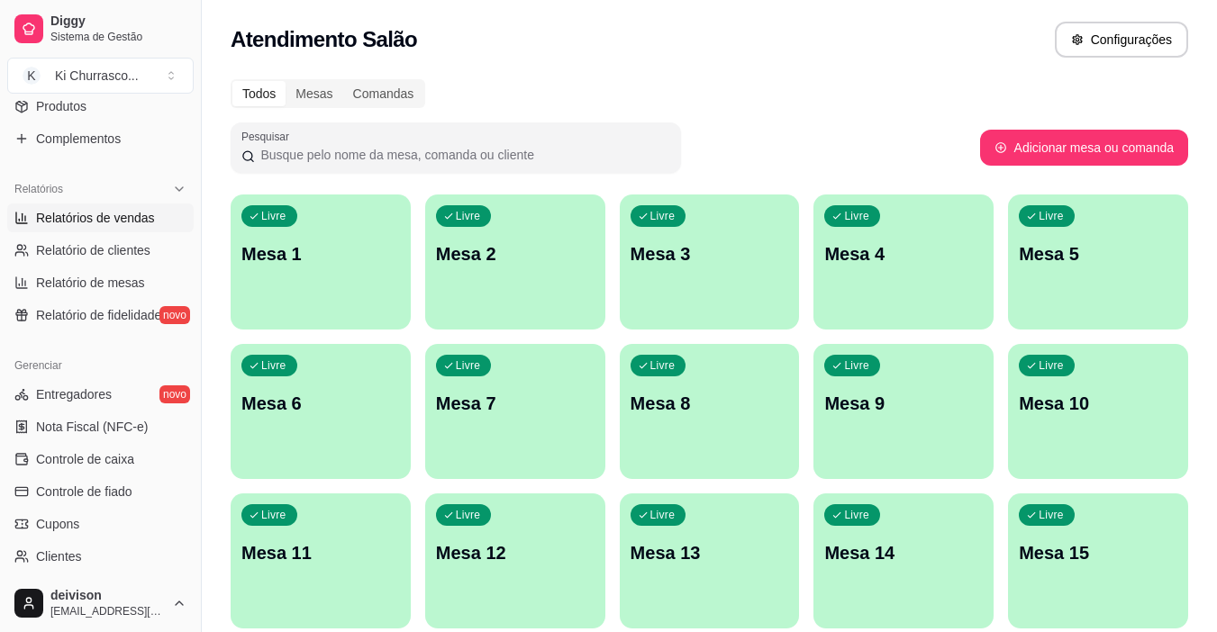
click at [112, 217] on span "Relatórios de vendas" at bounding box center [95, 218] width 119 height 18
select select "ALL"
select select "0"
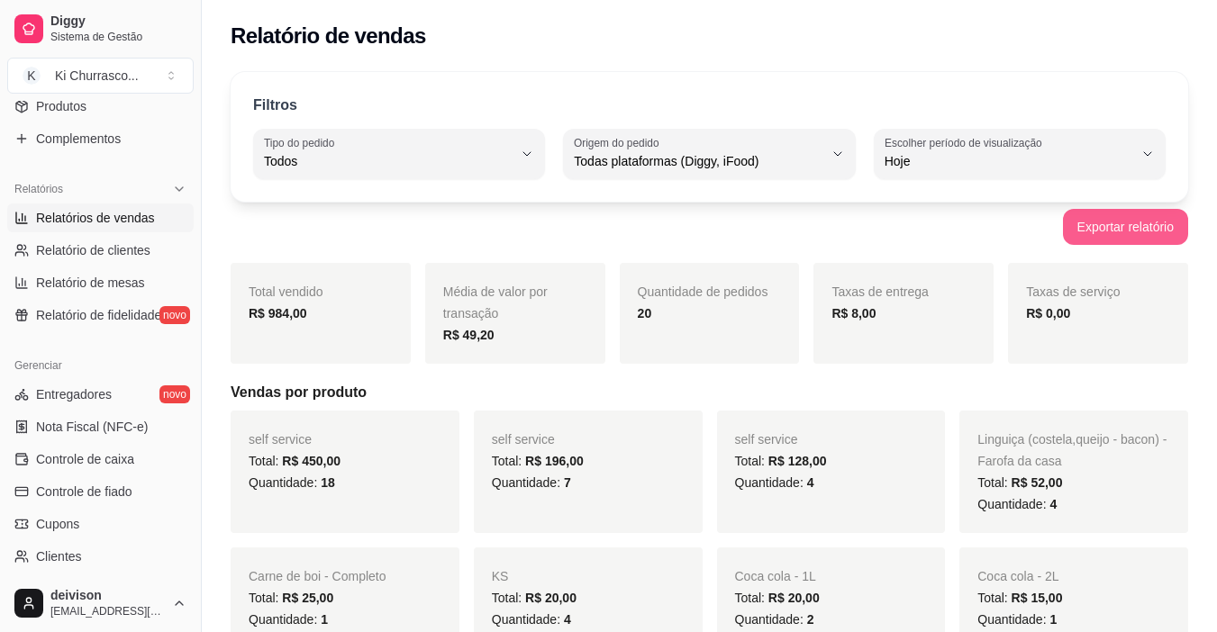
click at [1128, 223] on button "Exportar relatório" at bounding box center [1125, 227] width 125 height 36
drag, startPoint x: 969, startPoint y: 5, endPoint x: 871, endPoint y: 210, distance: 226.8
click at [871, 210] on div "Exportar relatório" at bounding box center [710, 227] width 958 height 36
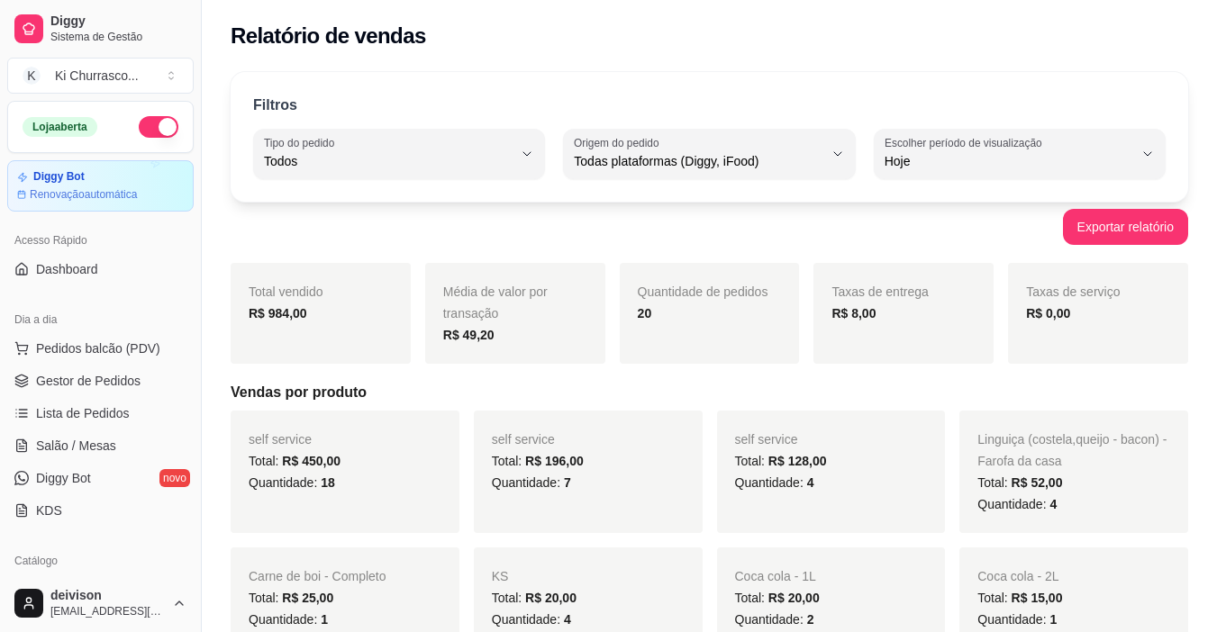
drag, startPoint x: 90, startPoint y: 401, endPoint x: 216, endPoint y: 413, distance: 126.7
click at [90, 402] on link "Lista de Pedidos" at bounding box center [100, 413] width 186 height 29
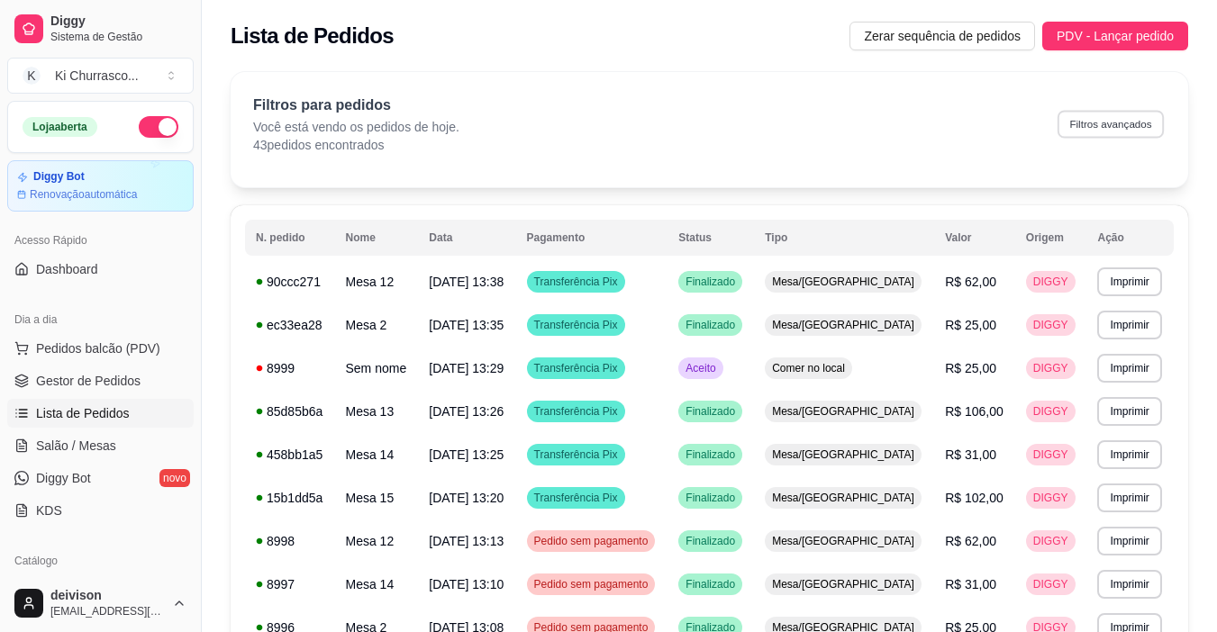
click at [1104, 132] on button "Filtros avançados" at bounding box center [1111, 124] width 106 height 28
select select "0"
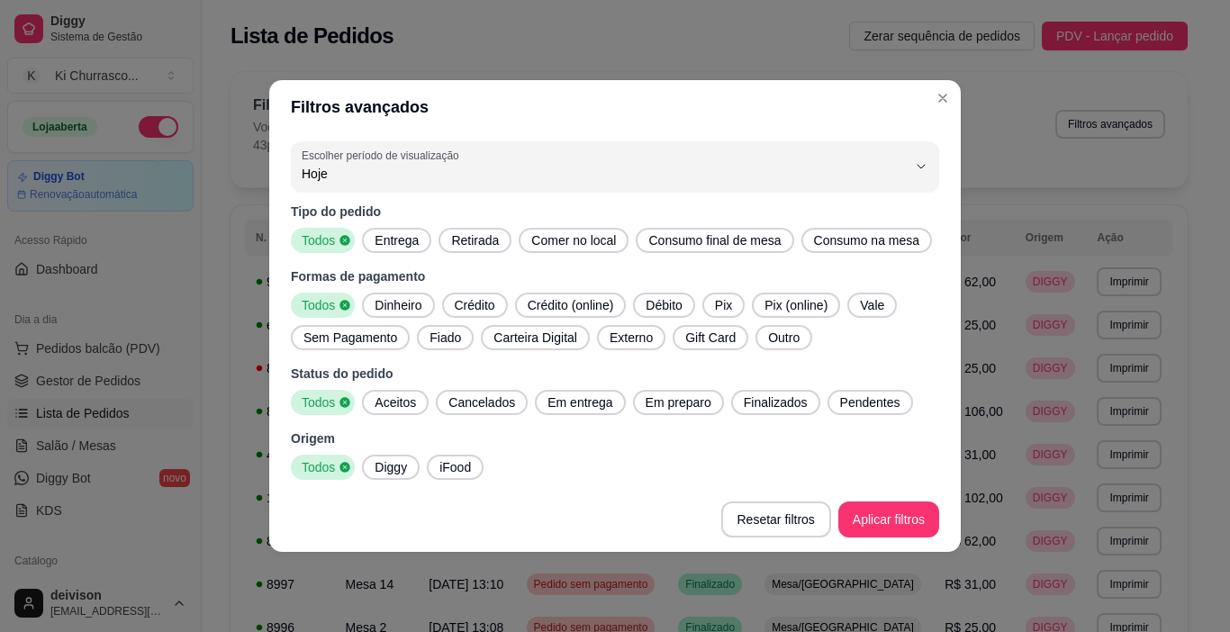
click at [417, 232] on span "Entrega" at bounding box center [397, 241] width 59 height 18
click at [461, 232] on span "Retirada" at bounding box center [475, 241] width 62 height 18
click at [556, 241] on span "Comer no local" at bounding box center [579, 241] width 99 height 18
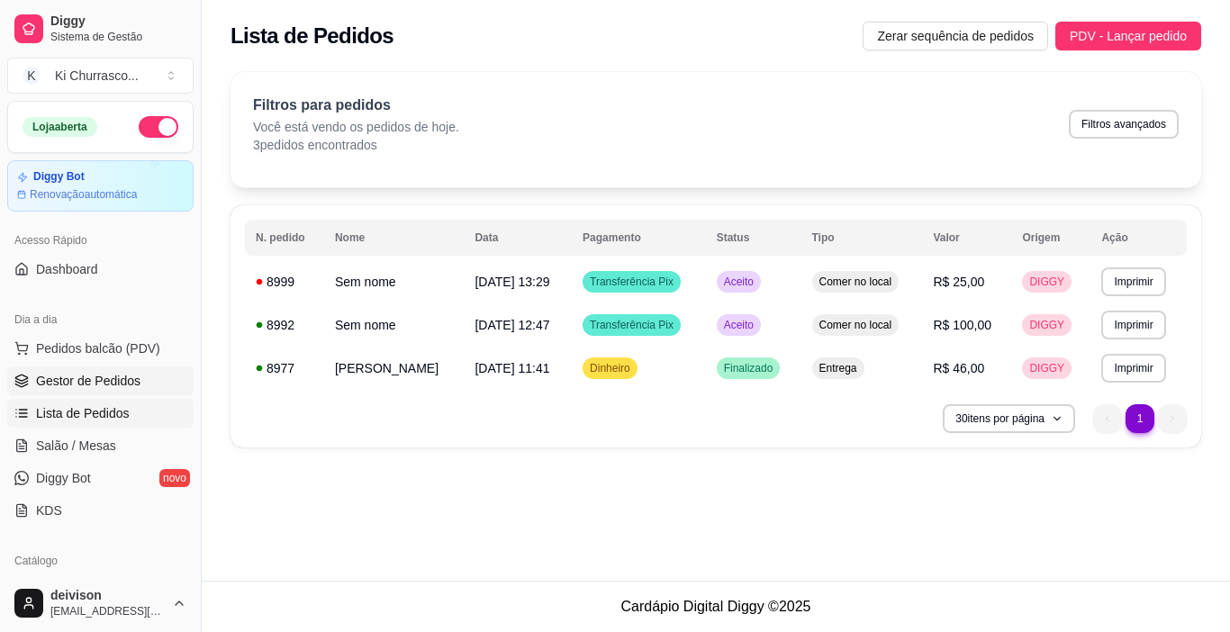
click at [117, 371] on link "Gestor de Pedidos" at bounding box center [100, 381] width 186 height 29
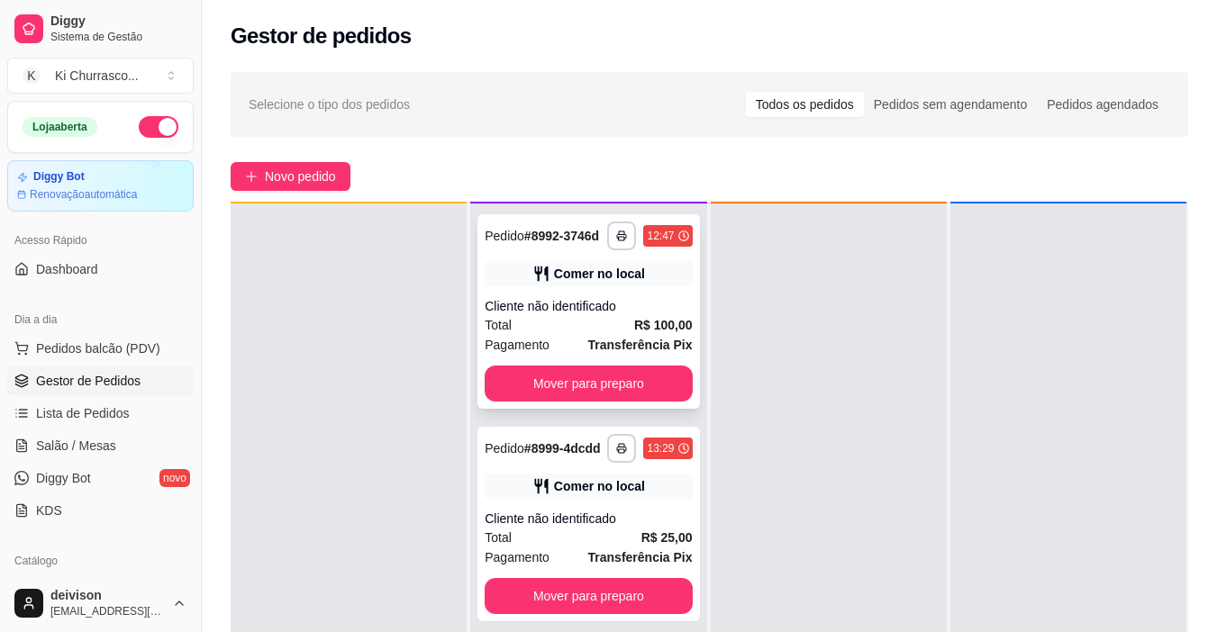
scroll to position [50, 0]
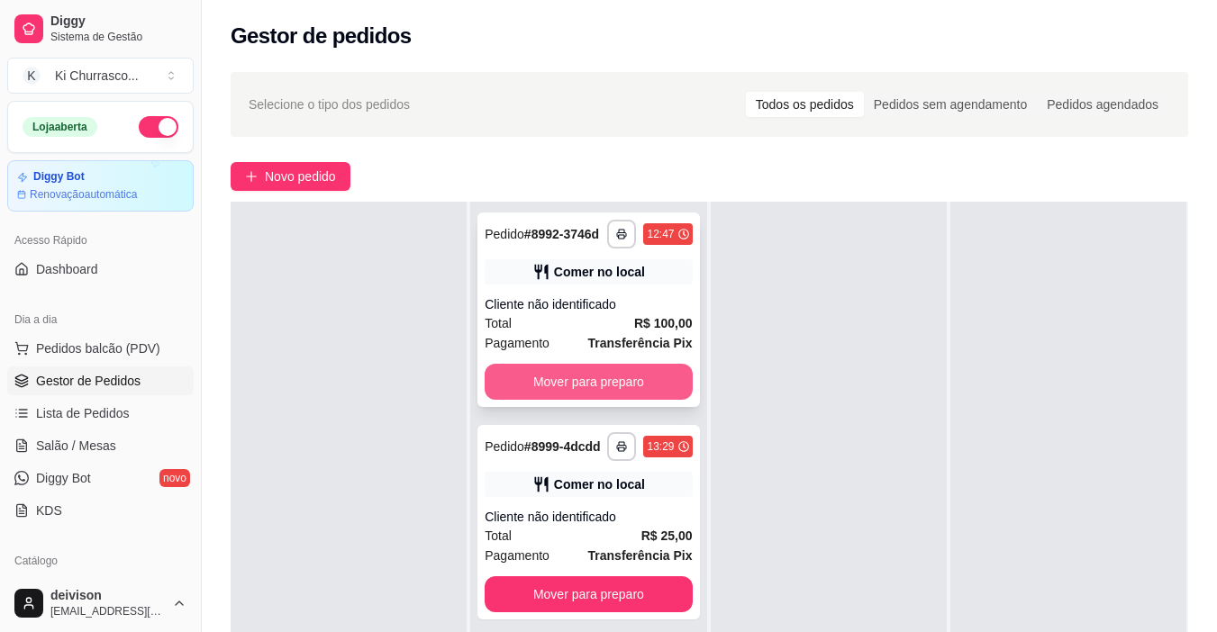
click at [590, 383] on button "Mover para preparo" at bounding box center [588, 382] width 207 height 36
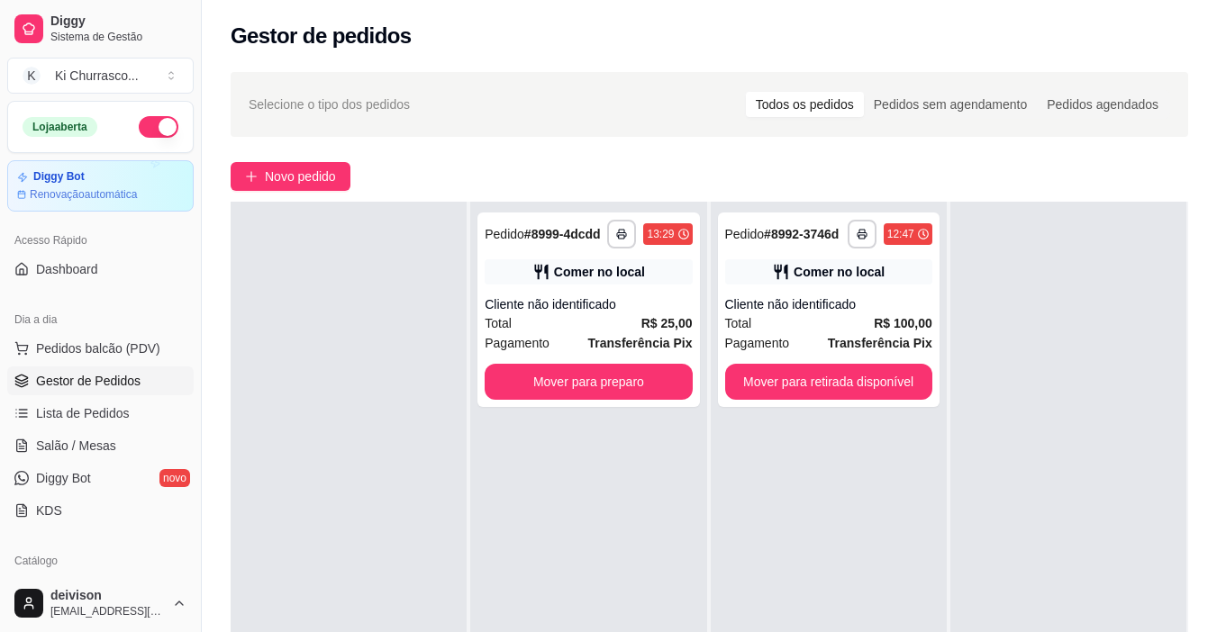
click at [609, 586] on div "**********" at bounding box center [588, 518] width 236 height 632
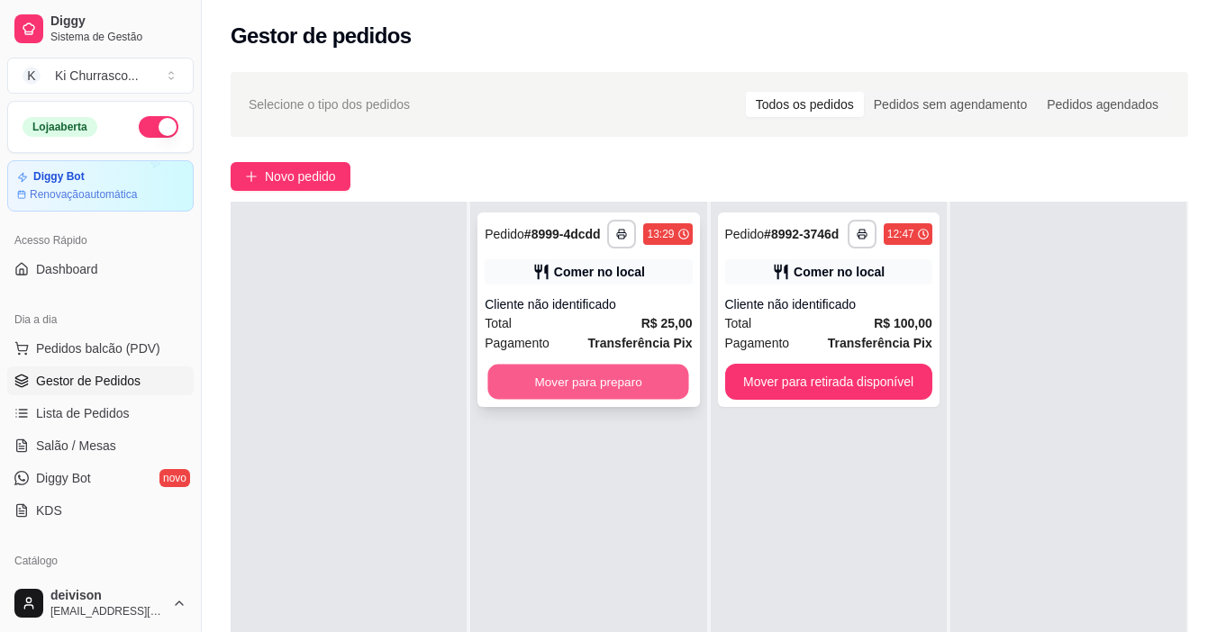
click at [613, 390] on button "Mover para preparo" at bounding box center [588, 382] width 201 height 35
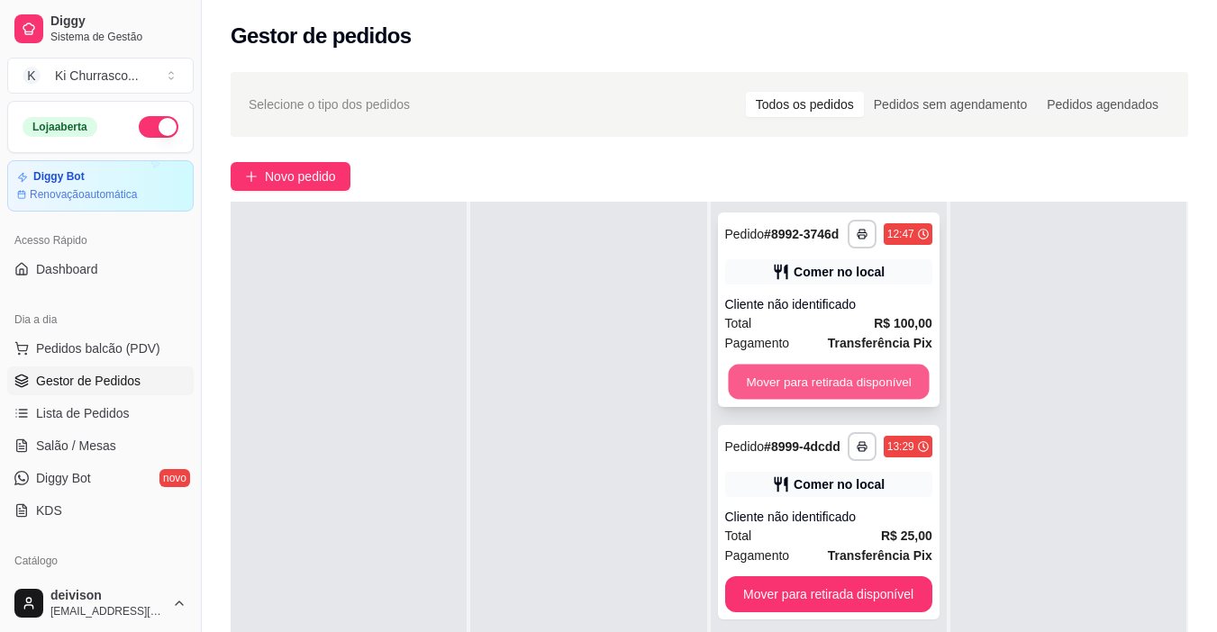
click at [767, 380] on button "Mover para retirada disponível" at bounding box center [828, 382] width 201 height 35
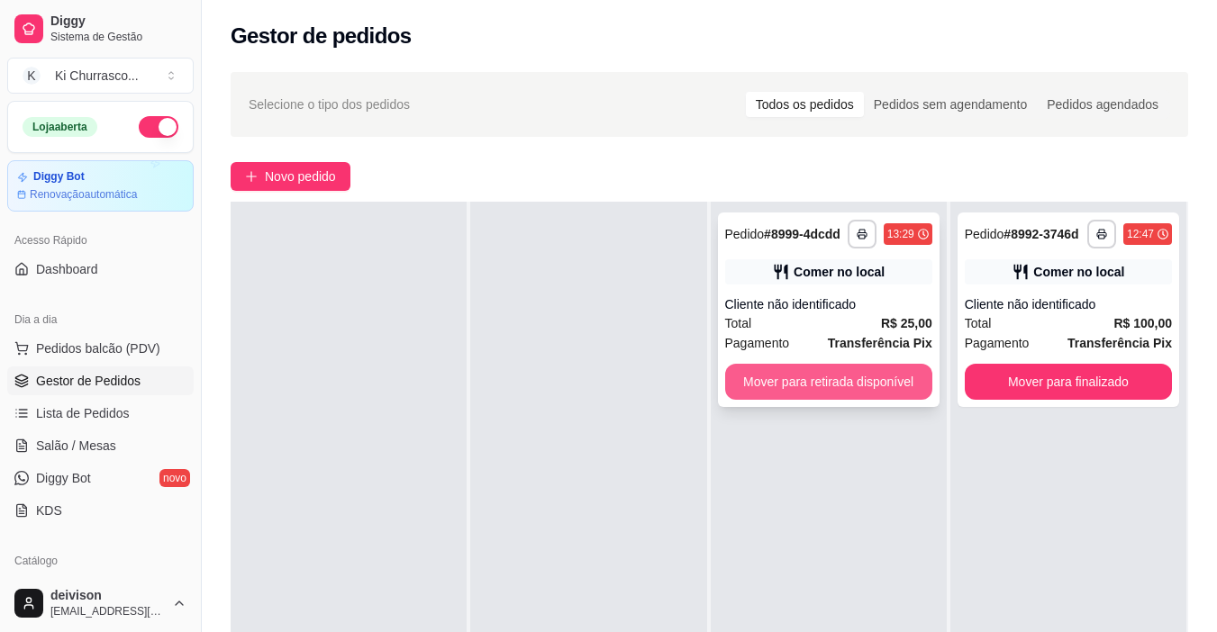
click at [856, 377] on button "Mover para retirada disponível" at bounding box center [828, 382] width 207 height 36
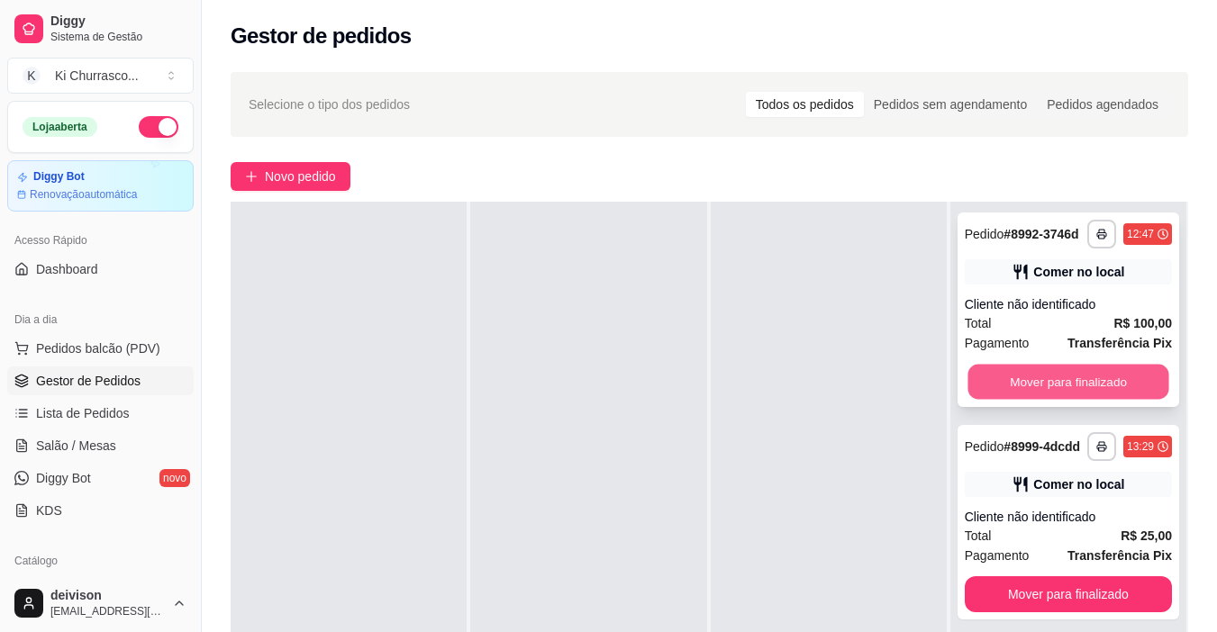
click at [1003, 393] on button "Mover para finalizado" at bounding box center [1067, 382] width 201 height 35
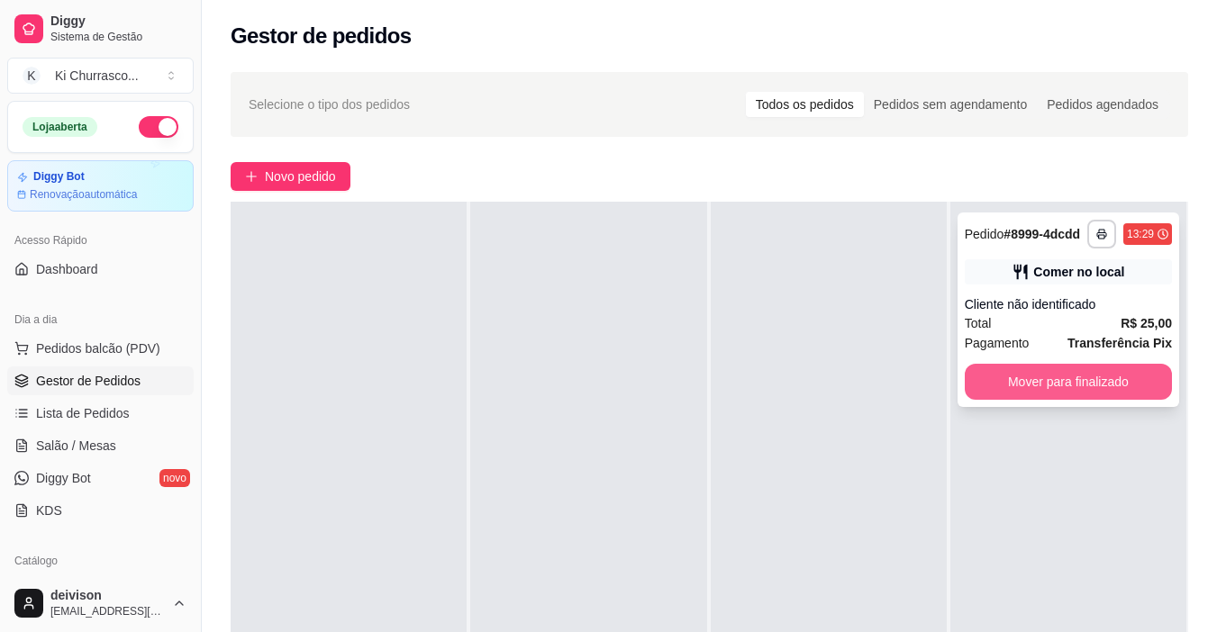
click at [1018, 379] on button "Mover para finalizado" at bounding box center [1068, 382] width 207 height 36
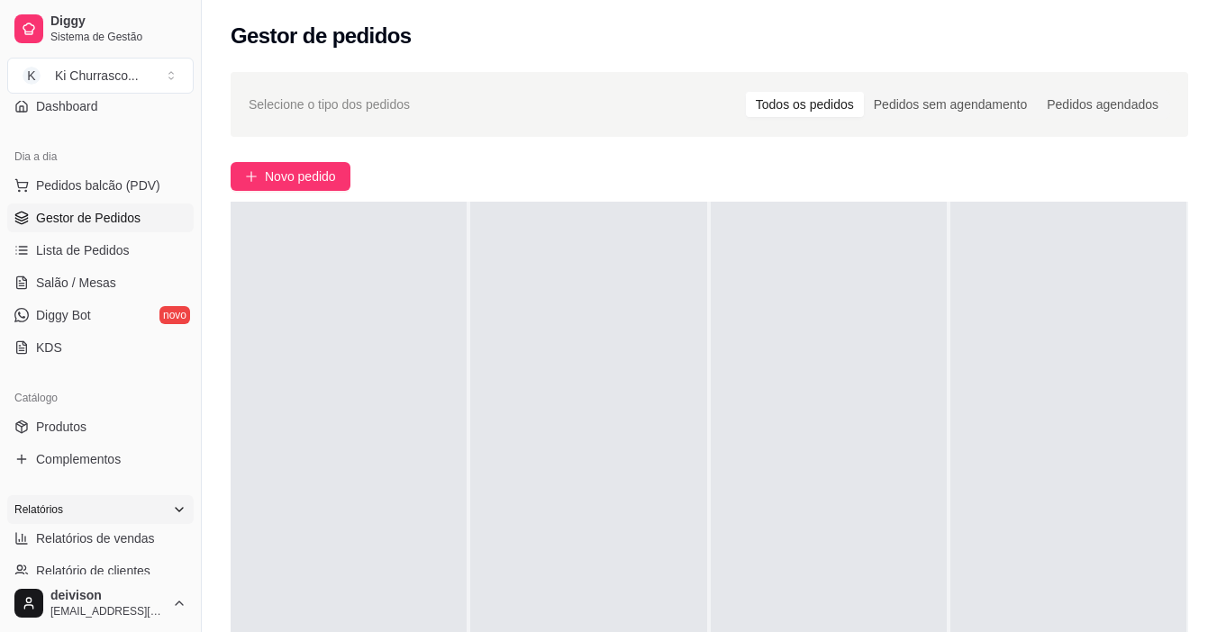
scroll to position [270, 0]
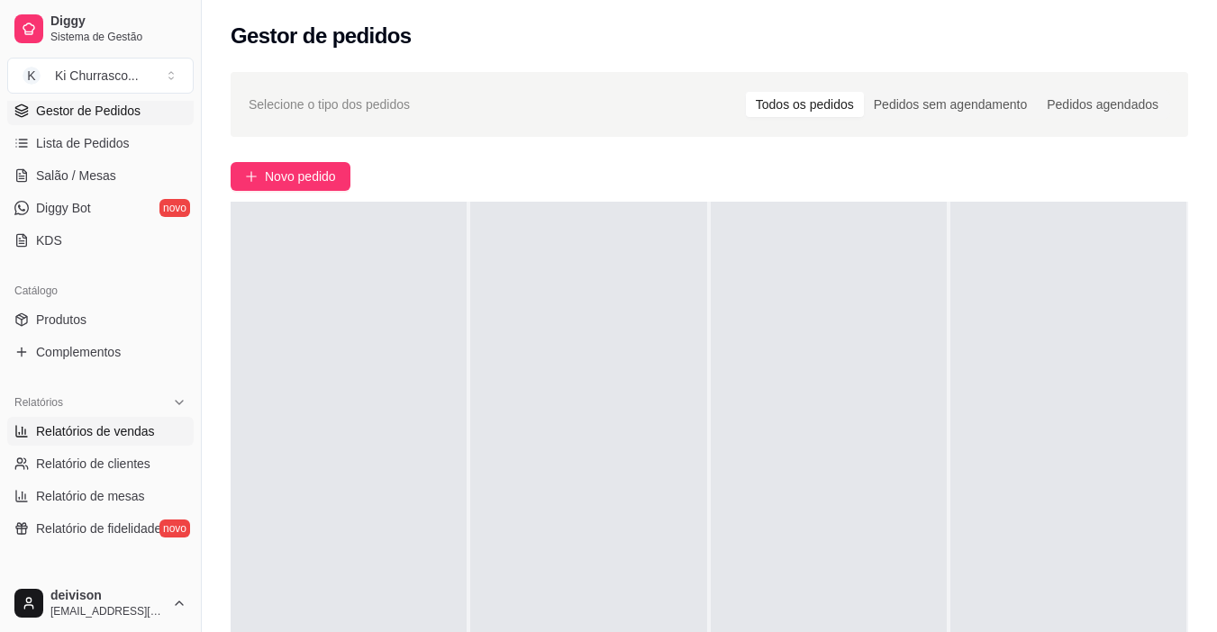
click at [80, 431] on span "Relatórios de vendas" at bounding box center [95, 431] width 119 height 18
select select "ALL"
select select "0"
